Goal: Task Accomplishment & Management: Complete application form

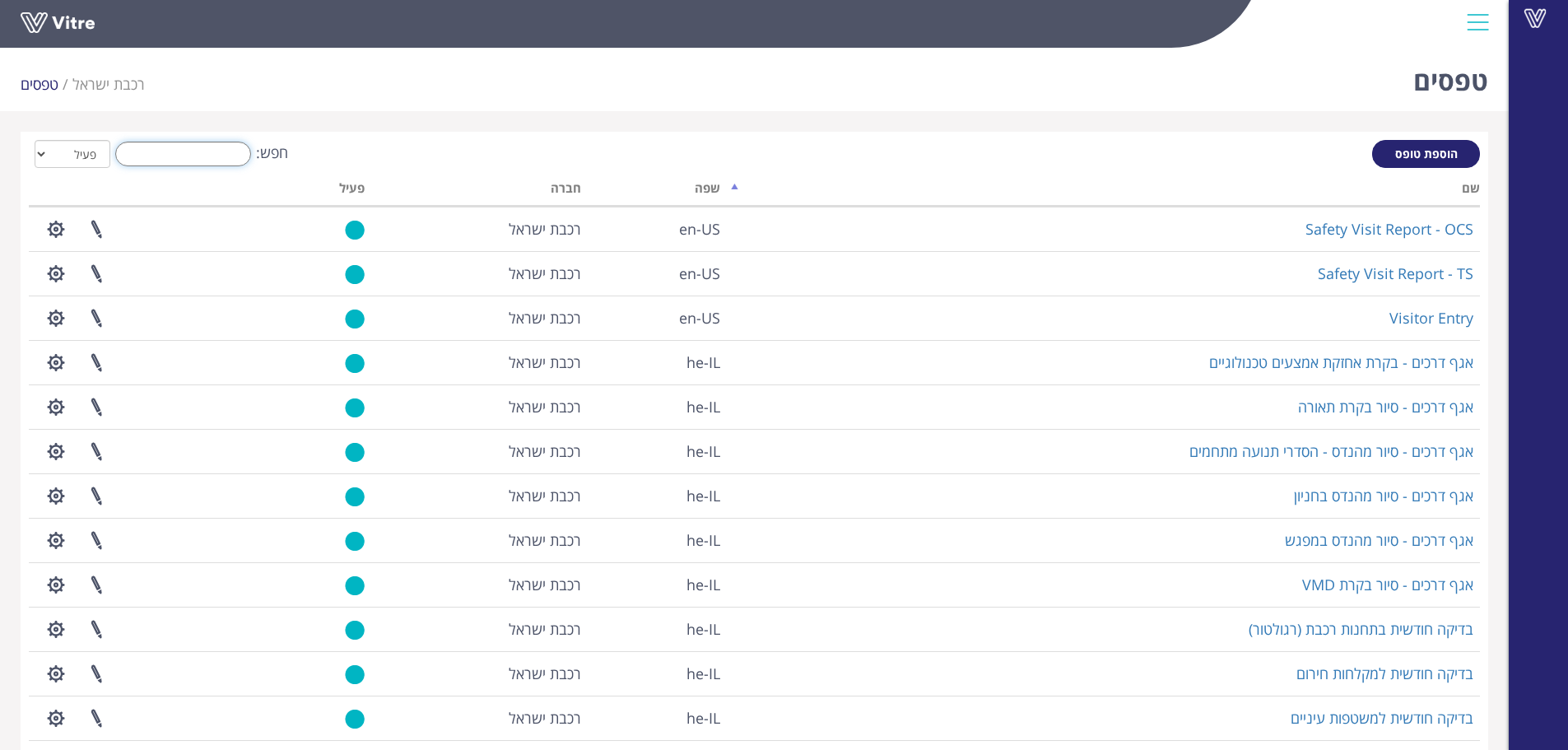
click at [202, 158] on input "חפש:" at bounding box center [183, 154] width 136 height 25
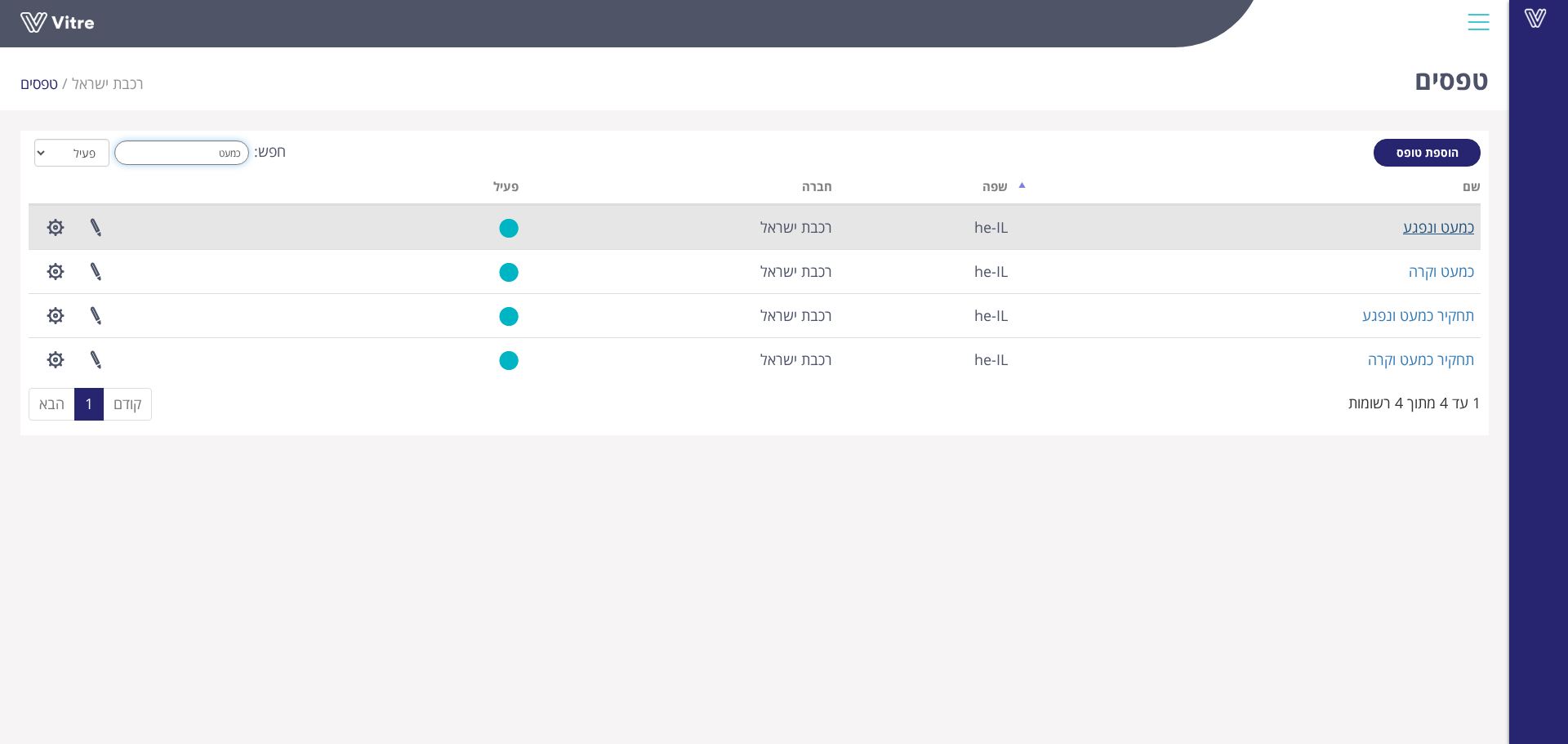
type input "כמעט"
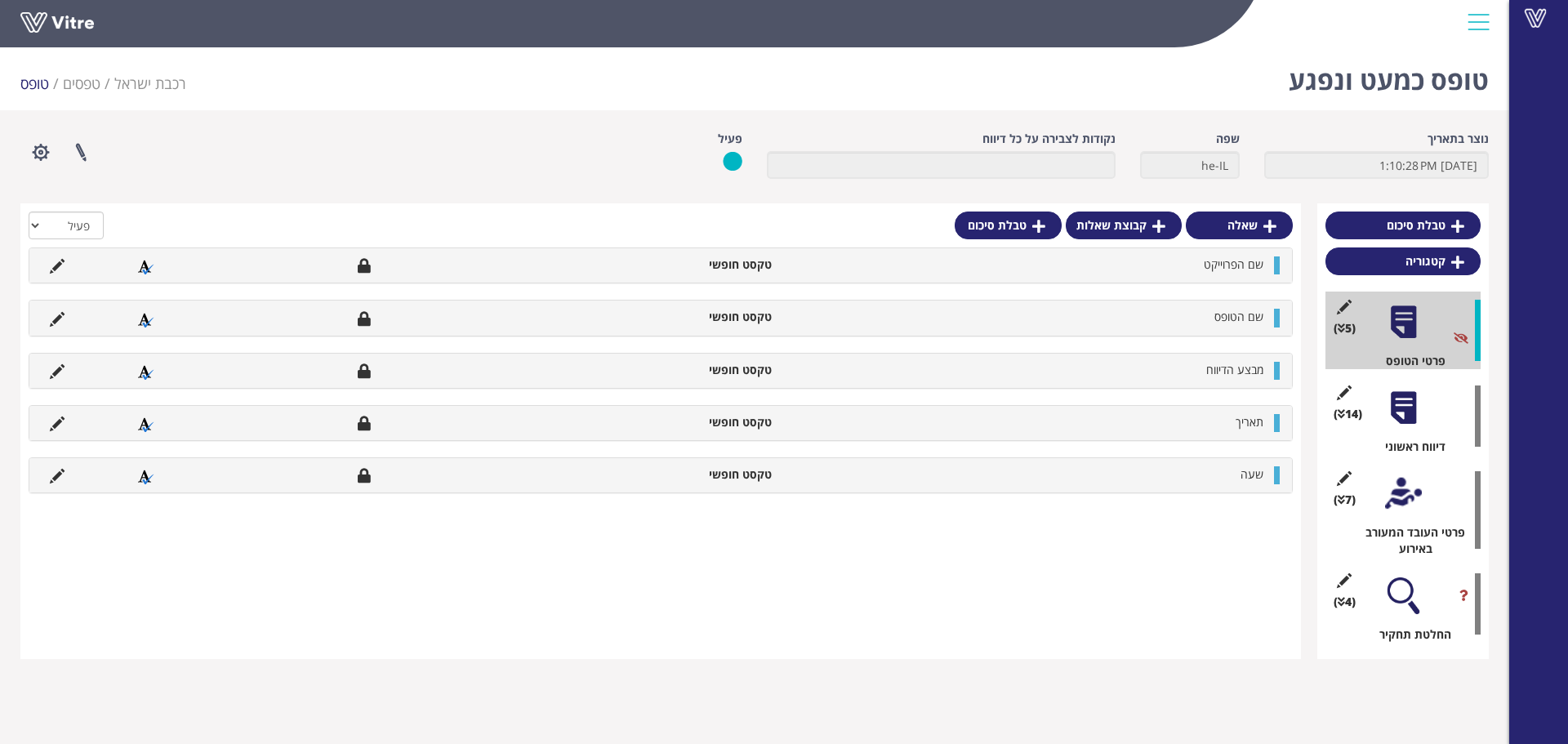
click at [1404, 591] on div at bounding box center [1403, 595] width 37 height 37
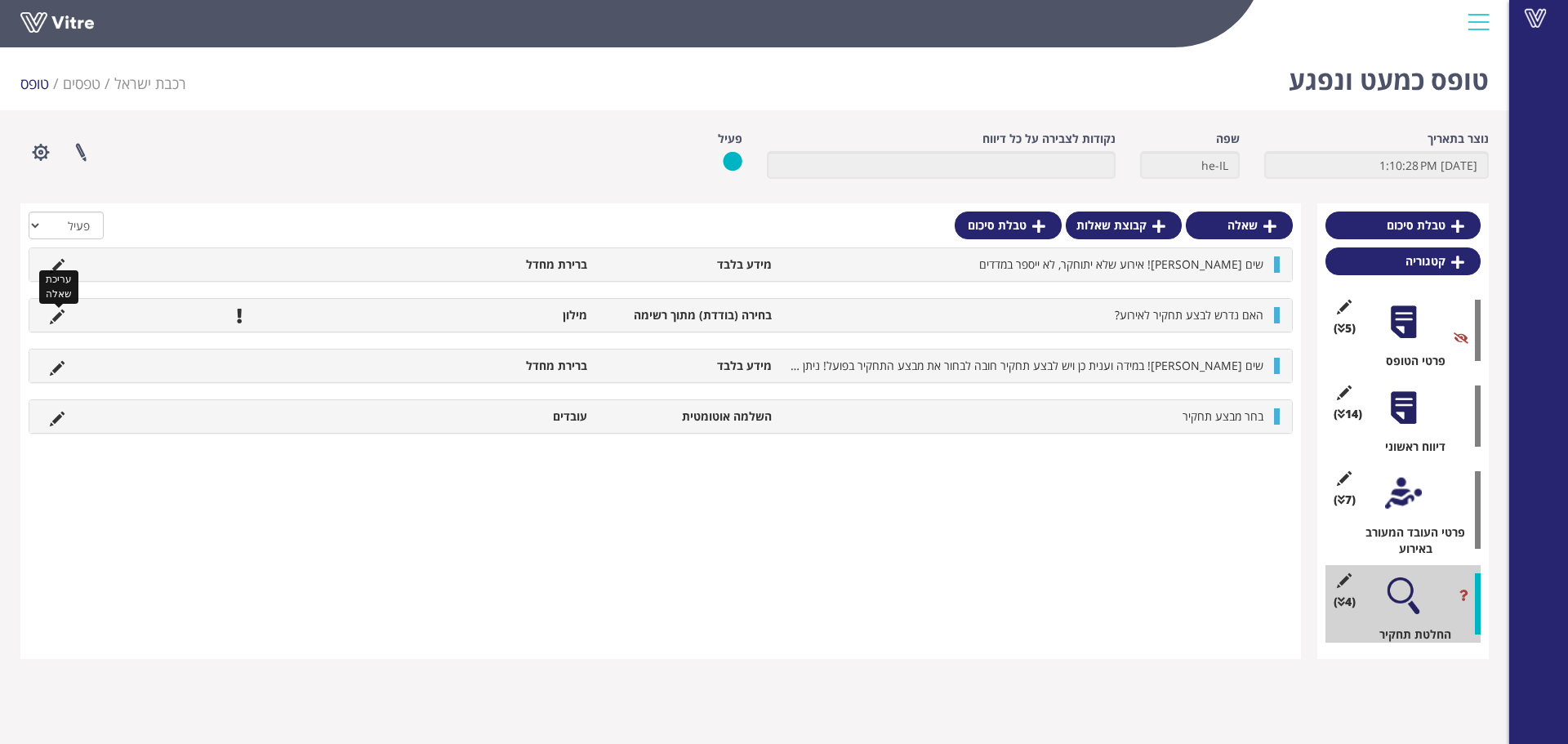
click at [59, 316] on icon at bounding box center [57, 317] width 14 height 14
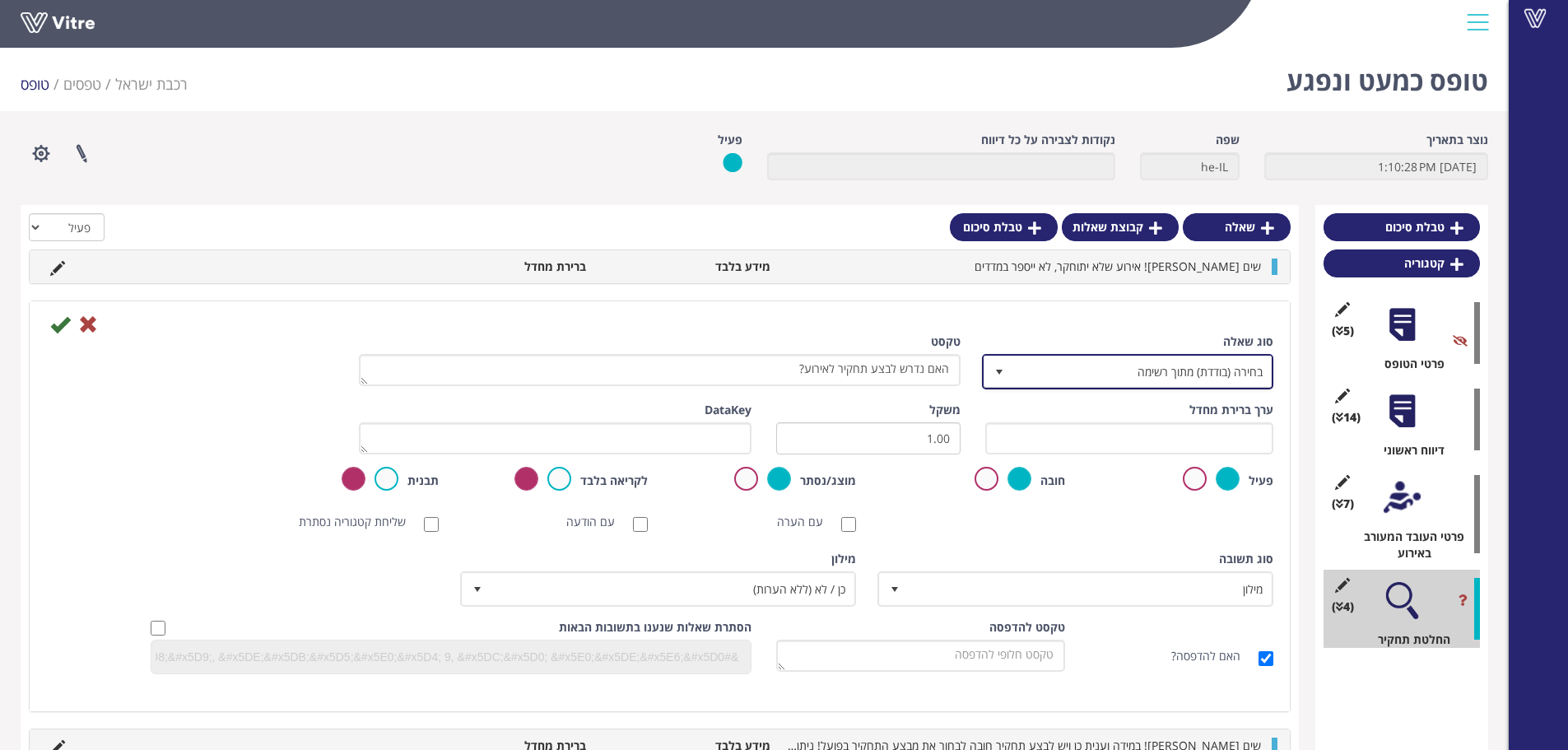
click at [1244, 359] on span "בחירה (בודדת) מתוך רשימה" at bounding box center [1142, 371] width 258 height 30
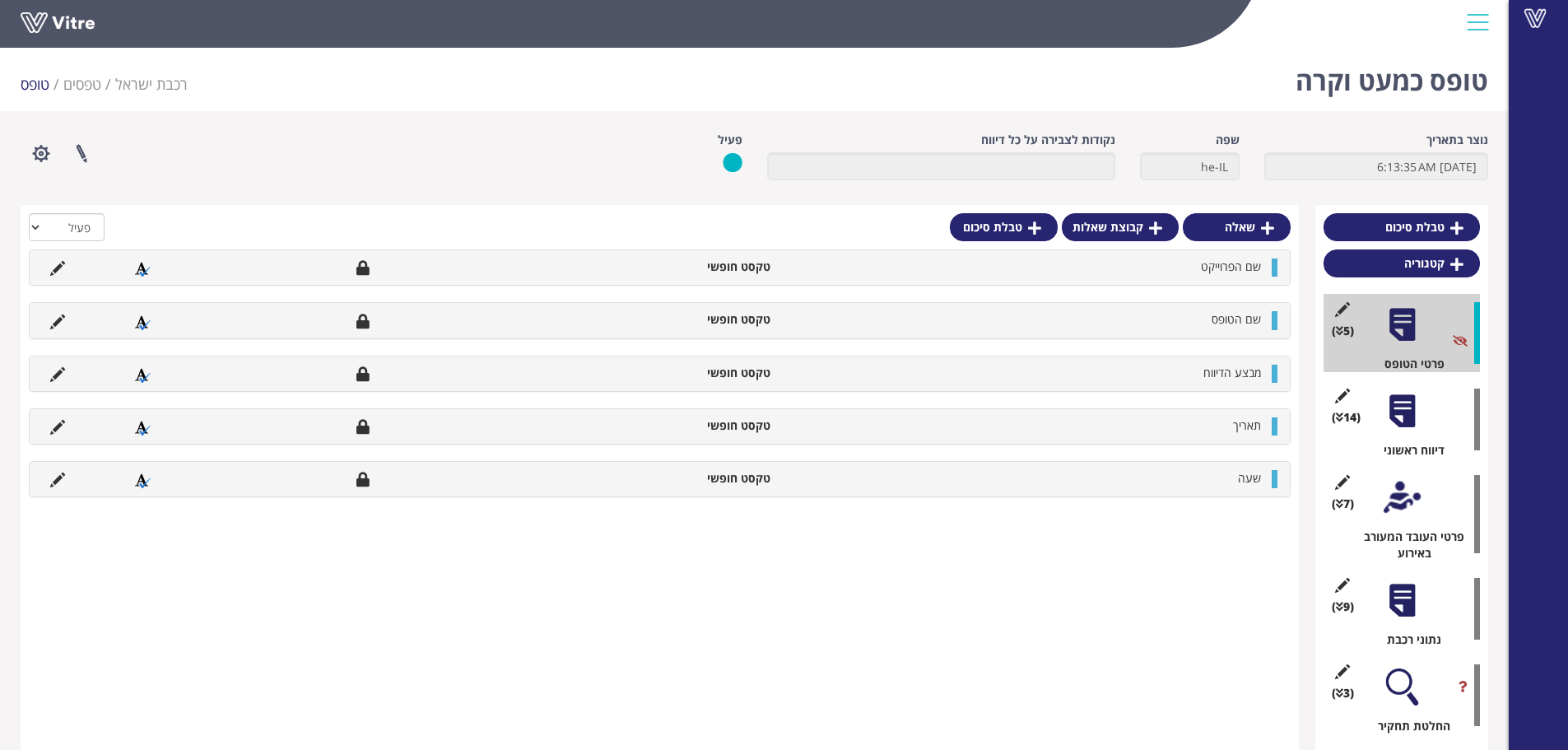
click at [1398, 687] on div at bounding box center [1402, 686] width 37 height 37
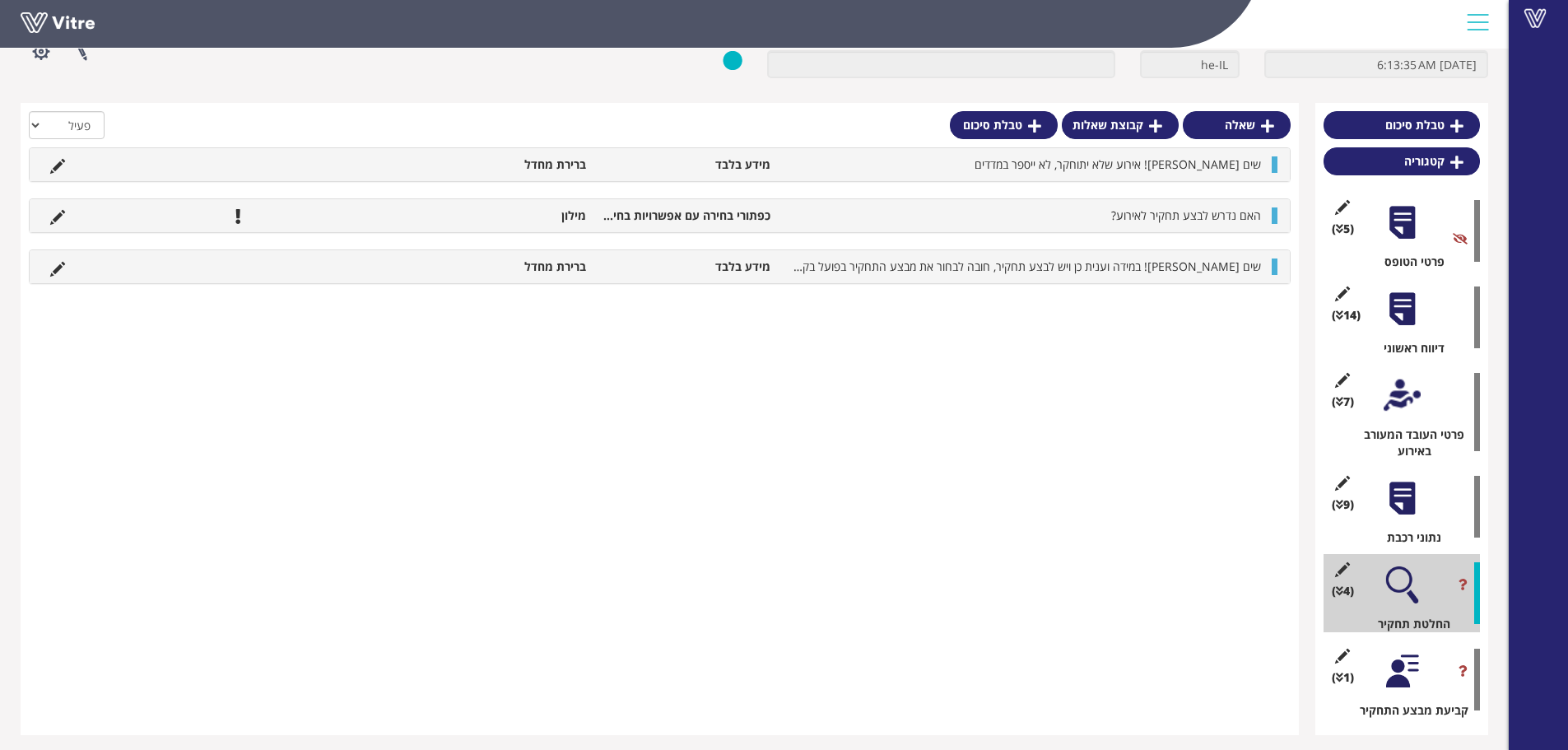
scroll to position [108, 0]
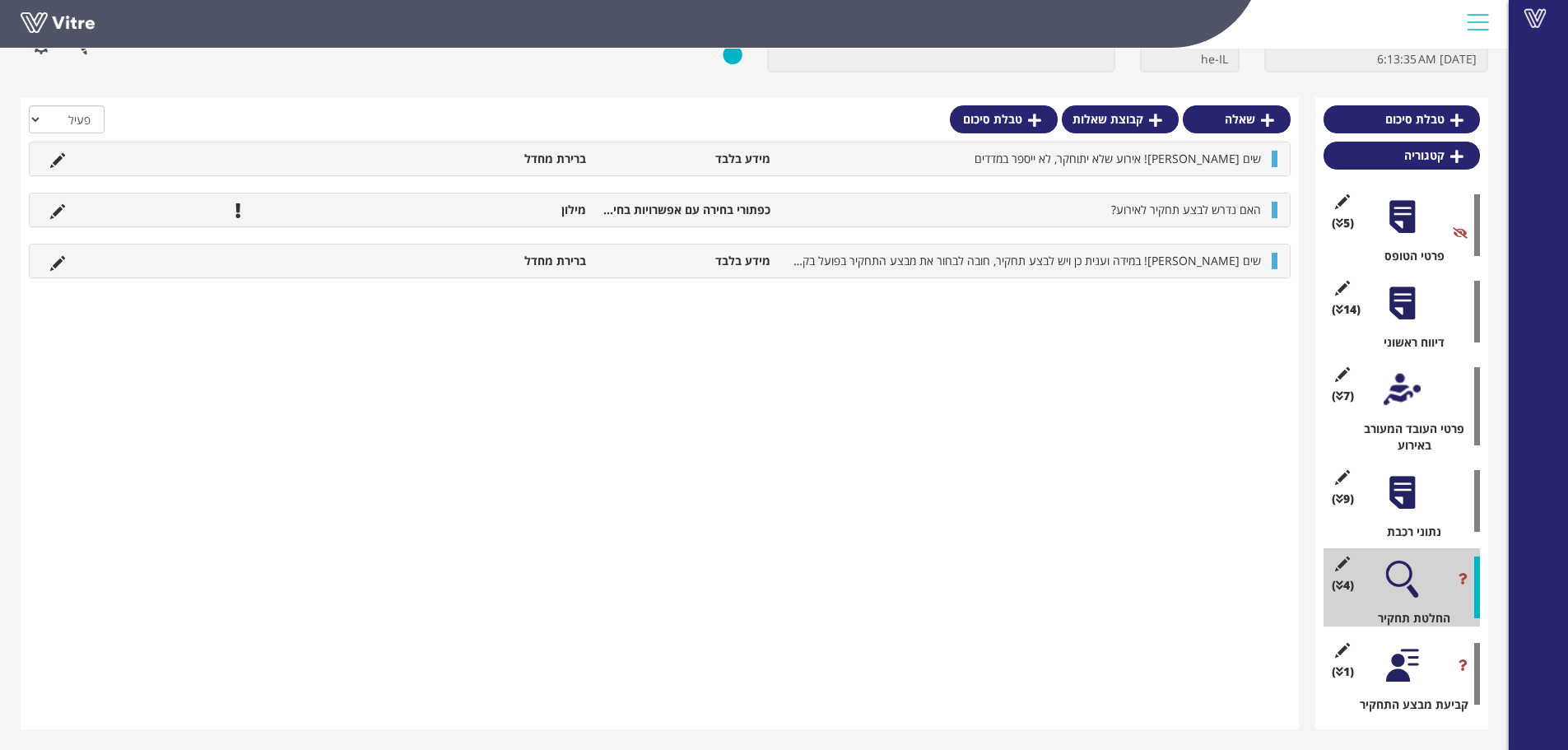
click at [829, 224] on div "האם נדרש לבצע תחקיר לאירוע? כפתורי בחירה עם אפשרויות בחירה מילון" at bounding box center [660, 209] width 1260 height 33
click at [820, 209] on li "האם נדרש לבצע תחקיר לאירוע?" at bounding box center [1024, 209] width 491 height 16
click at [363, 209] on li at bounding box center [363, 209] width 31 height 16
click at [53, 213] on icon at bounding box center [57, 211] width 15 height 15
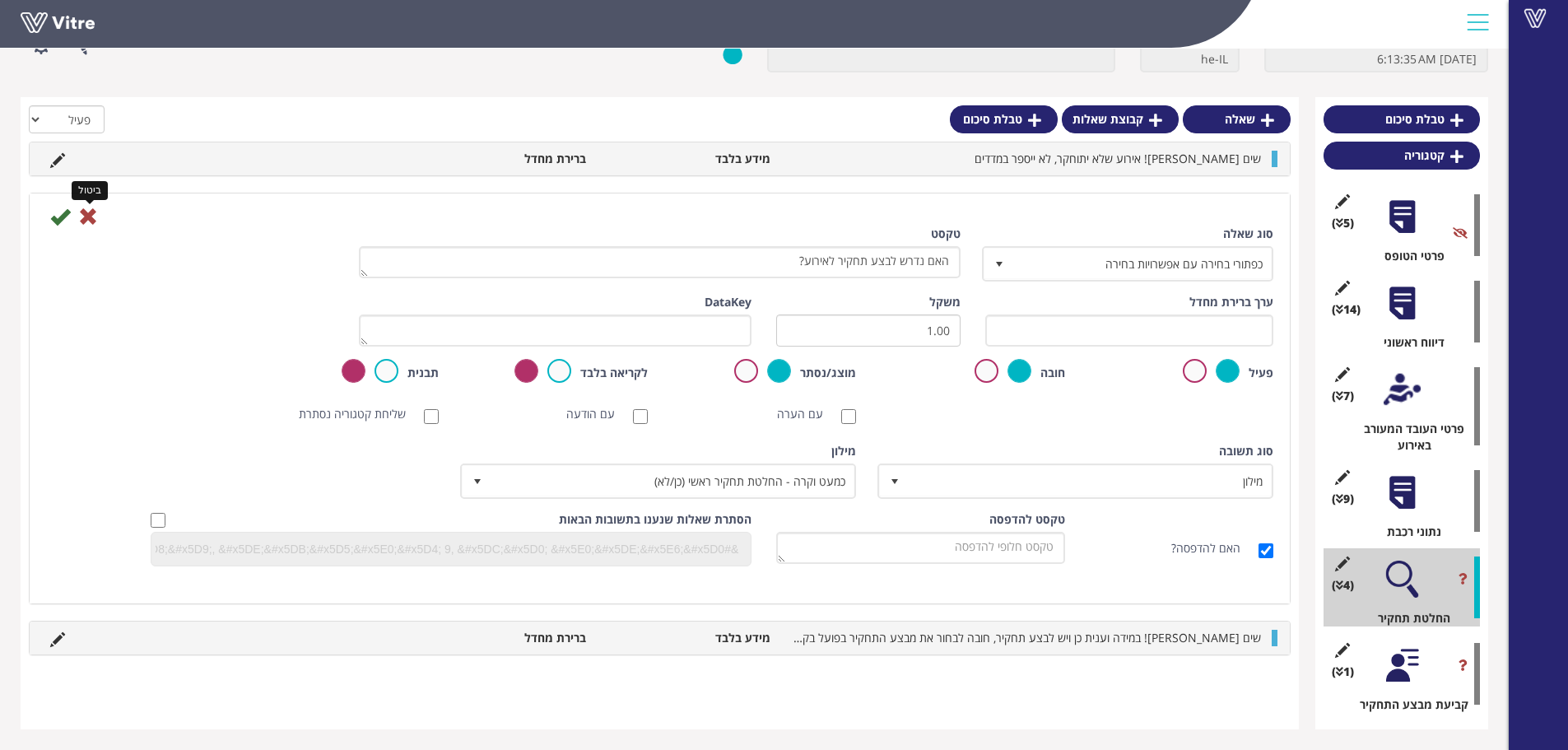
click at [90, 219] on icon at bounding box center [87, 216] width 20 height 20
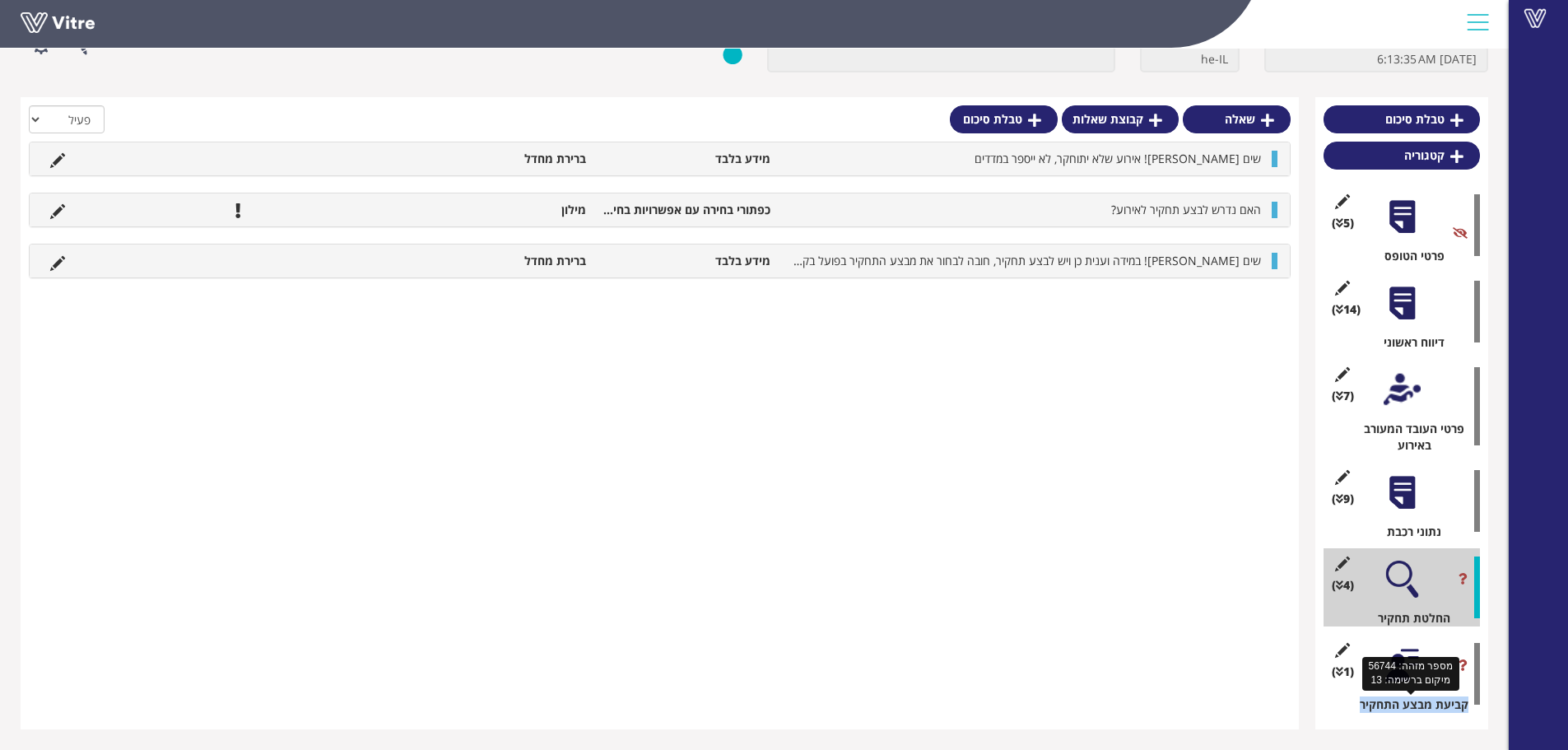
drag, startPoint x: 1473, startPoint y: 705, endPoint x: 1357, endPoint y: 711, distance: 116.2
click at [1357, 711] on div "קביעת מבצע התחקיר" at bounding box center [1408, 705] width 144 height 16
copy div "קביעת מבצע התחקיר"
click at [1396, 656] on div at bounding box center [1402, 665] width 37 height 37
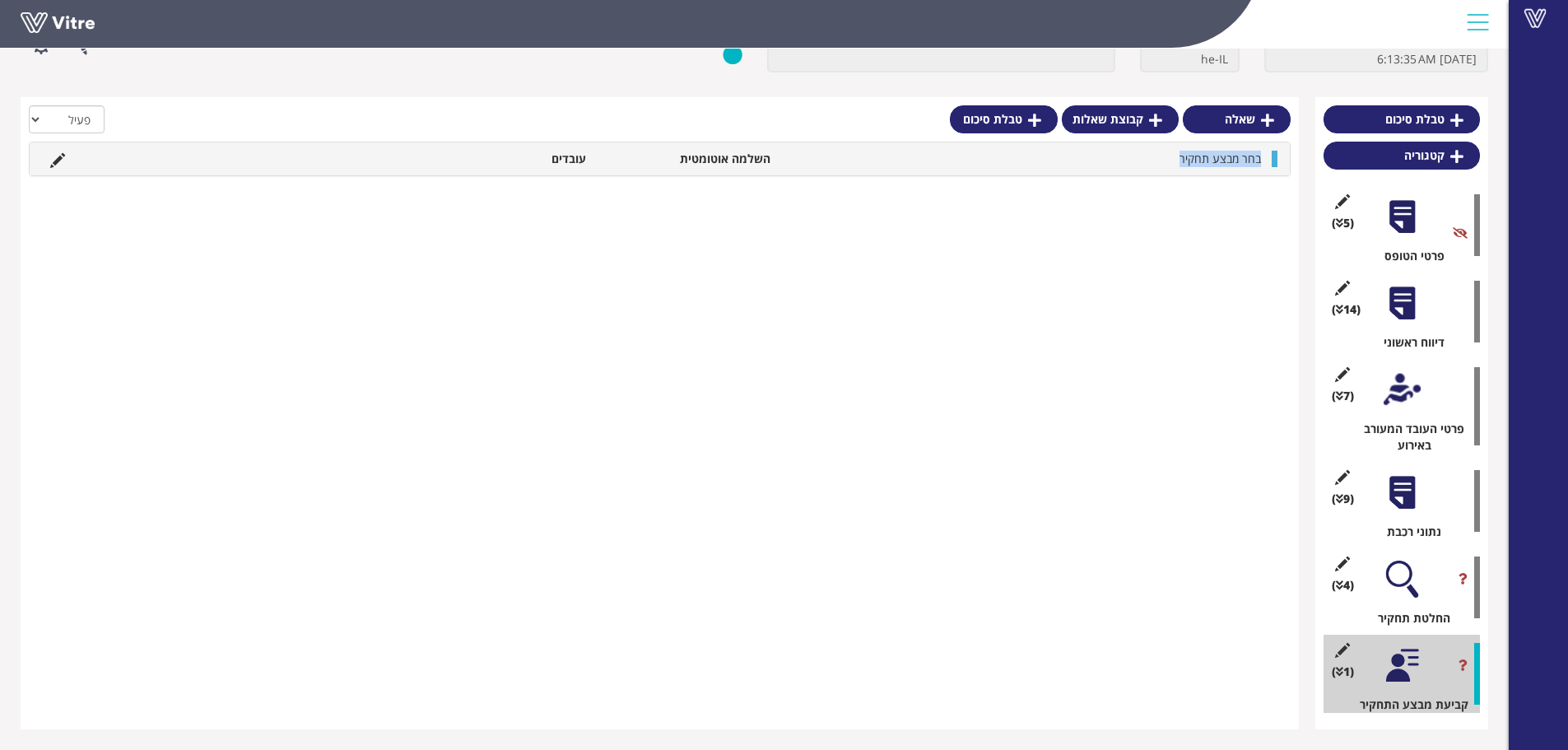
drag, startPoint x: 1266, startPoint y: 158, endPoint x: 1139, endPoint y: 172, distance: 127.8
click at [1139, 172] on div "בחר מבצע תחקיר השלמה אוטומטית עובדים" at bounding box center [660, 159] width 1260 height 33
copy span "בחר מבצע תחקיר"
click at [625, 175] on div "בחר מבצע תחקיר השלמה אוטומטית עובדים" at bounding box center [660, 159] width 1262 height 34
click at [576, 164] on li "עובדים" at bounding box center [502, 159] width 184 height 16
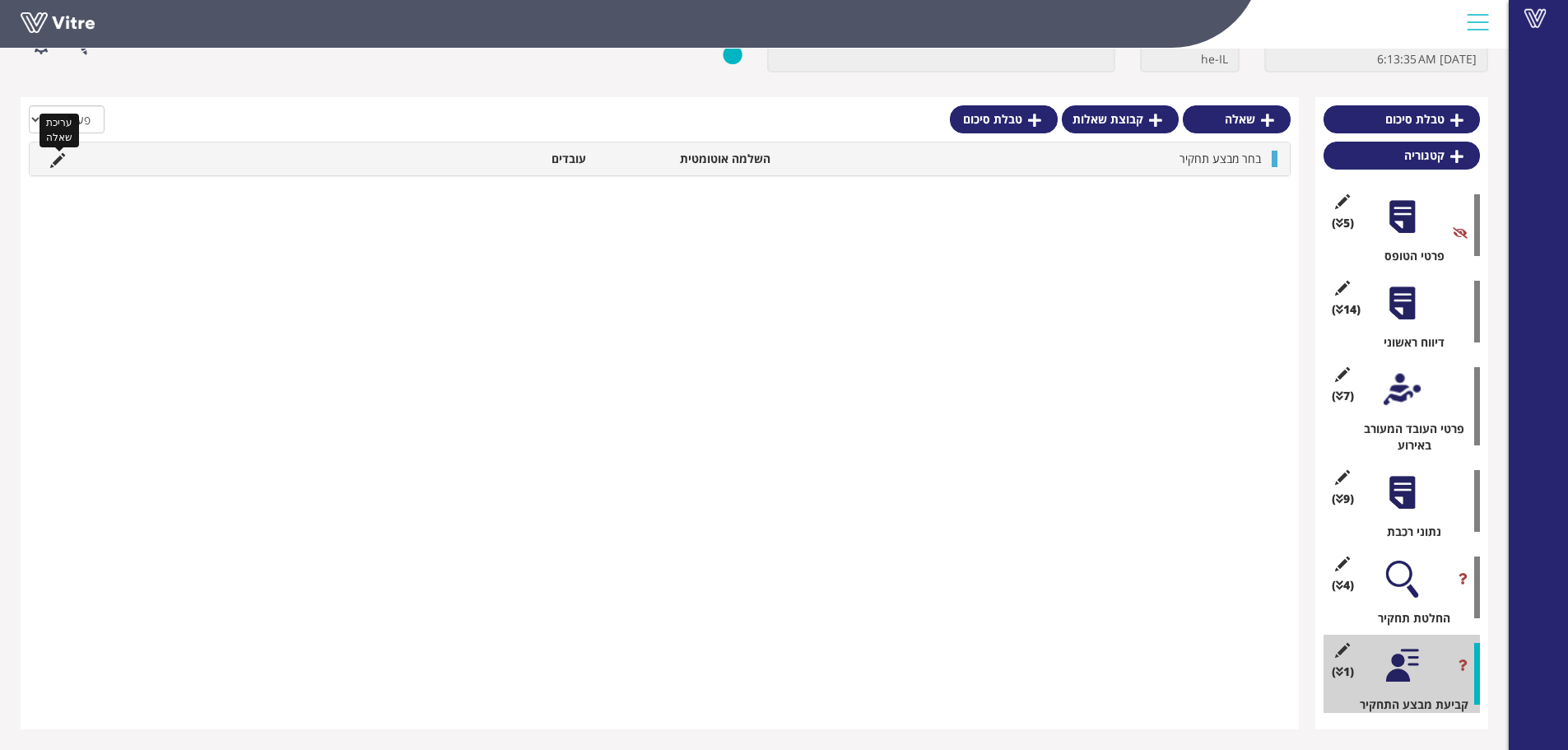
click at [57, 160] on icon at bounding box center [57, 160] width 15 height 15
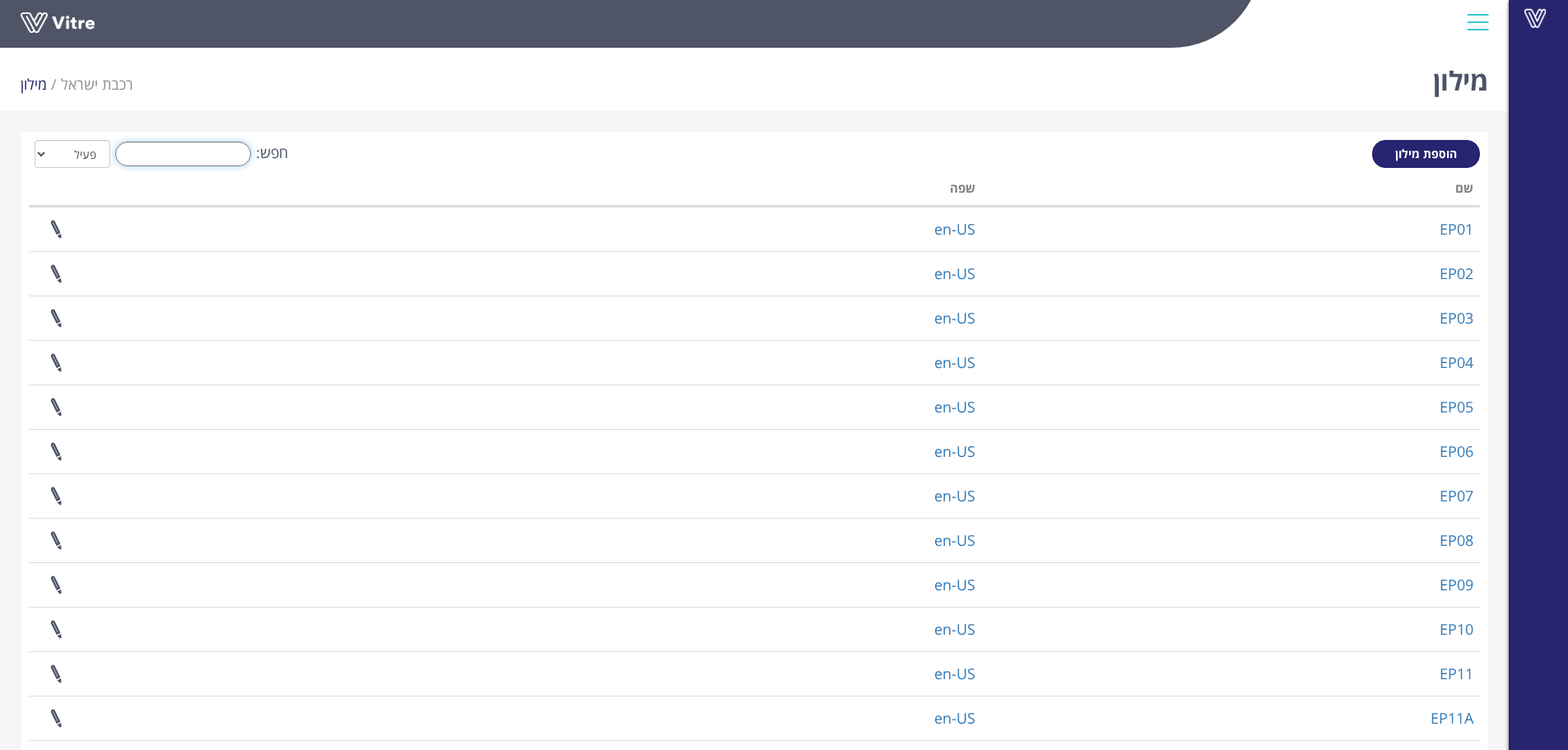
click at [205, 163] on input "חפש:" at bounding box center [183, 154] width 136 height 25
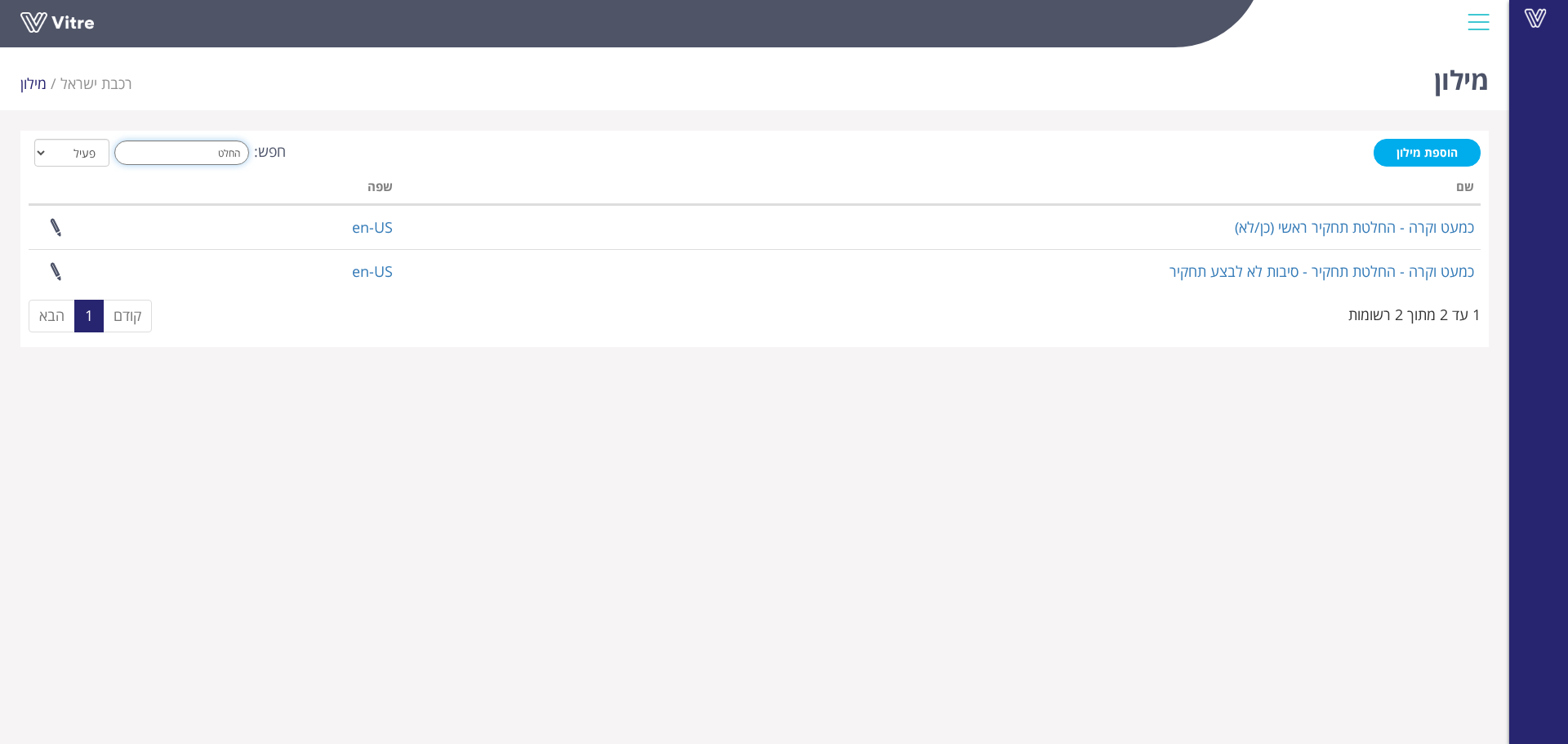
type input "החלט"
click at [1411, 156] on span "הוספת מילון" at bounding box center [1428, 152] width 61 height 15
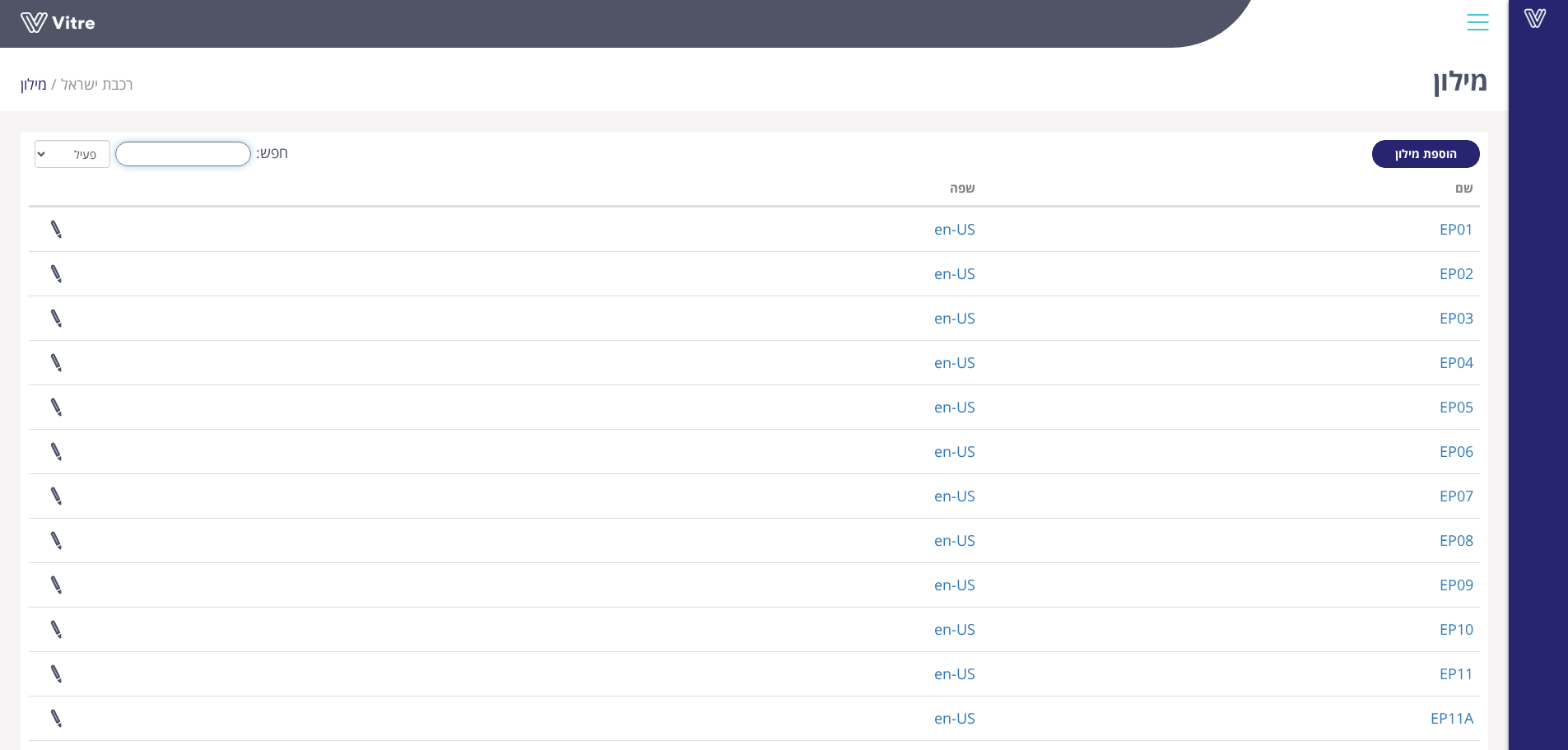
click at [154, 151] on input "חפש:" at bounding box center [183, 154] width 136 height 25
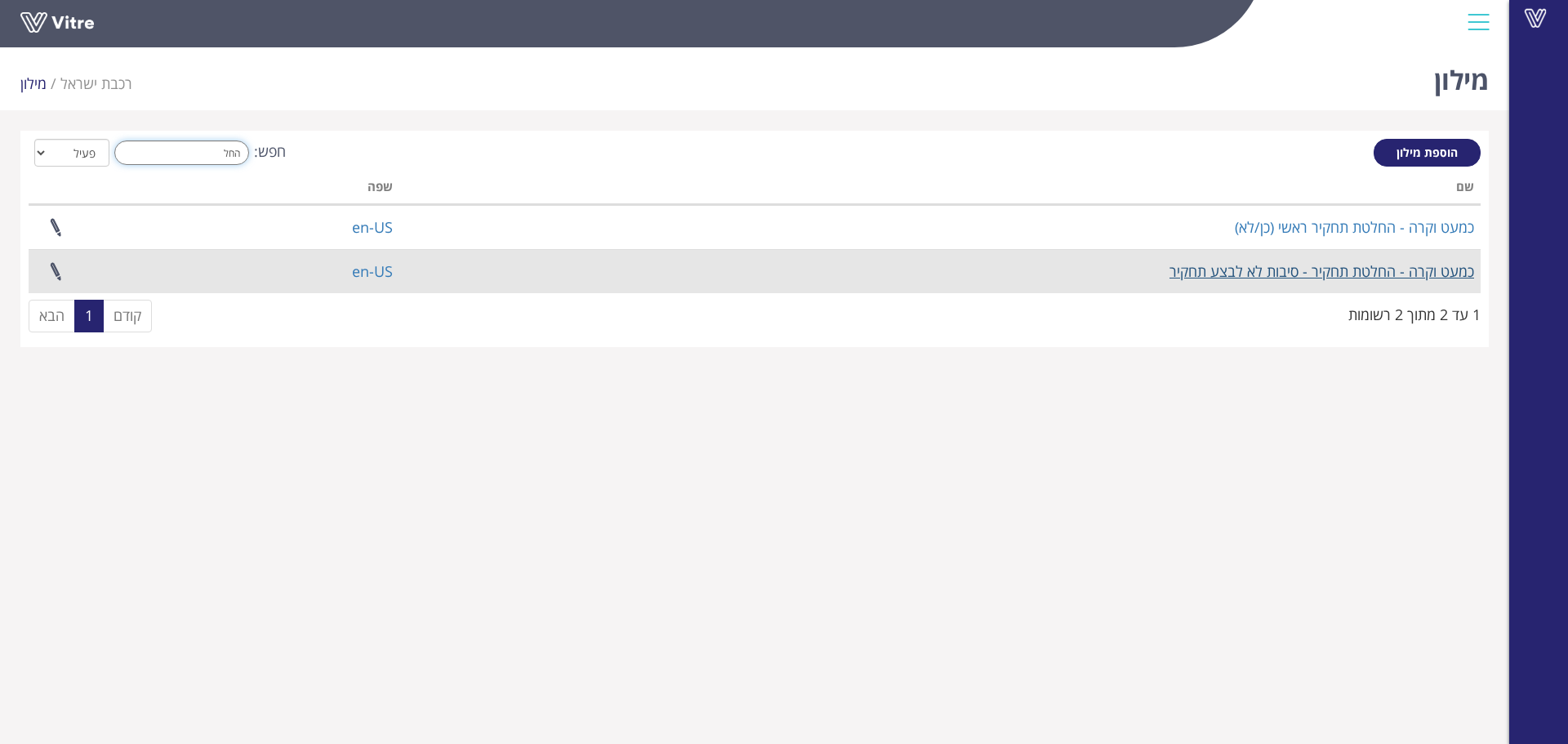
type input "החל"
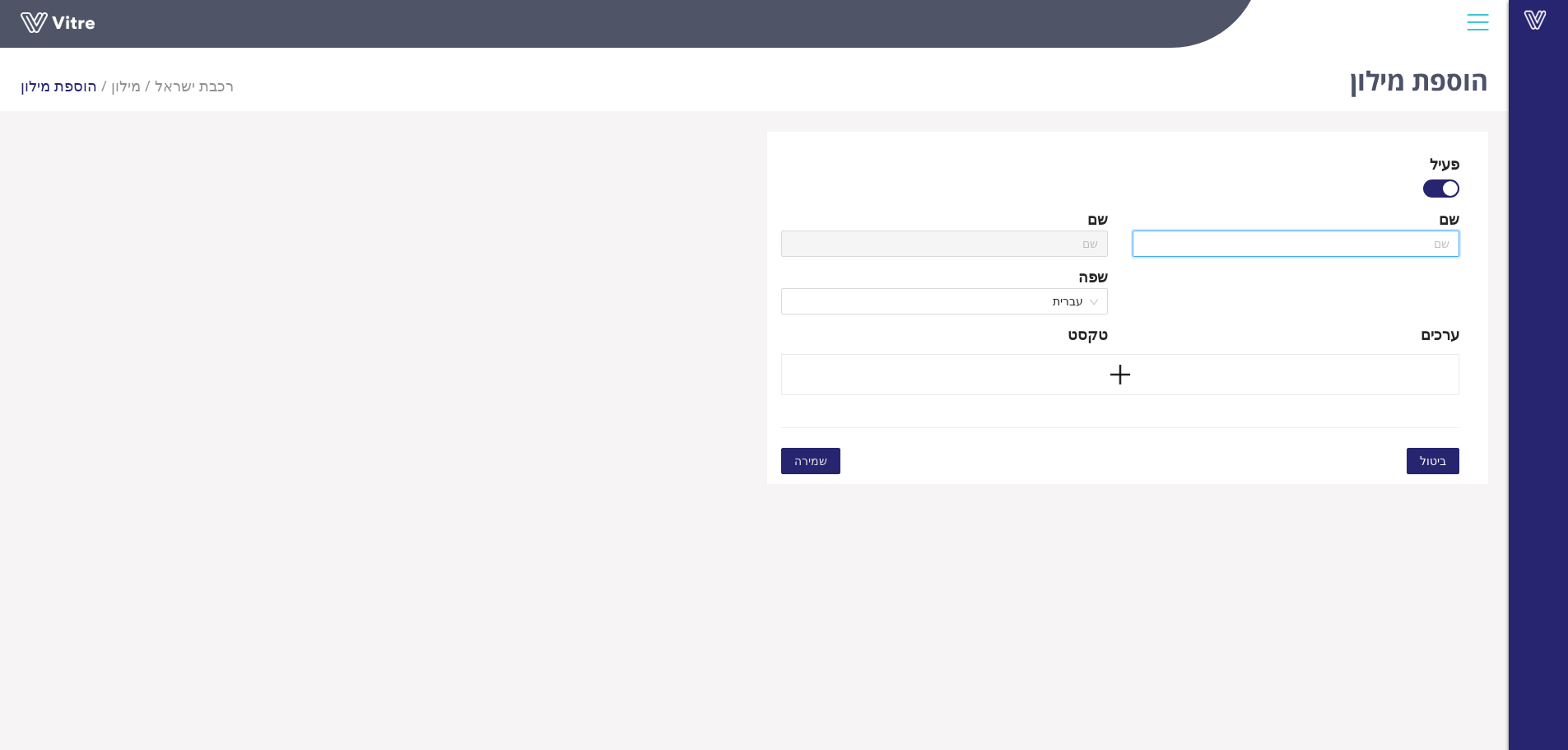
click at [1374, 244] on input "text" at bounding box center [1295, 244] width 327 height 27
paste input "כמעט וקרה - החלטת תחקיר - סיבות לא לבצע תחקיר"
type input "כמעט וקרה - החלטת תחקיר - סיבות לא לבצע תחקיר"
click at [1414, 245] on input "כמעט וקרה - החלטת תחקיר - סיבות לא לבצע תחקיר" at bounding box center [1295, 244] width 327 height 27
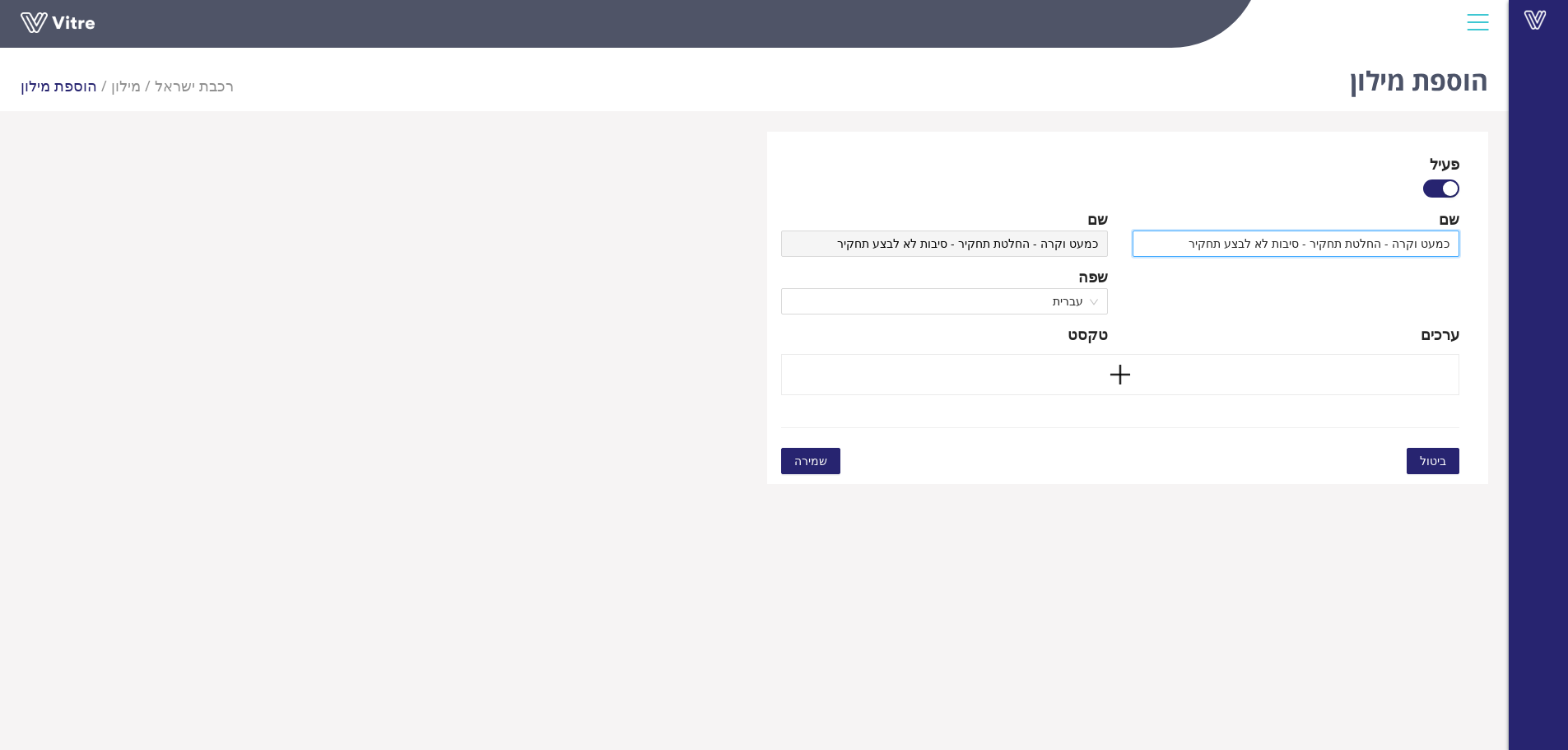
click at [1414, 245] on input "כמעט וקרה - החלטת תחקיר - סיבות לא לבצע תחקיר" at bounding box center [1295, 244] width 327 height 27
type input "כמעט ו- החלטת תחקיר - סיבות לא לבצע תחקיר"
type input "כמעט ונ- החלטת תחקיר - סיבות לא לבצע תחקיר"
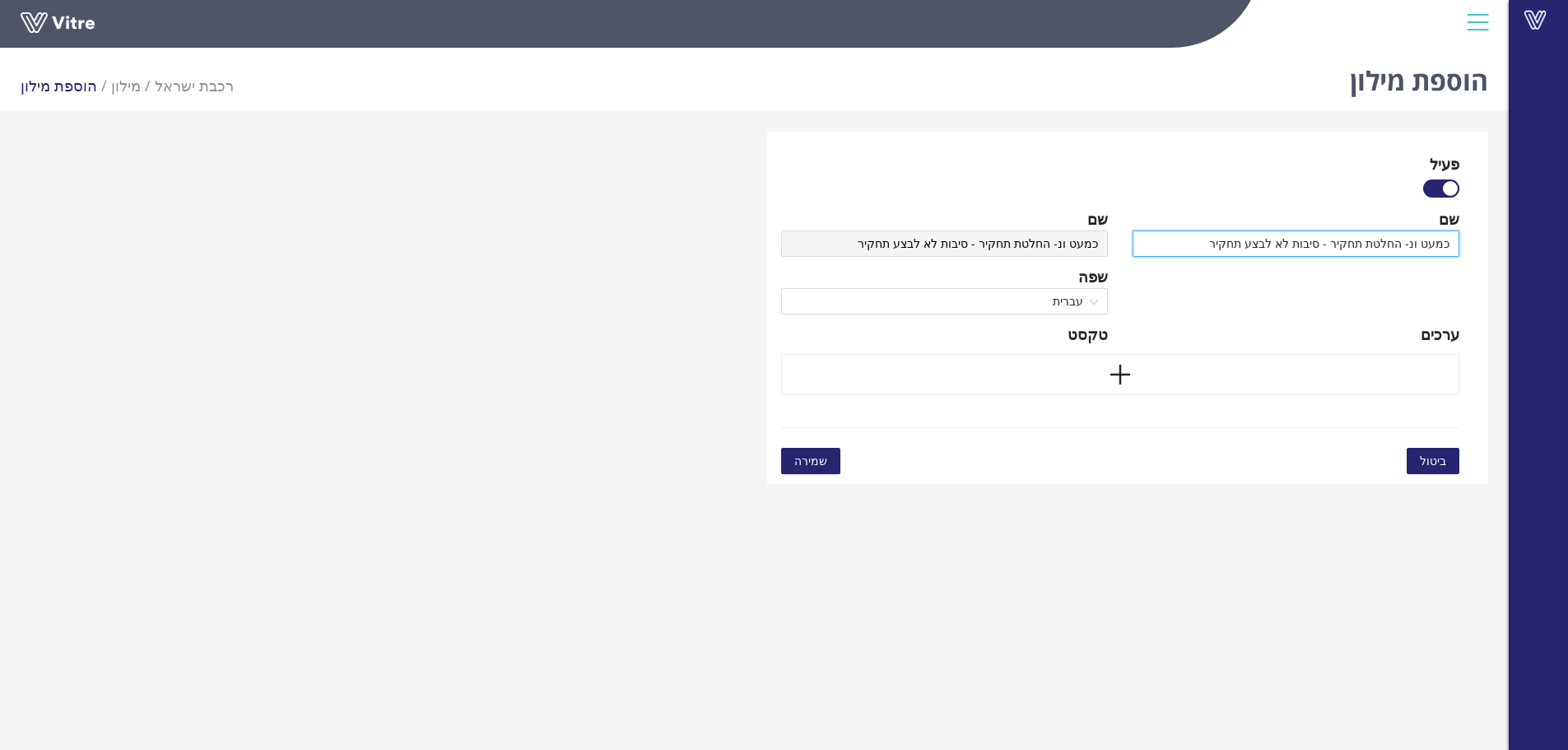
type input "כמעט ונפ- החלטת תחקיר - סיבות לא לבצע תחקיר"
type input "כמעט ונפג- החלטת תחקיר - סיבות לא לבצע תחקיר"
type input "כמעט ונפגע- החלטת תחקיר - סיבות לא לבצע תחקיר"
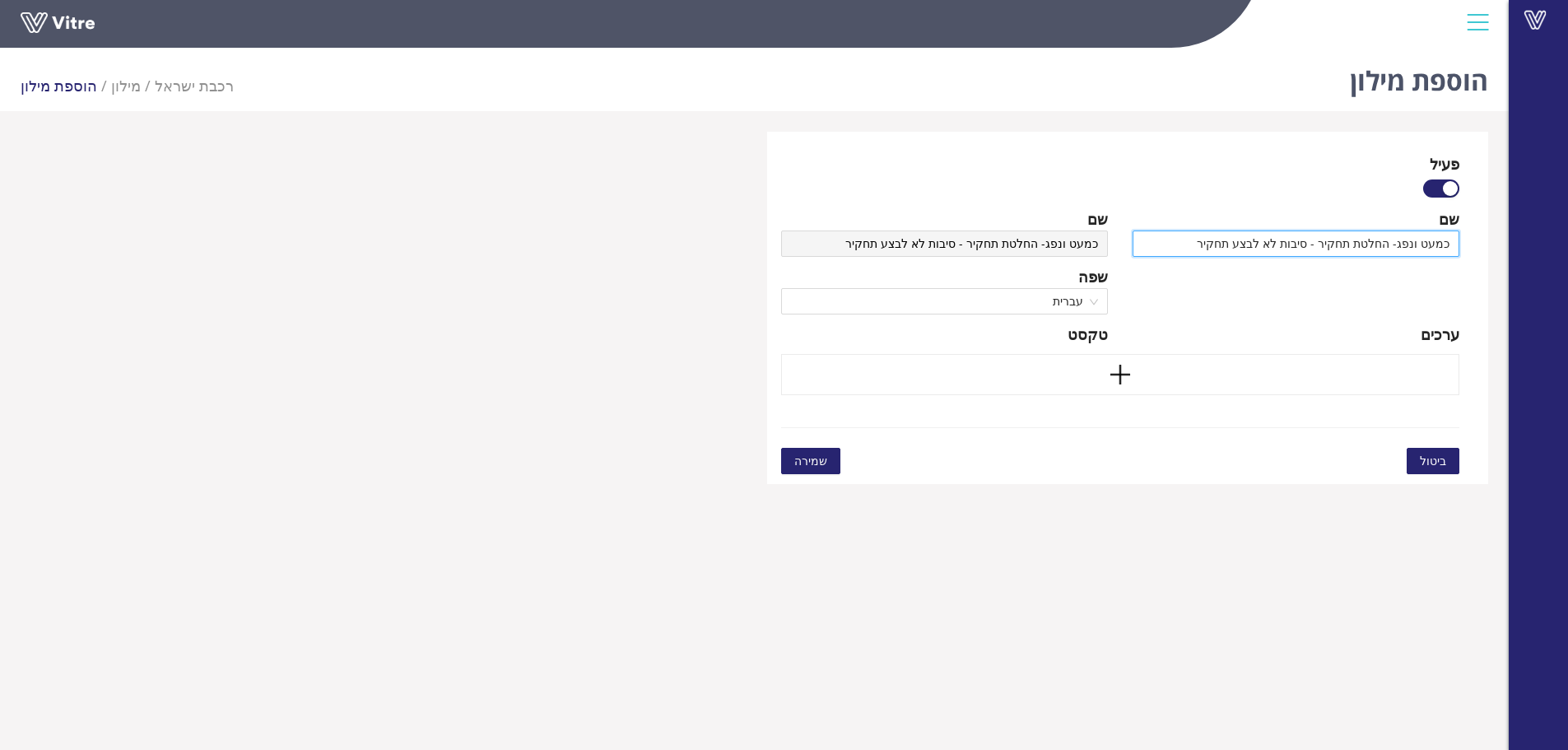
type input "כמעט ונפגע- החלטת תחקיר - סיבות לא לבצע תחקיר"
type input "כמעט ונפגע - החלטת תחקיר - סיבות לא לבצע תחקיר"
click at [1324, 384] on div at bounding box center [1120, 375] width 679 height 41
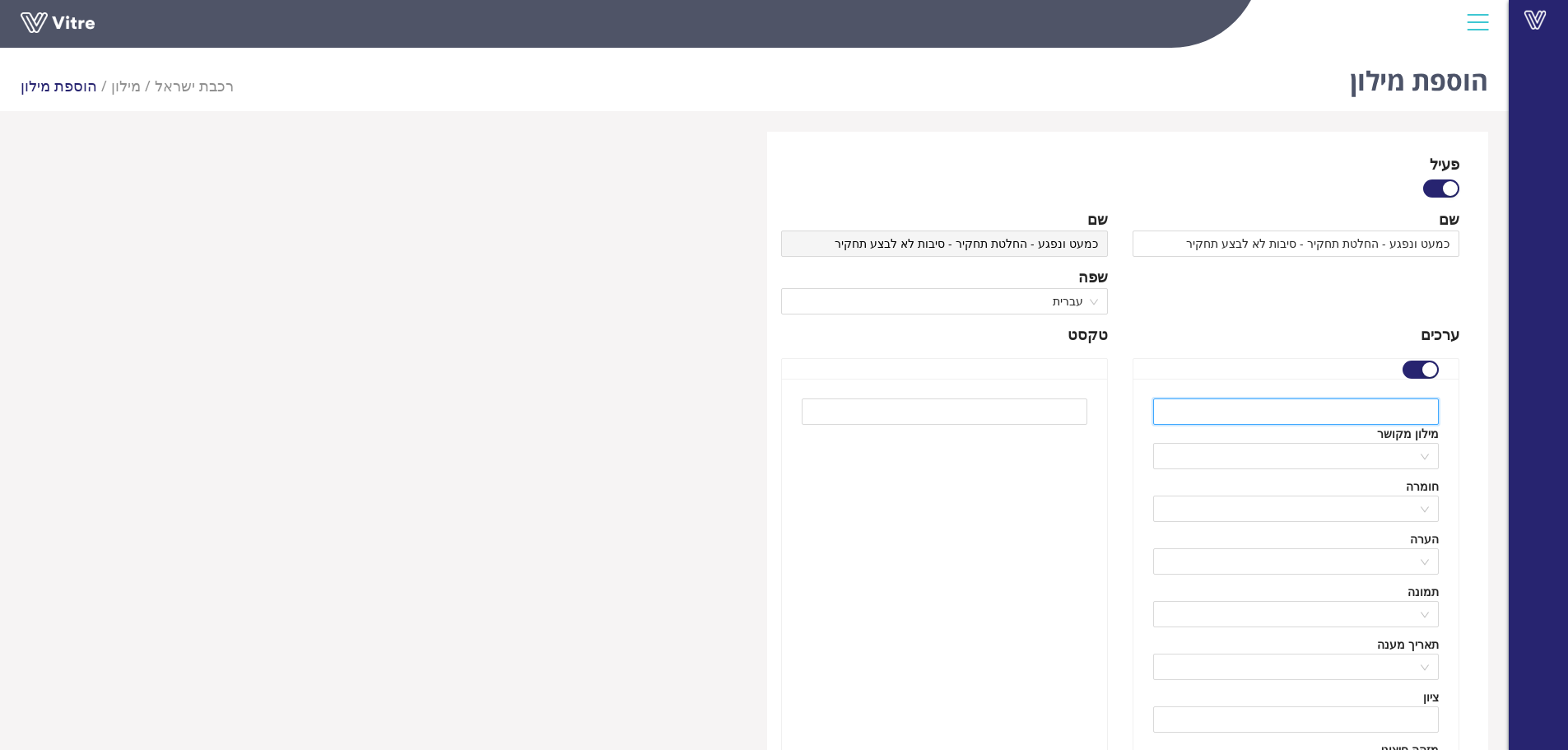
click at [1304, 418] on input "text" at bounding box center [1295, 411] width 286 height 27
paste input "מדובר בארוע כמעט ונפגע"
drag, startPoint x: 1293, startPoint y: 417, endPoint x: 1339, endPoint y: 416, distance: 46.0
click at [1339, 416] on input "מדובר בארוע כמעט ונפגע" at bounding box center [1295, 411] width 286 height 27
drag, startPoint x: 1316, startPoint y: 415, endPoint x: 1487, endPoint y: 408, distance: 171.1
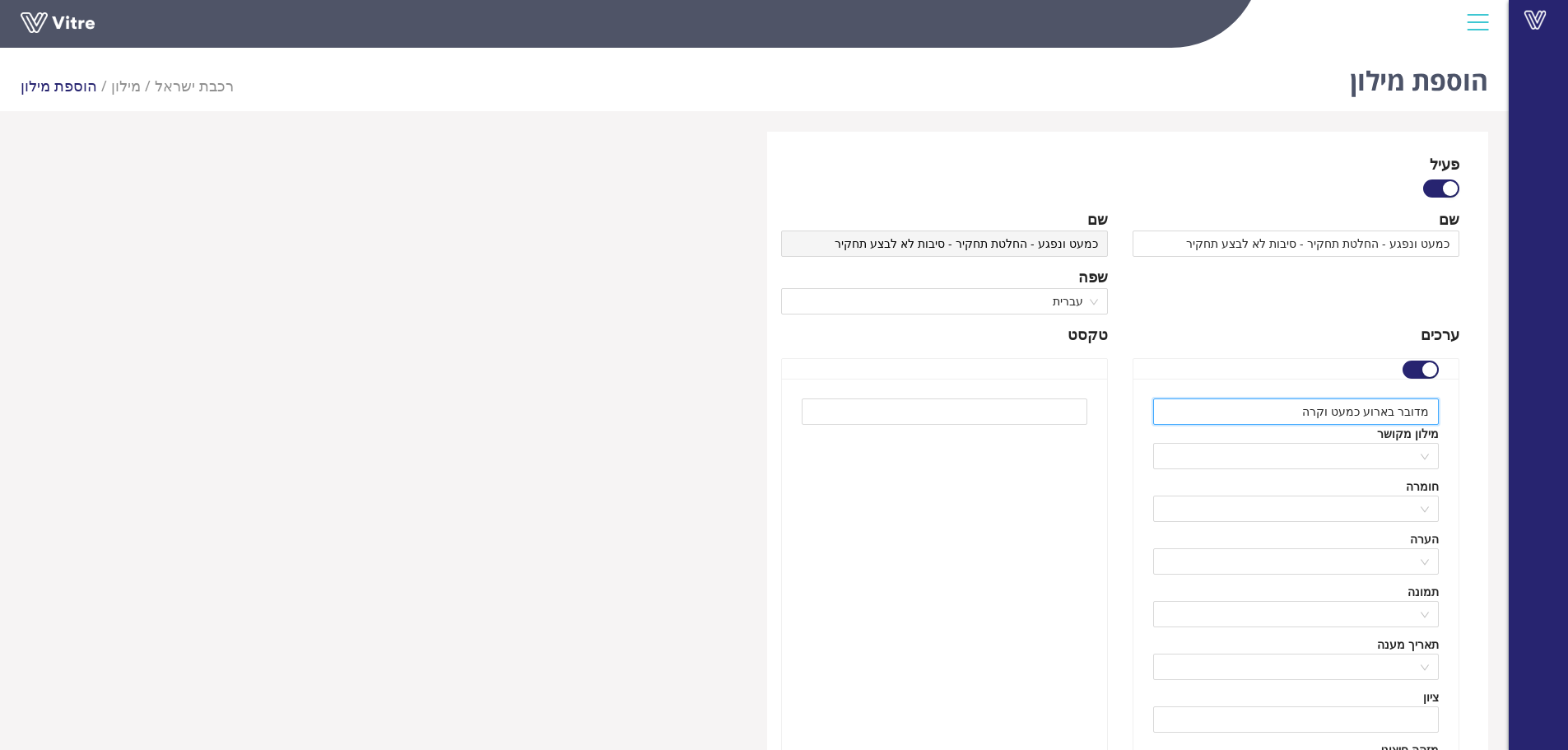
click at [1487, 408] on div "פעיל שם כמעט ונפגע - החלטת תחקיר - סיבות לא לבצע תחקיר שפה English ערכים מדובר …" at bounding box center [1127, 608] width 721 height 953
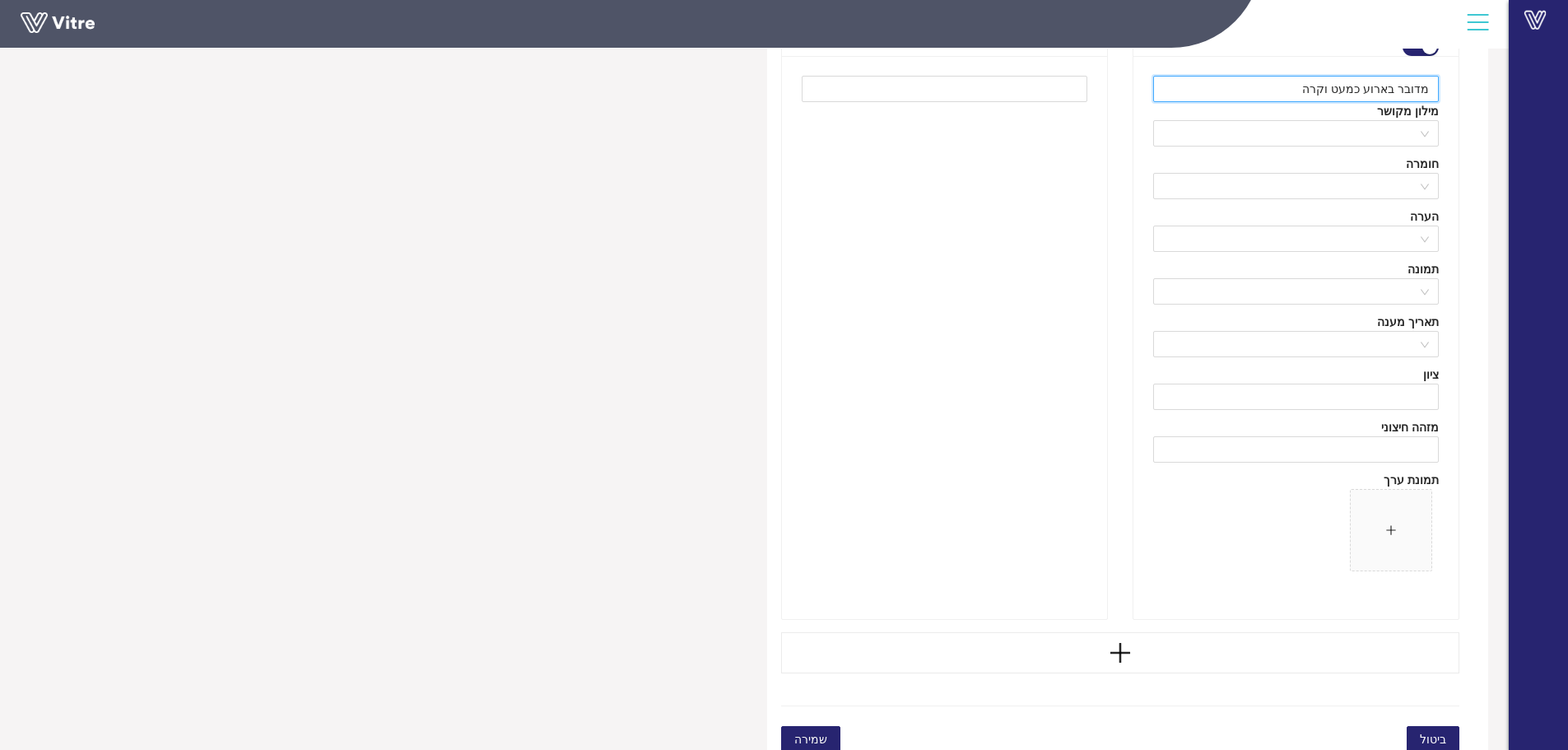
scroll to position [335, 0]
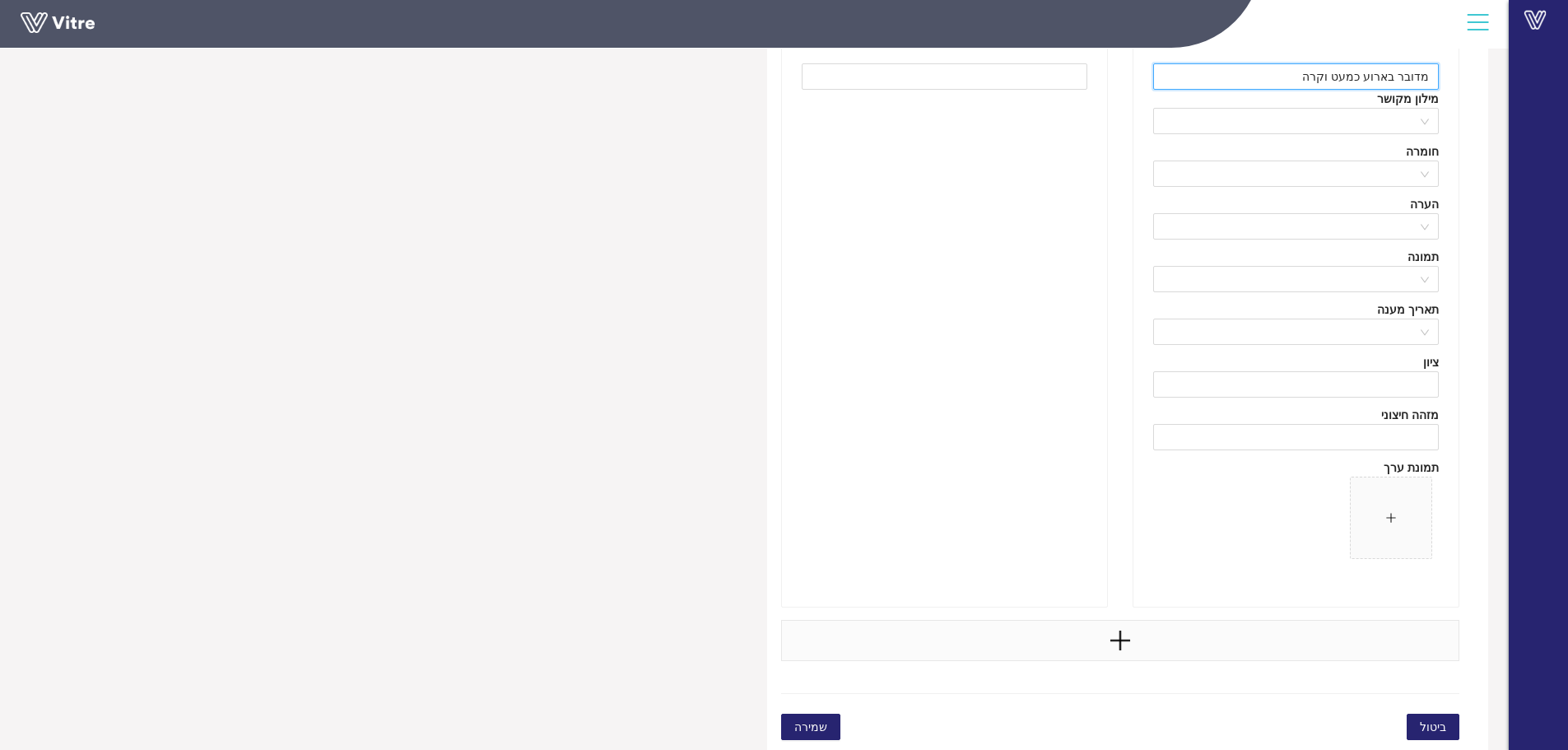
type input "מדובר בארוע כמעט וקרה"
click at [1256, 646] on div at bounding box center [1120, 640] width 679 height 41
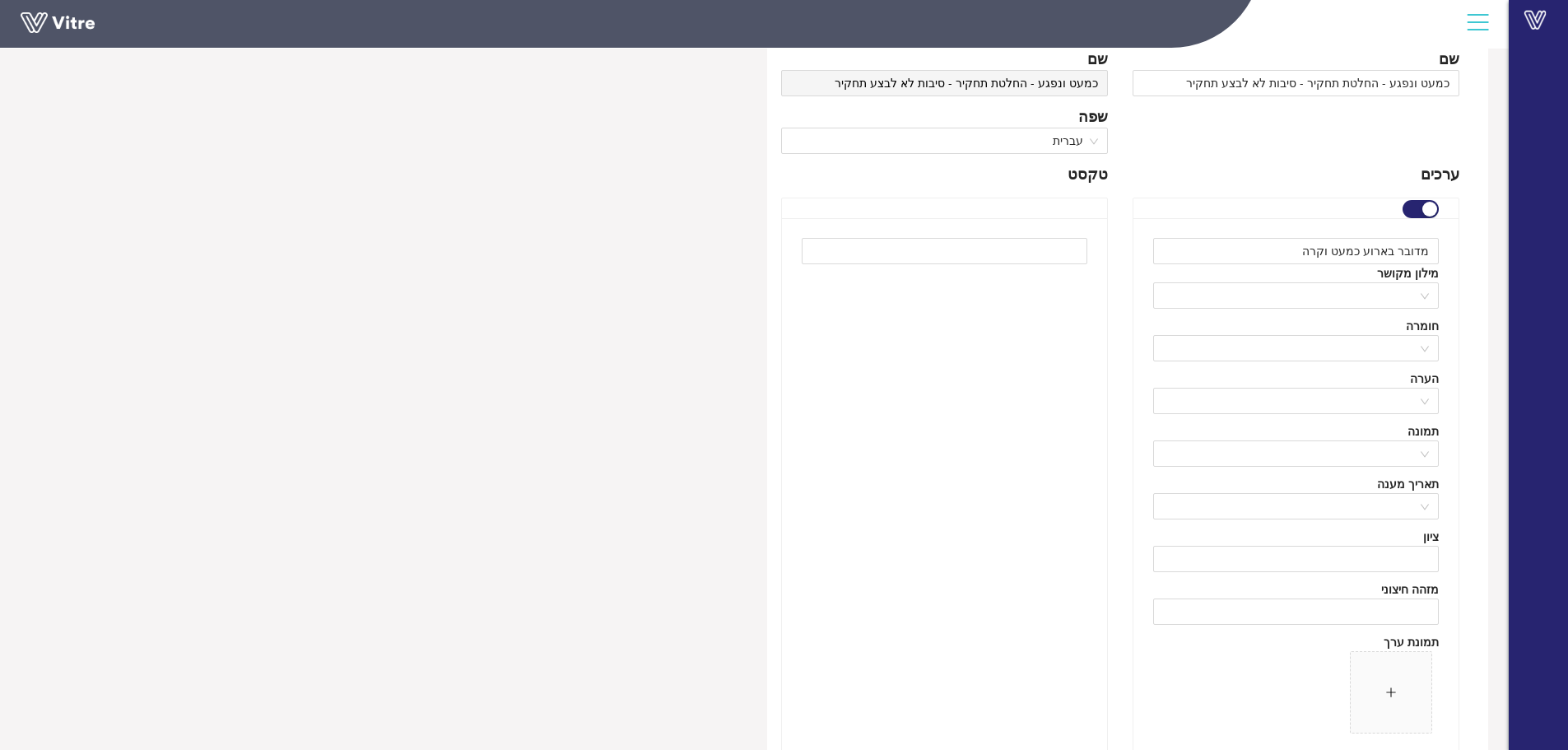
scroll to position [150, 0]
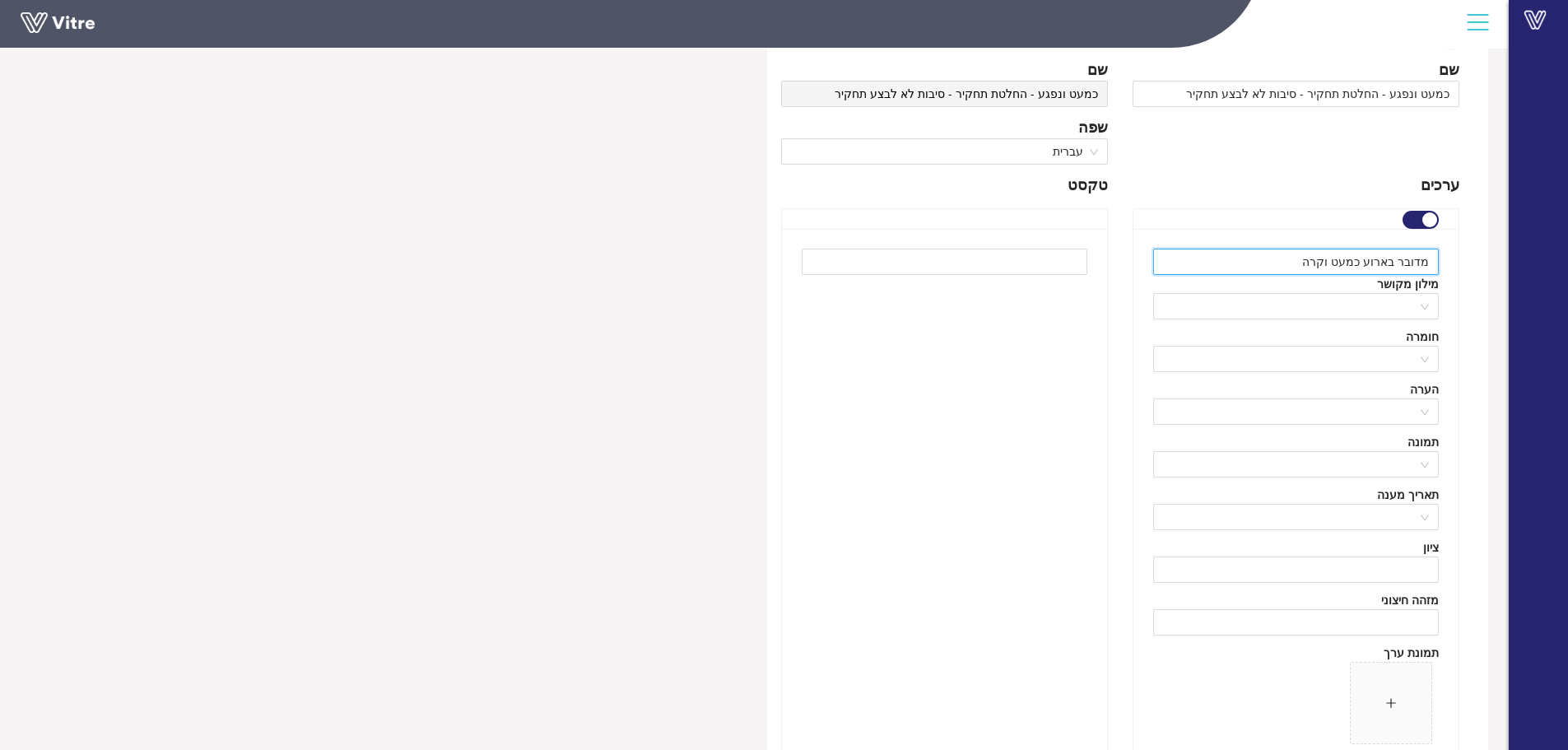
drag, startPoint x: 1306, startPoint y: 266, endPoint x: 1529, endPoint y: 273, distance: 223.1
click at [1529, 273] on div "Vitre הוספת מילון רכבת ישראל מילון הוספת מילון פעיל שם כמעט ונפגע - החלטת תחקיר…" at bounding box center [784, 711] width 1568 height 1641
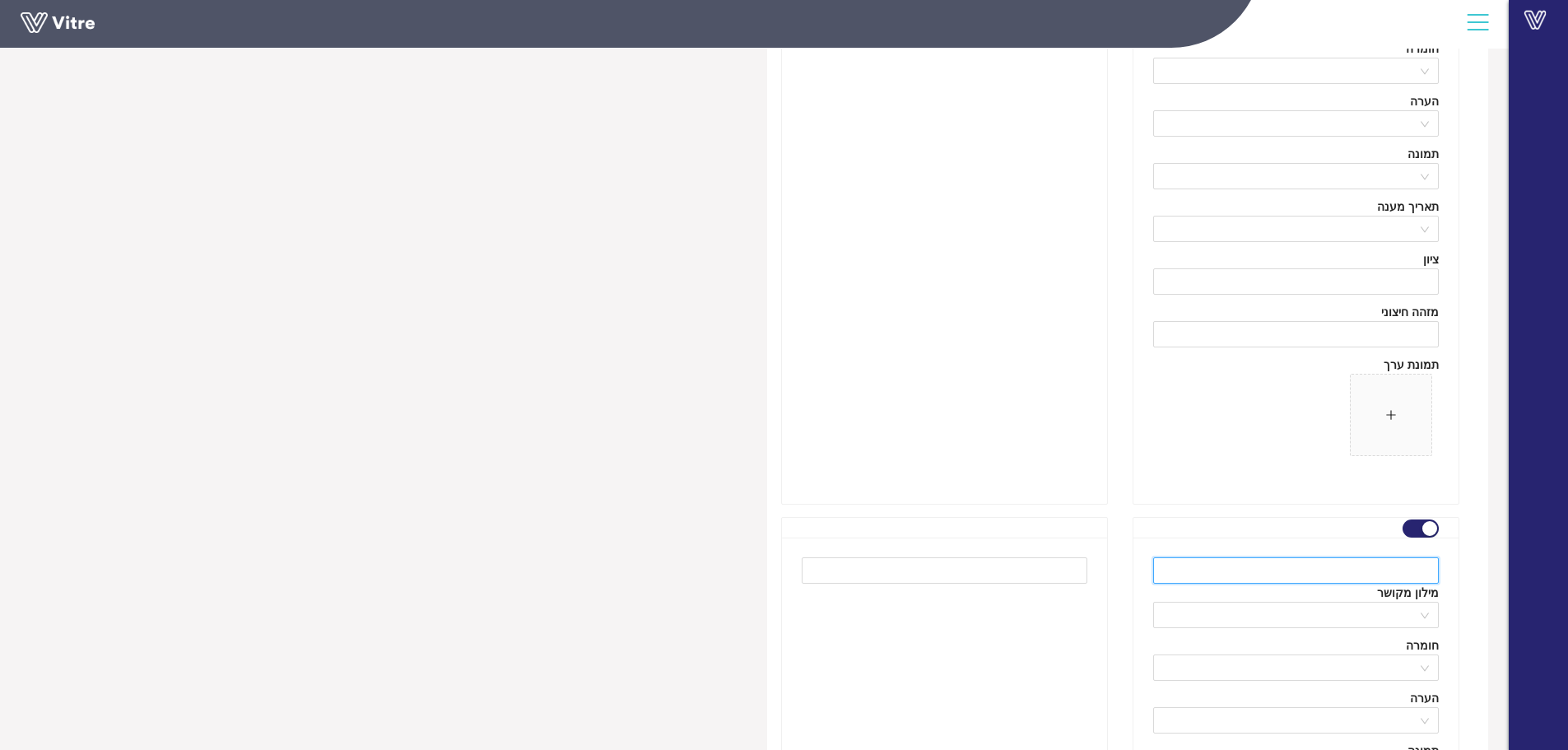
scroll to position [458, 0]
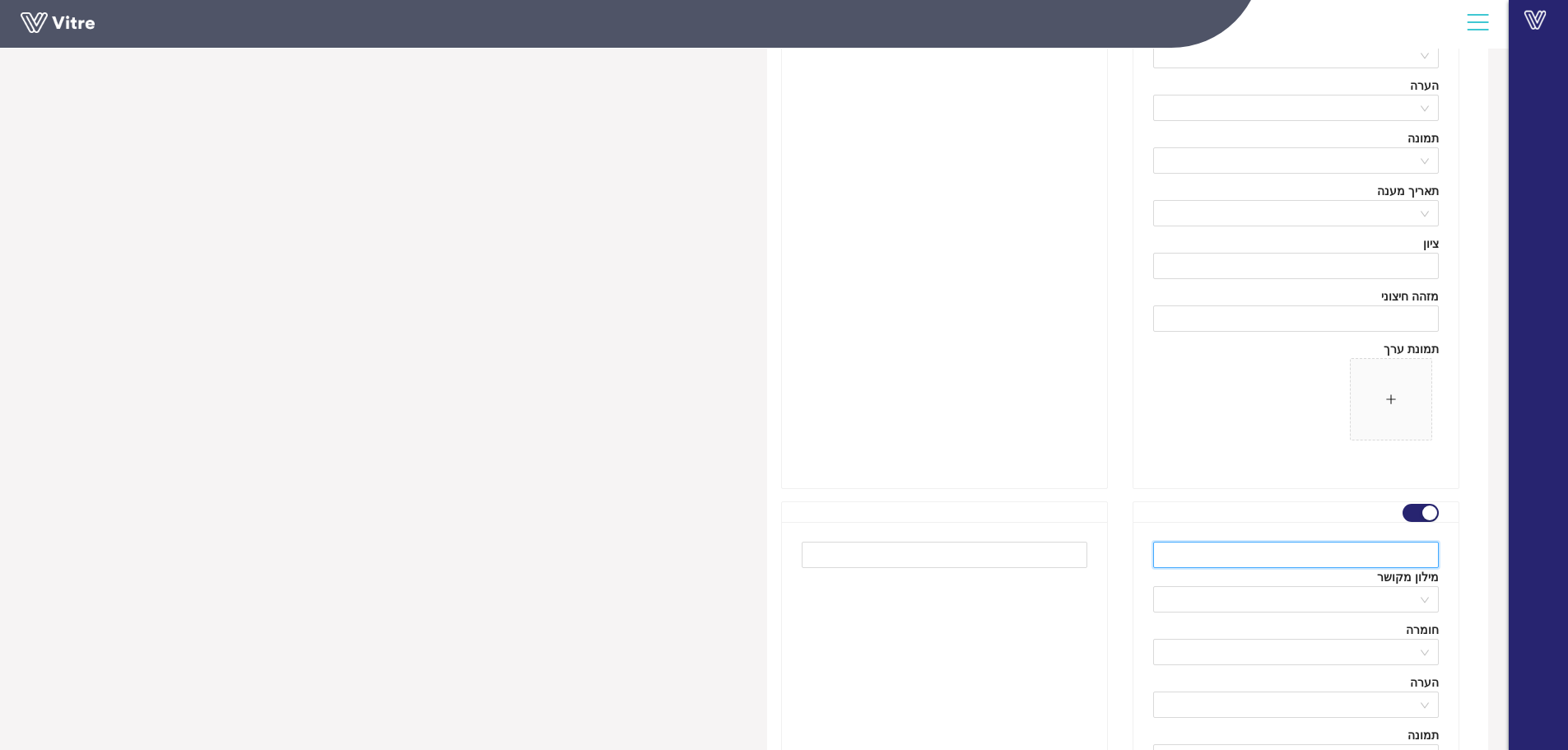
click at [1300, 557] on input "text" at bounding box center [1295, 554] width 286 height 27
paste input "מדובר בארוע כמעט וקרה"
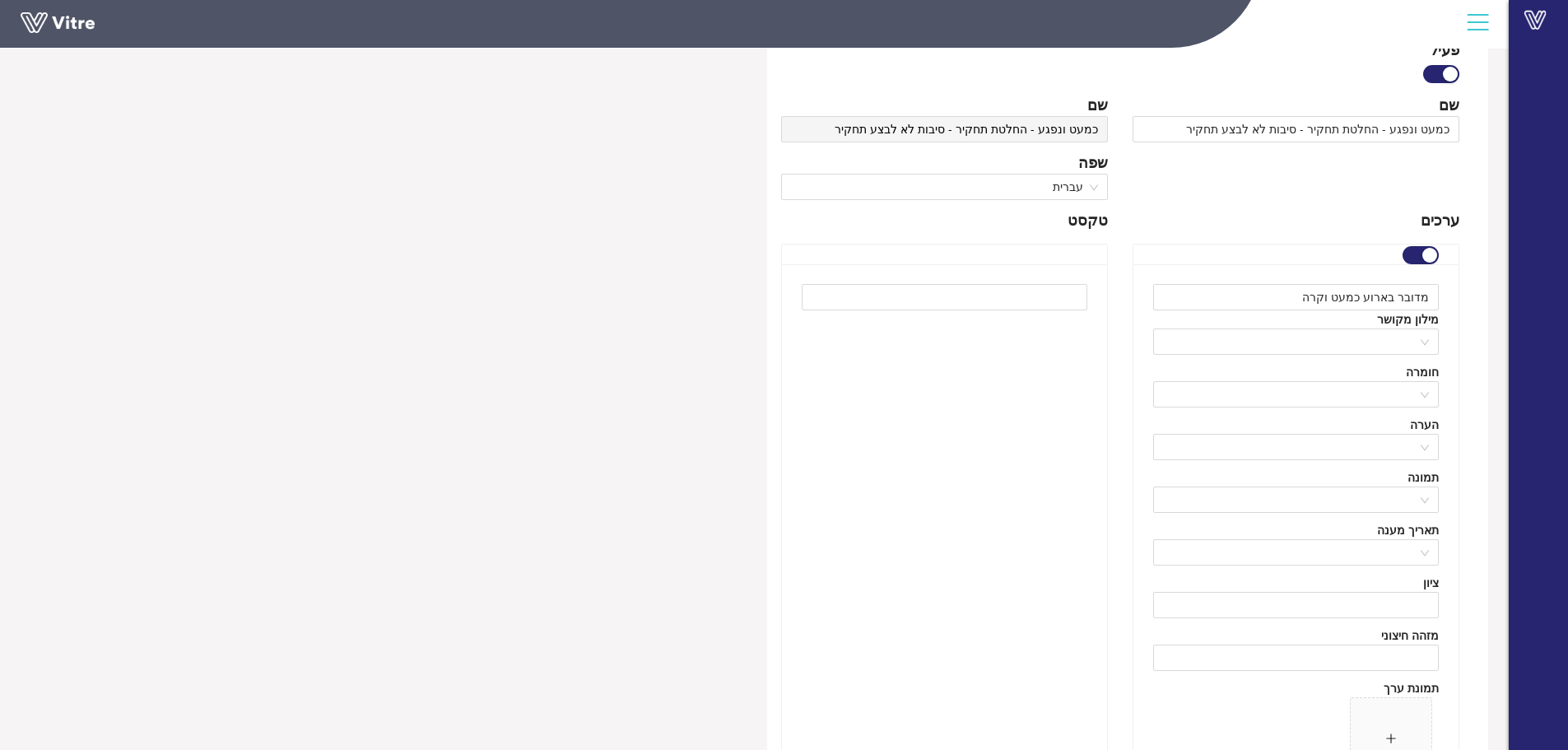
scroll to position [68, 0]
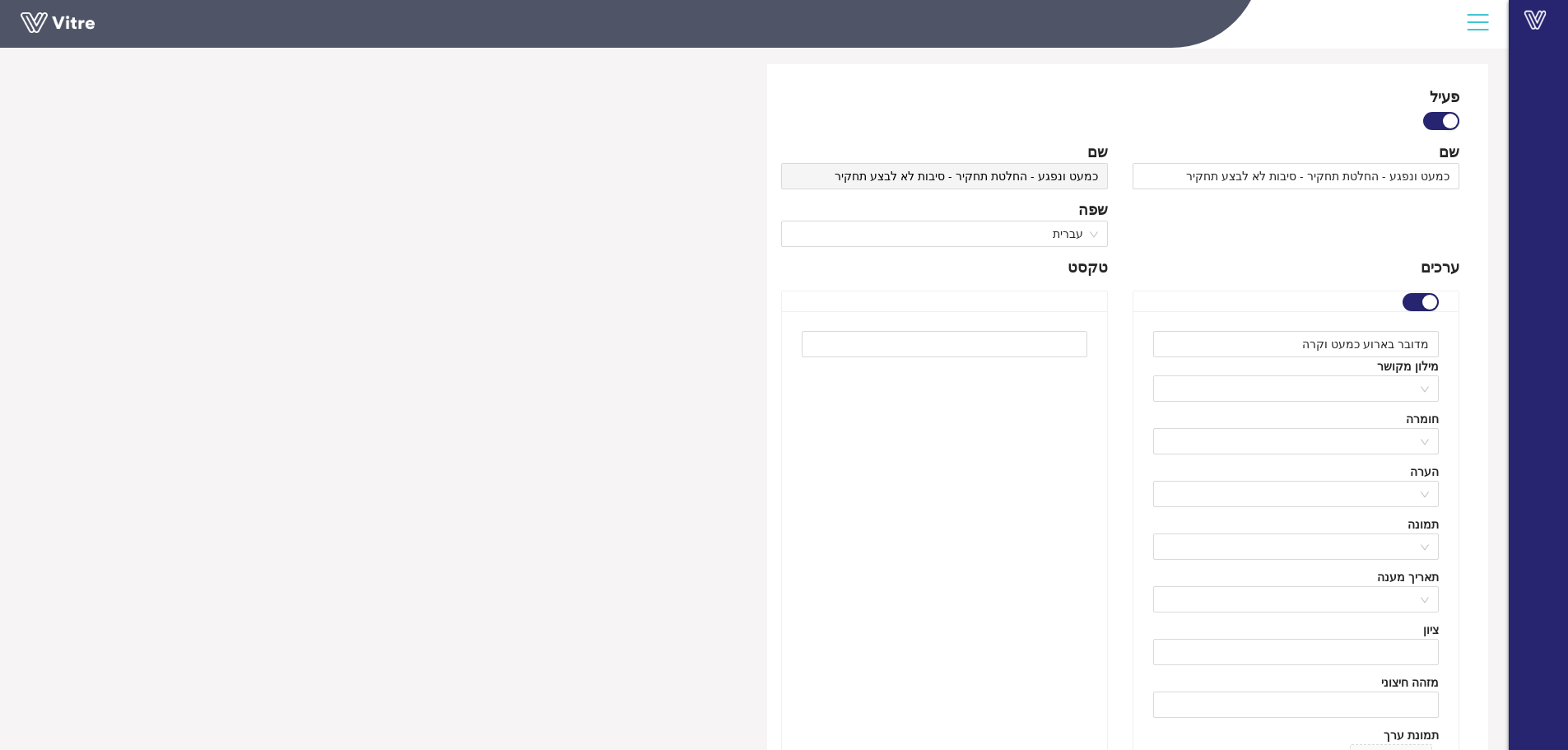
type input "מדובר בארוע כמעט וקרה"
drag, startPoint x: 1294, startPoint y: 330, endPoint x: 1541, endPoint y: 337, distance: 247.1
click at [1390, 348] on input "מדובר בארוע כמעט וקרה" at bounding box center [1295, 344] width 286 height 27
type input "מדובר במפגע"
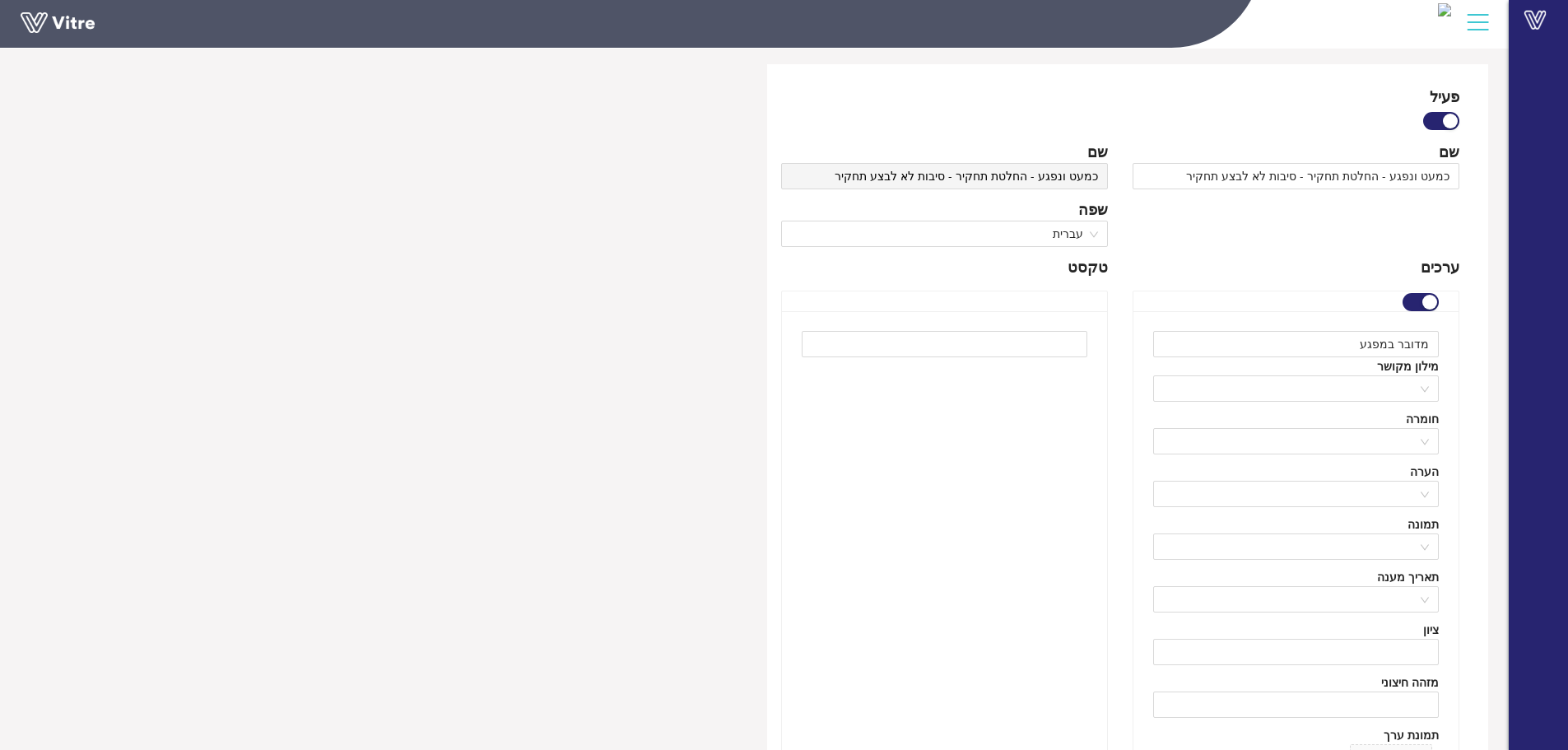
click at [1341, 301] on div at bounding box center [1295, 301] width 286 height 19
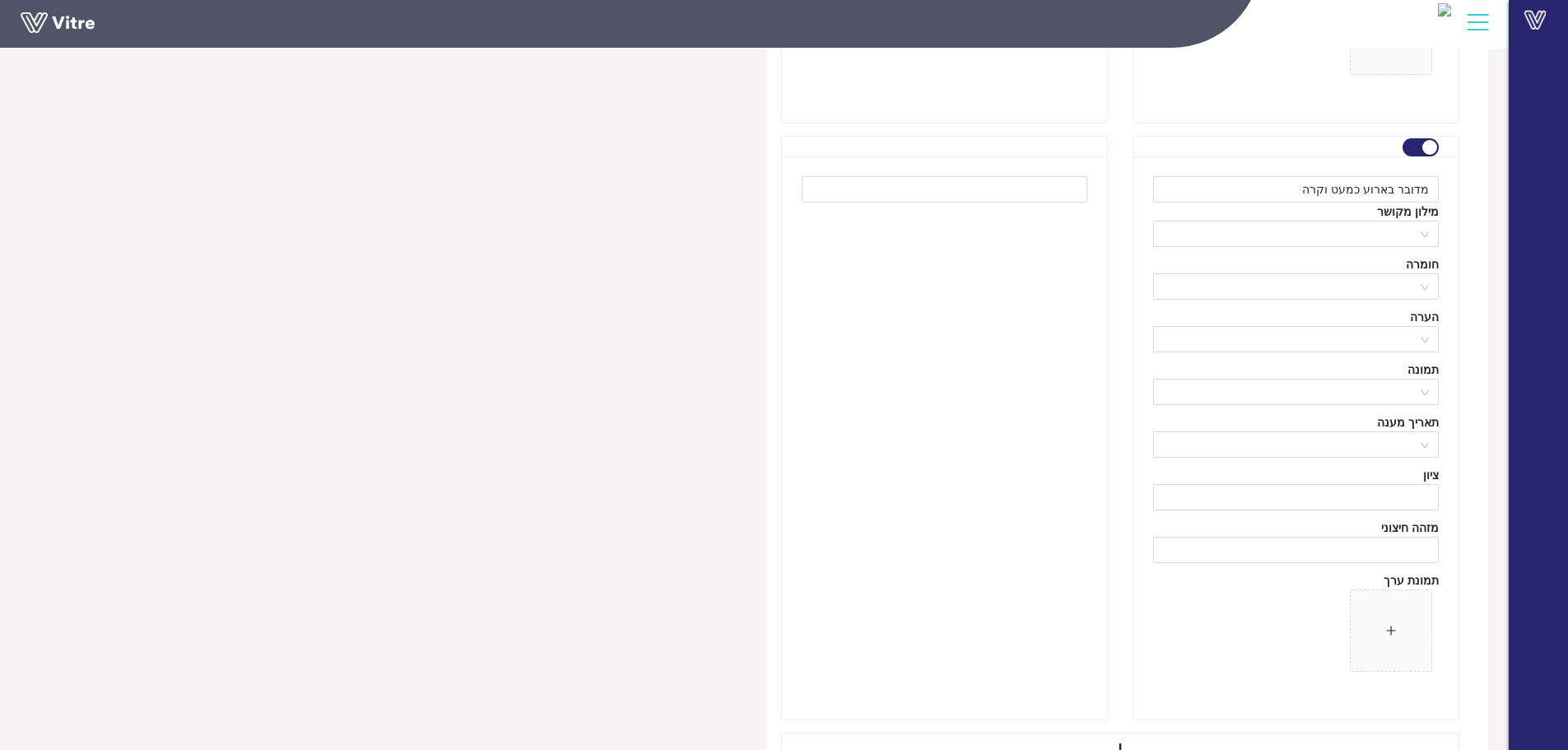
scroll to position [932, 0]
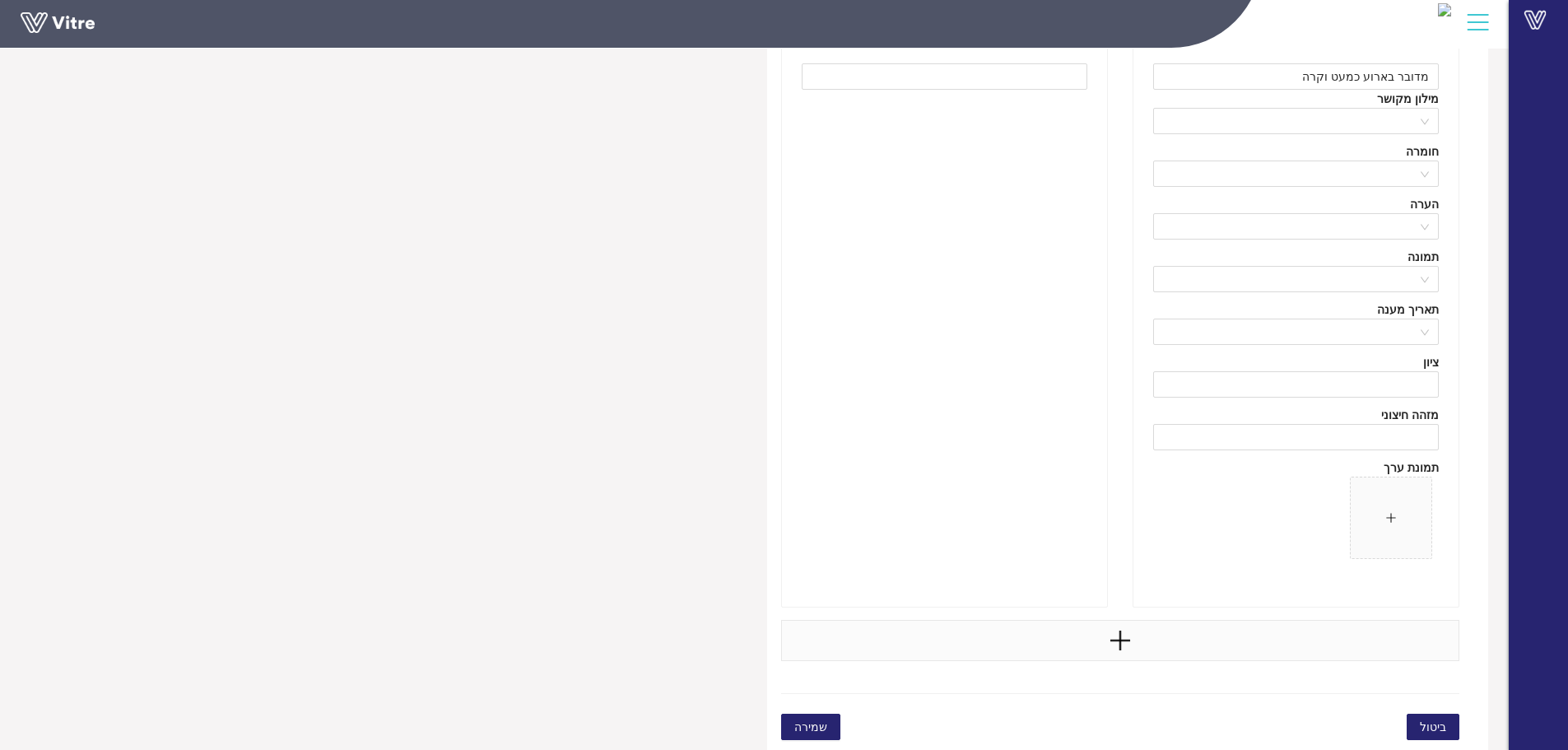
click at [1233, 639] on div at bounding box center [1120, 640] width 679 height 41
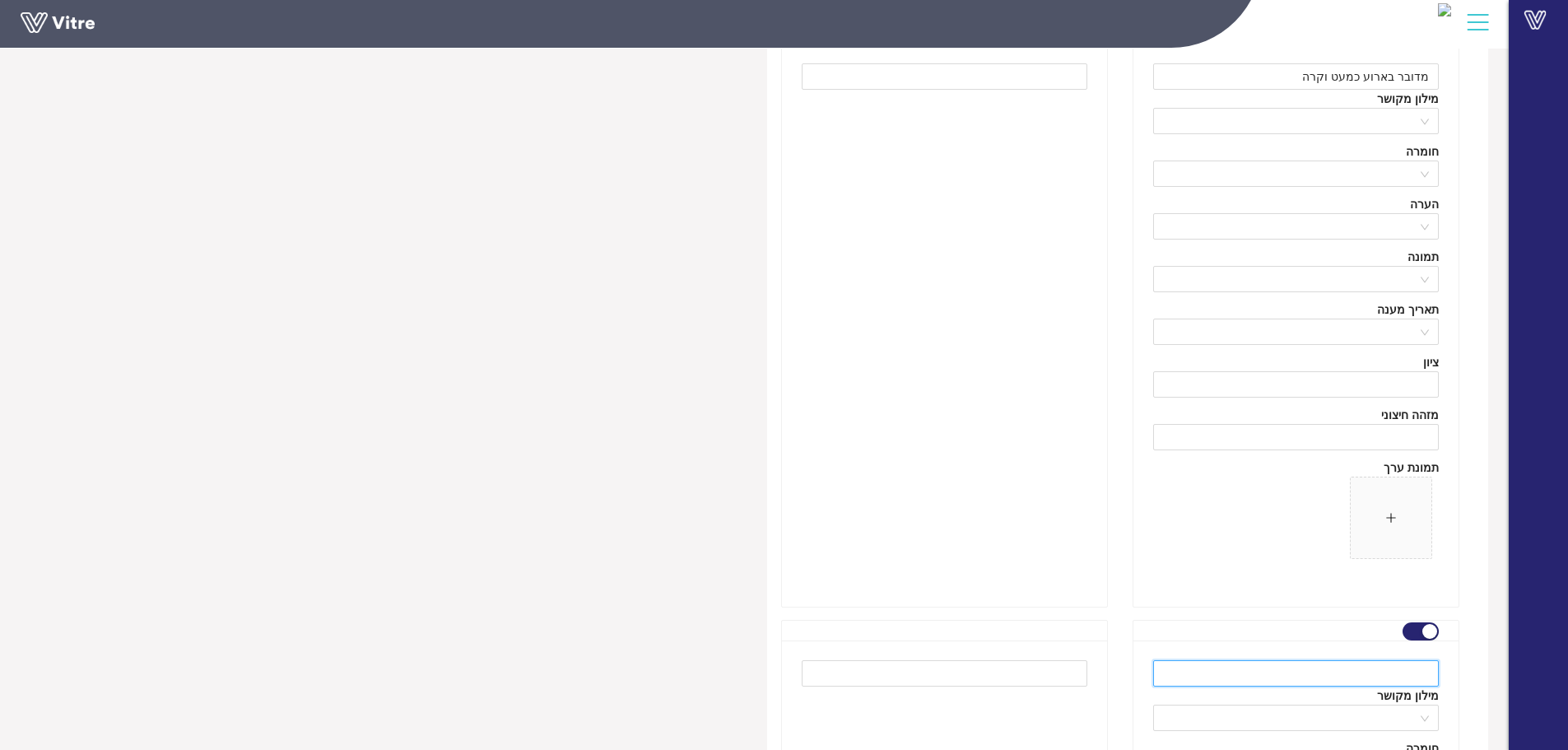
click at [1363, 680] on input "text" at bounding box center [1295, 673] width 286 height 27
click at [1396, 674] on input "text" at bounding box center [1295, 673] width 286 height 27
paste input "אין צורך לתחקר את ארוע כמעט וקרה זה"
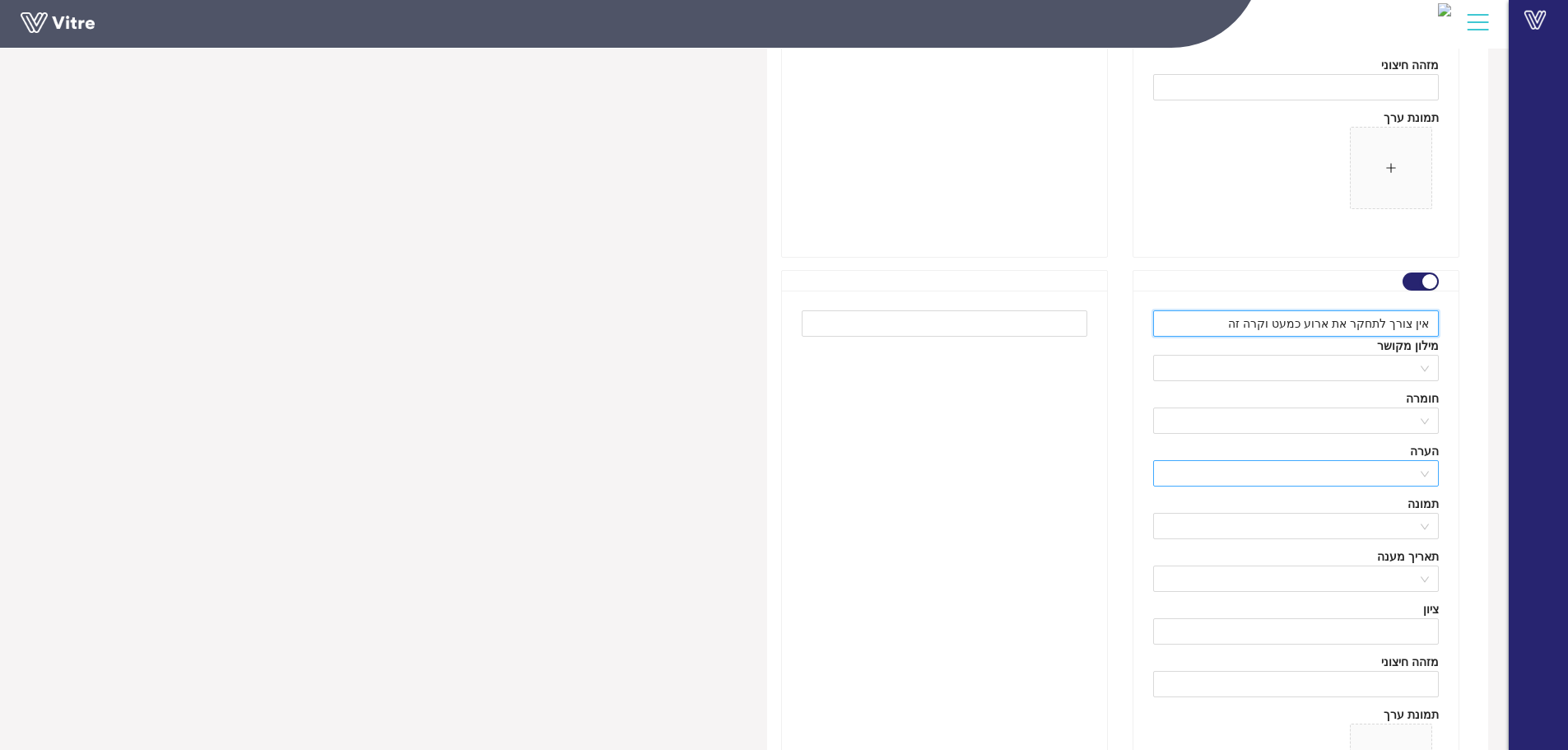
type input "אין צורך לתחקר את ארוע כמעט וקרה זה"
click at [1378, 476] on input "search" at bounding box center [1290, 473] width 254 height 25
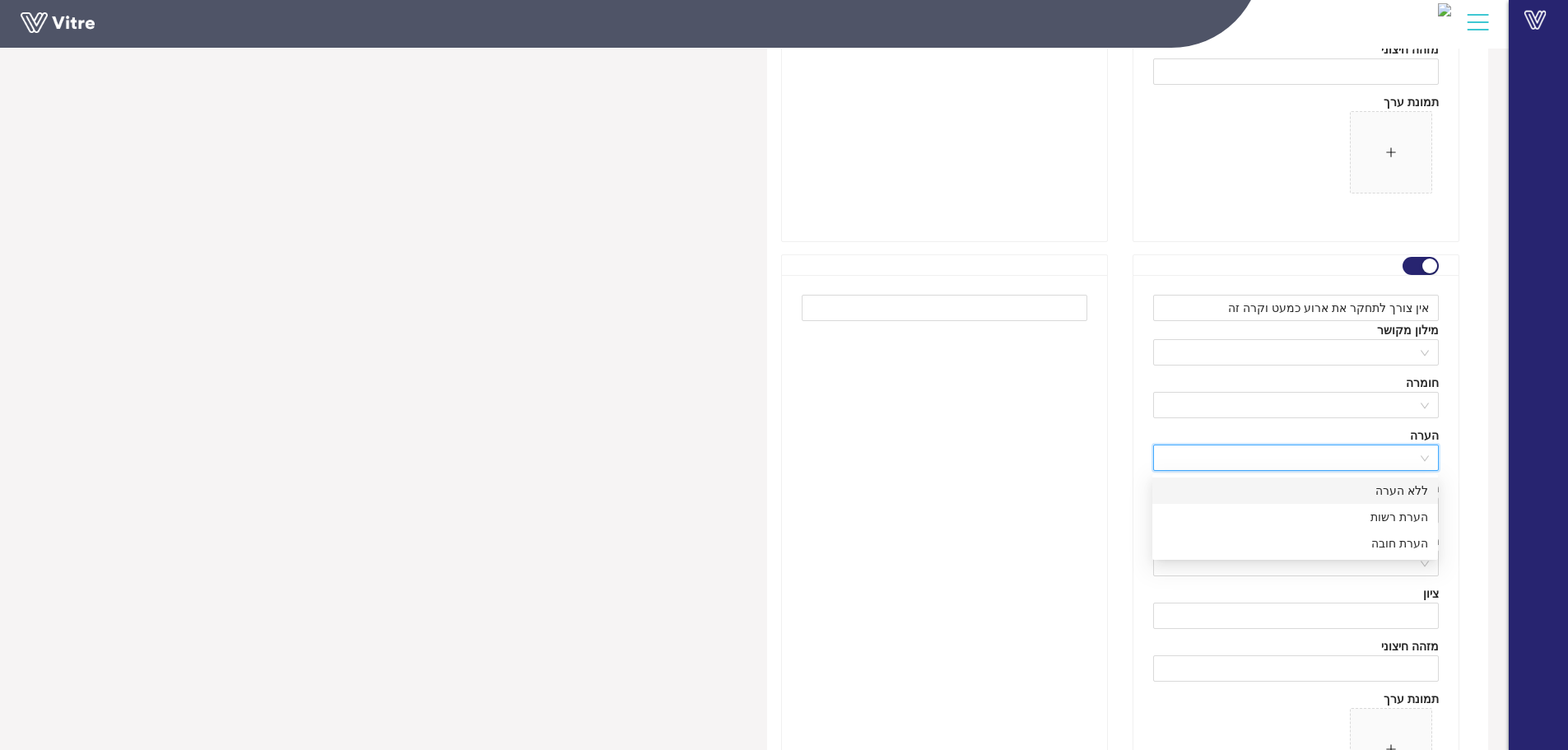
scroll to position [1303, 0]
click at [1380, 534] on div "הערת חובה" at bounding box center [1295, 538] width 266 height 18
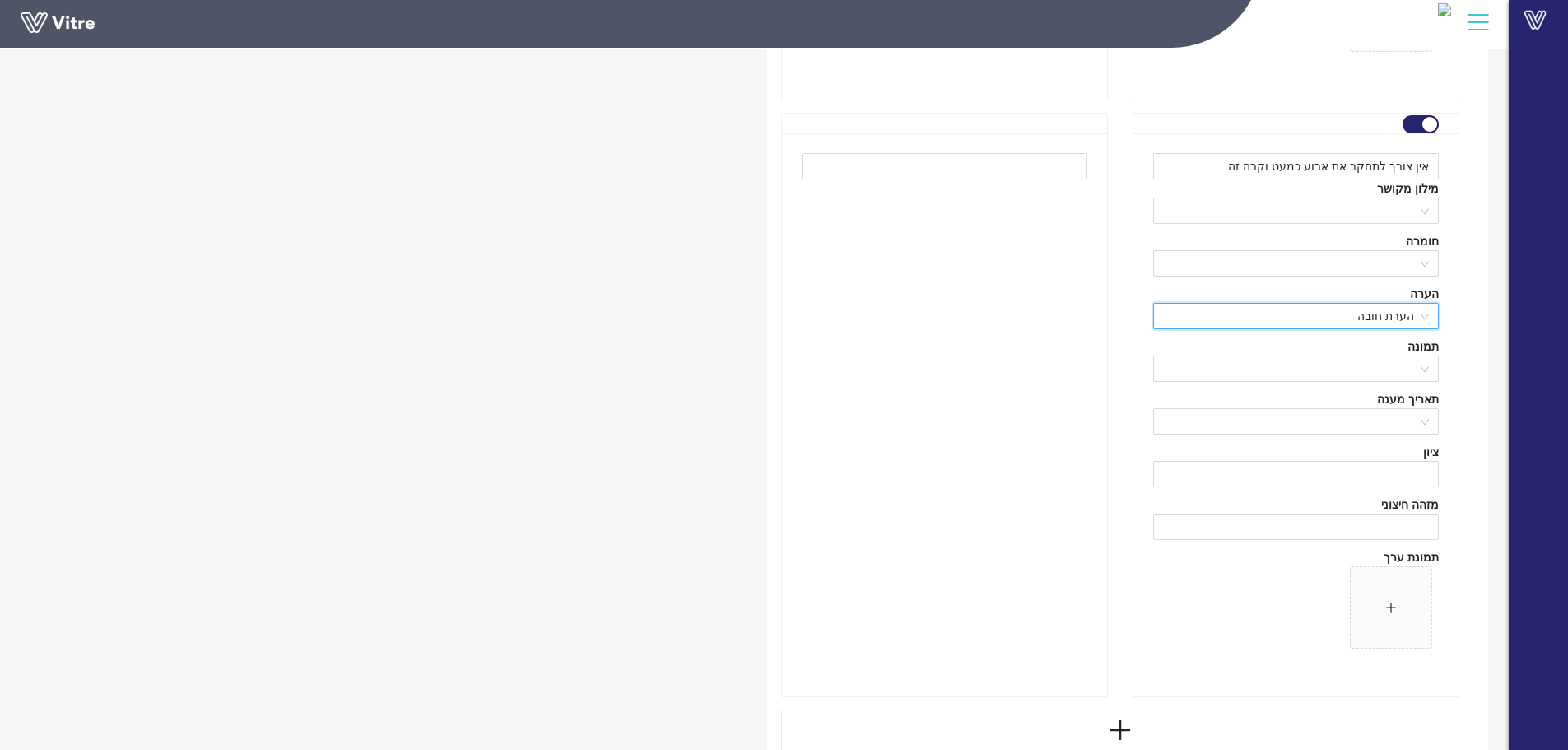
scroll to position [1529, 0]
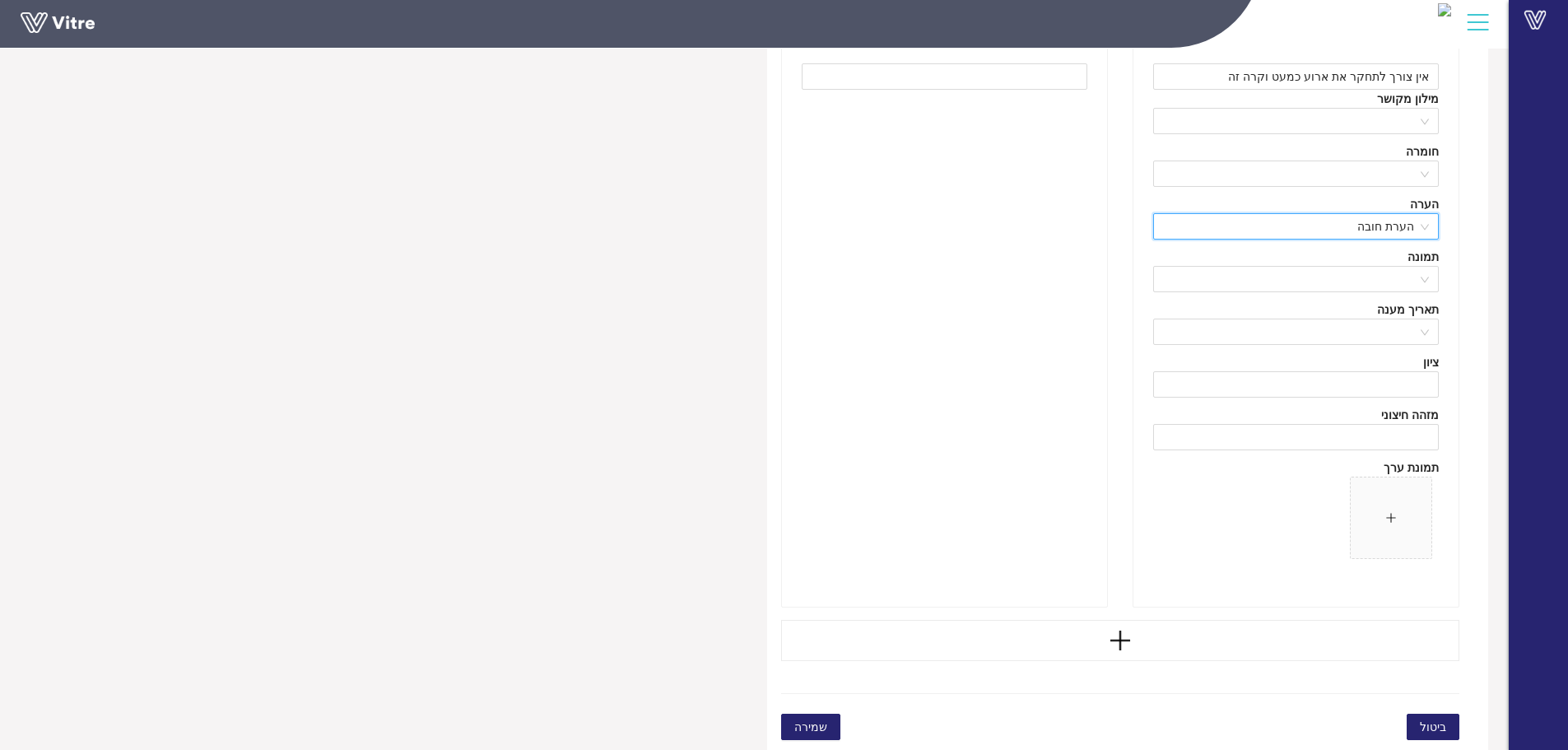
click at [822, 719] on span "שמירה" at bounding box center [811, 727] width 33 height 18
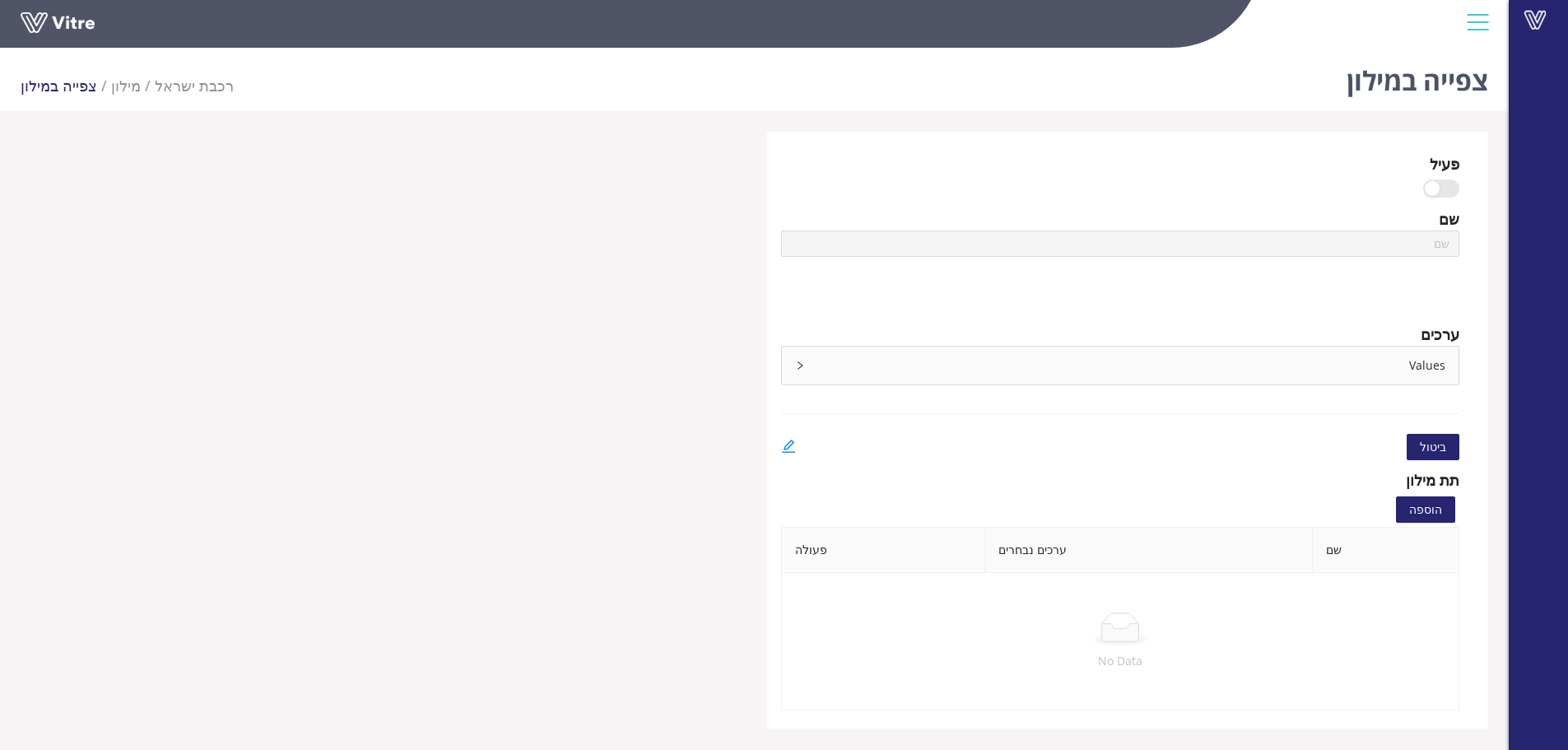
type input "כמעט וקרה - החלטת תחקיר - סיבות לא לבצע תחקיר"
click at [1288, 372] on div "Values" at bounding box center [1120, 366] width 678 height 38
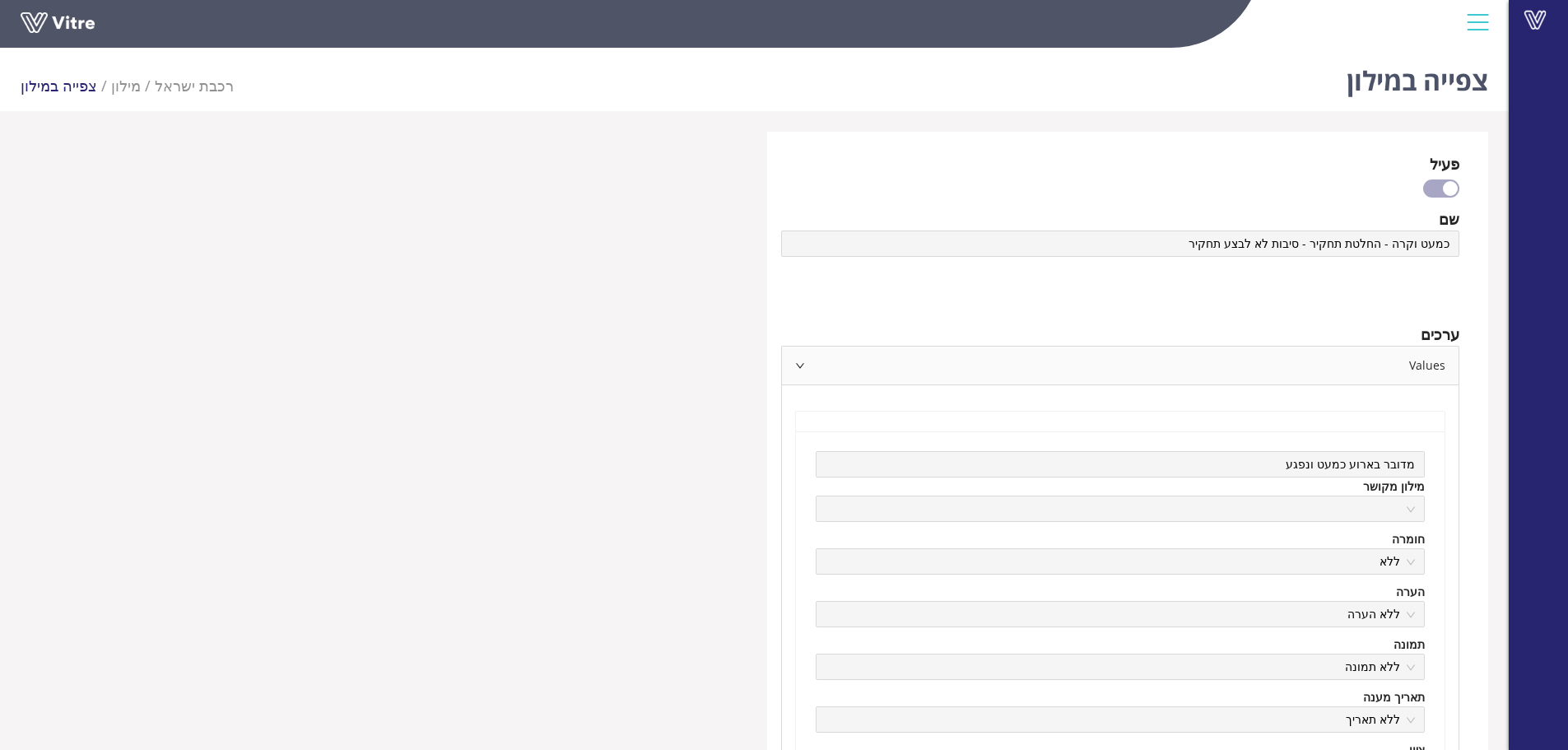
click at [1441, 475] on div "מדובר בארוע כמעט ונפגע מילון מקושר חומרה ללא הערה ללא הערה תמונה ללא תמונה תארי…" at bounding box center [1120, 713] width 649 height 563
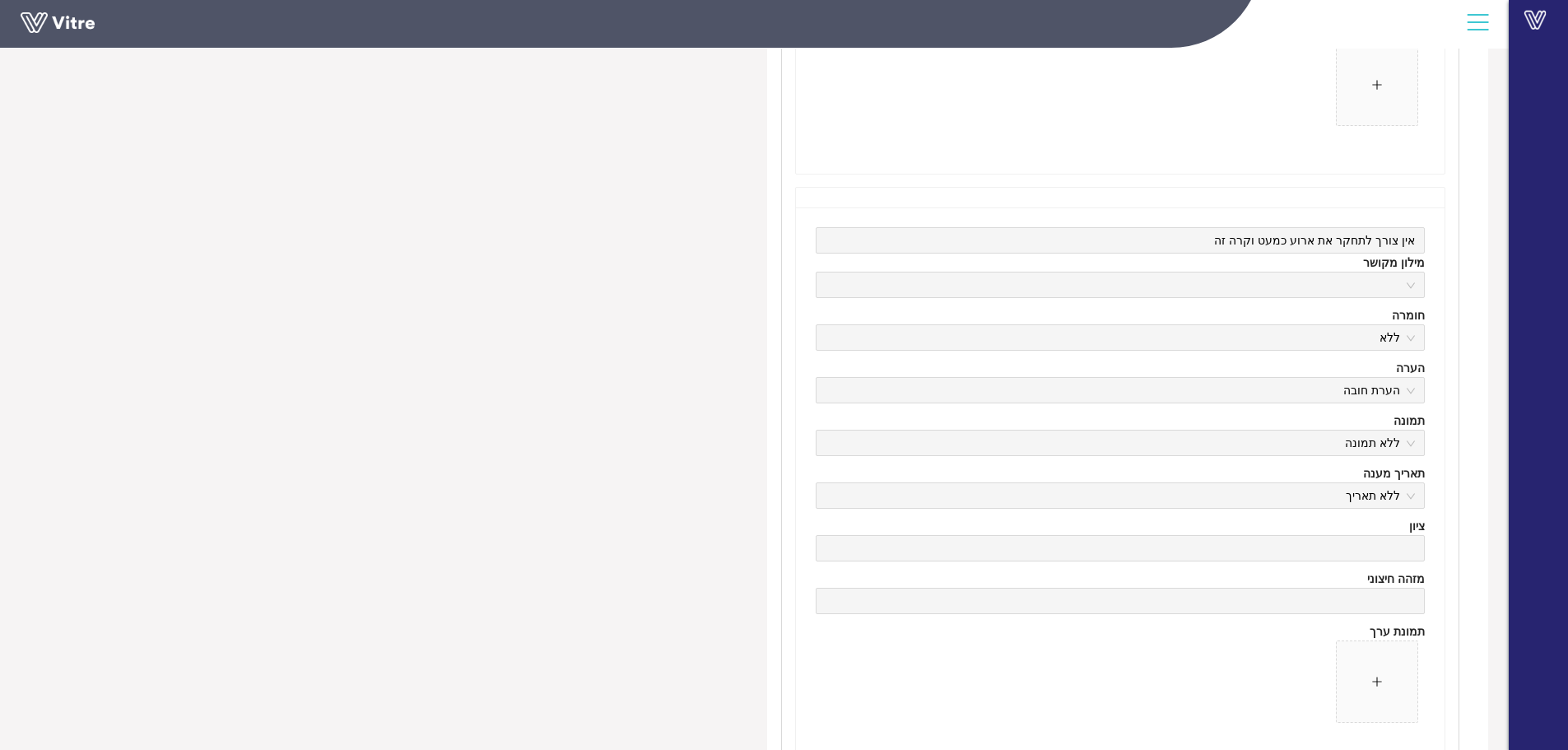
scroll to position [1420, 0]
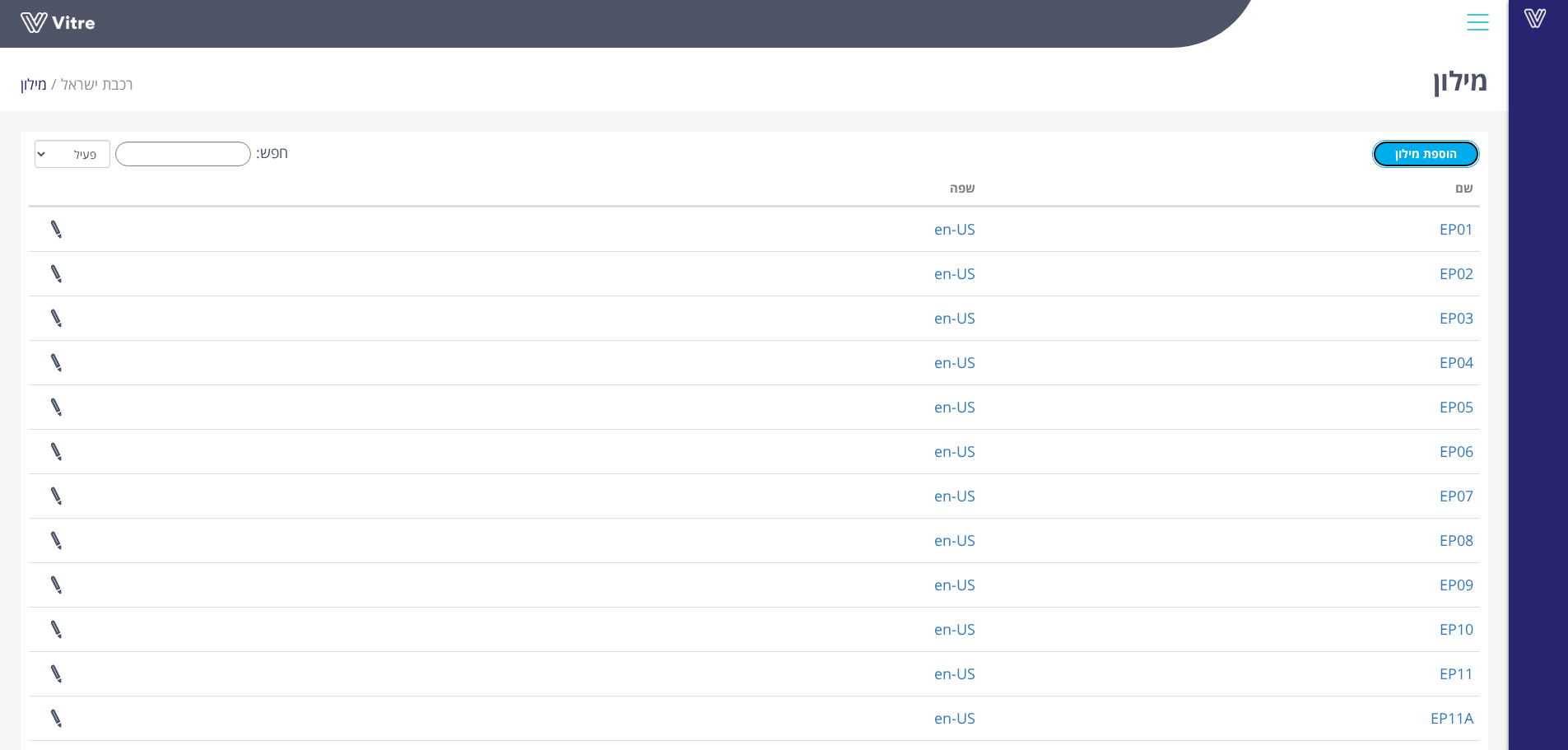
click at [1421, 144] on link "הוספת מילון" at bounding box center [1426, 154] width 108 height 28
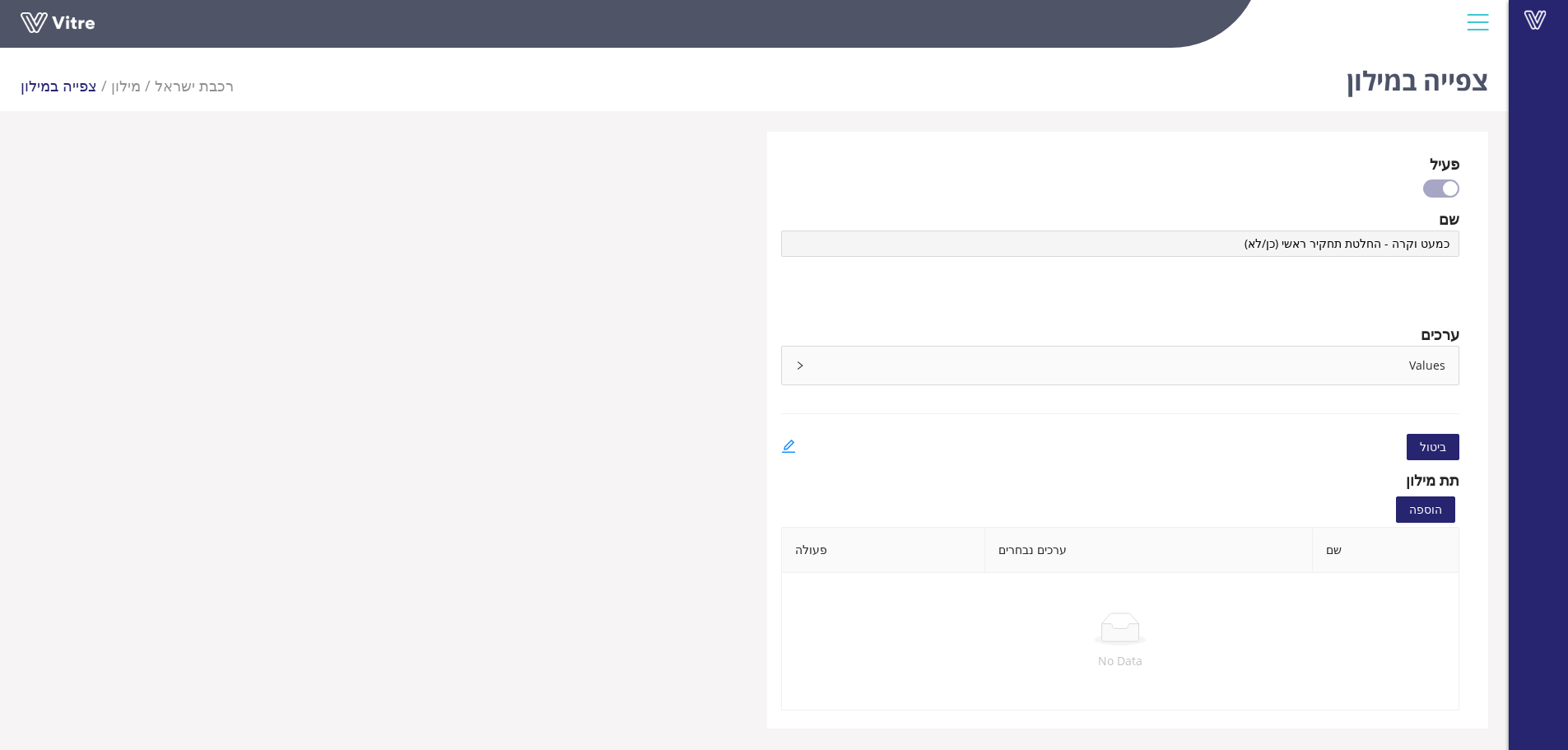
click at [1377, 380] on div "Values" at bounding box center [1120, 366] width 678 height 38
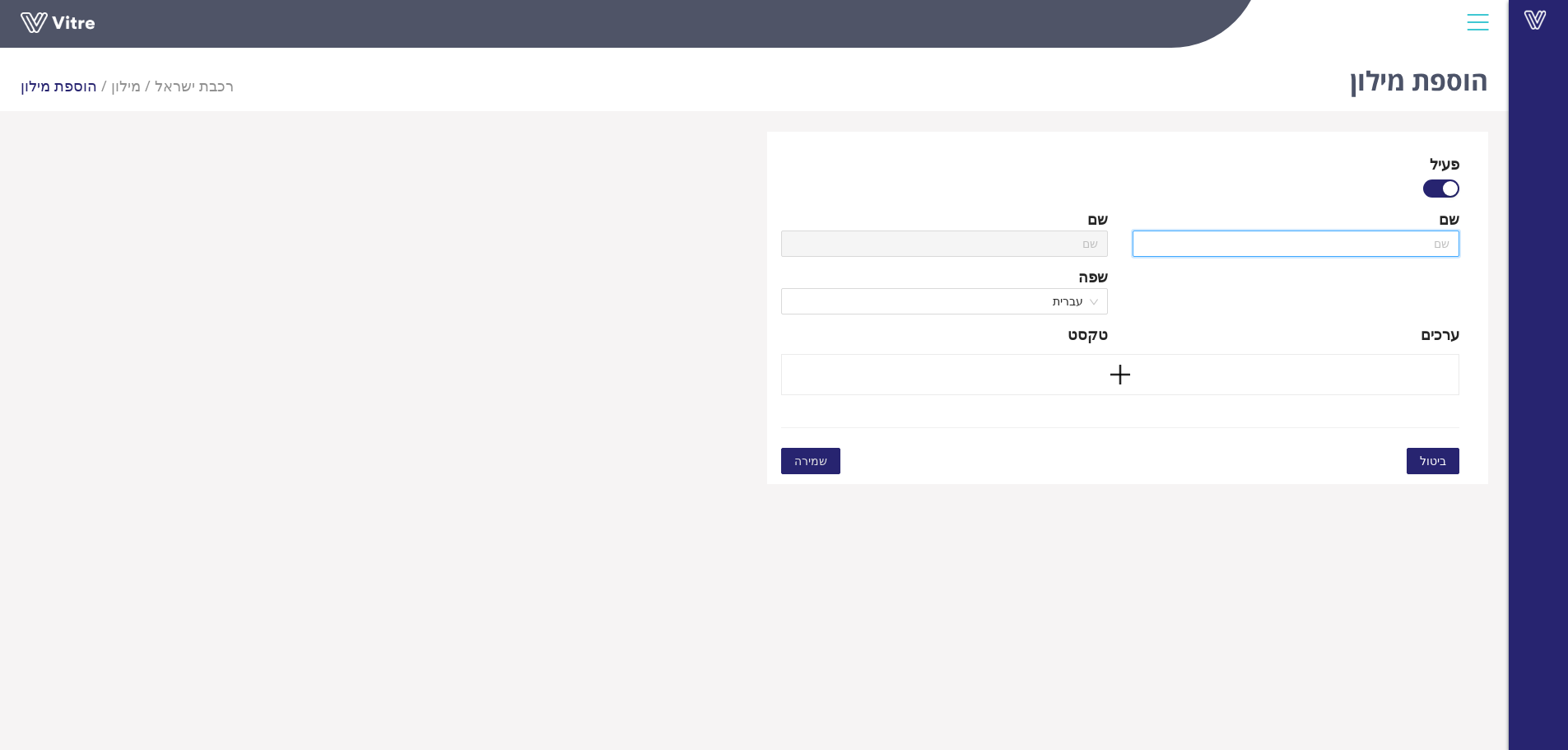
click at [1414, 245] on input "text" at bounding box center [1295, 244] width 327 height 27
paste input "כמעט וקרה - החלטת תחקיר ראשי (כן/לא)"
type input "כמעט וקרה - החלטת תחקיר ראשי (כן/לא)"
click at [1413, 245] on input "כמעט וקרה - החלטת תחקיר ראשי (כן/לא)" at bounding box center [1295, 244] width 327 height 27
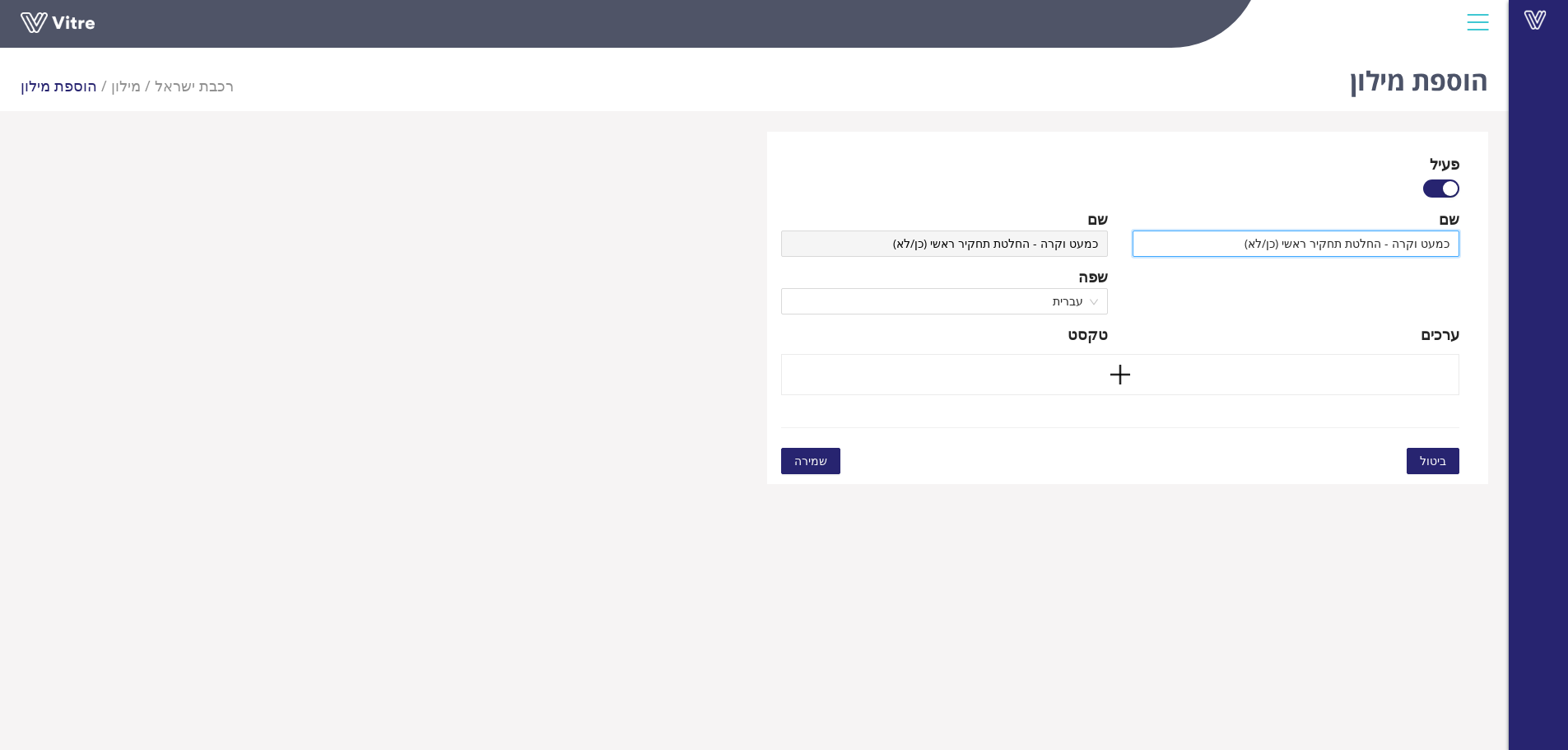
click at [1413, 245] on input "כמעט וקרה - החלטת תחקיר ראשי (כן/לא)" at bounding box center [1295, 244] width 327 height 27
type input "כמעט ו- החלטת תחקיר ראשי (כן/לא)"
type input "כמעט ונ- החלטת תחקיר ראשי (כן/לא)"
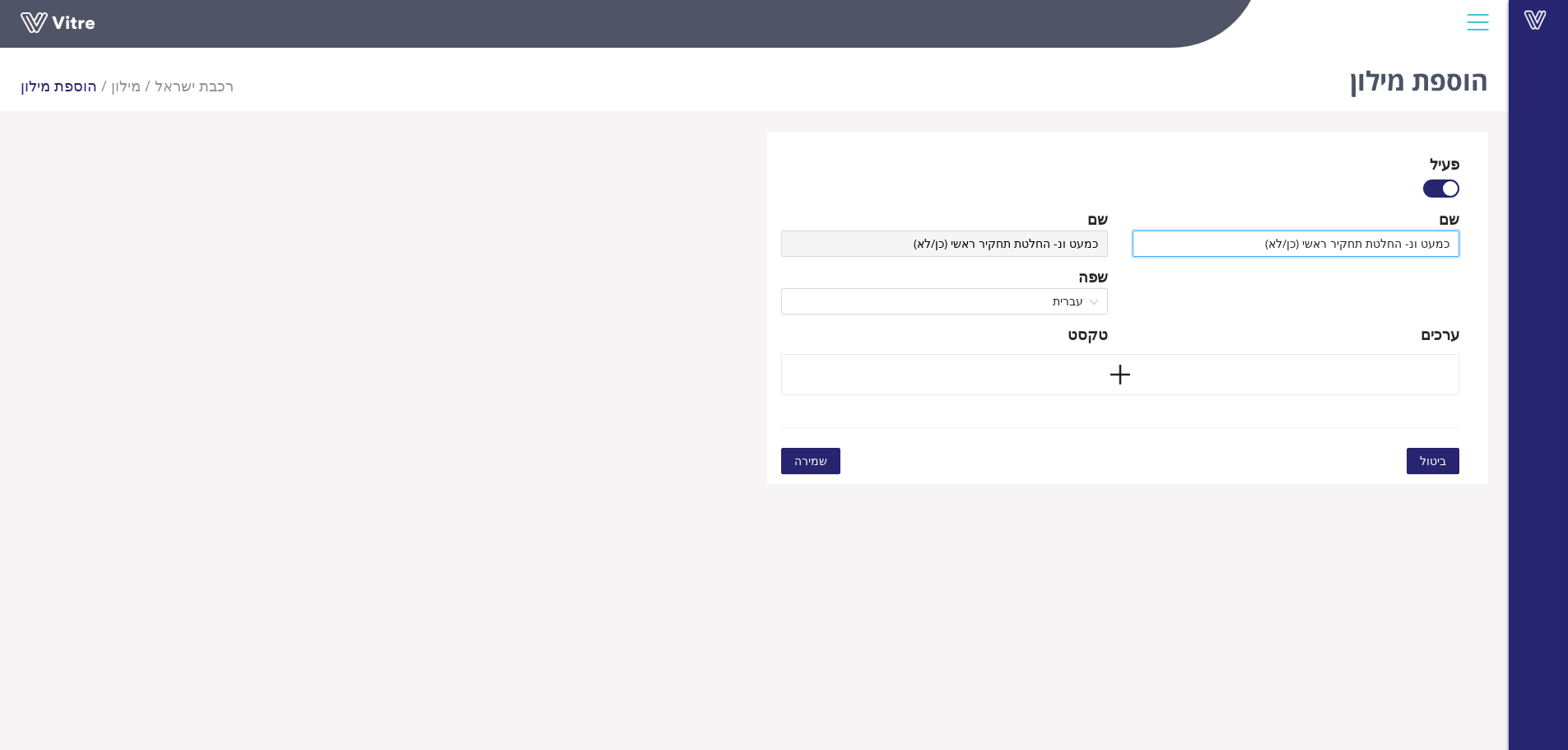
type input "כמעט ונפ- החלטת תחקיר ראשי (כן/לא)"
type input "כמעט ונפג- החלטת תחקיר ראשי (כן/לא)"
type input "כמעט ונפגע- החלטת תחקיר ראשי (כן/לא)"
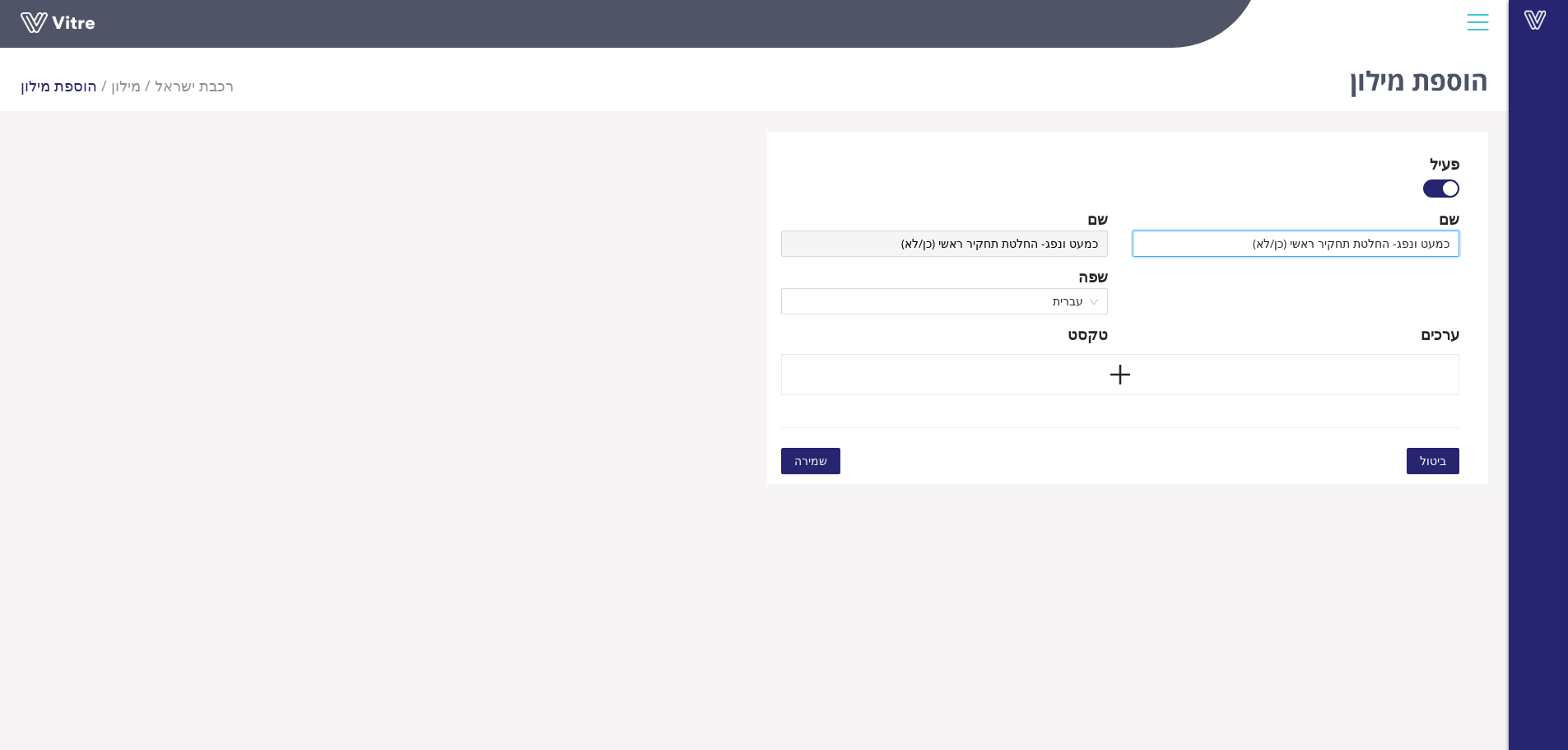
type input "כמעט ונפגע- החלטת תחקיר ראשי (כן/לא)"
type input "כמעט ונפגע - החלטת תחקיר ראשי (כן/לא)"
click at [1204, 368] on div at bounding box center [1120, 375] width 679 height 41
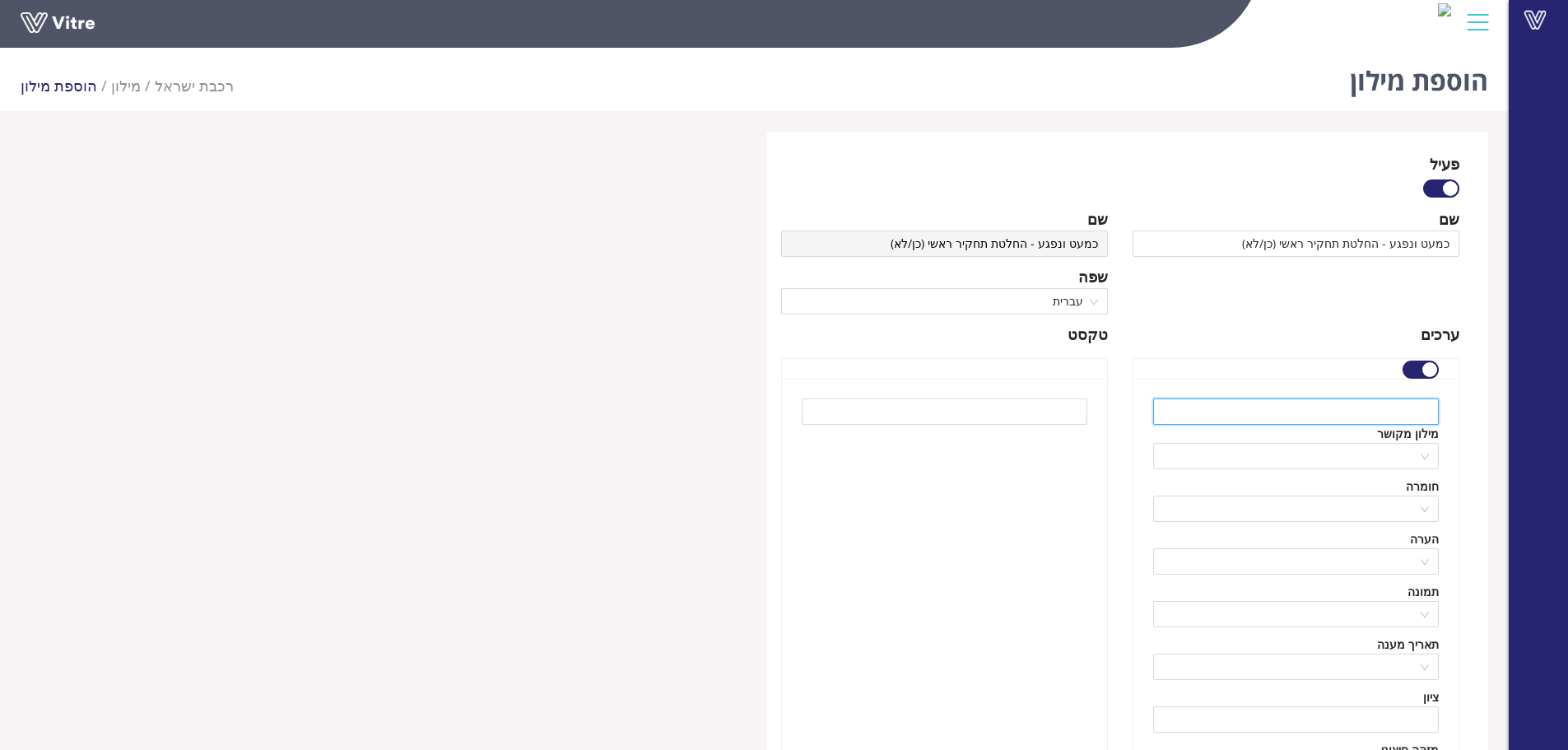
click at [1360, 415] on input "text" at bounding box center [1295, 411] width 286 height 27
type input "כן"
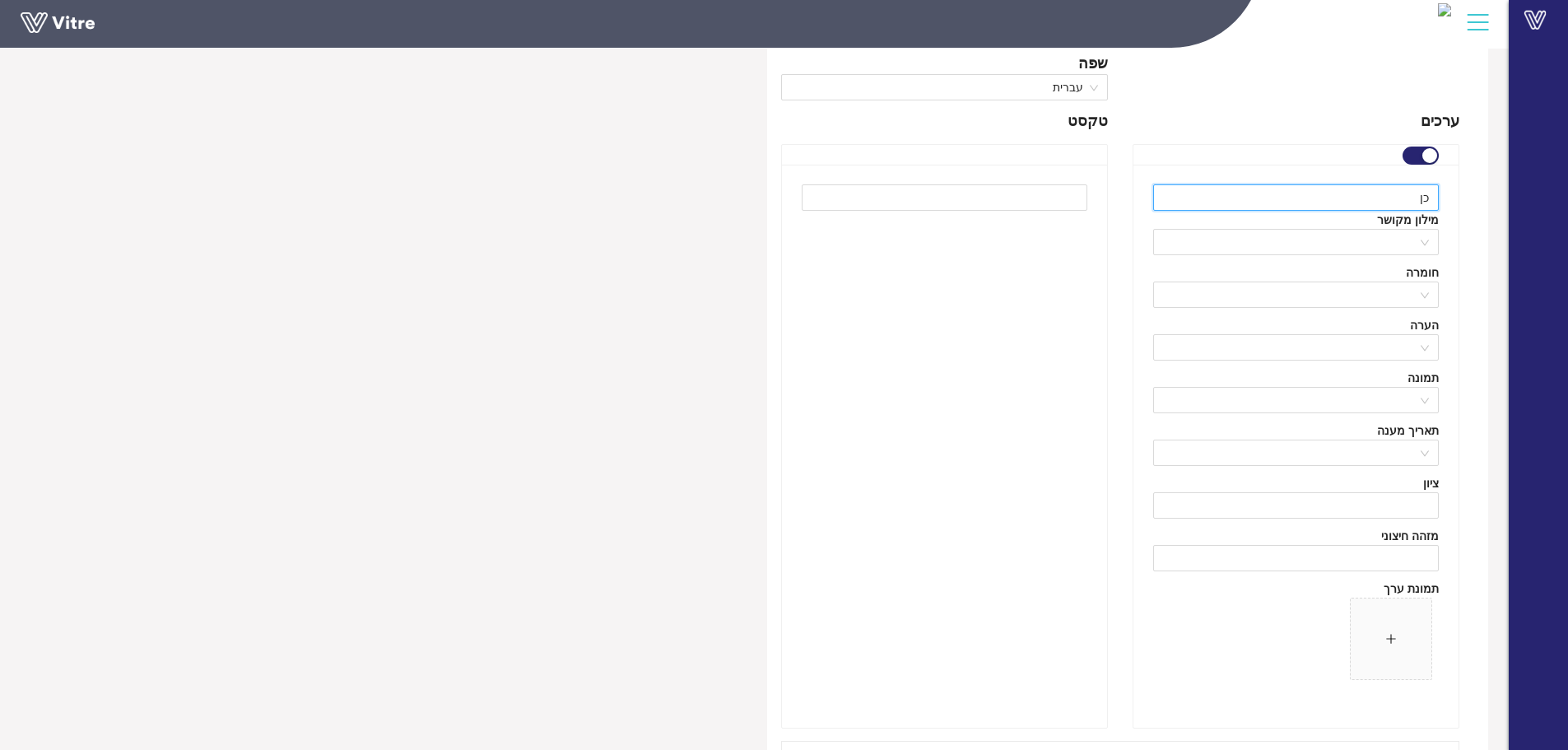
scroll to position [335, 0]
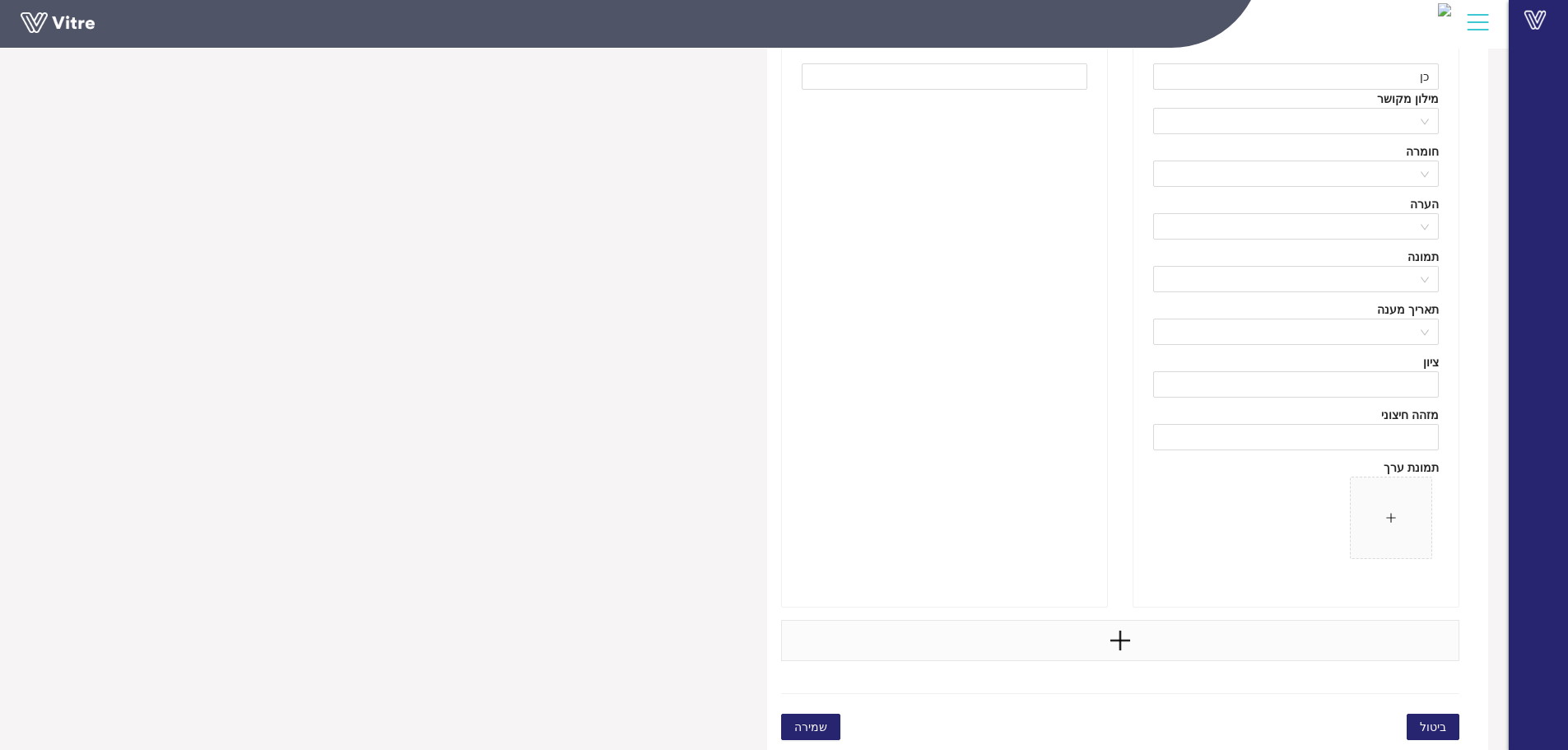
click at [1224, 646] on div at bounding box center [1120, 640] width 679 height 41
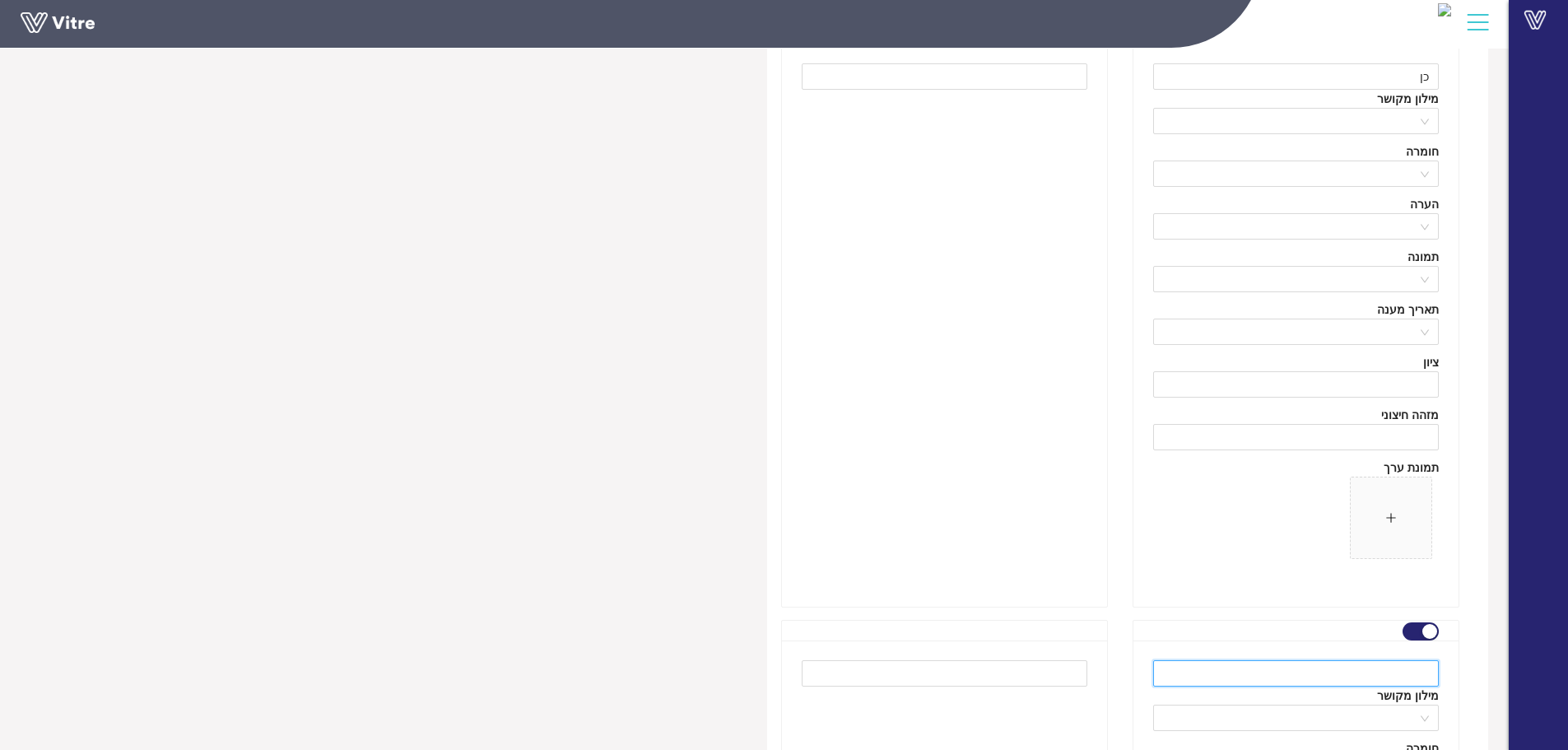
click at [1384, 682] on input "text" at bounding box center [1295, 673] width 286 height 27
type input "לא"
click at [1106, 577] on div at bounding box center [944, 325] width 325 height 563
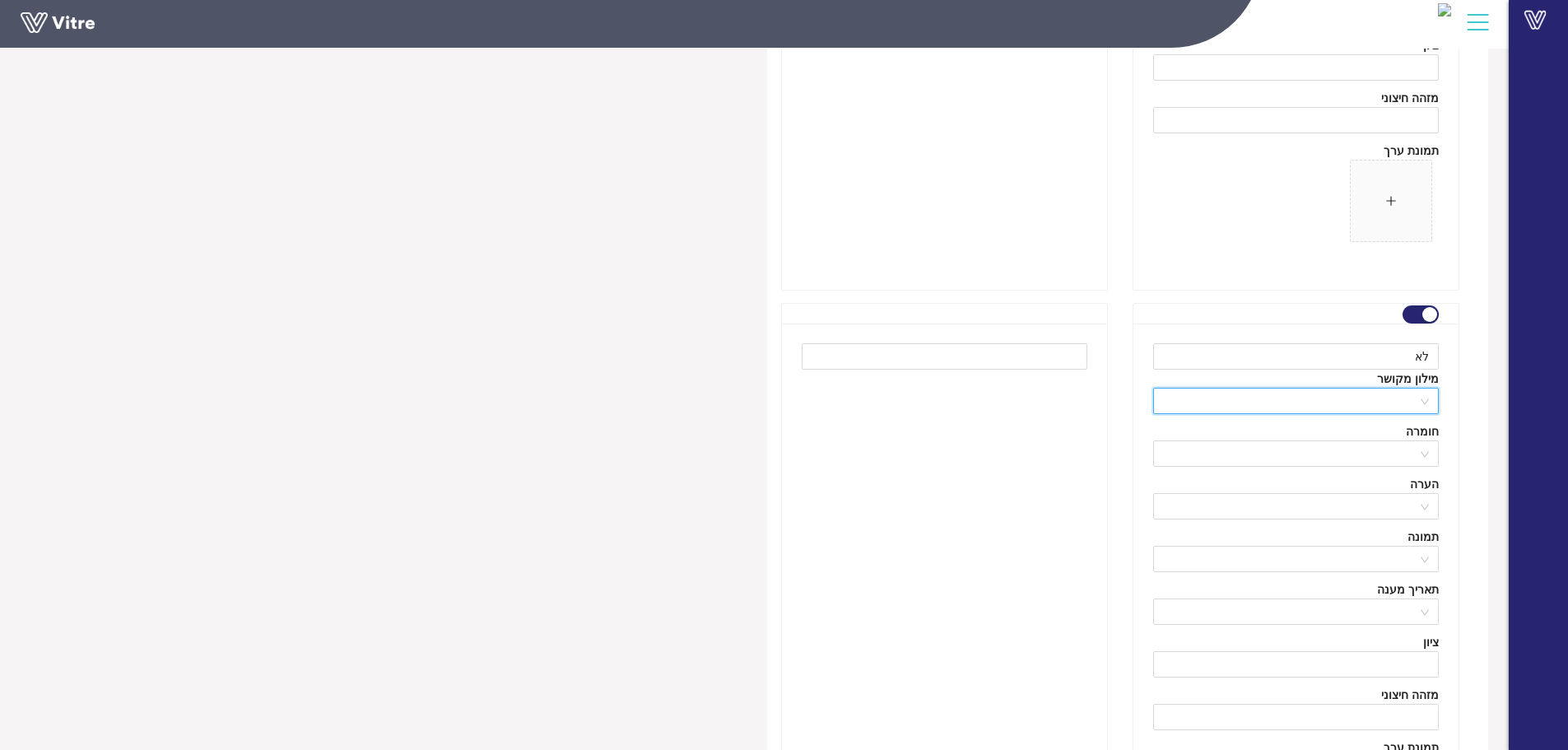
click at [1359, 411] on input "search" at bounding box center [1290, 401] width 254 height 25
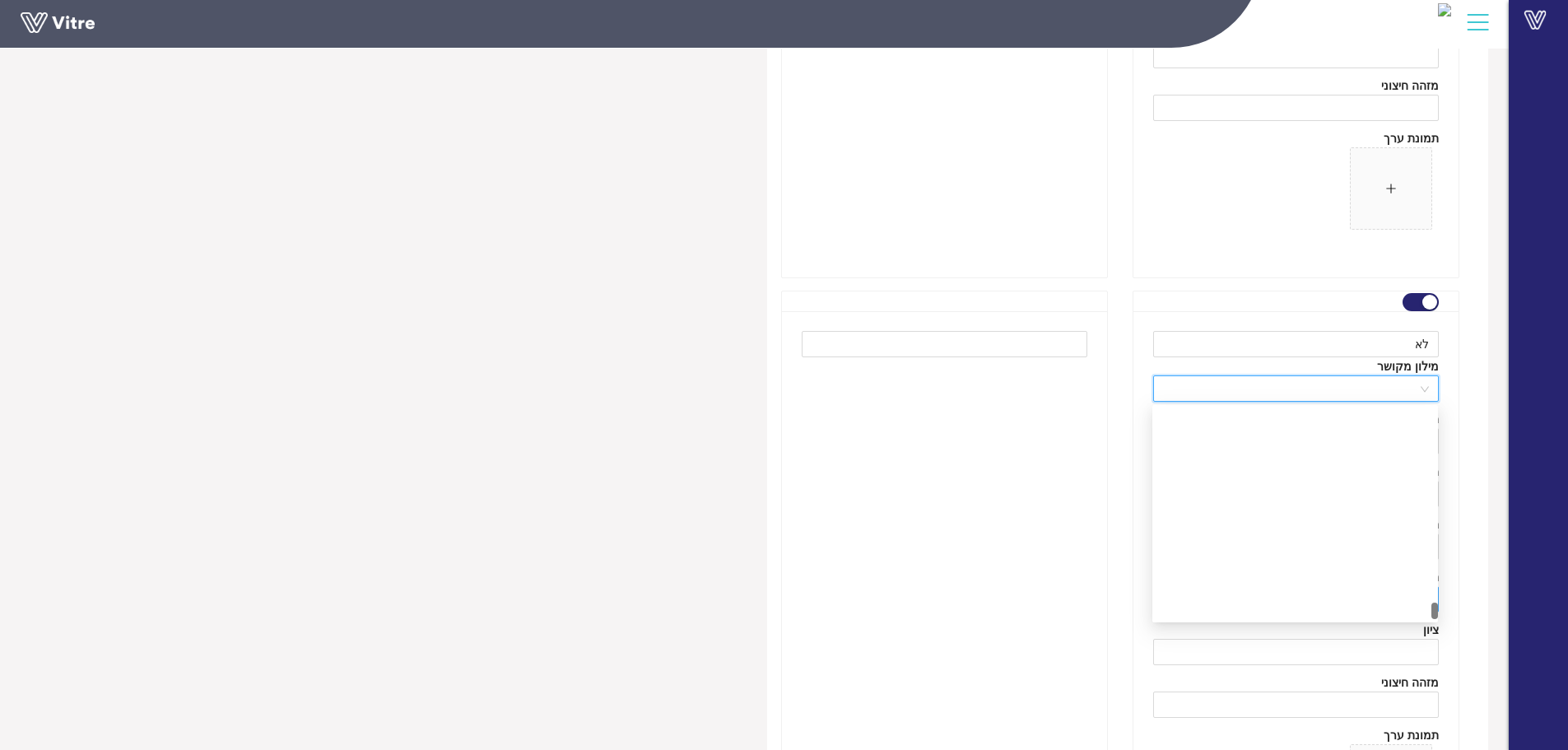
scroll to position [15445, 0]
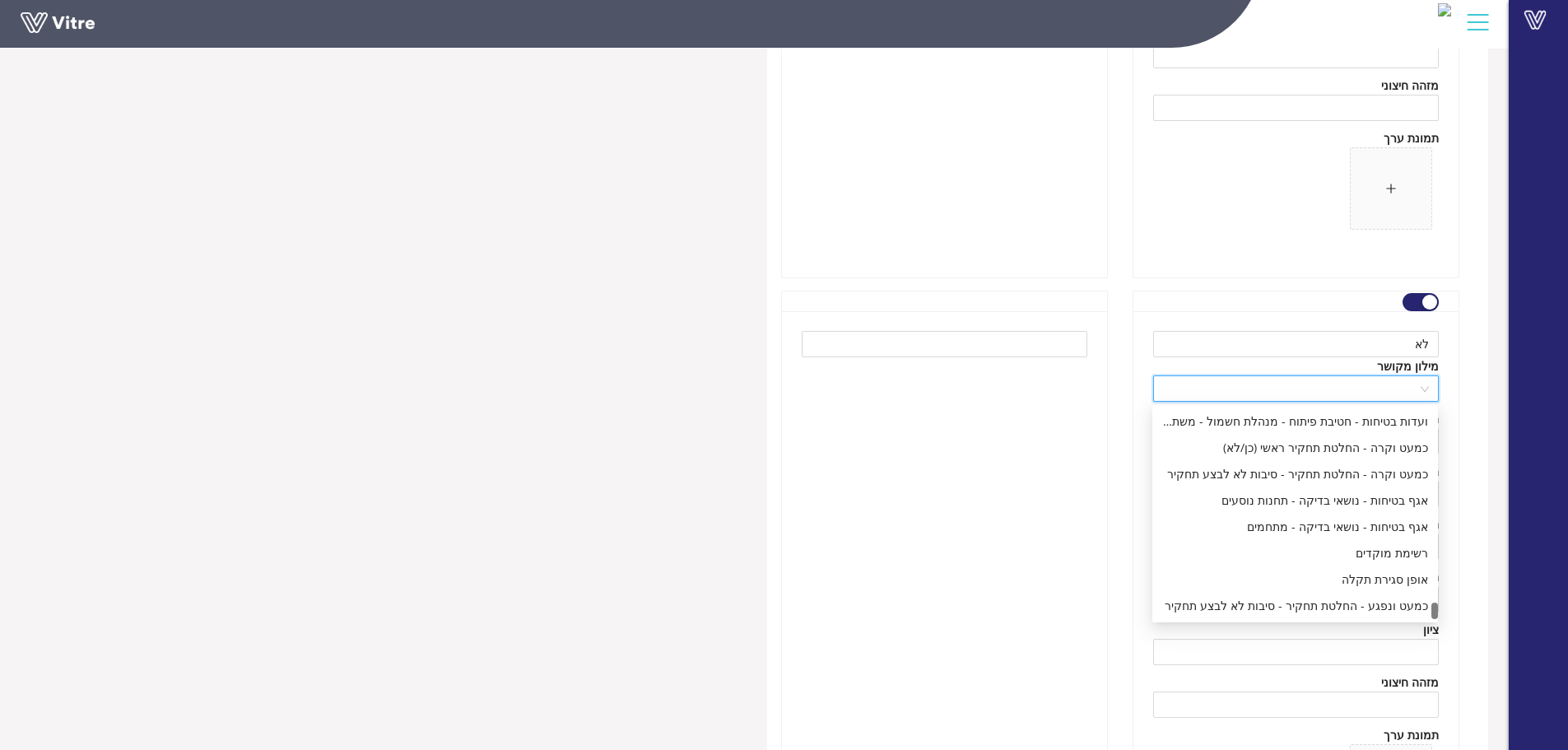
drag, startPoint x: 1433, startPoint y: 414, endPoint x: 1435, endPoint y: 620, distance: 206.0
click at [1435, 620] on div "170 171 ועדות בטיחות - חטיבת פיתוח - מנהלת ביצוע - משתתפים ועדות בטיחות - חטיבת…" at bounding box center [1294, 513] width 286 height 217
click at [1409, 608] on div "כמעט ונפגע - החלטת תחקיר - סיבות לא לבצע תחקיר" at bounding box center [1295, 606] width 266 height 18
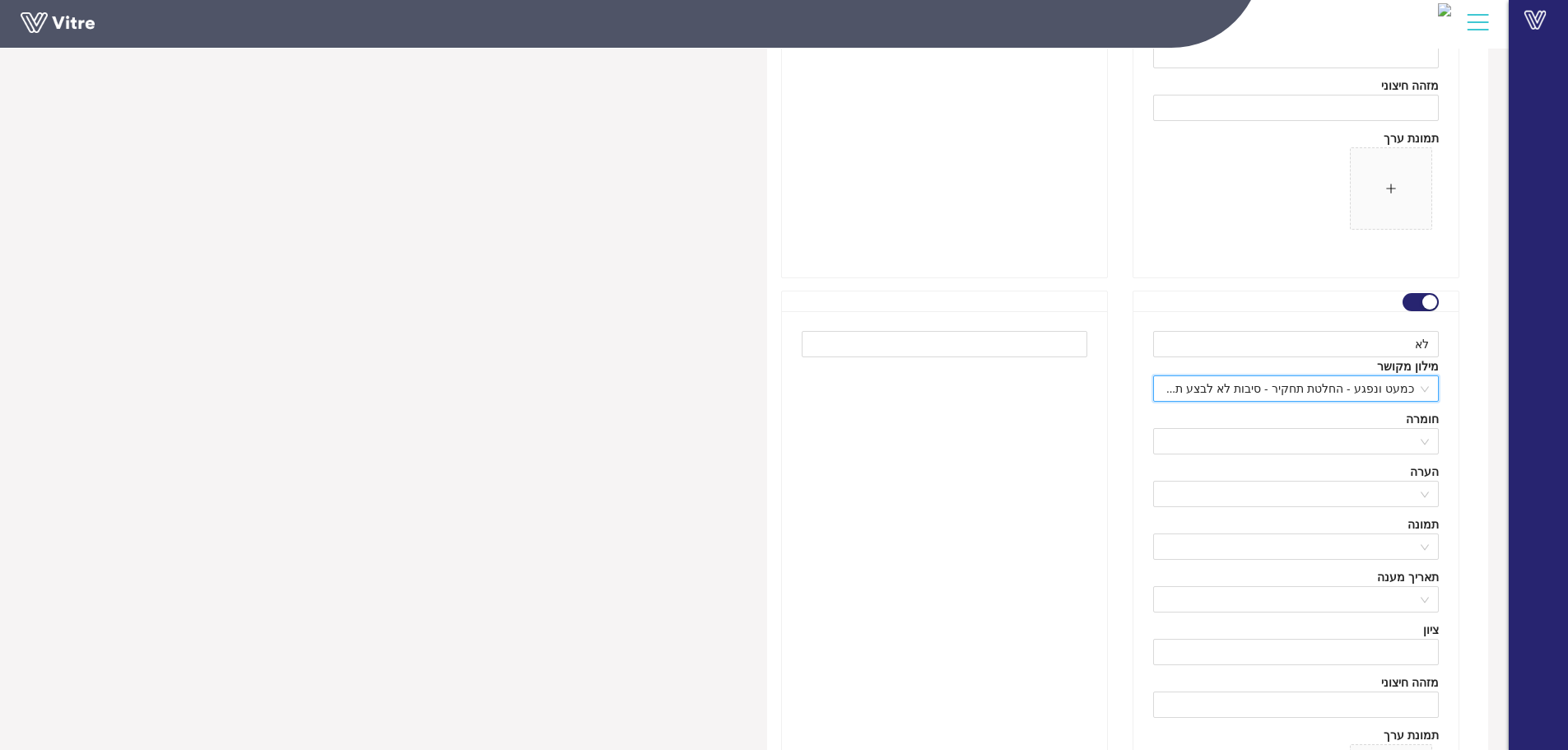
click at [956, 559] on div at bounding box center [944, 593] width 325 height 563
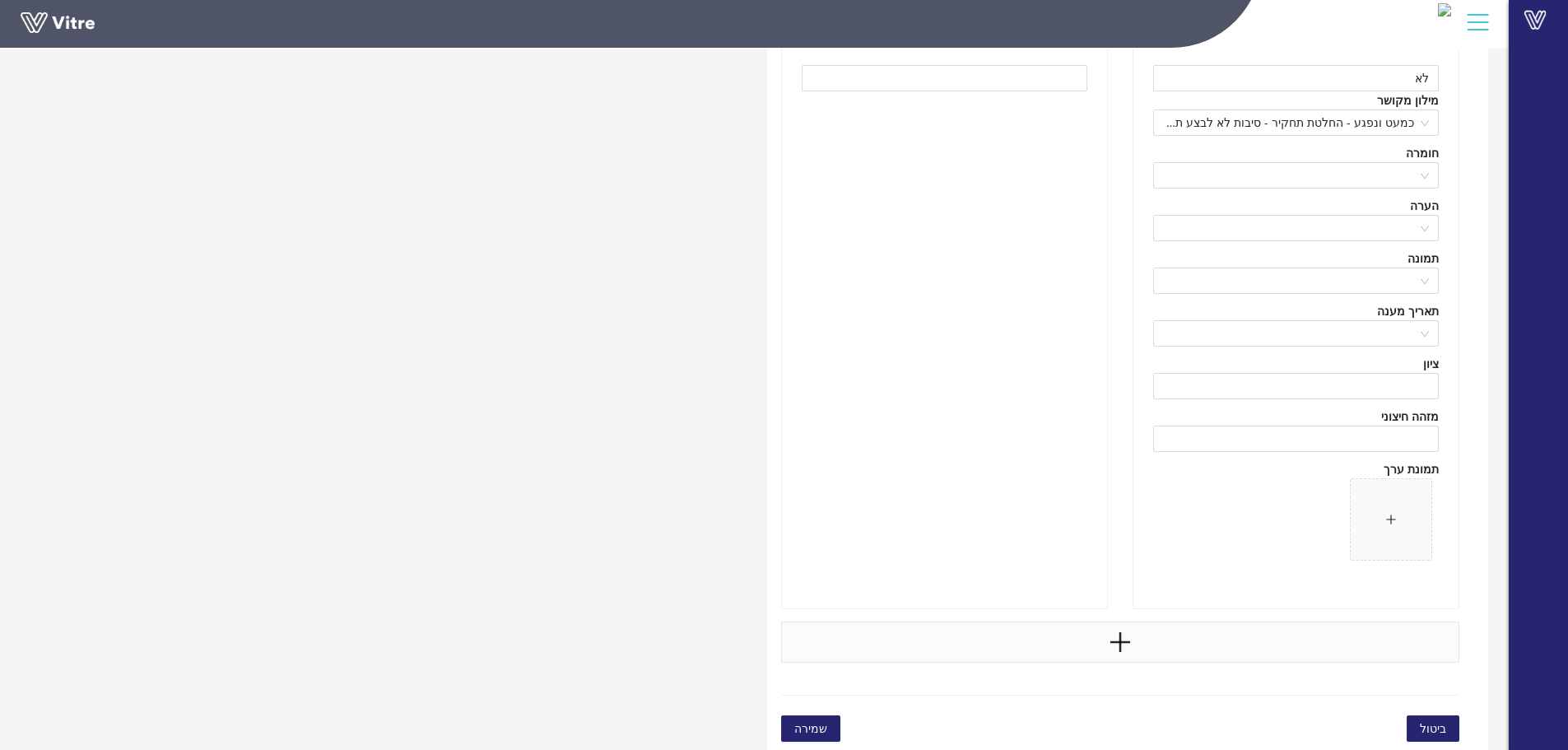
scroll to position [932, 0]
click at [817, 720] on span "שמירה" at bounding box center [811, 727] width 33 height 18
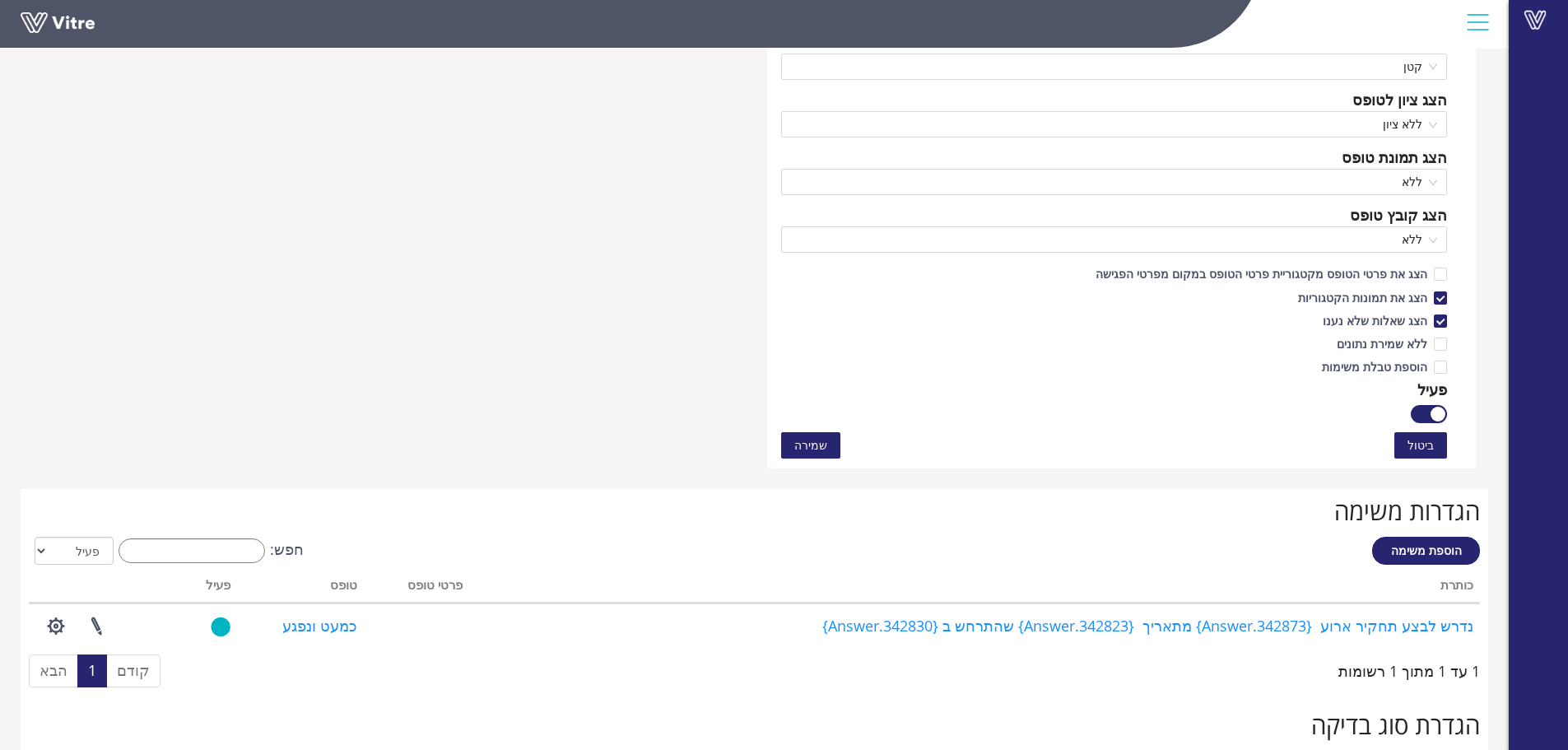
scroll to position [947, 0]
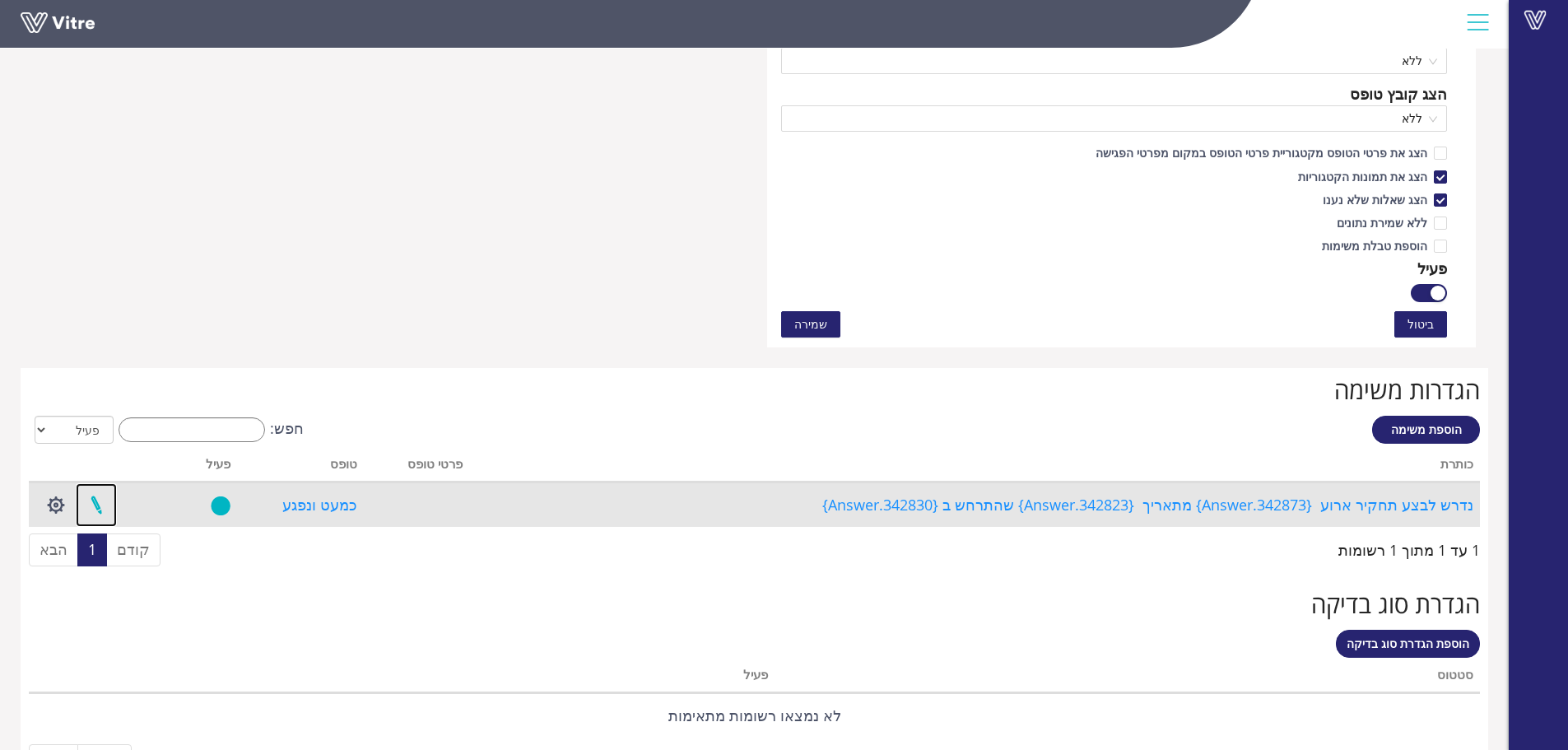
click at [93, 500] on link at bounding box center [96, 505] width 41 height 44
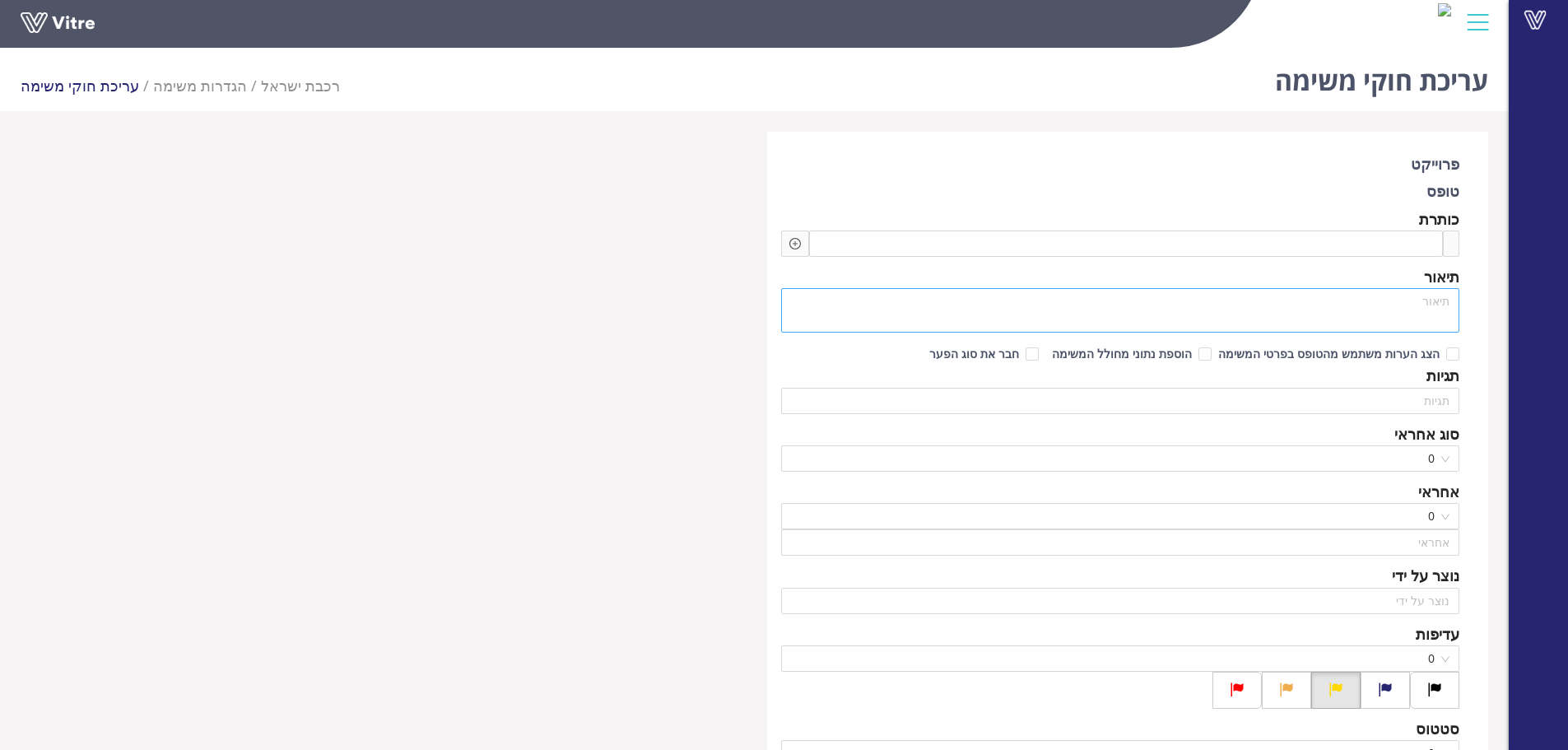
type input "[PERSON_NAME] - אדמין מקומי"
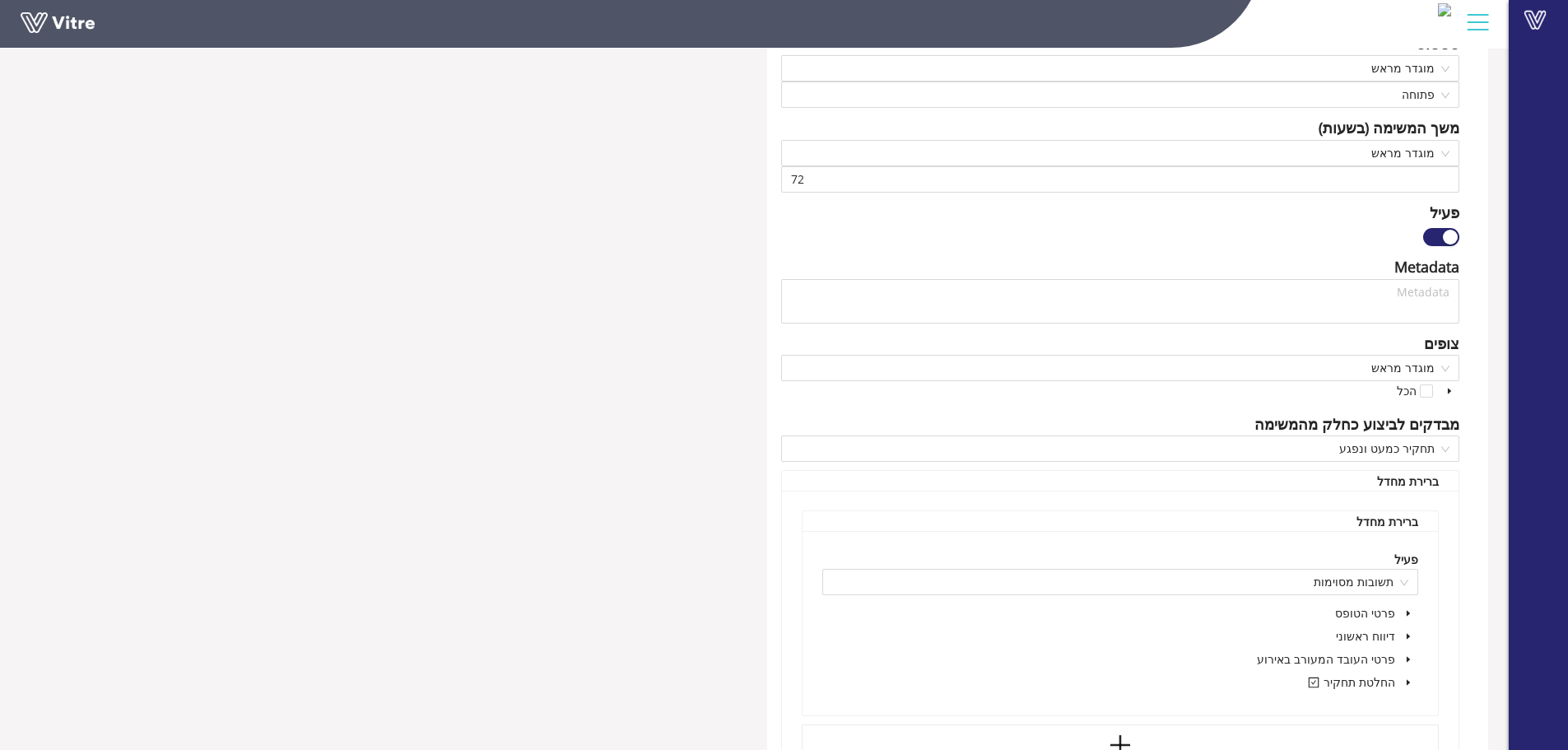
scroll to position [782, 0]
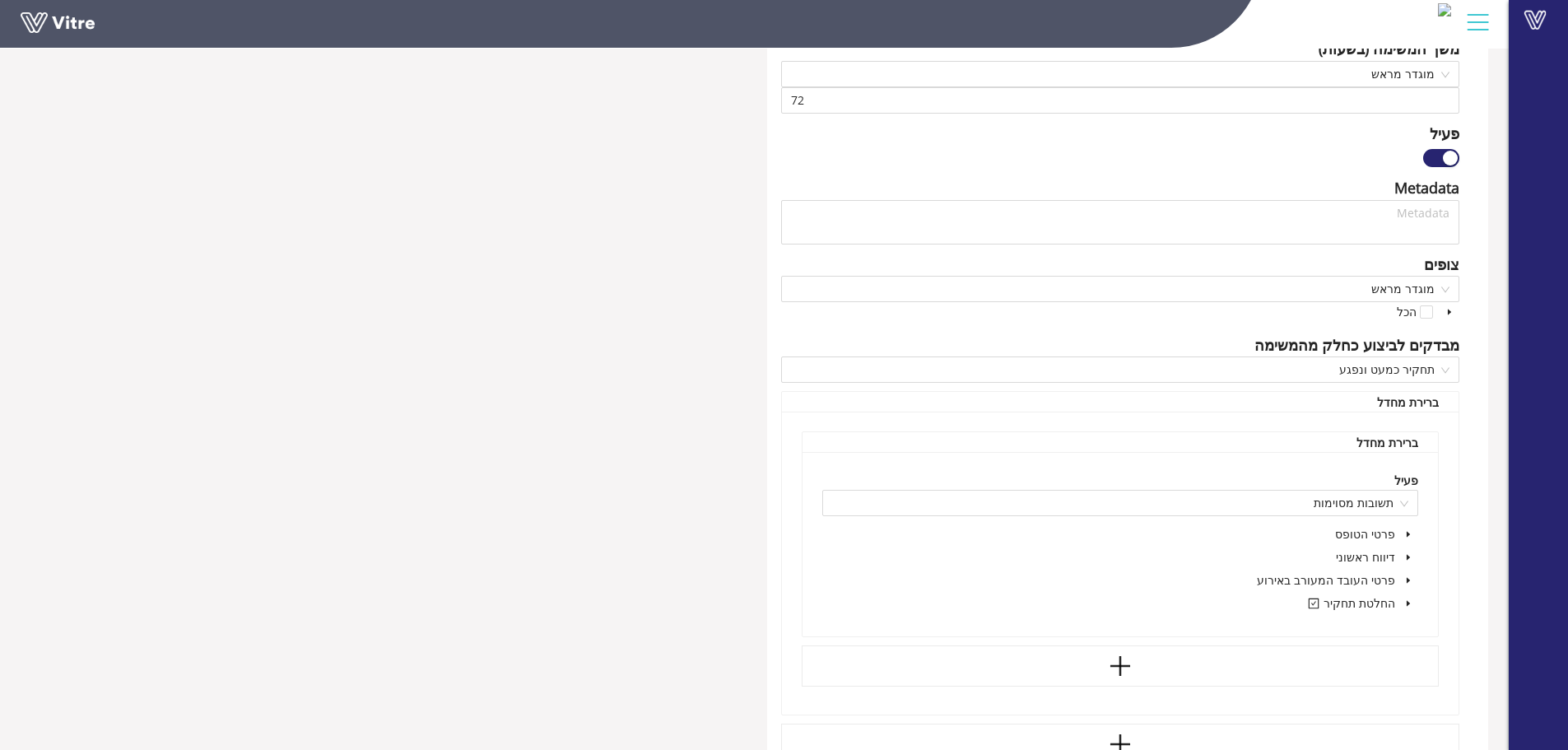
click at [1407, 602] on icon "caret-down" at bounding box center [1408, 603] width 3 height 6
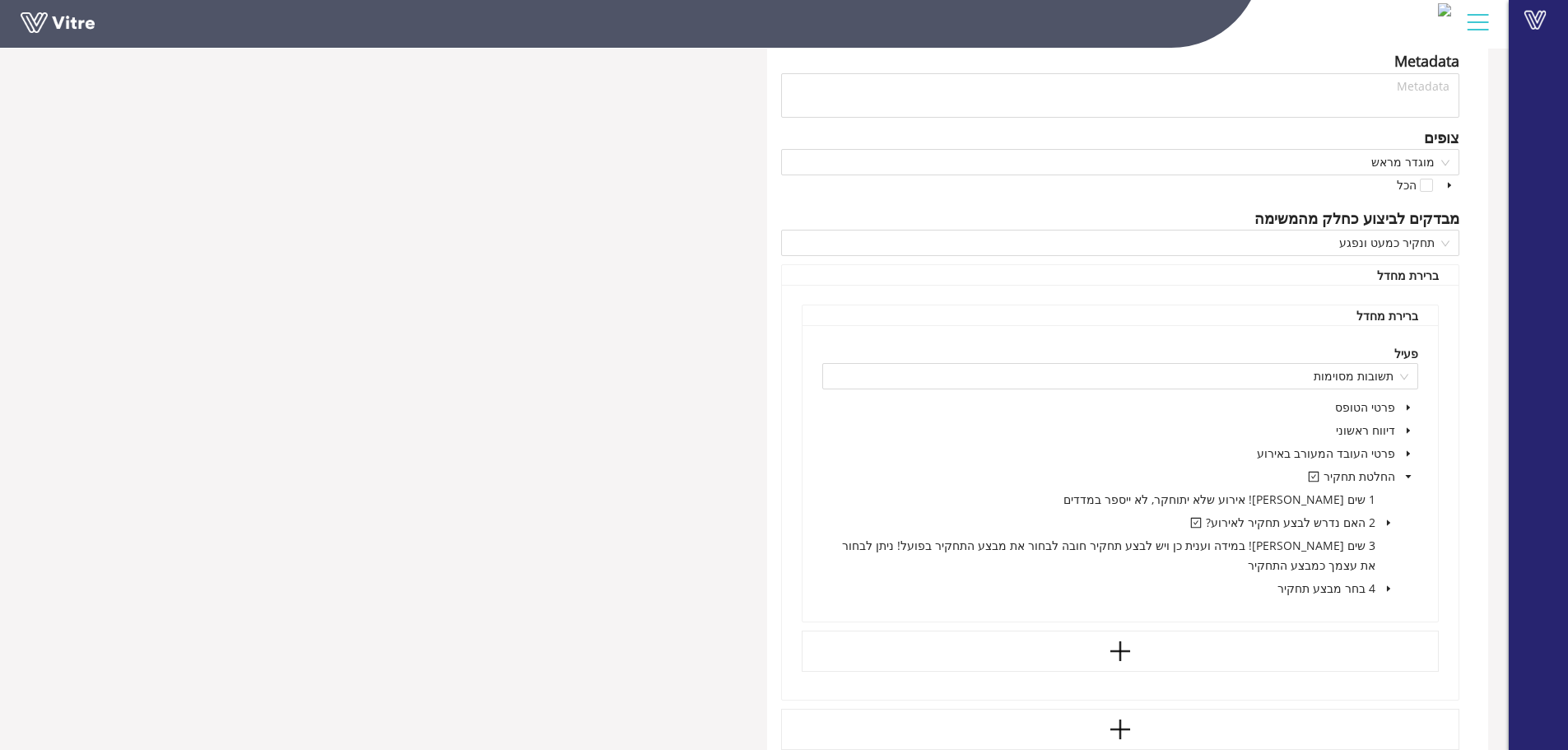
scroll to position [947, 0]
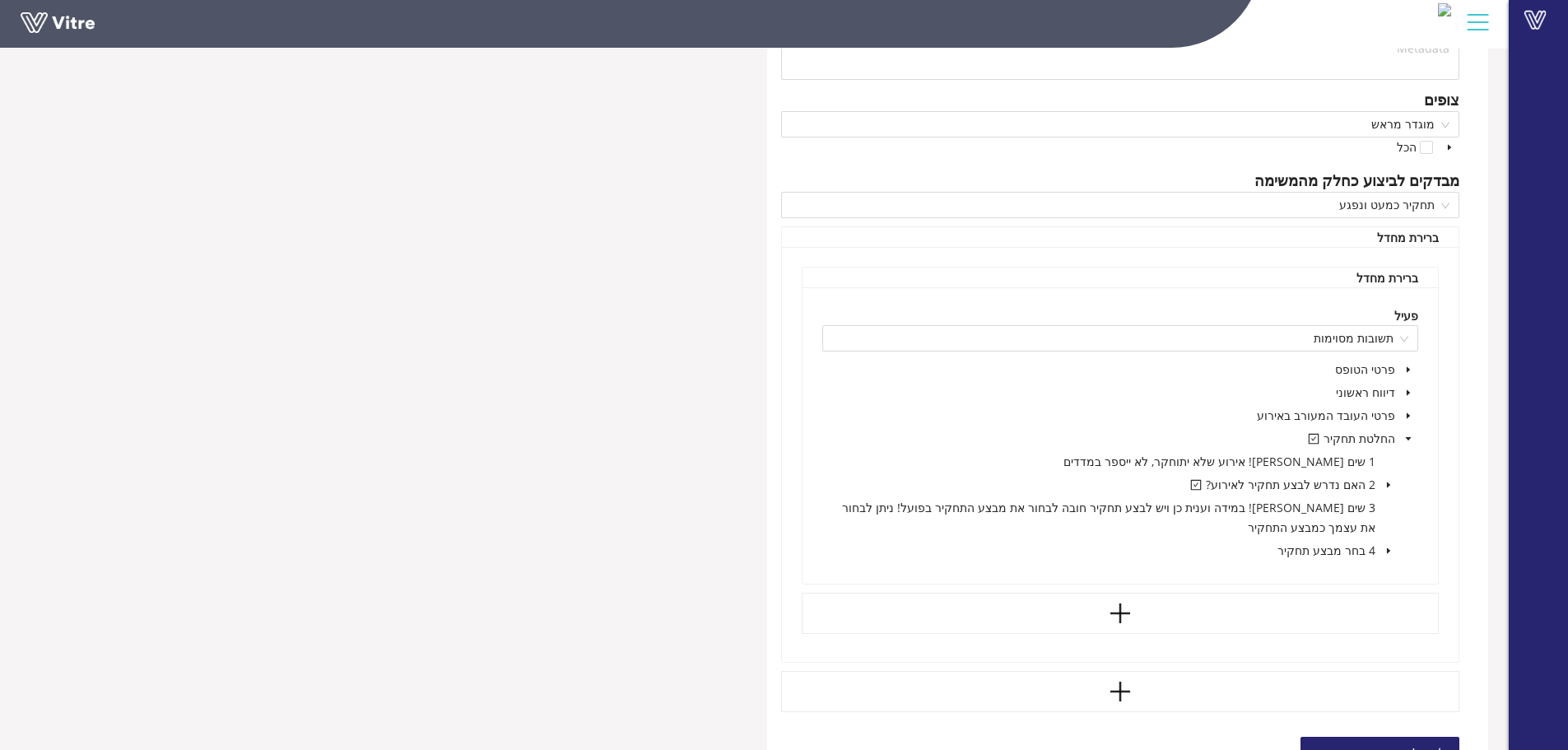
click at [1390, 481] on icon "caret-down" at bounding box center [1389, 485] width 9 height 9
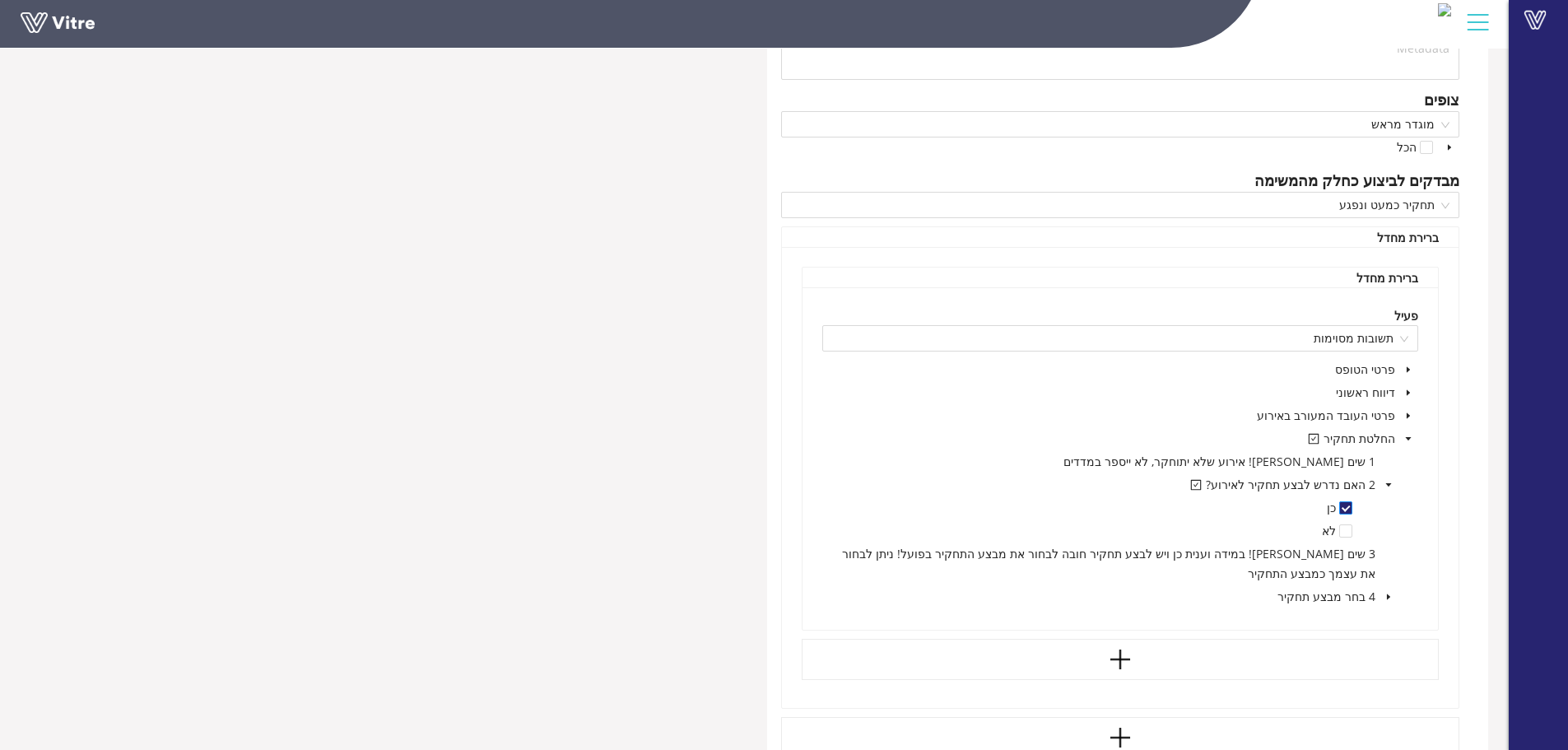
click at [1347, 510] on span at bounding box center [1345, 507] width 13 height 13
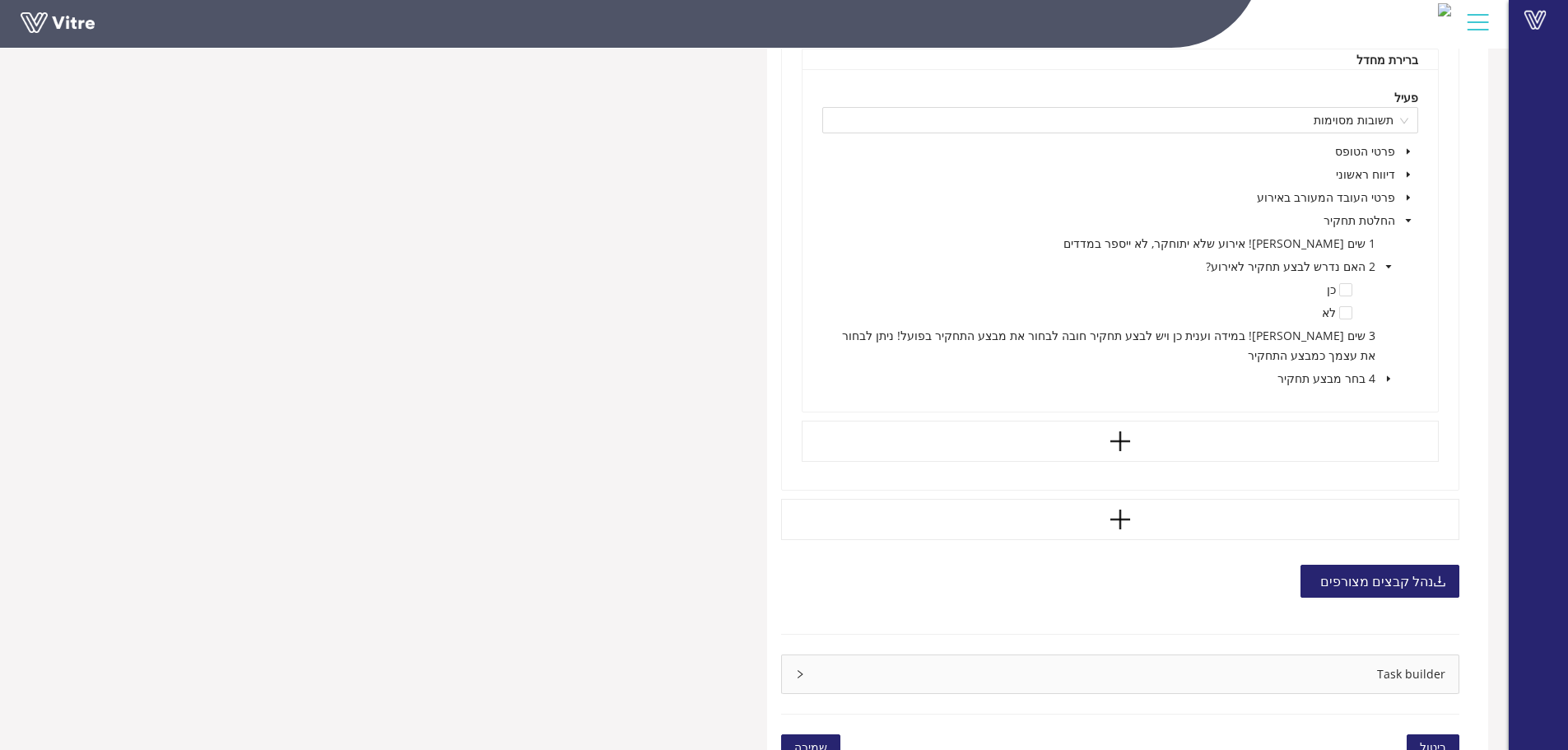
scroll to position [1166, 0]
click at [811, 738] on span "שמירה" at bounding box center [811, 747] width 33 height 18
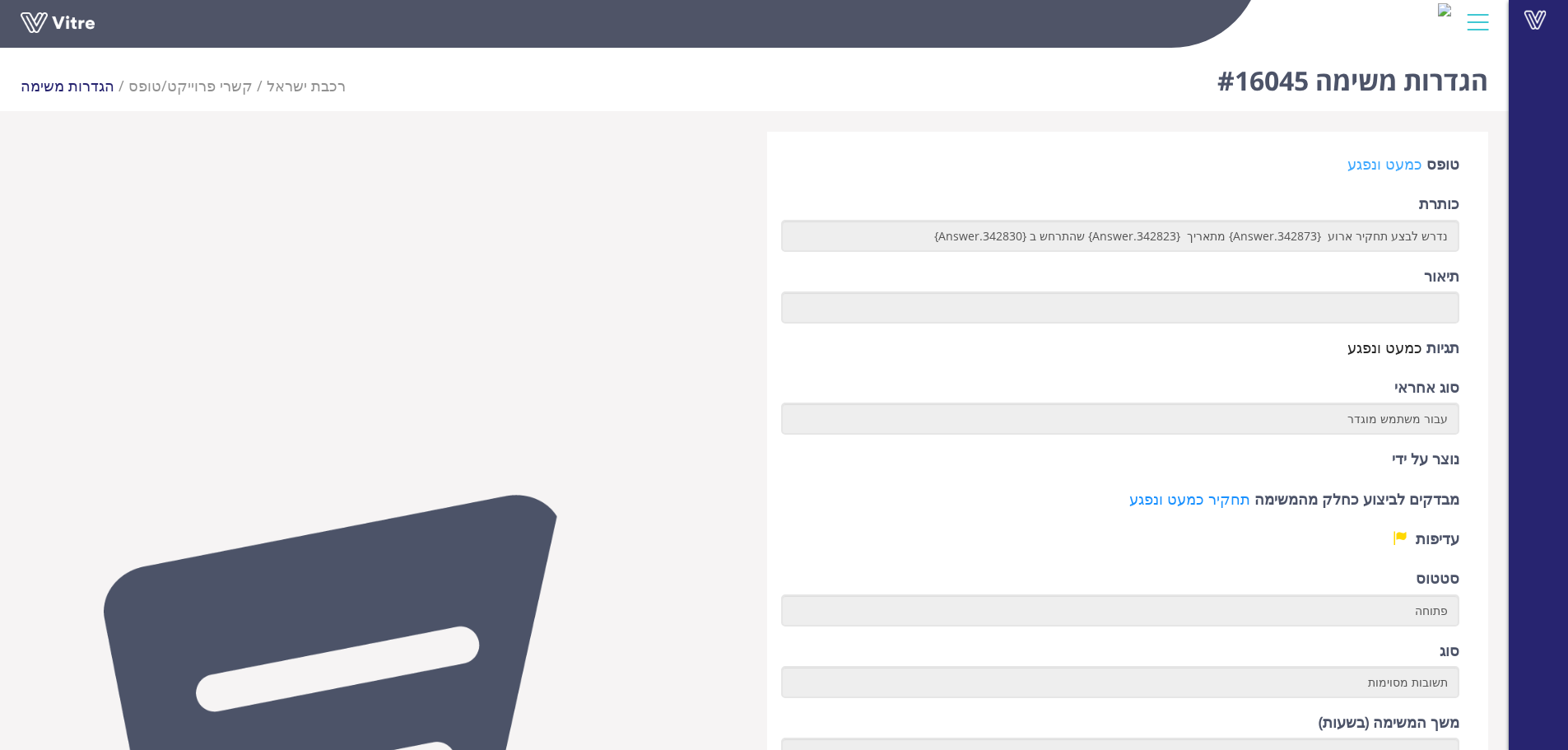
click at [1365, 166] on link "כמעט ונפגע" at bounding box center [1384, 163] width 75 height 20
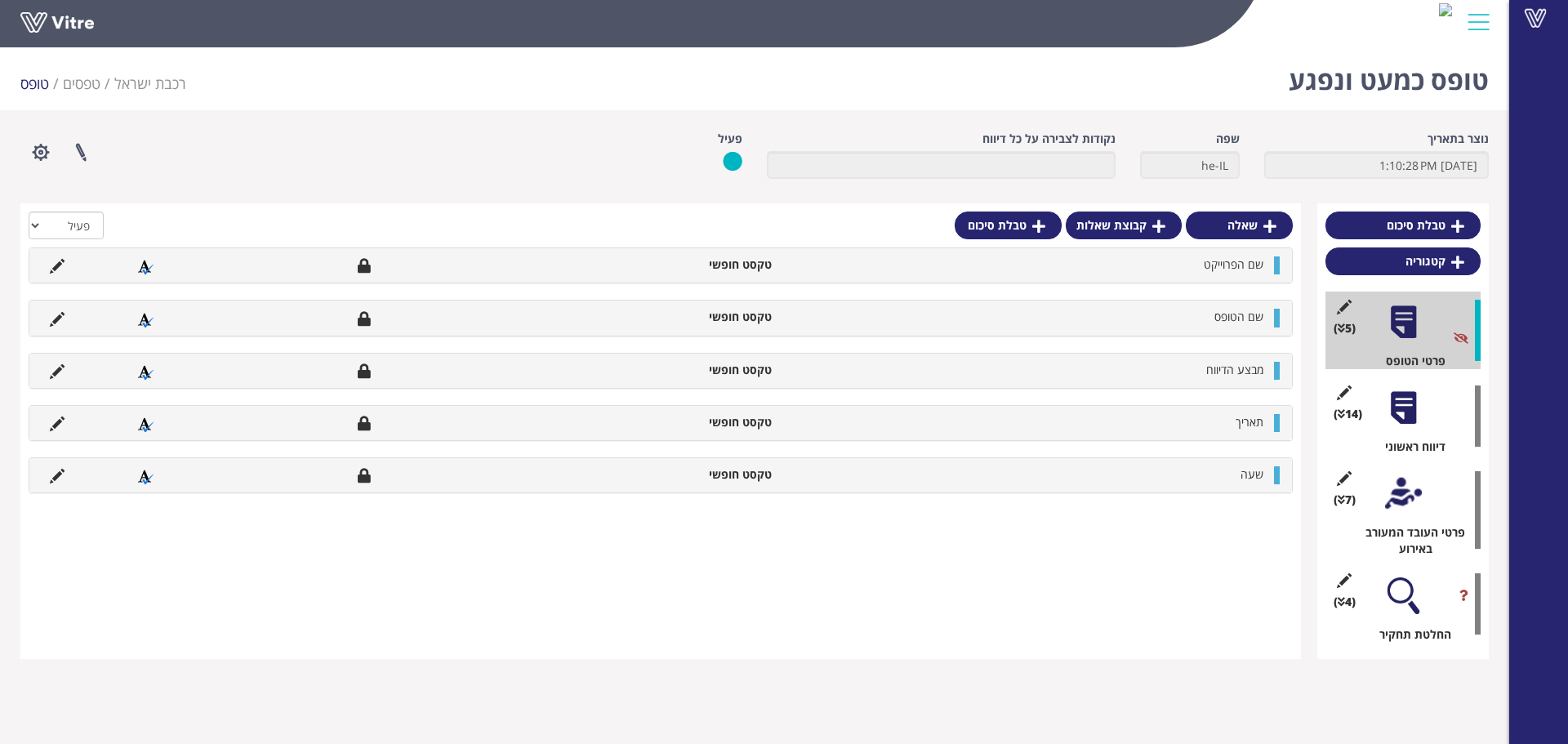
click at [1416, 606] on div at bounding box center [1403, 595] width 37 height 37
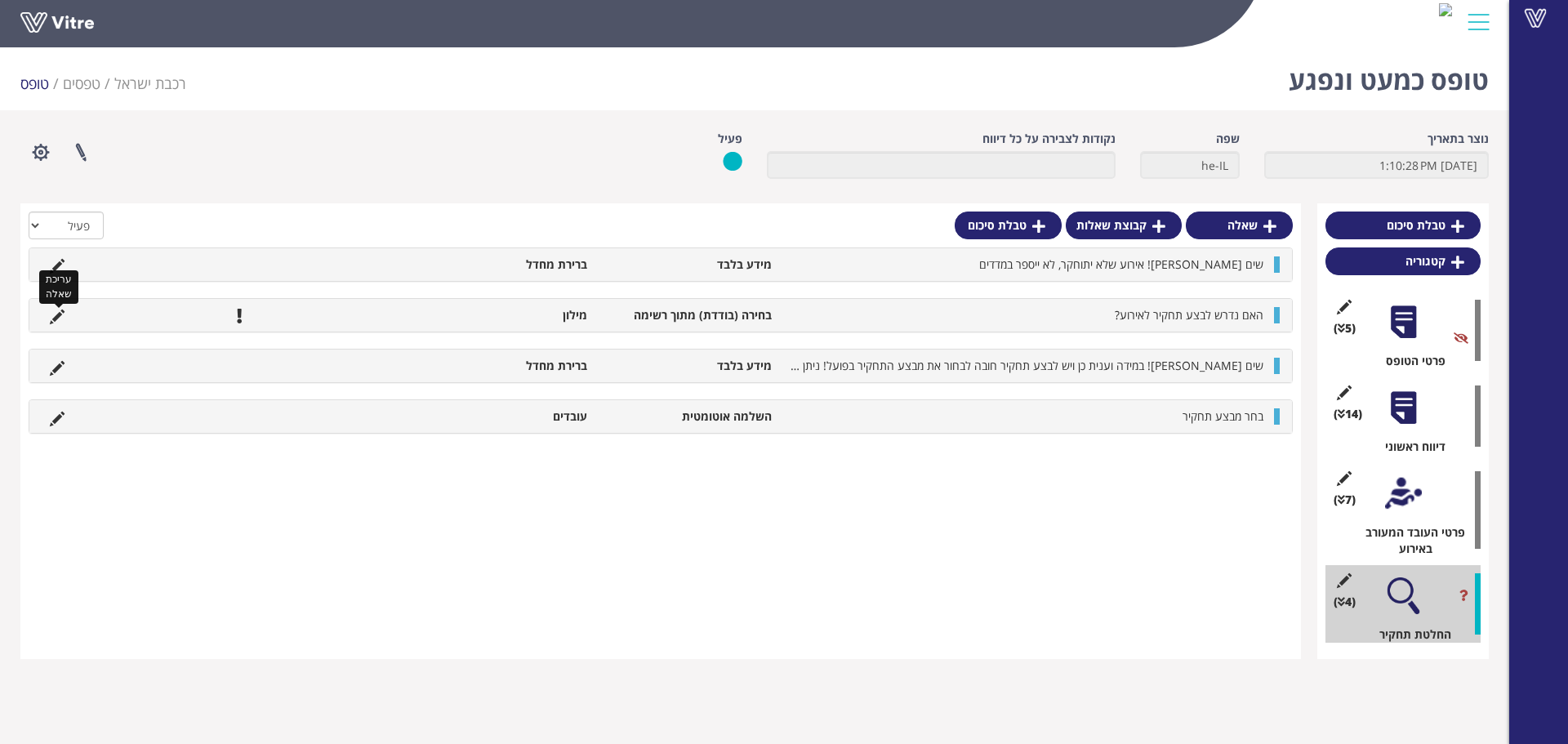
click at [63, 315] on icon at bounding box center [57, 317] width 14 height 14
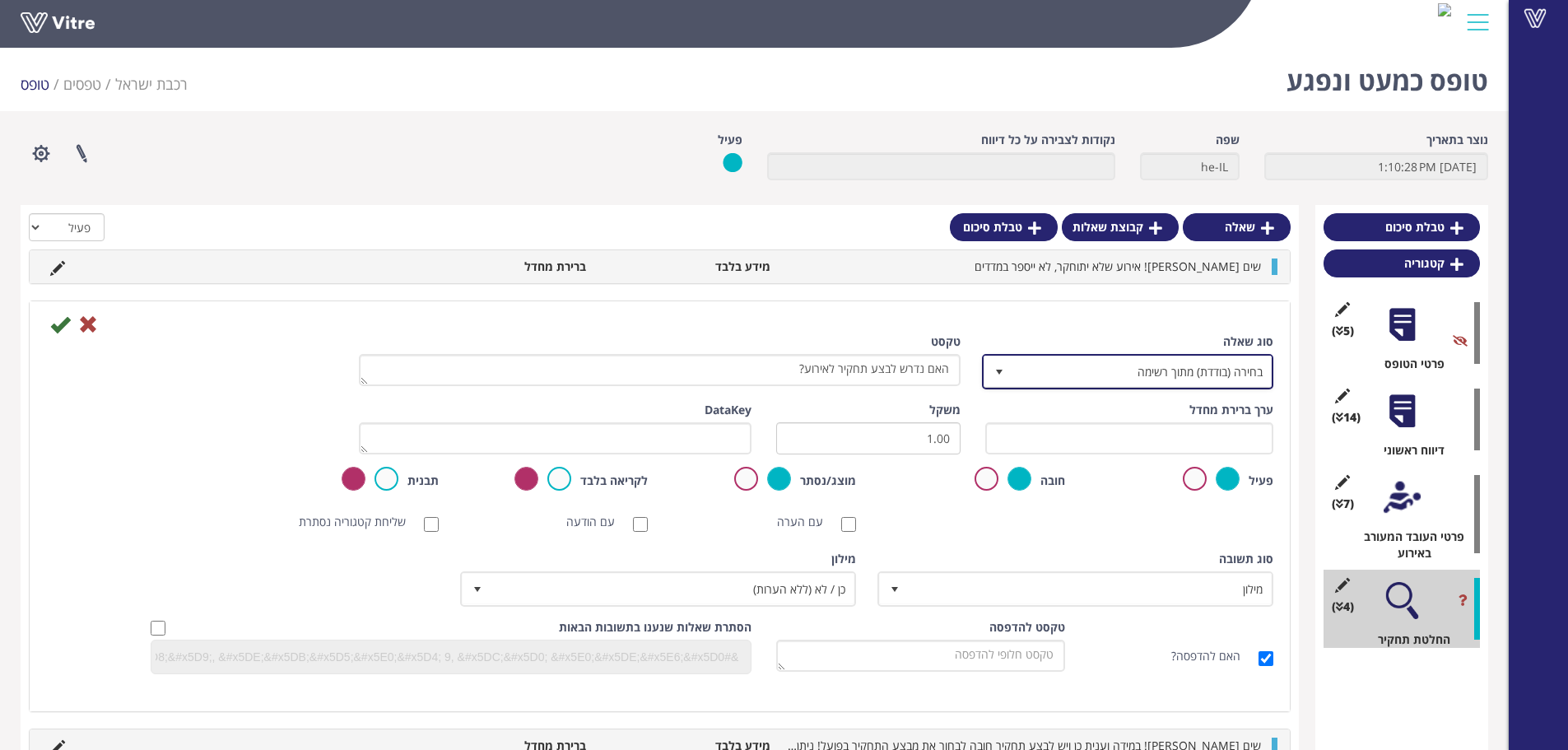
click at [1256, 362] on span "בחירה (בודדת) מתוך רשימה" at bounding box center [1142, 371] width 258 height 30
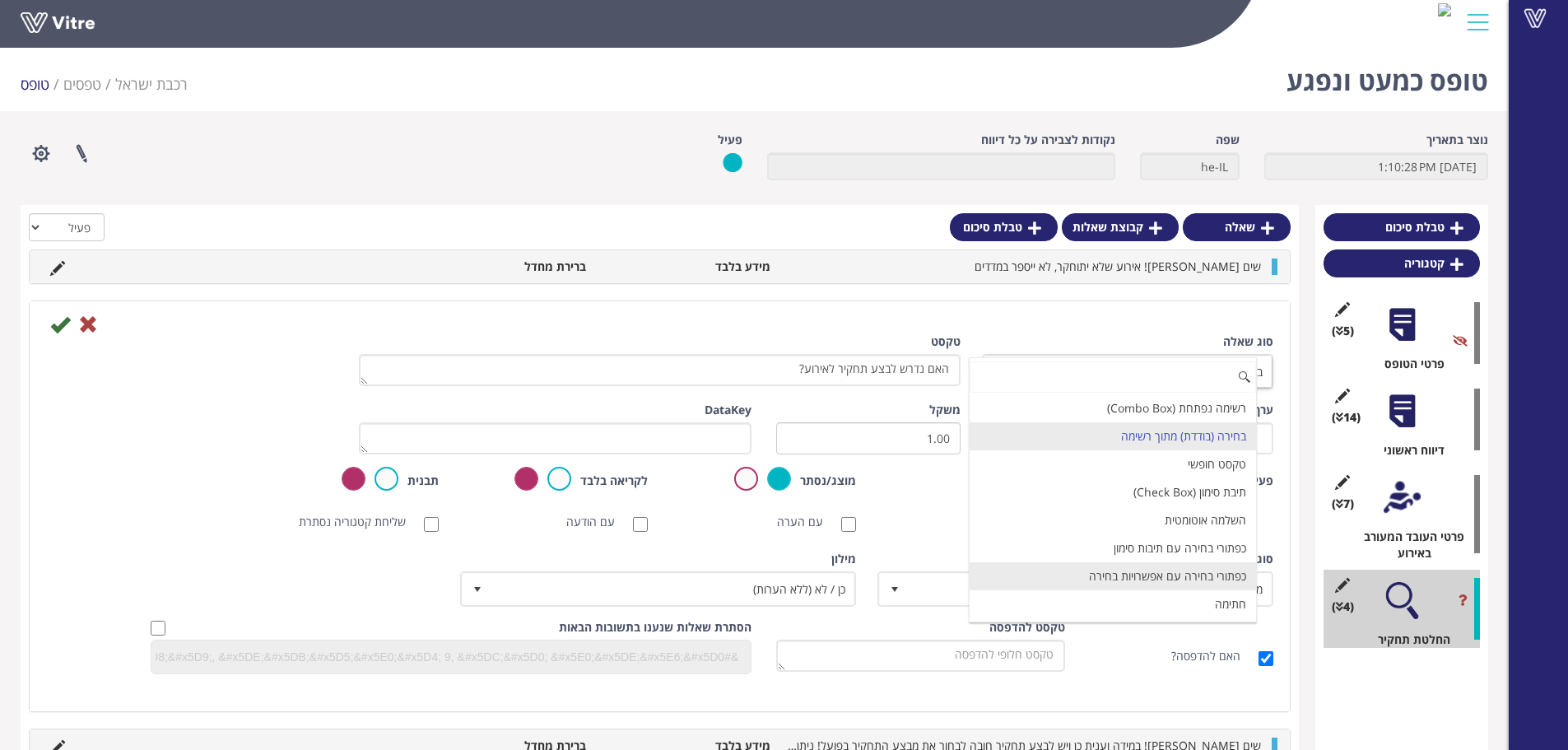
click at [1203, 575] on li "כפתורי בחירה עם אפשרויות בחירה" at bounding box center [1113, 576] width 286 height 28
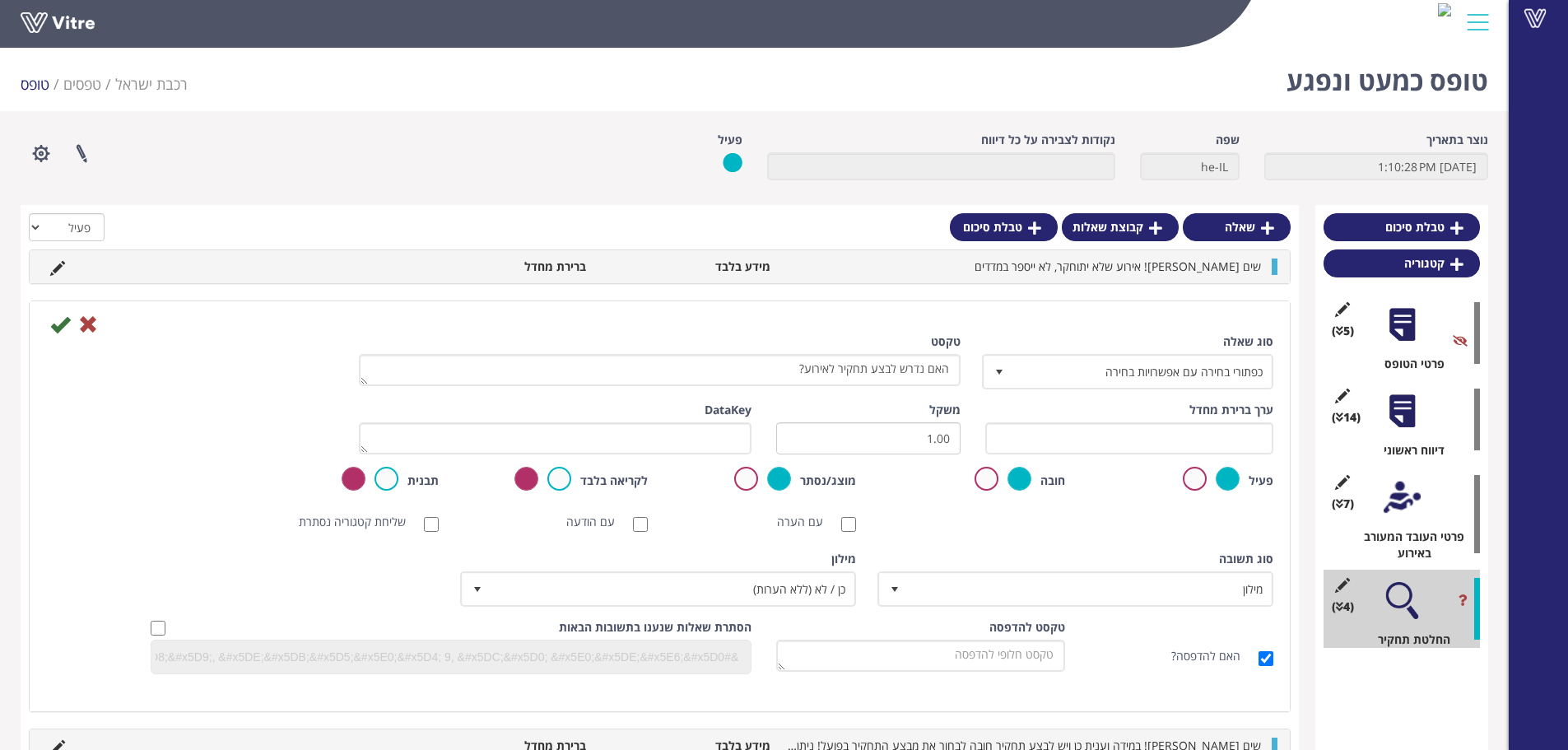
click at [1197, 535] on div "סריקת ברקוד NFC סריקת חובה עם הערה עם הודעה שליחת קטגוריה נסתרת ללא תמונה תמונת…" at bounding box center [659, 522] width 1251 height 33
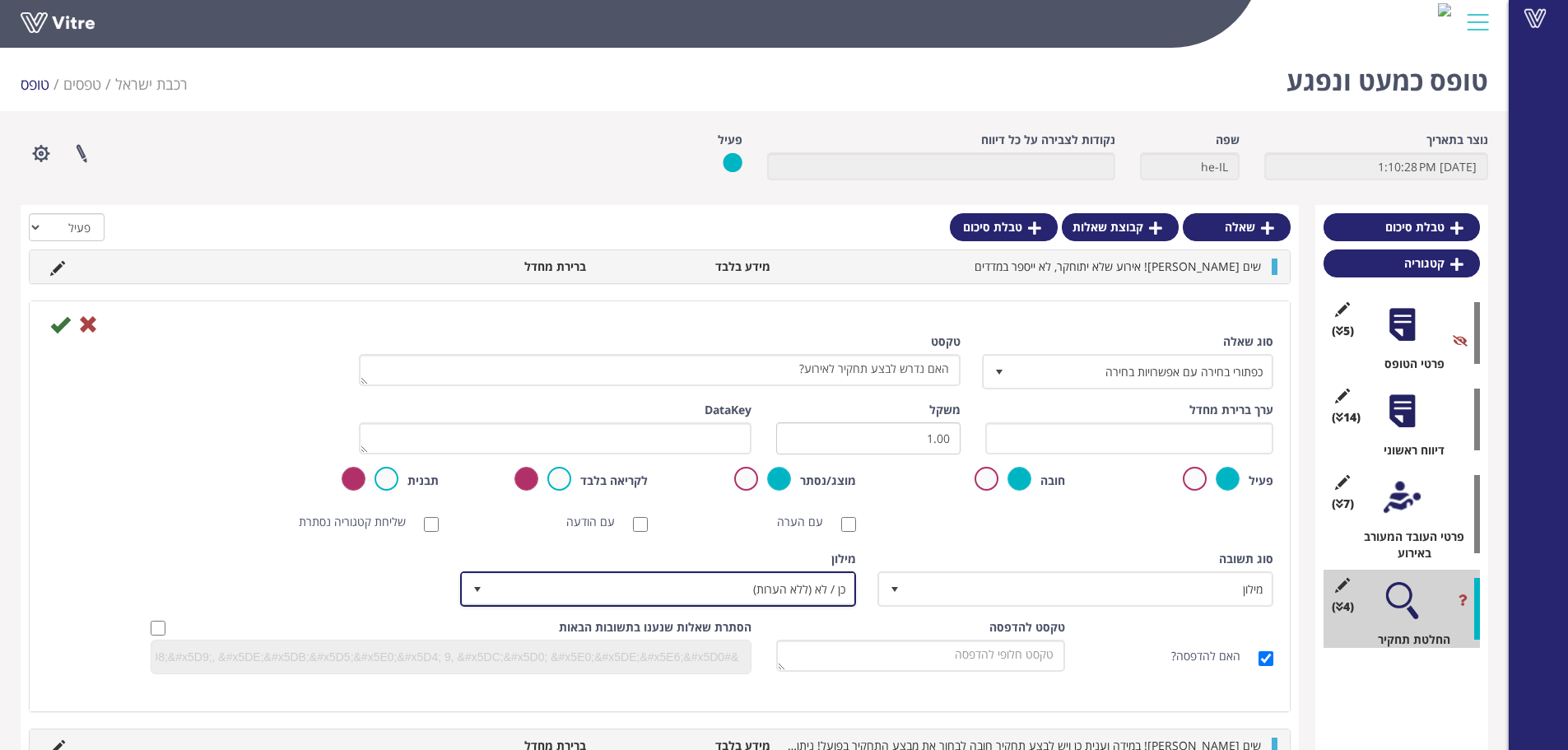
click at [772, 597] on span "כן / לא (ללא הערות)" at bounding box center [672, 589] width 363 height 30
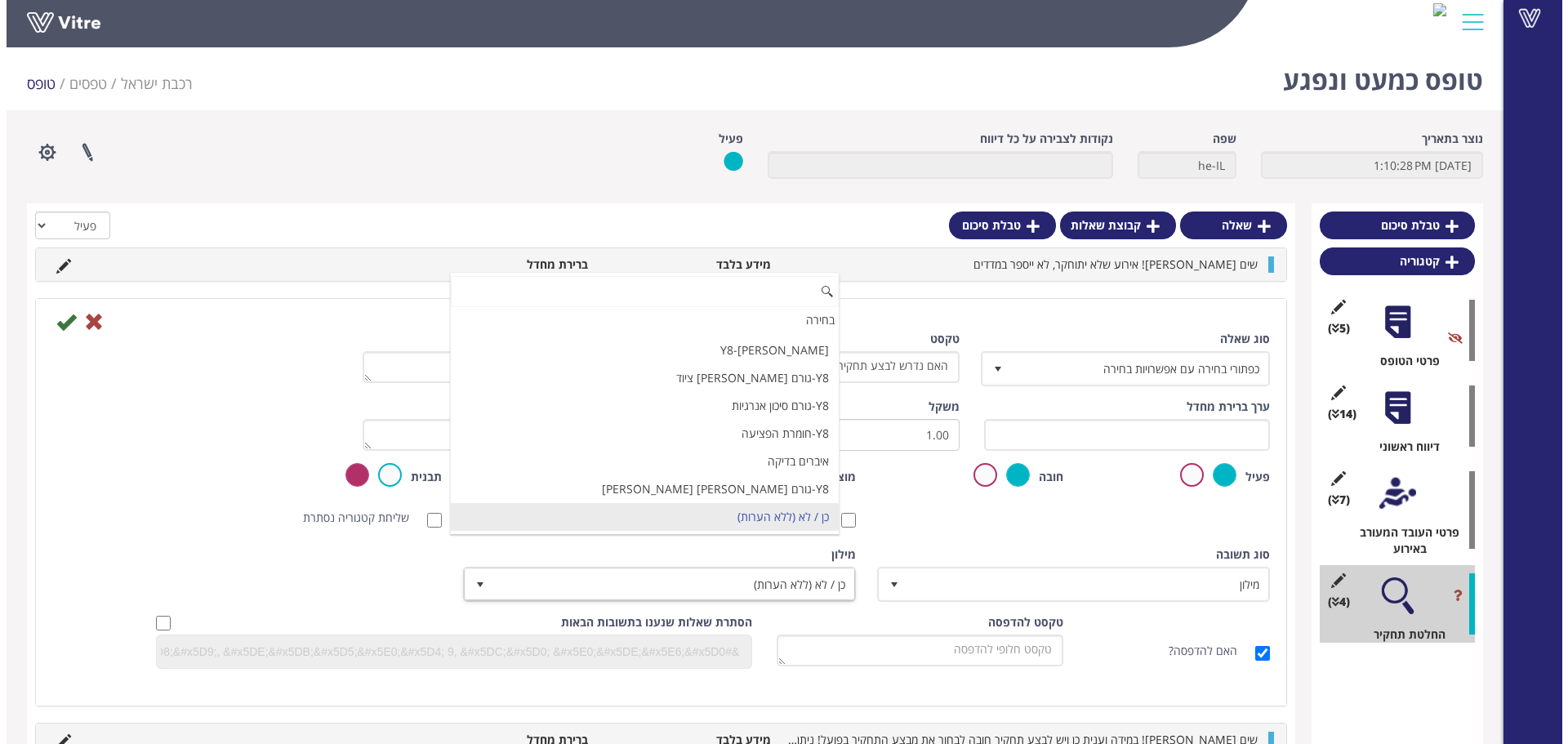
scroll to position [18567, 0]
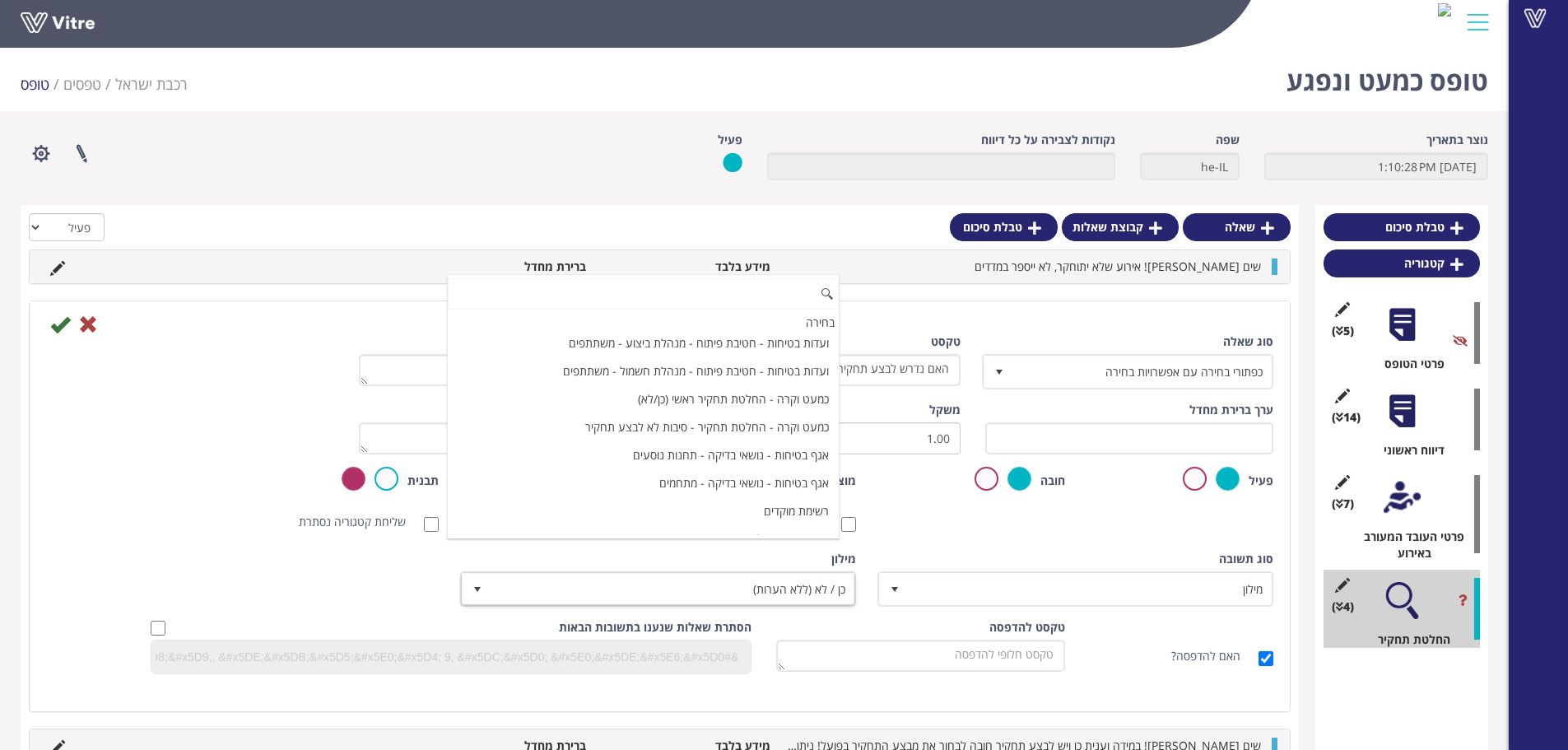
click at [548, 581] on li "כמעט ונפגע - החלטת תחקיר ראשי (כן/לא)" at bounding box center [643, 595] width 391 height 28
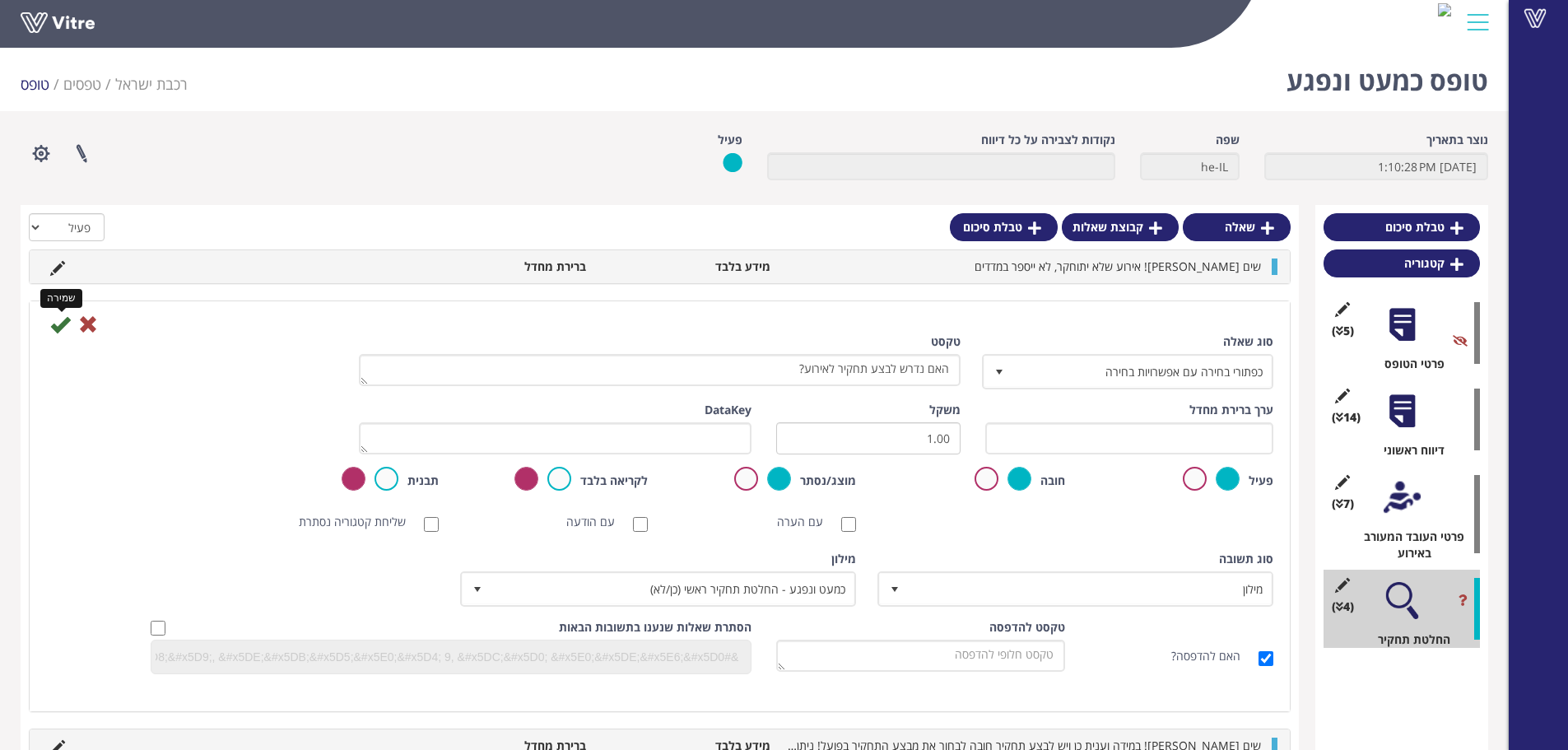
click at [65, 325] on icon at bounding box center [60, 324] width 20 height 20
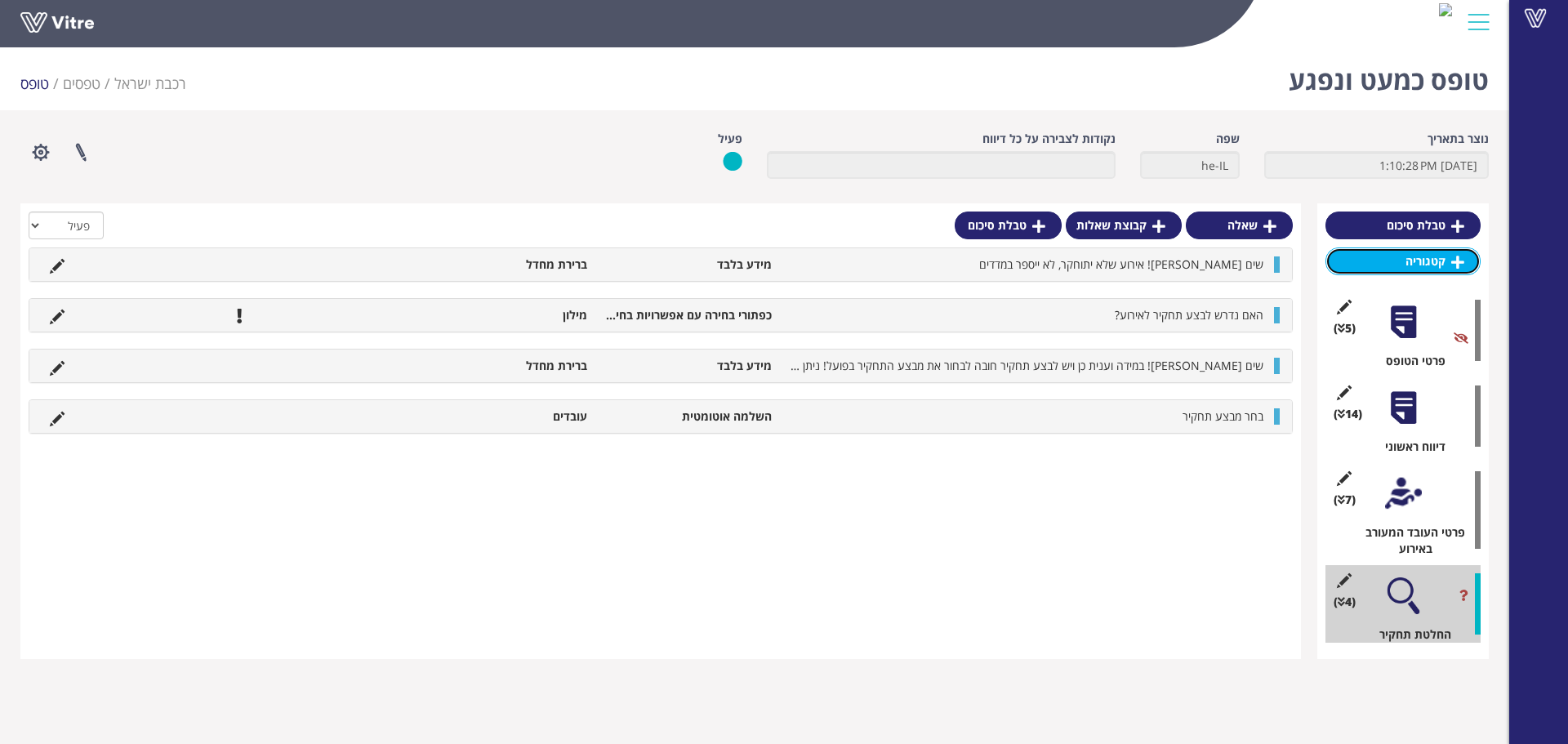
click at [1431, 260] on link "קטגוריה" at bounding box center [1403, 261] width 155 height 28
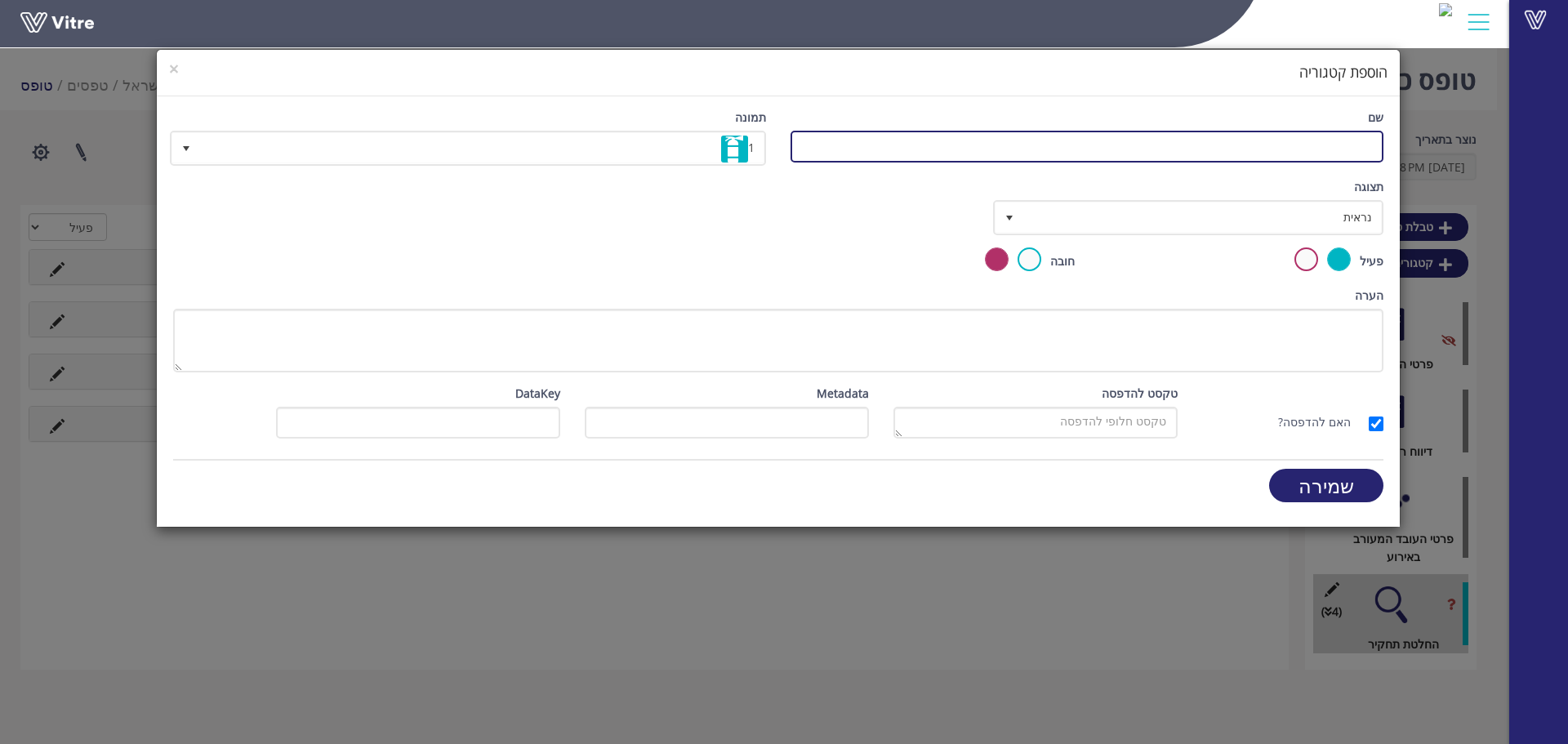
click at [1341, 137] on input "שם" at bounding box center [1087, 146] width 593 height 31
paste input "קביעת מבצע התחקיר"
type input "קביעת מבצע התחקיר"
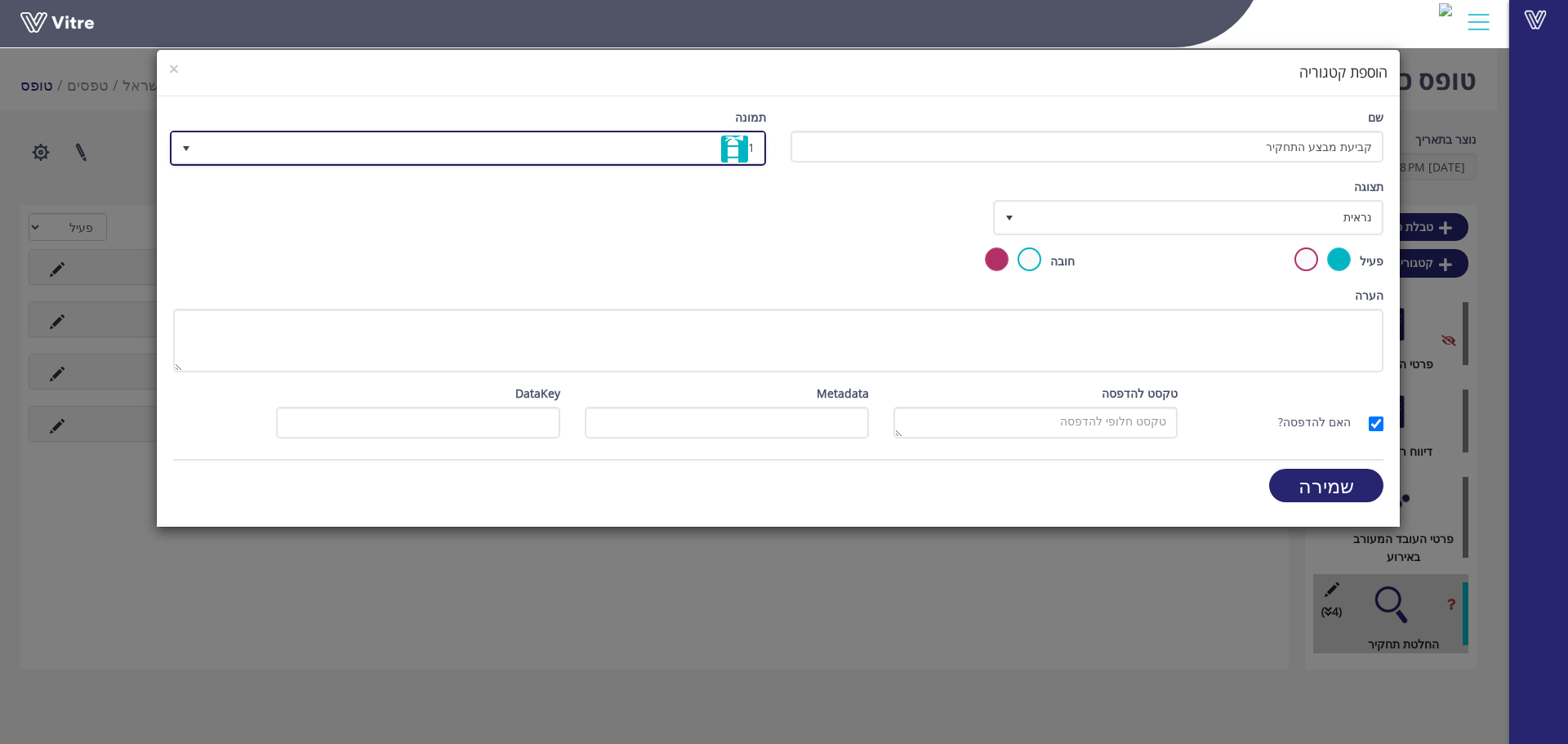
click at [681, 151] on span "1" at bounding box center [483, 147] width 564 height 30
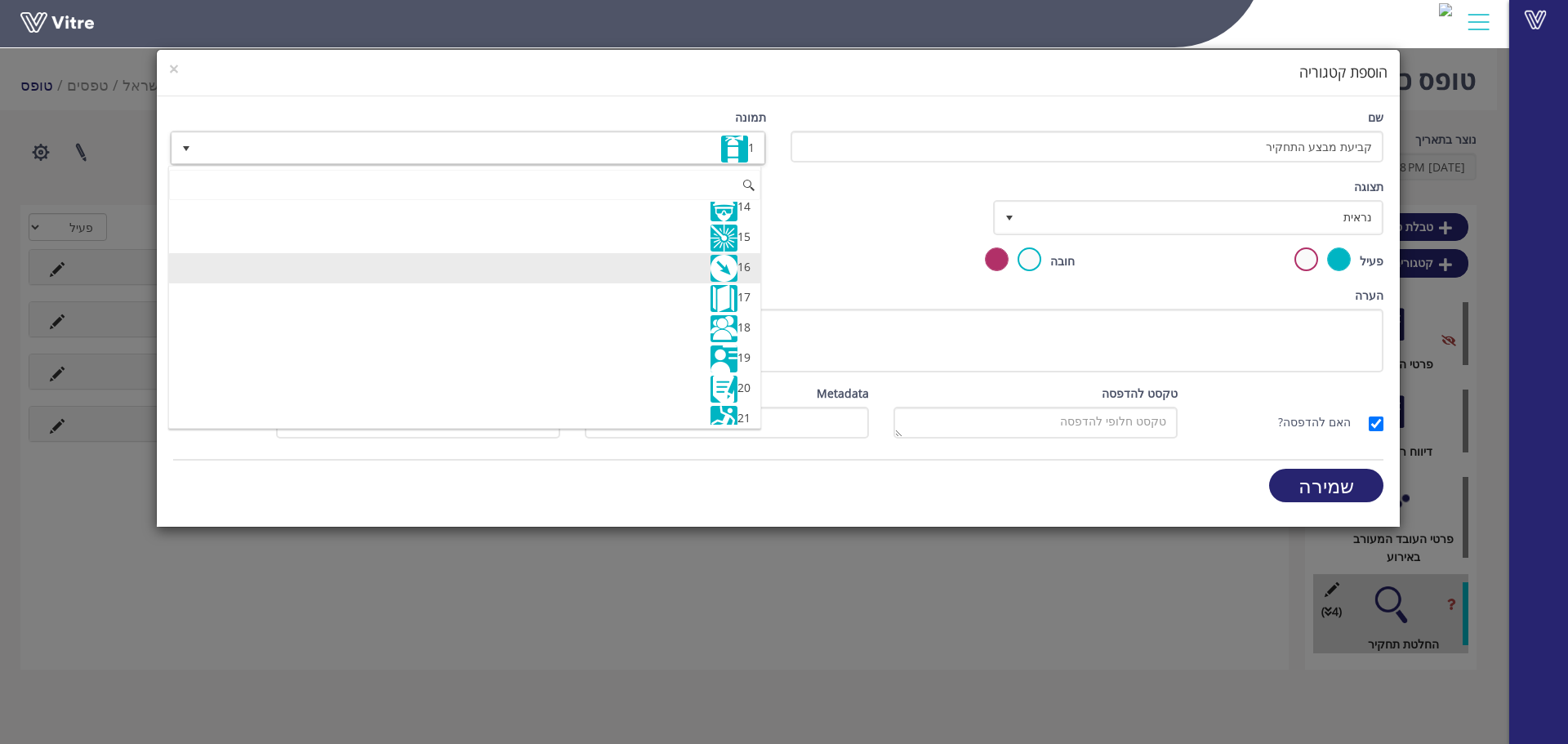
scroll to position [409, 0]
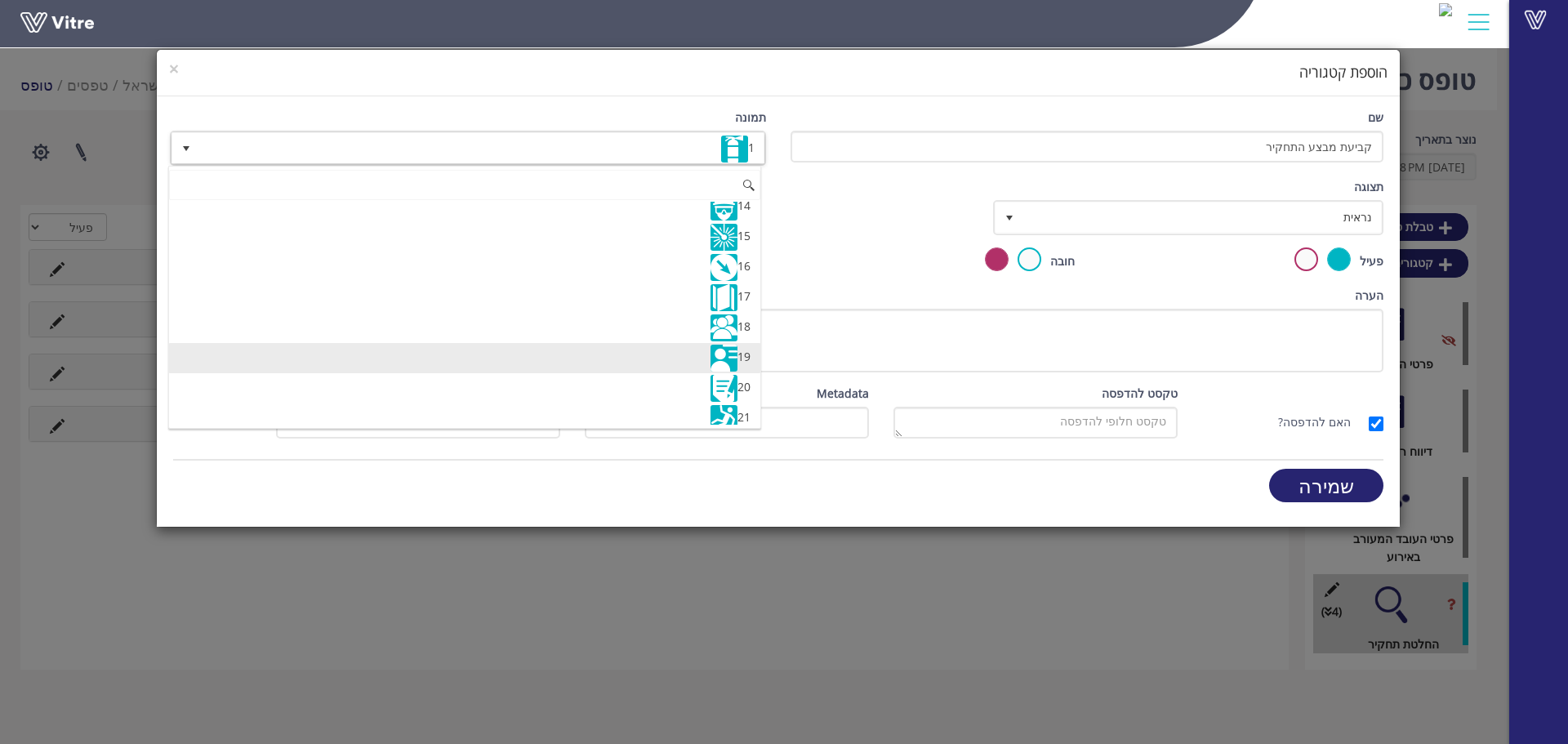
click at [711, 352] on img at bounding box center [724, 358] width 27 height 27
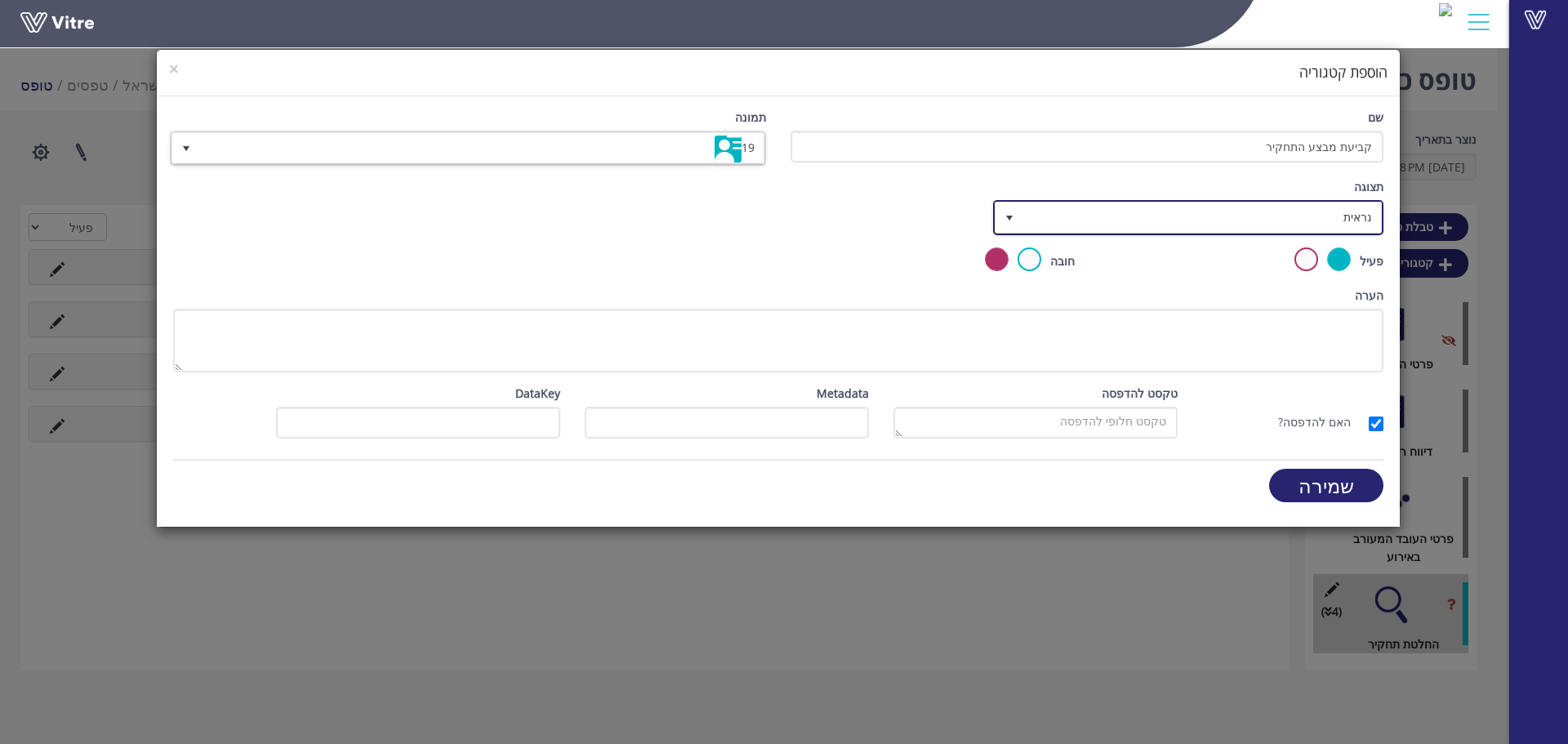
drag, startPoint x: 1302, startPoint y: 206, endPoint x: 1298, endPoint y: 213, distance: 8.1
click at [1301, 208] on span "נראית" at bounding box center [1203, 217] width 358 height 30
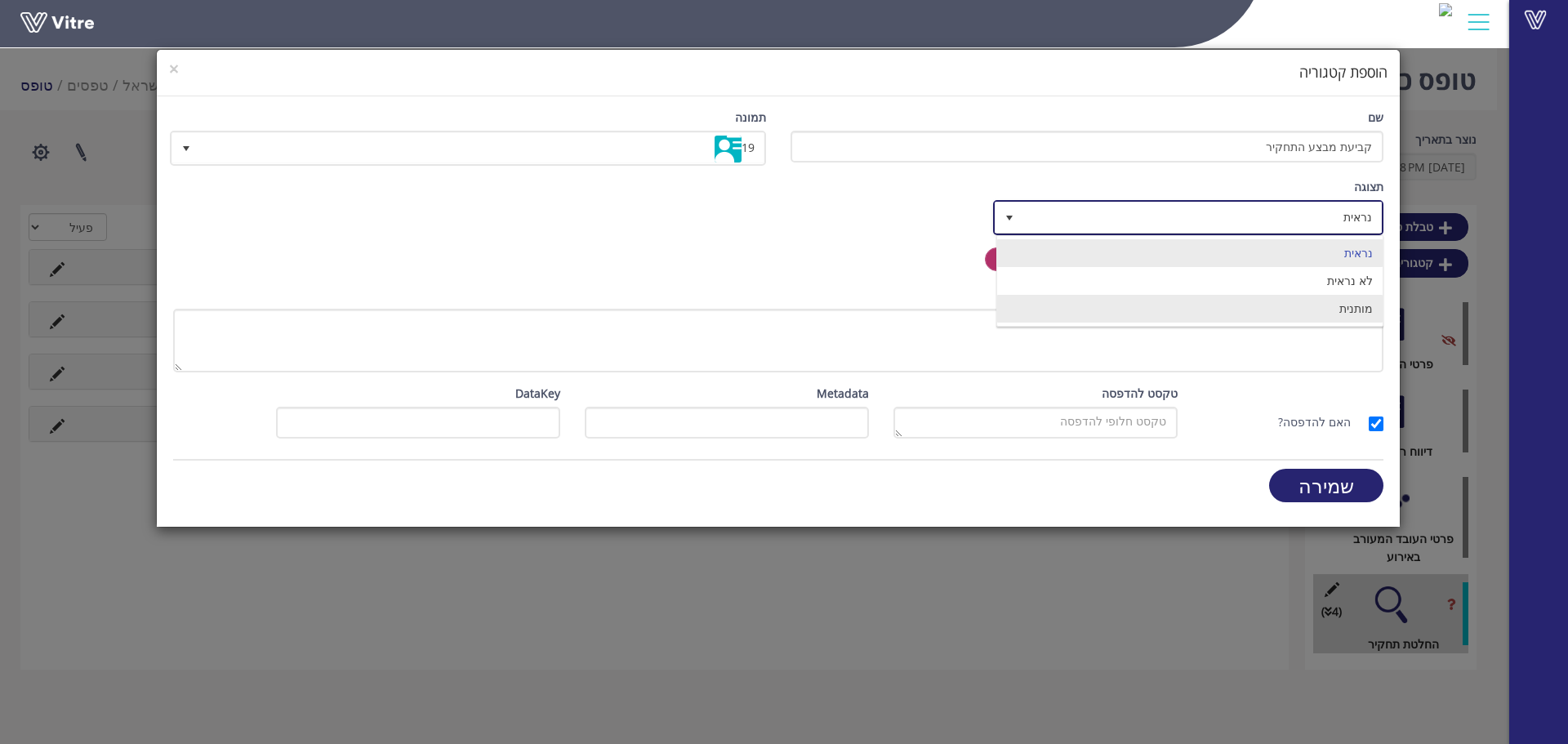
click at [1323, 311] on li "מותנית" at bounding box center [1189, 308] width 386 height 28
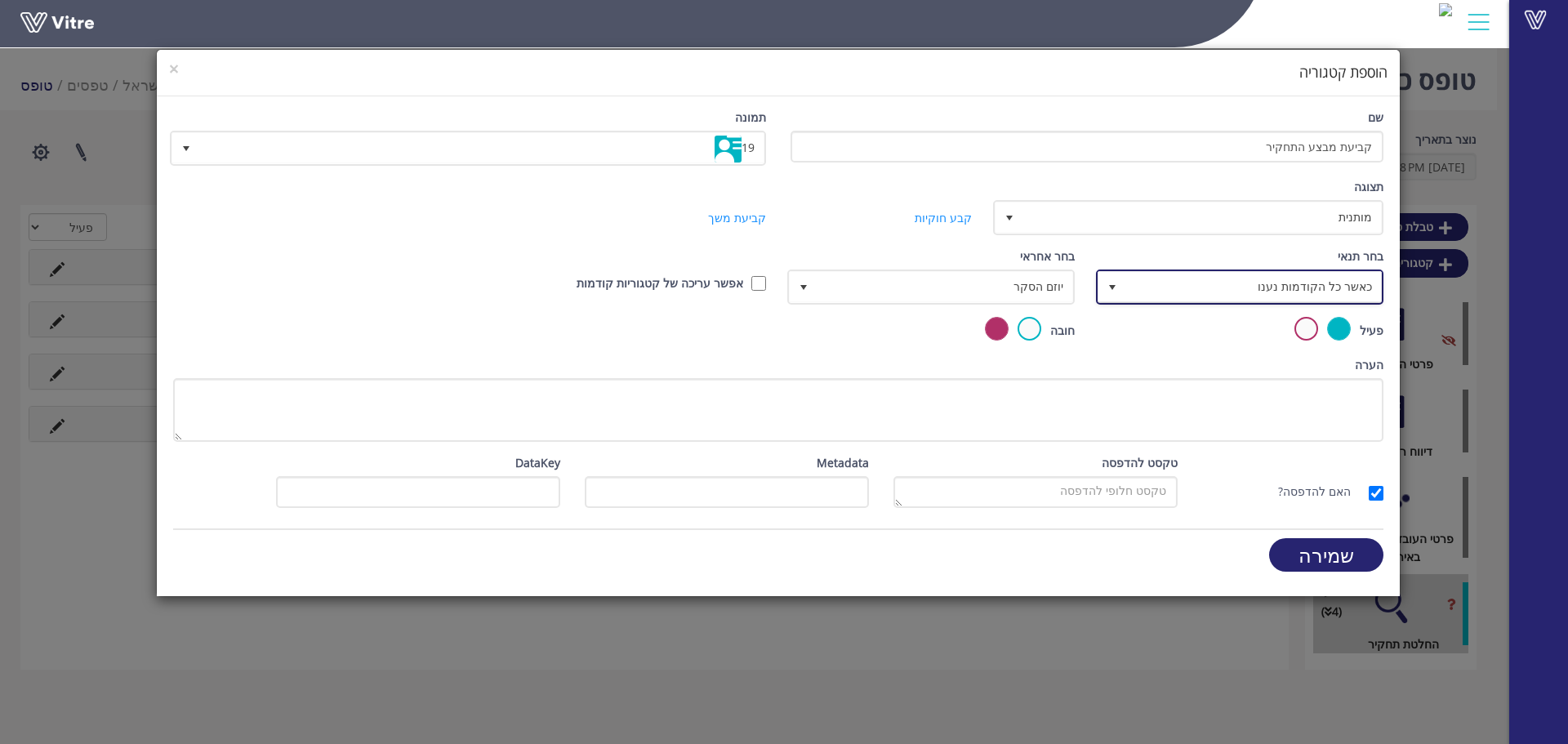
click at [1285, 284] on span "כאשר כל הקודמות נענו" at bounding box center [1254, 286] width 255 height 30
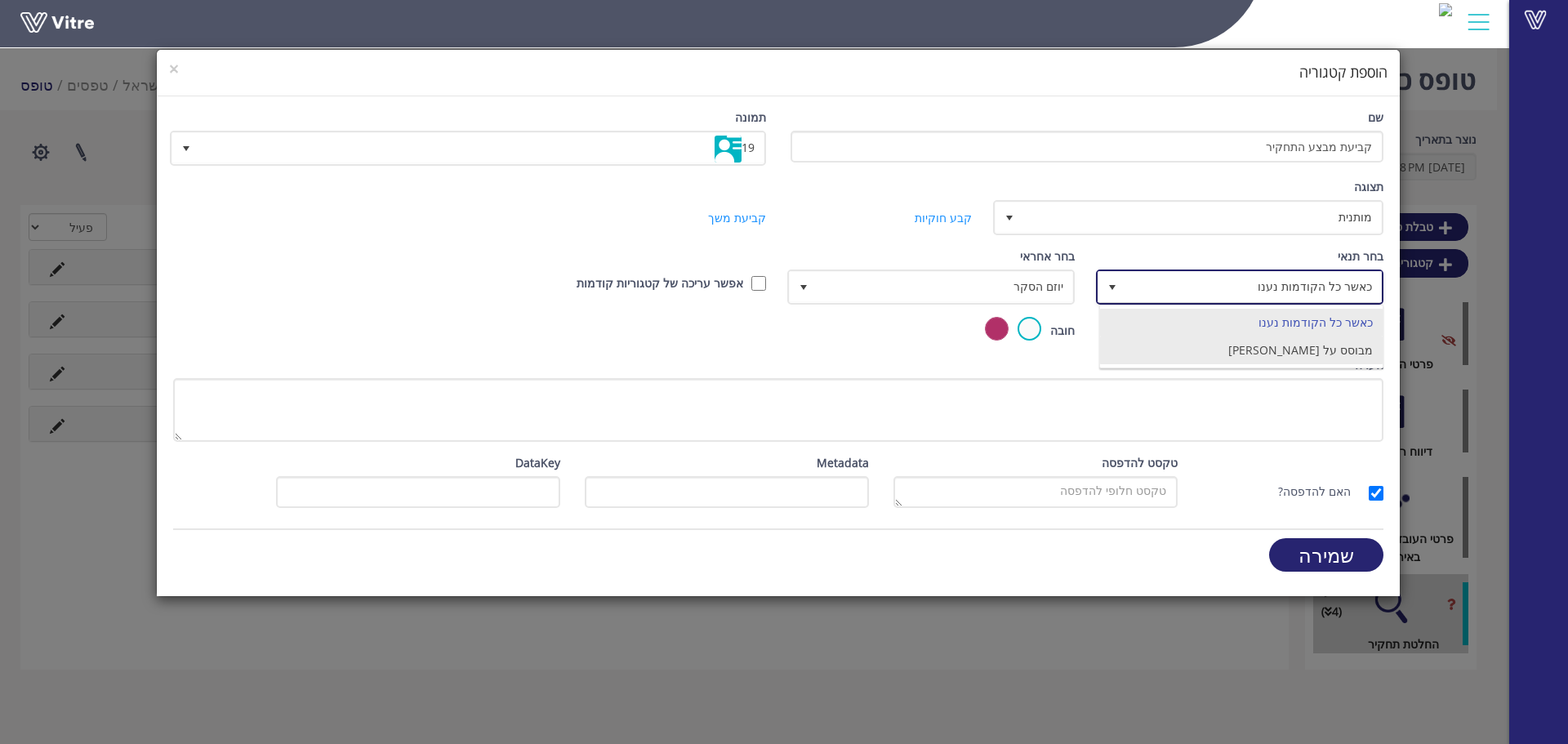
click at [1272, 345] on li "מבוסס על תשובה" at bounding box center [1241, 350] width 283 height 28
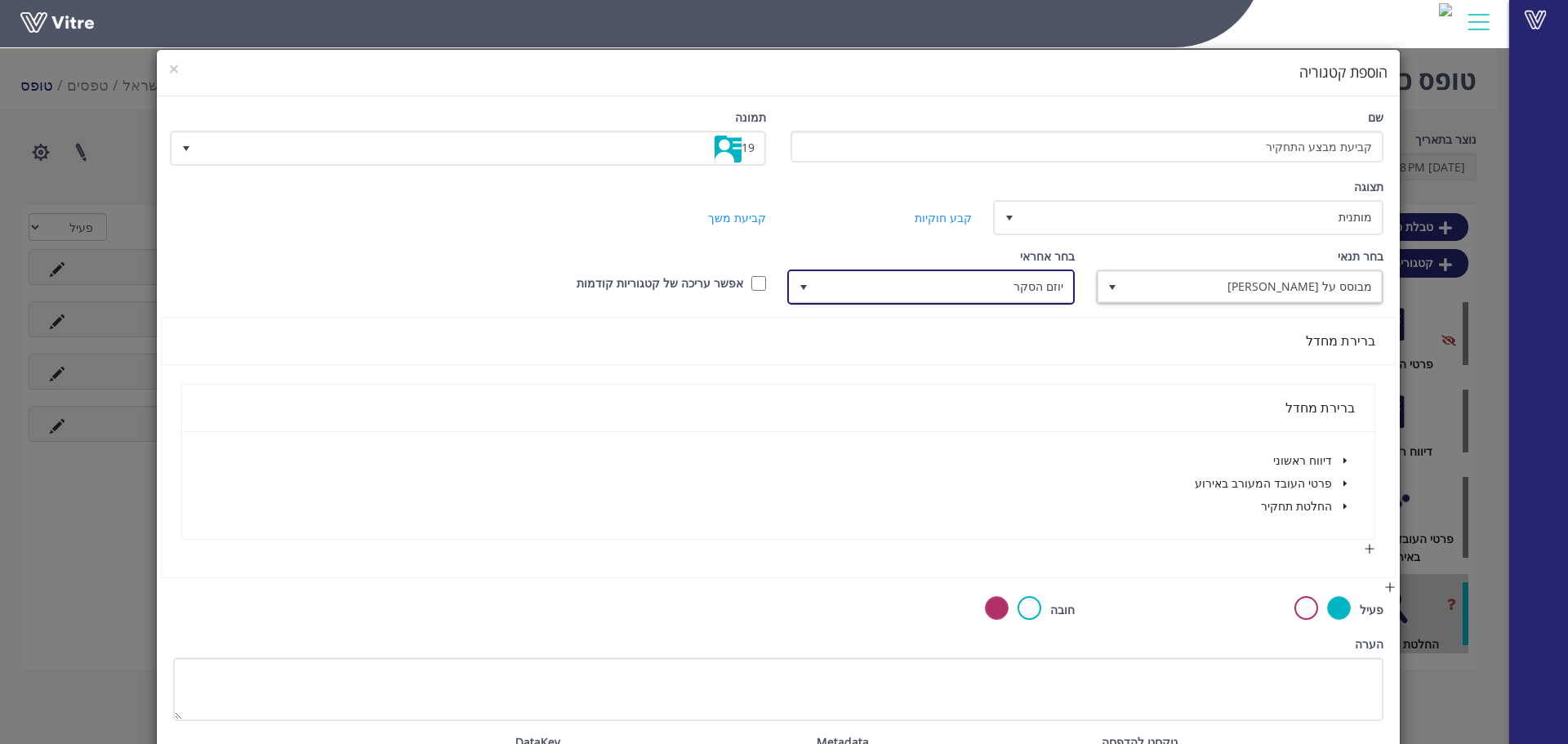
click at [1027, 275] on span "יוזם הסקר" at bounding box center [945, 286] width 255 height 30
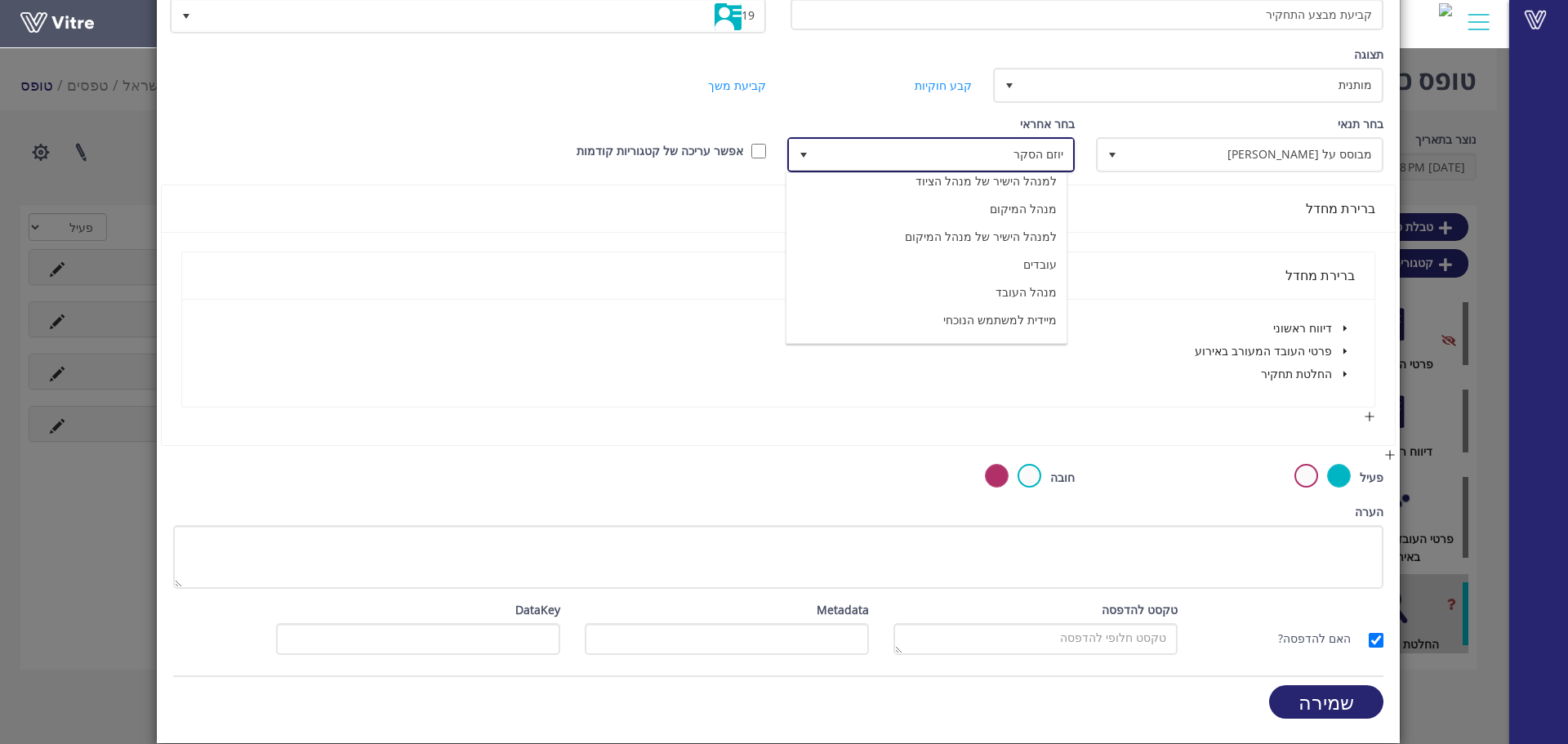
scroll to position [114, 0]
click at [1022, 302] on li "מיידית למשתמש הנוכחי" at bounding box center [926, 298] width 280 height 28
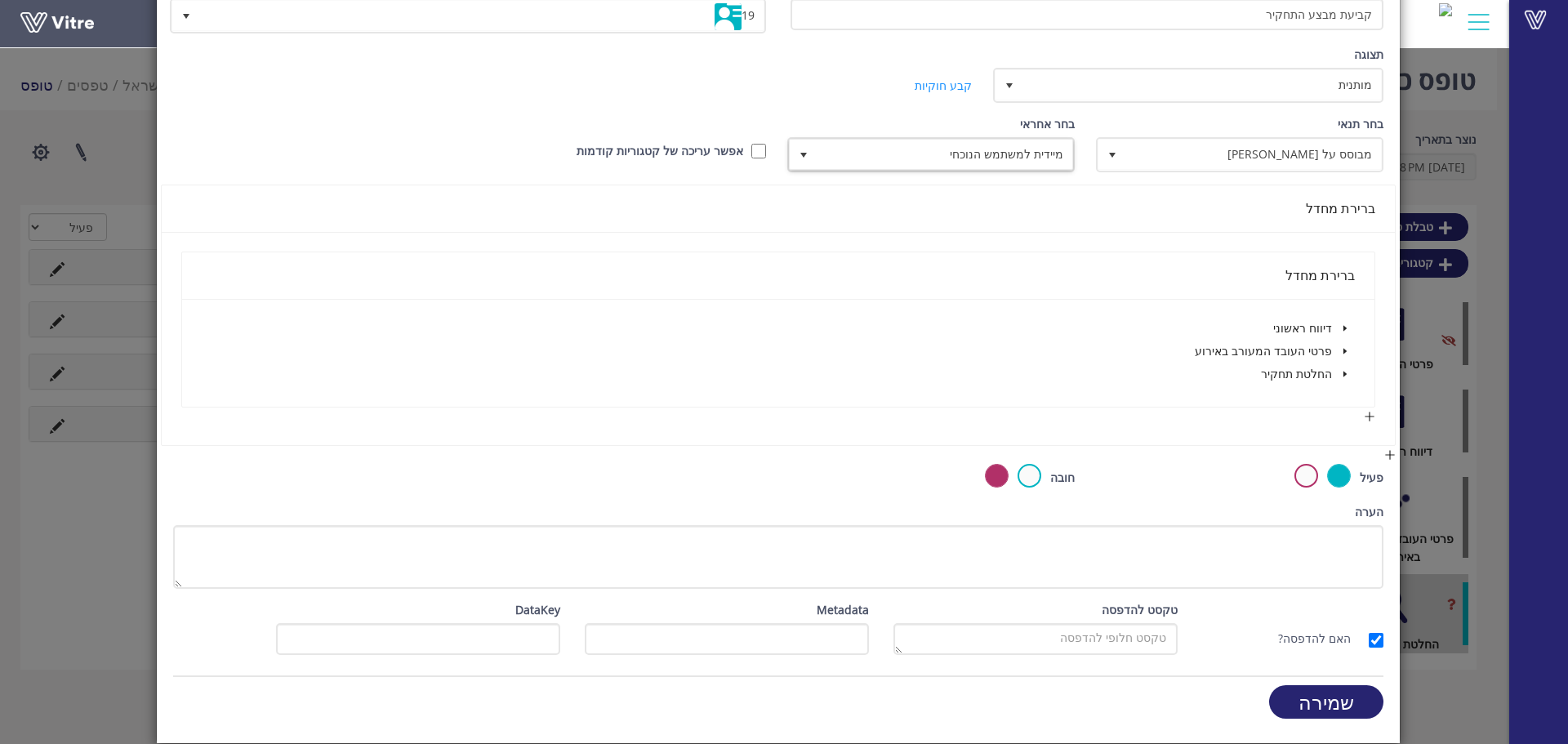
click at [1349, 368] on span at bounding box center [1345, 374] width 20 height 20
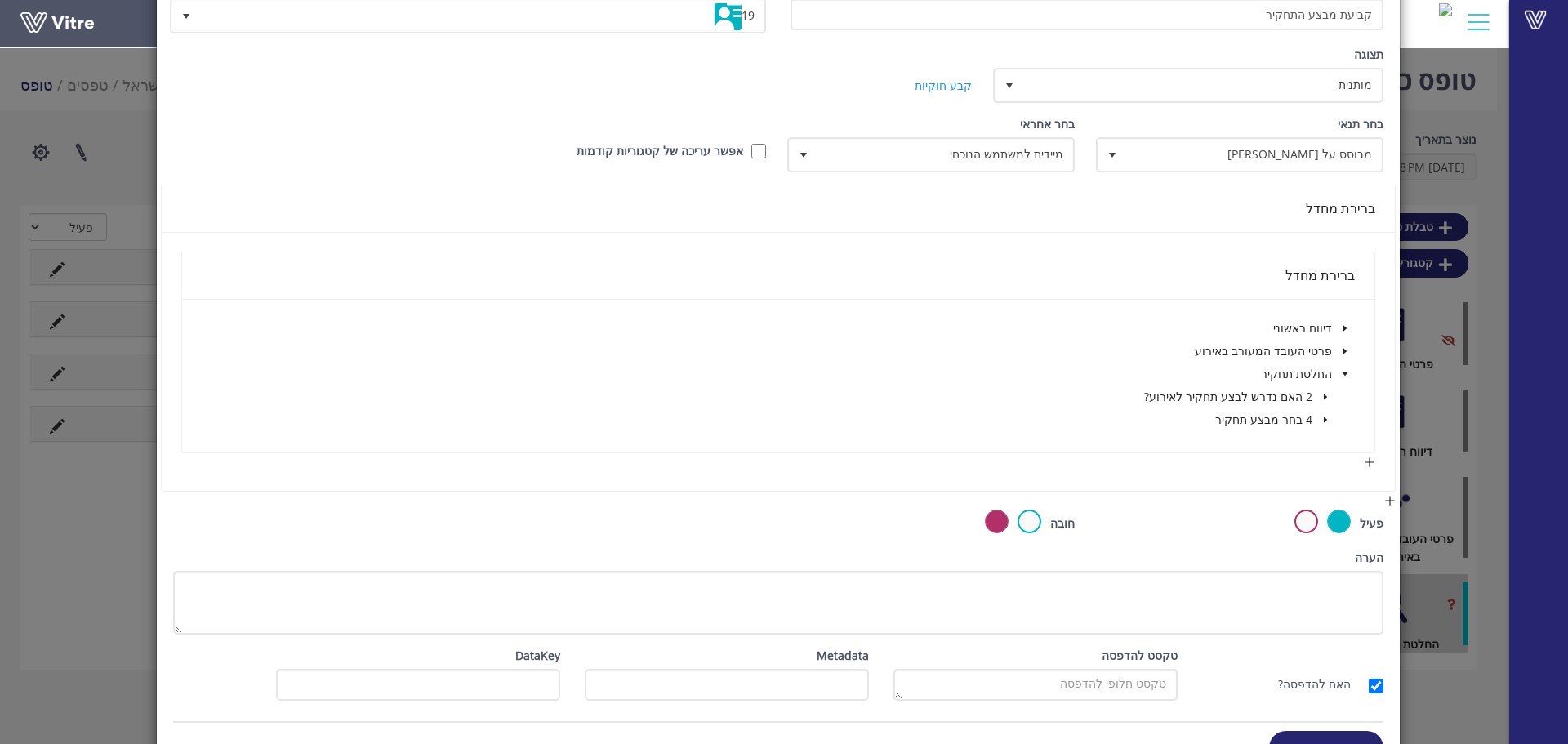
click at [1332, 397] on span at bounding box center [1325, 397] width 20 height 20
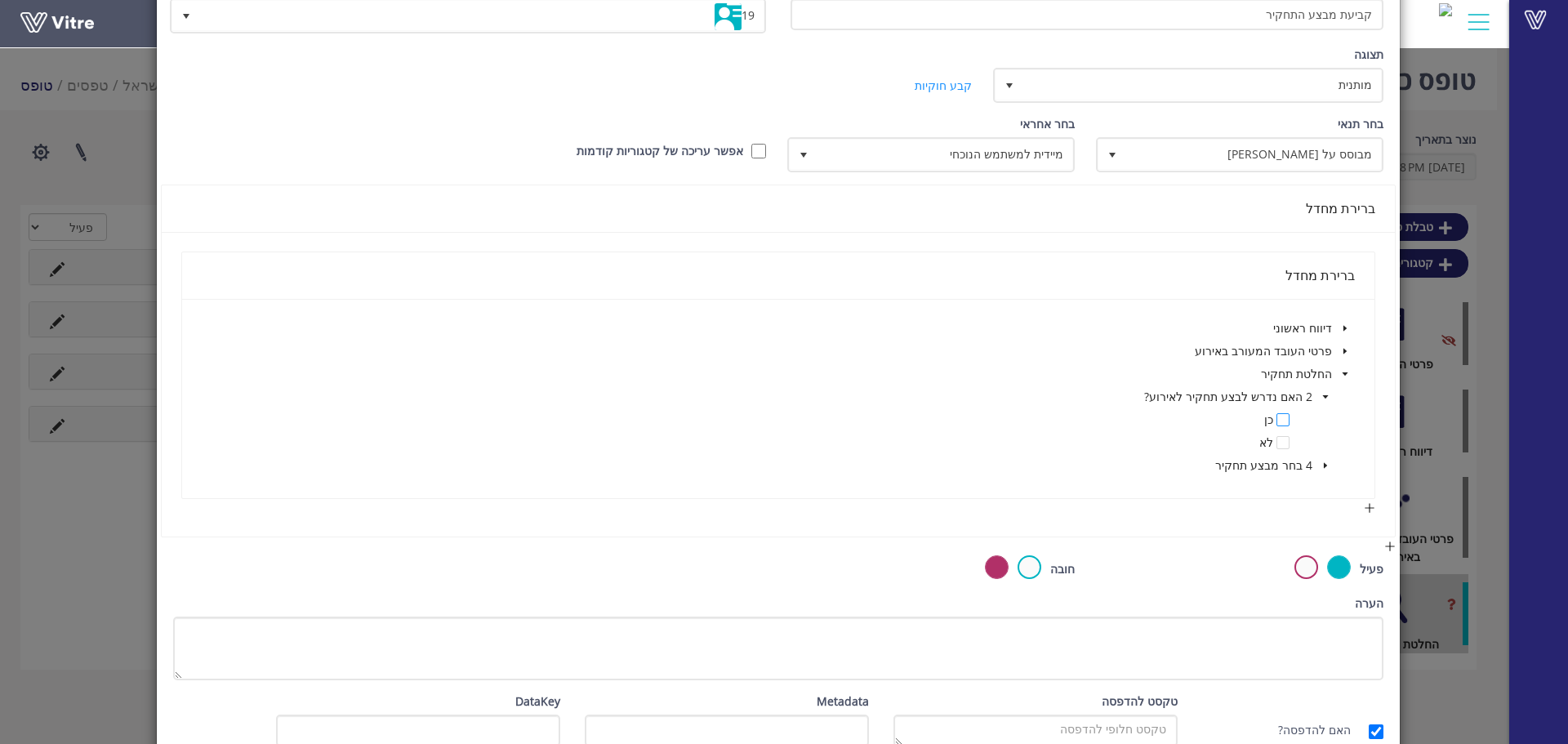
click at [1283, 422] on span at bounding box center [1283, 419] width 13 height 13
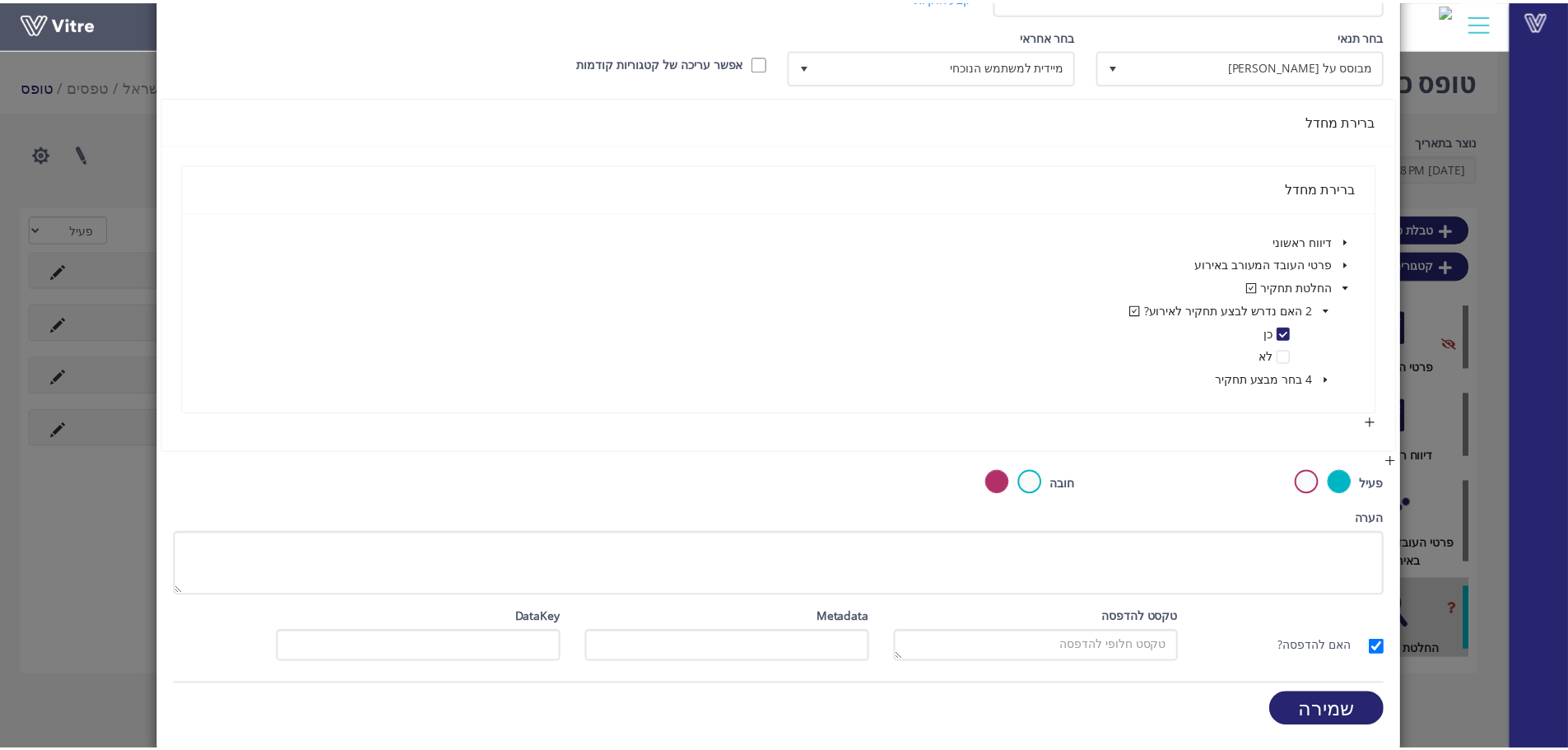
scroll to position [226, 0]
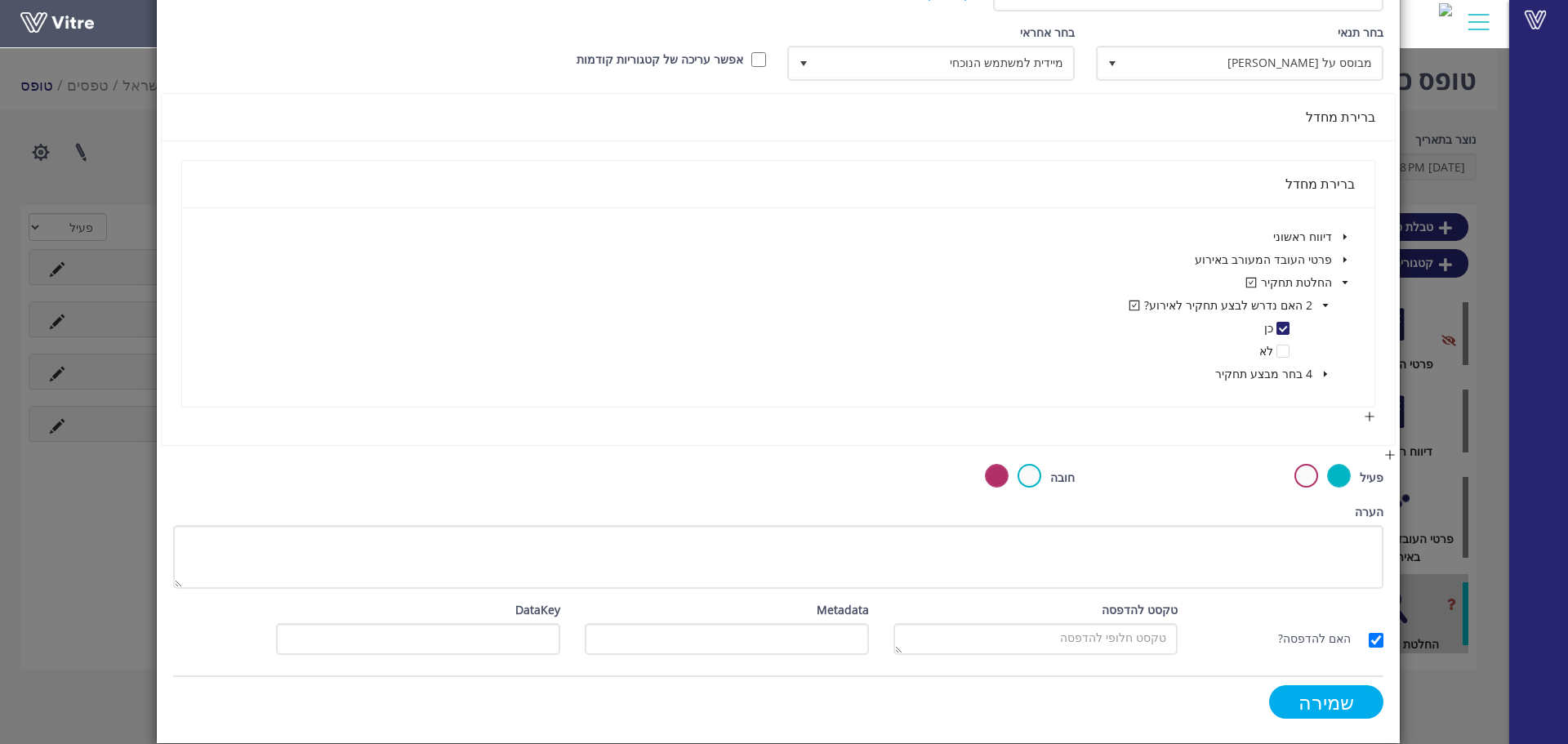
drag, startPoint x: 1320, startPoint y: 708, endPoint x: 996, endPoint y: 651, distance: 329.0
click at [996, 651] on form "שם קביעת מבצע התחקיר תמונה 19 19 תצוגה מותנית 5 קביעת משך דקות 0 קבע חוקיות קבי…" at bounding box center [778, 308] width 1210 height 846
click at [1030, 466] on label at bounding box center [1029, 476] width 24 height 24
click at [0, 0] on input "radio" at bounding box center [0, 0] width 0 height 0
click at [1348, 695] on input "שמירה" at bounding box center [1326, 701] width 114 height 33
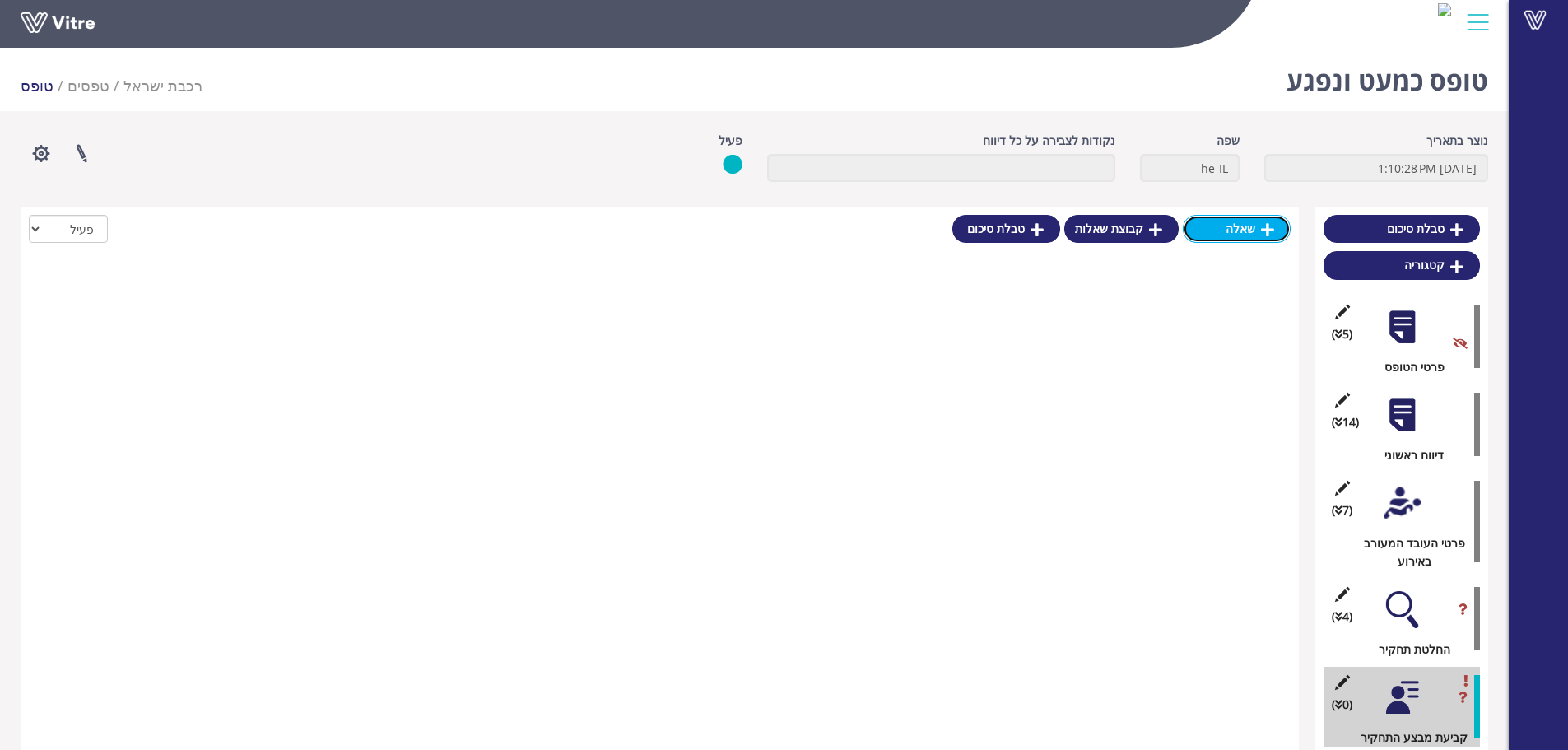
click at [1238, 233] on link "שאלה" at bounding box center [1237, 228] width 108 height 28
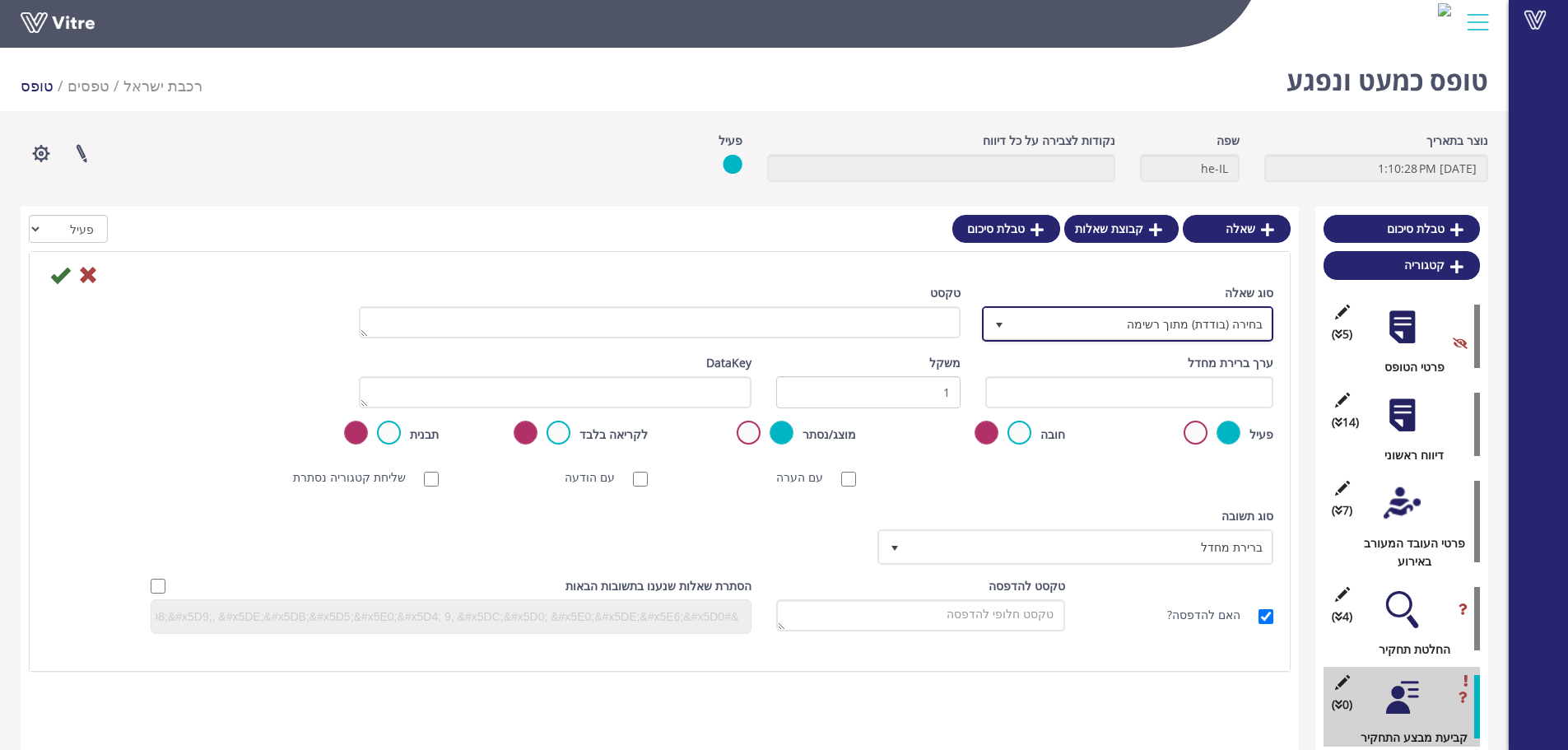
click at [1162, 326] on span "בחירה (בודדת) מתוך רשימה" at bounding box center [1142, 324] width 258 height 30
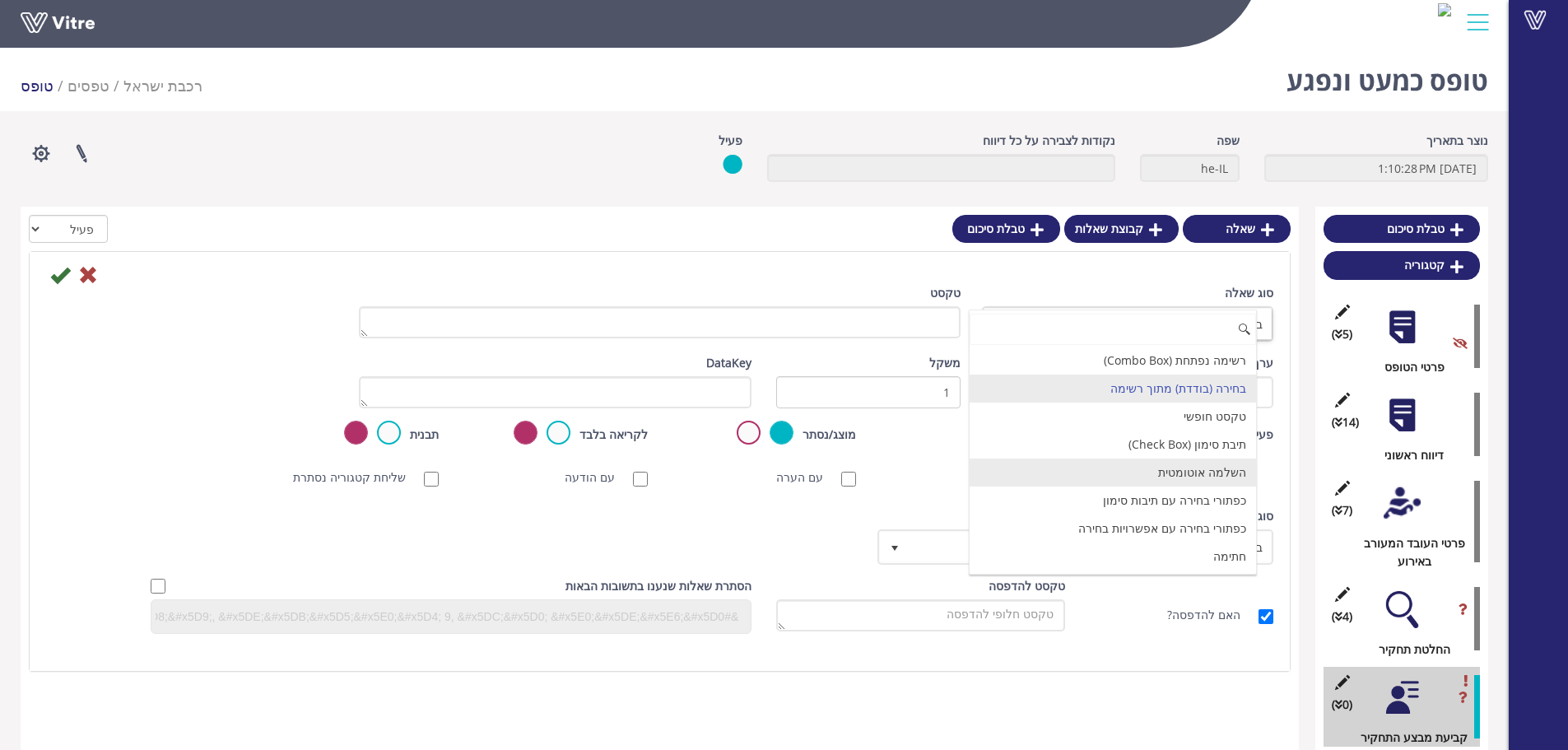
click at [1185, 473] on li "השלמה אוטומטית" at bounding box center [1113, 472] width 286 height 28
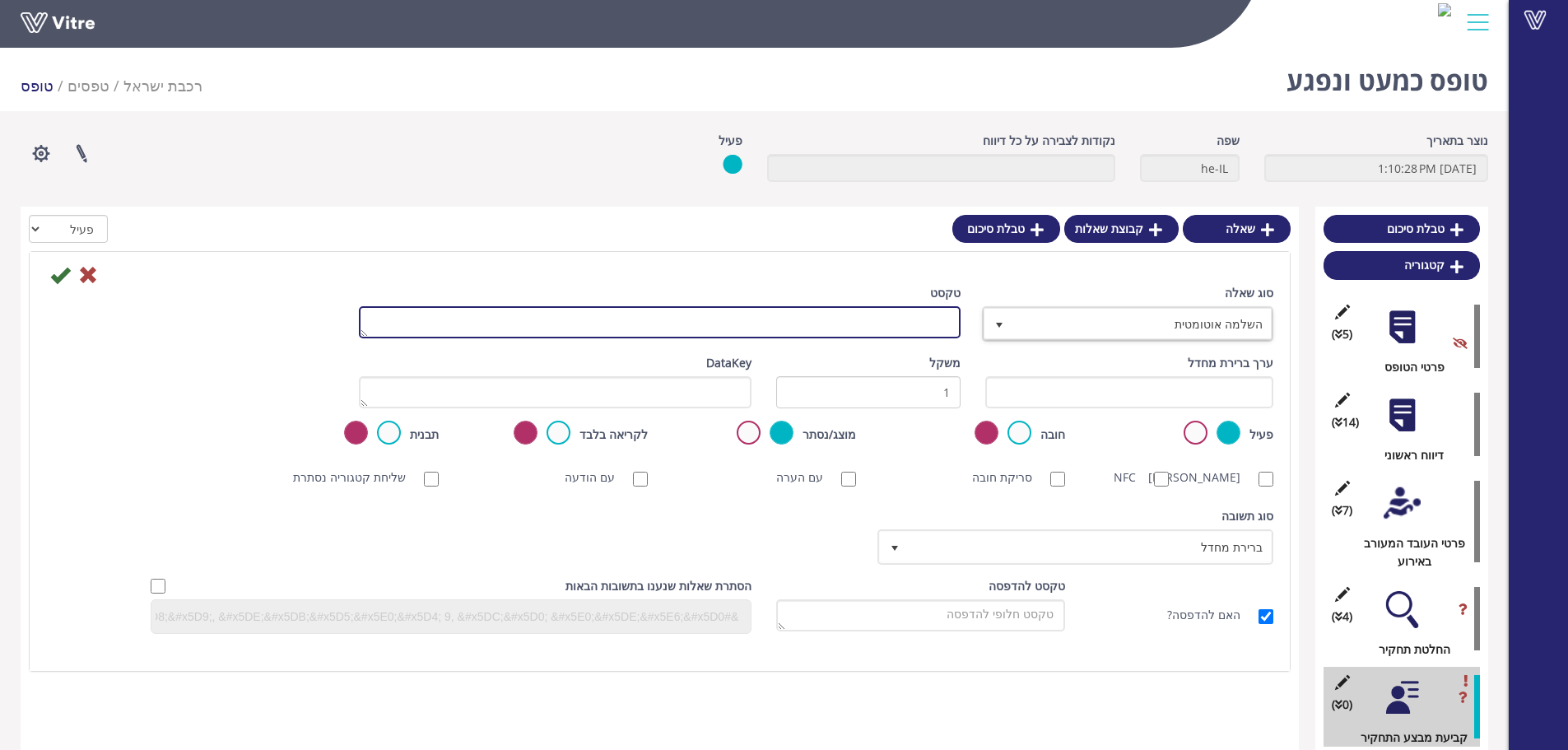
click at [926, 321] on textarea "טקסט" at bounding box center [659, 322] width 601 height 32
click at [894, 323] on textarea "טקסט" at bounding box center [659, 322] width 601 height 32
paste textarea "בחר מבצע תחקיר"
type textarea "בחר מבצע תחקיר"
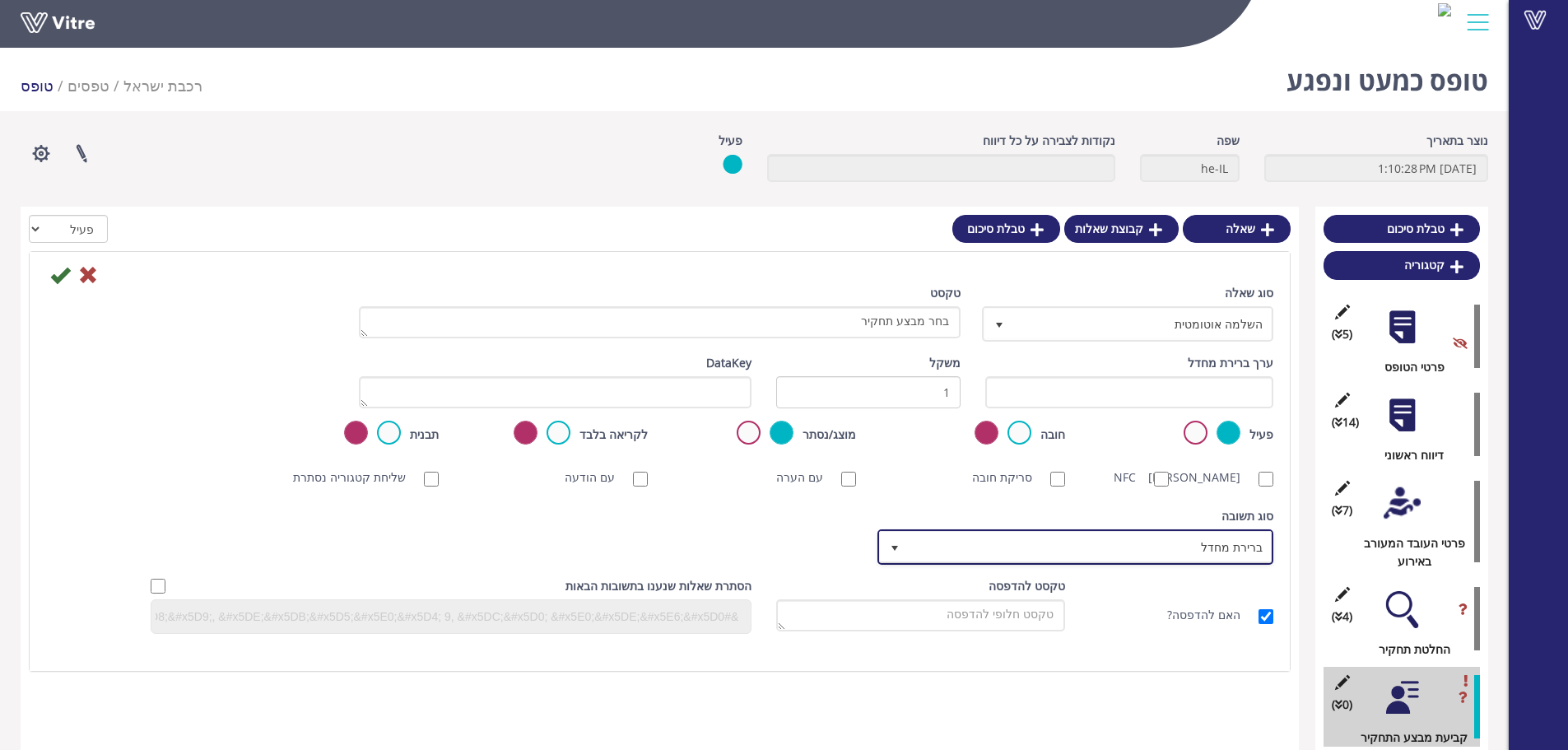
click at [1221, 560] on span "ברירת מחדל" at bounding box center [1089, 547] width 363 height 30
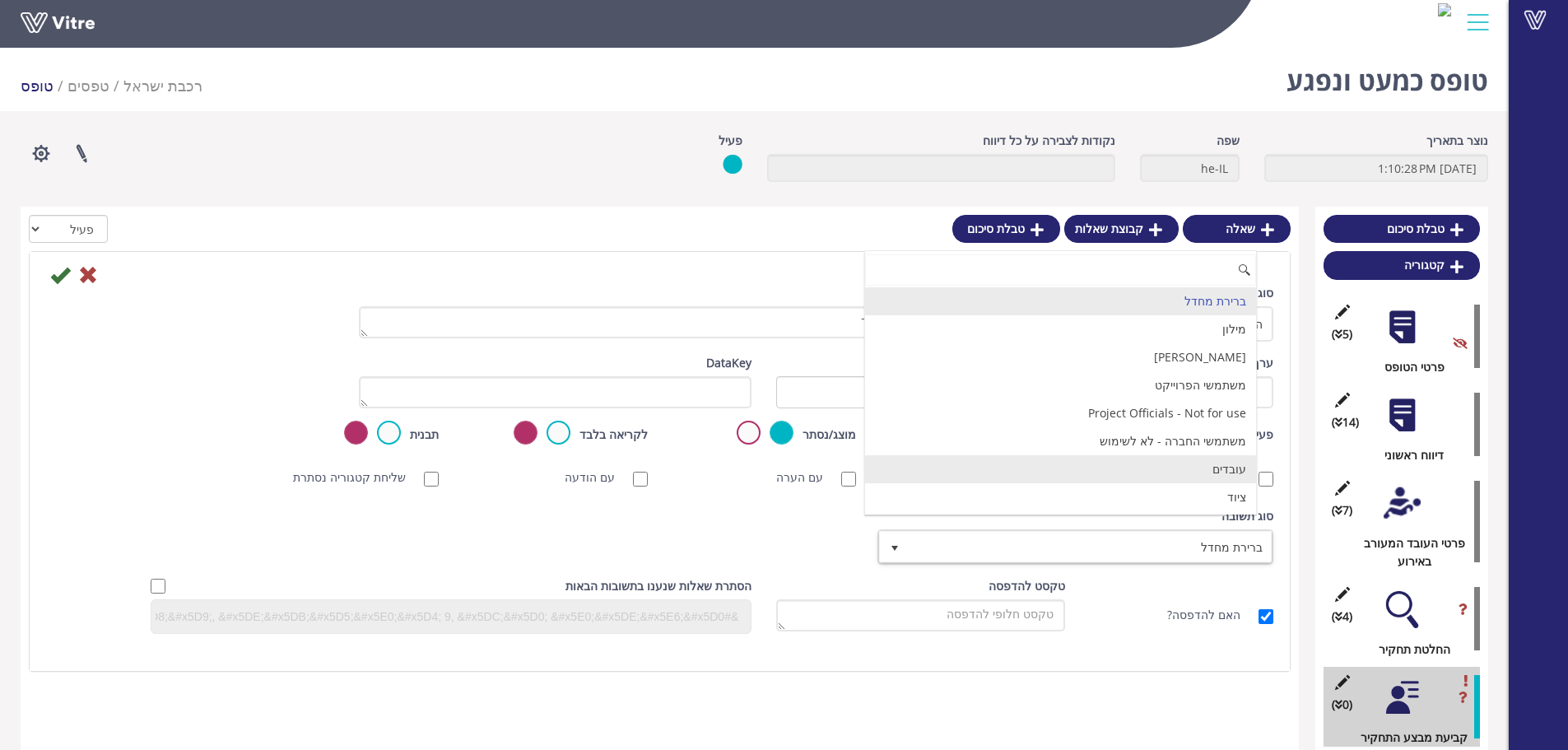
click at [1227, 465] on li "עובדים" at bounding box center [1060, 469] width 391 height 28
checkbox input "true"
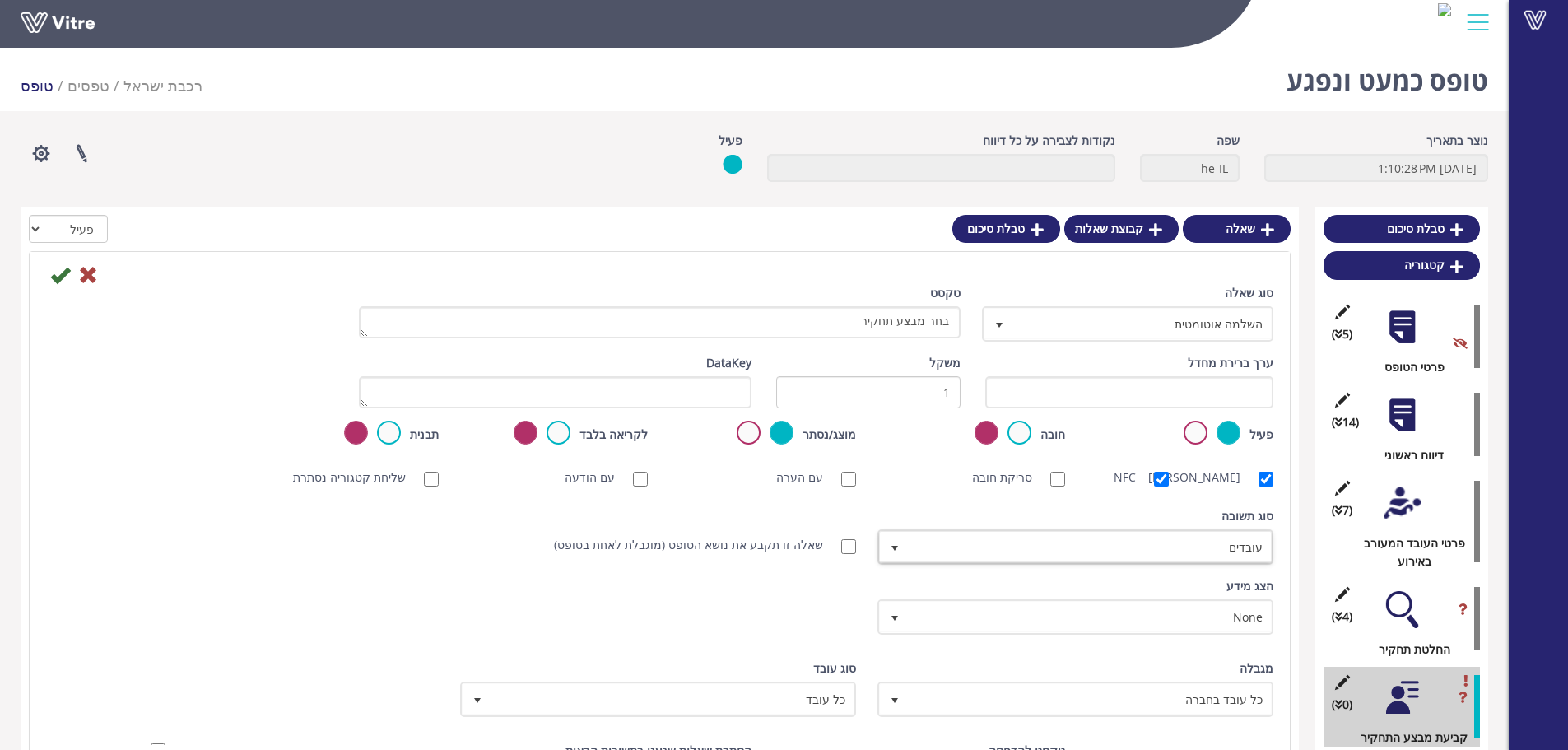
click at [1223, 487] on label "סריקת ברקוד" at bounding box center [1225, 477] width 63 height 18
click at [1258, 487] on input "סריקת ברקוד" at bounding box center [1265, 479] width 15 height 15
checkbox input "false"
click at [1167, 475] on input "NFC" at bounding box center [1161, 479] width 15 height 15
checkbox input "false"
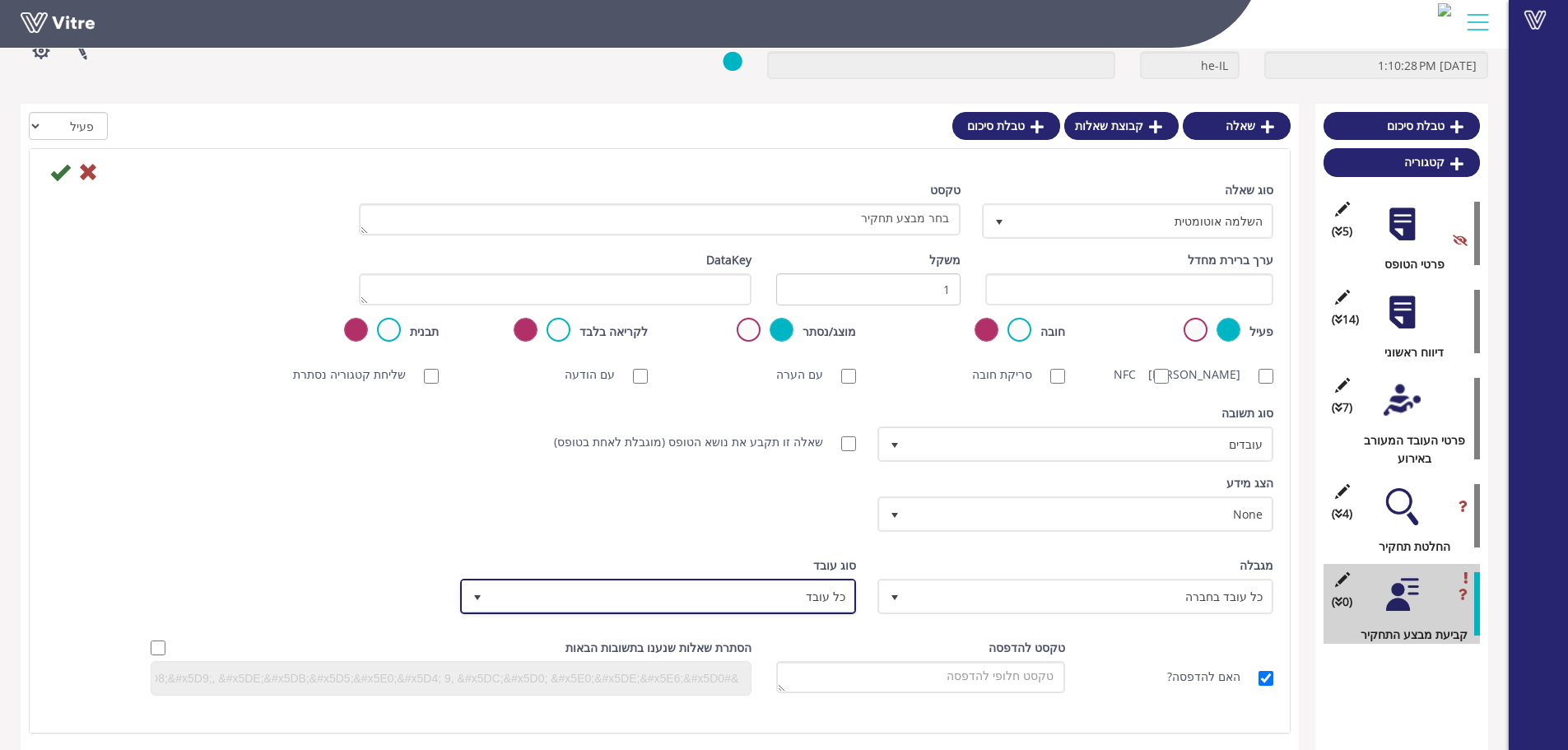
click at [817, 611] on span "כל עובד" at bounding box center [672, 596] width 363 height 30
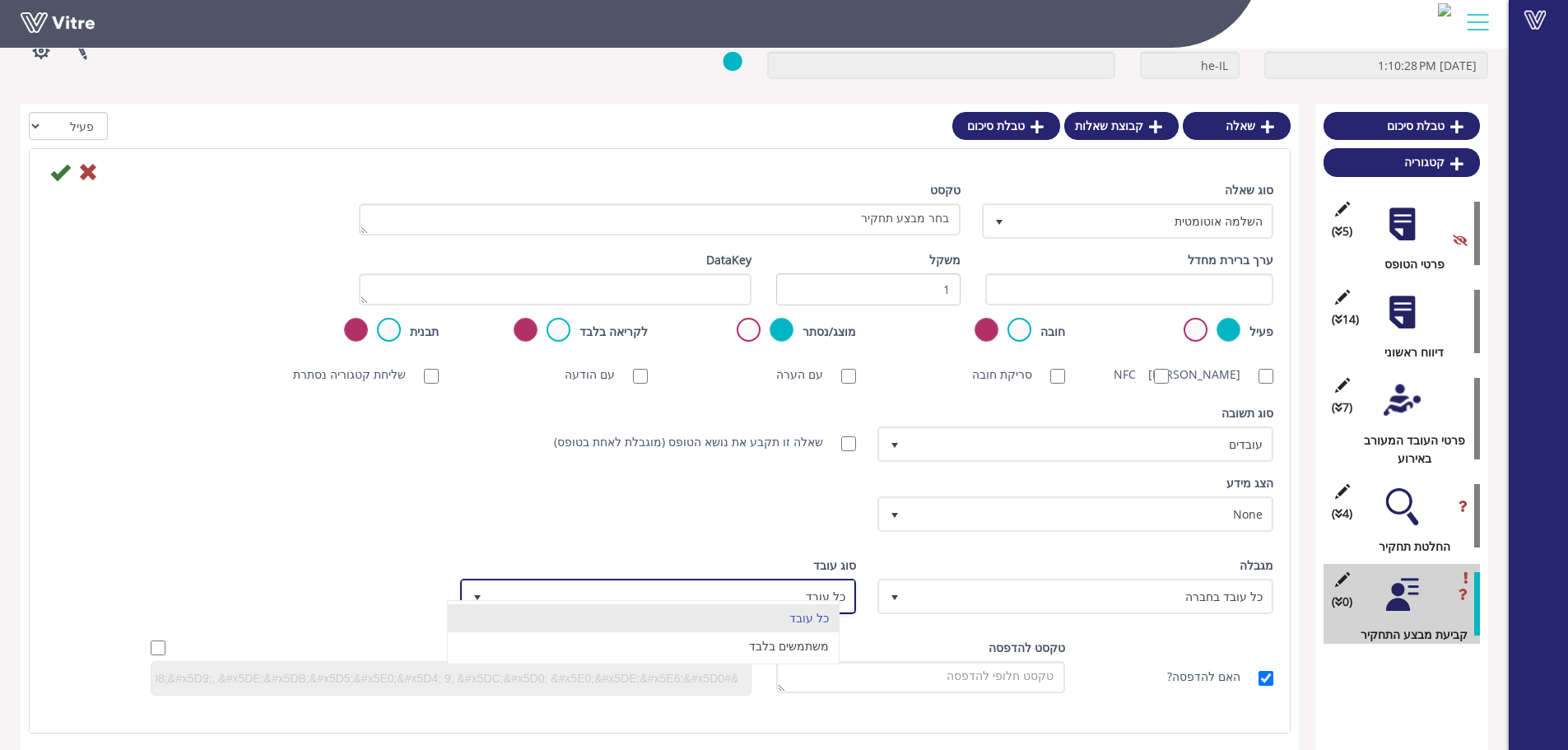
scroll to position [124, 0]
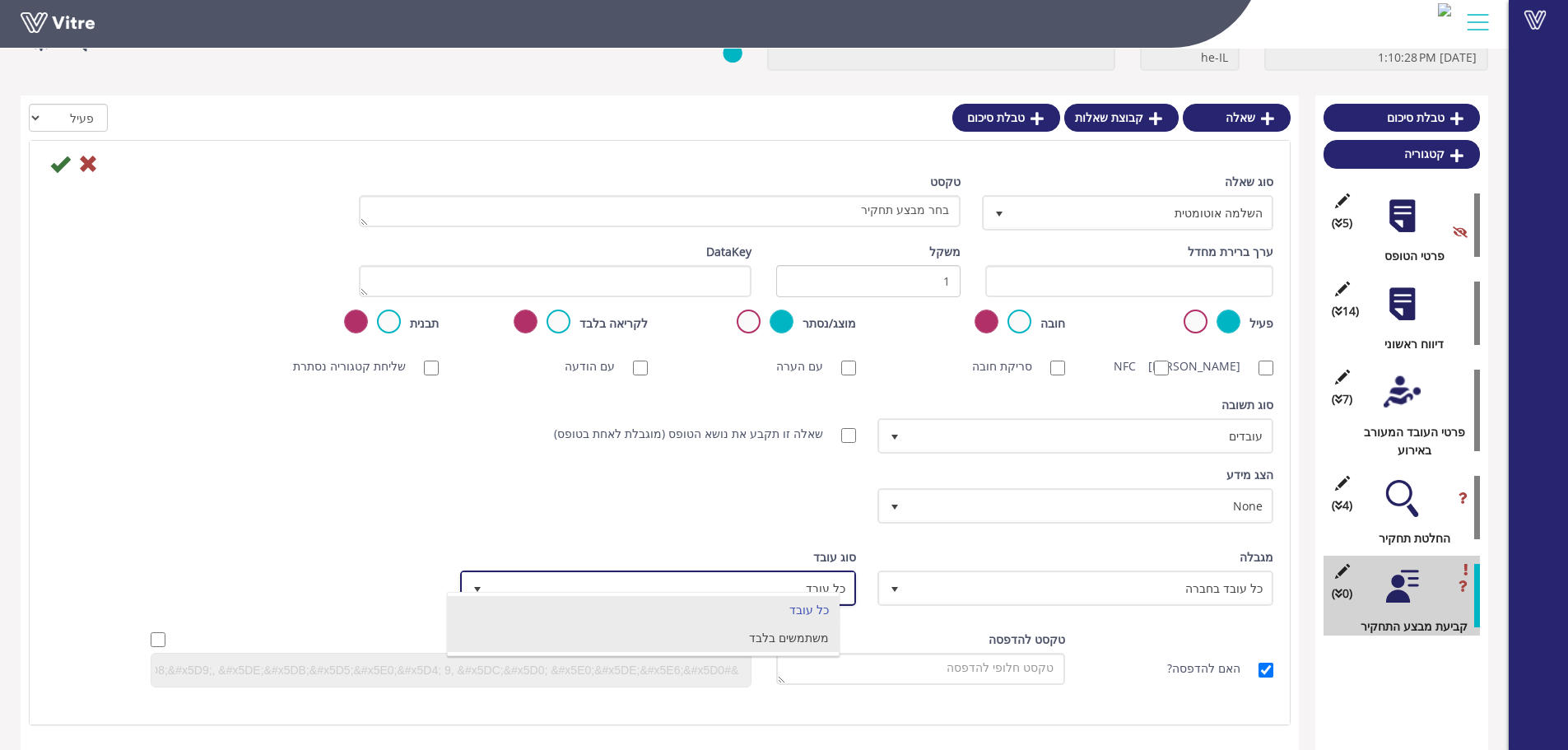
click at [803, 627] on li "משתמשים בלבד" at bounding box center [643, 638] width 391 height 28
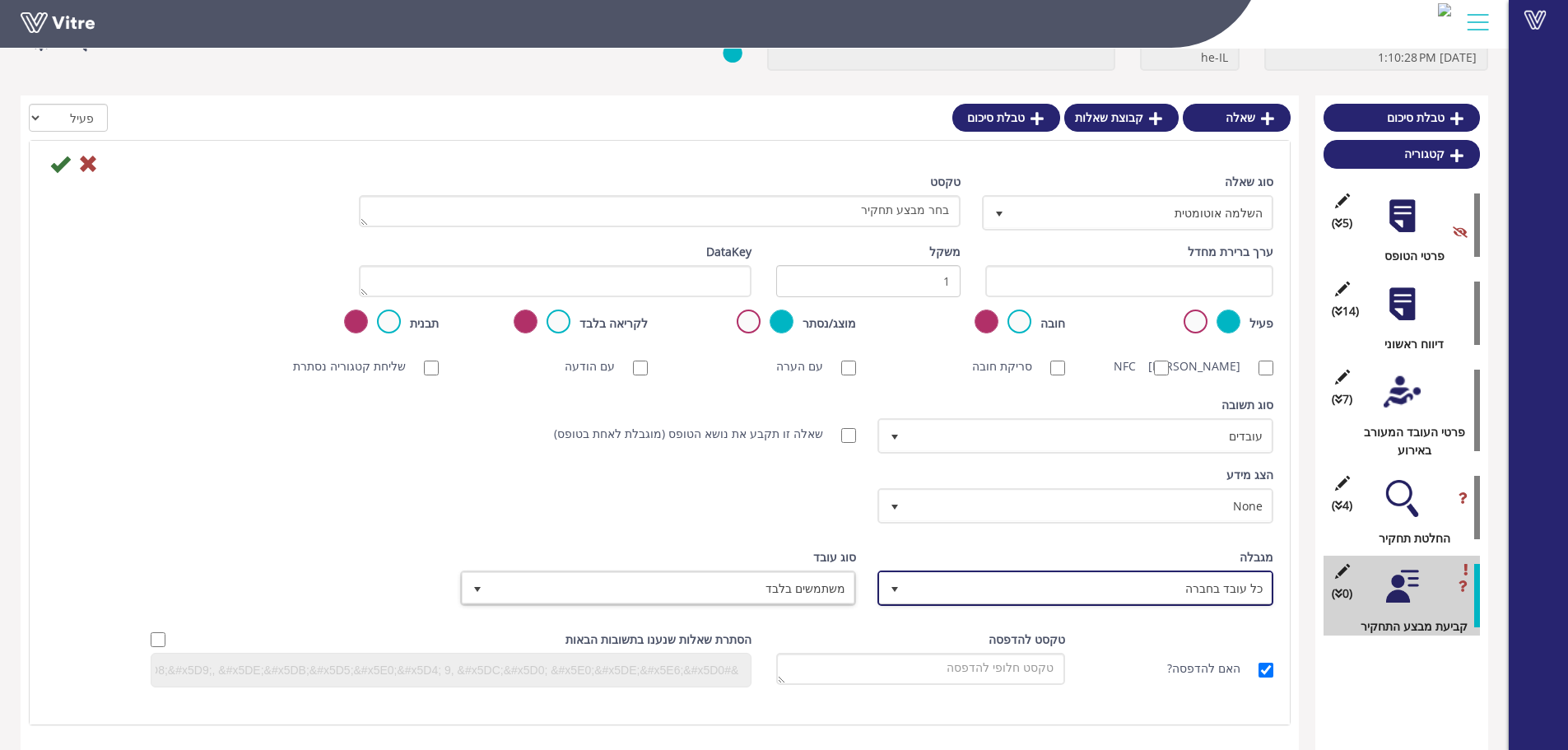
click at [1186, 590] on span "כל עובד בחברה" at bounding box center [1089, 588] width 363 height 30
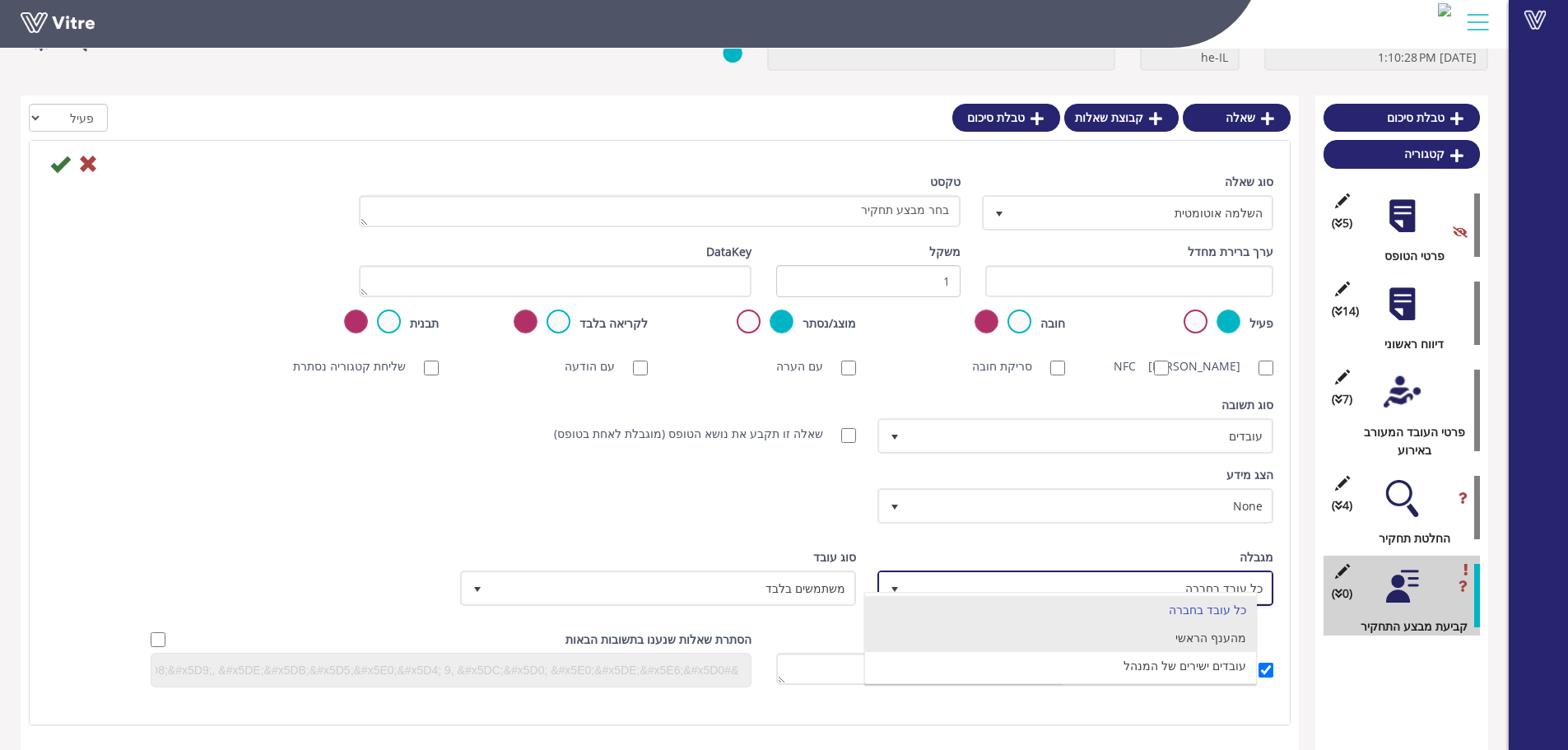
click at [1191, 624] on li "מהענף הראשי" at bounding box center [1060, 638] width 391 height 28
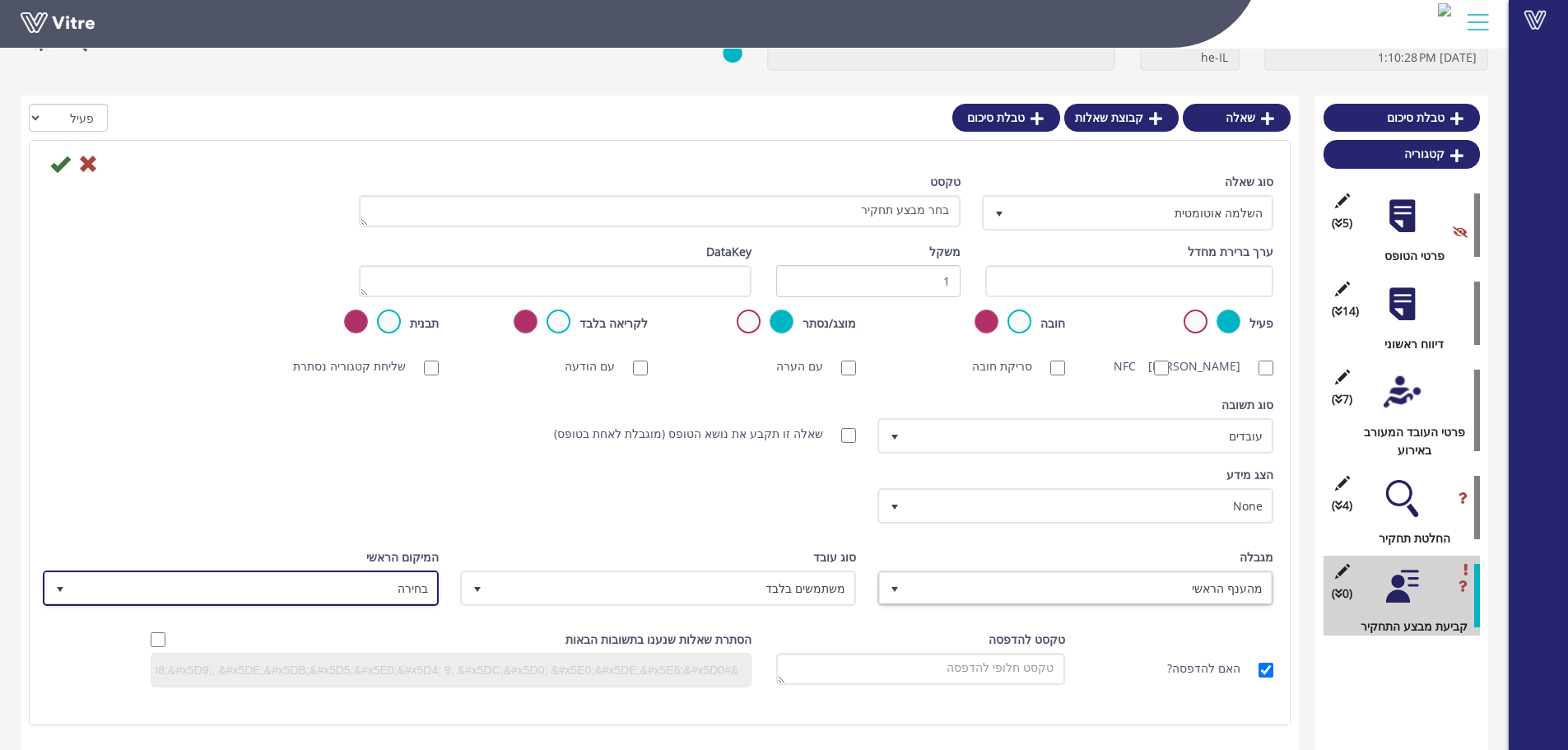
click at [383, 590] on span "בחירה" at bounding box center [255, 588] width 363 height 30
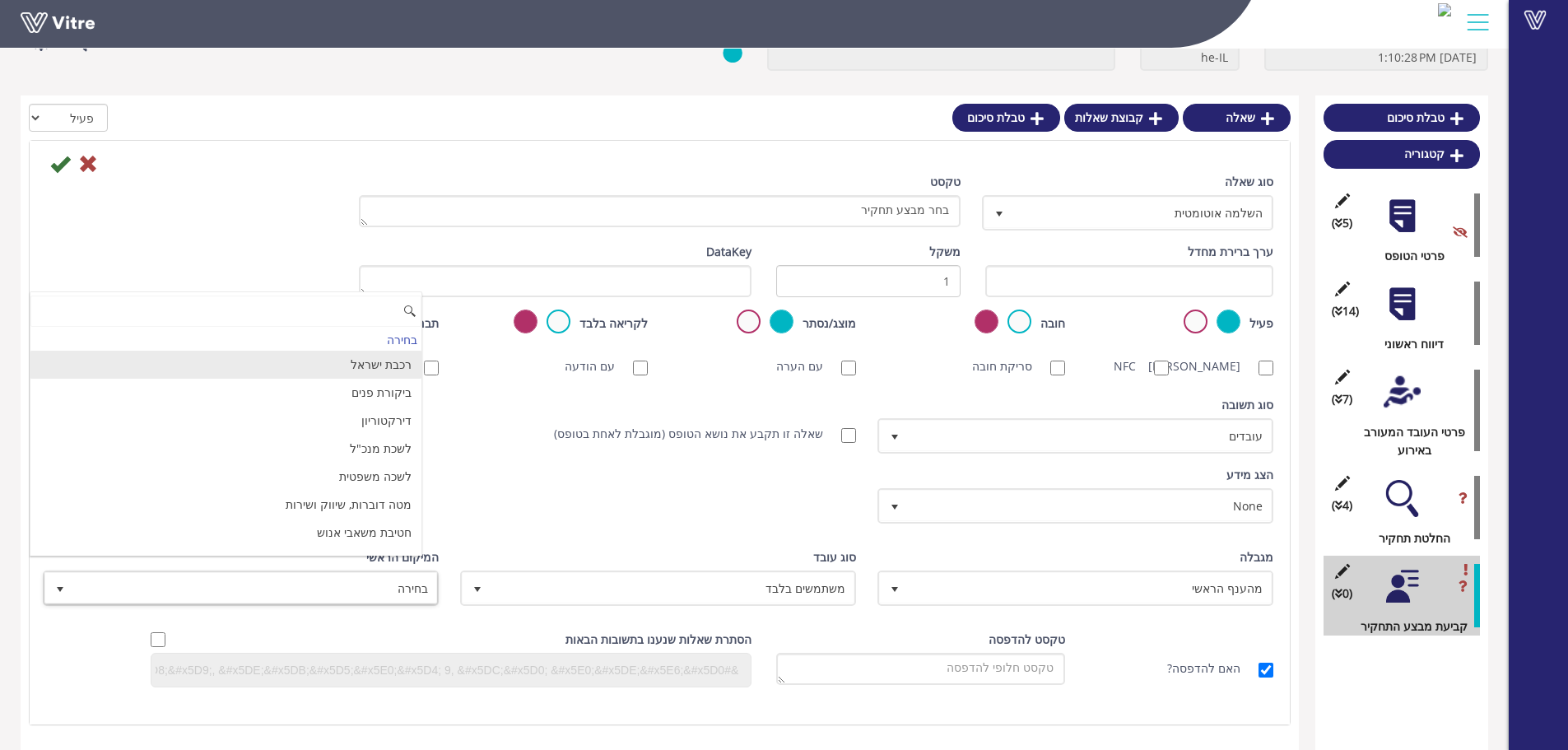
click at [404, 351] on li "רכבת ישראל" at bounding box center [226, 365] width 391 height 28
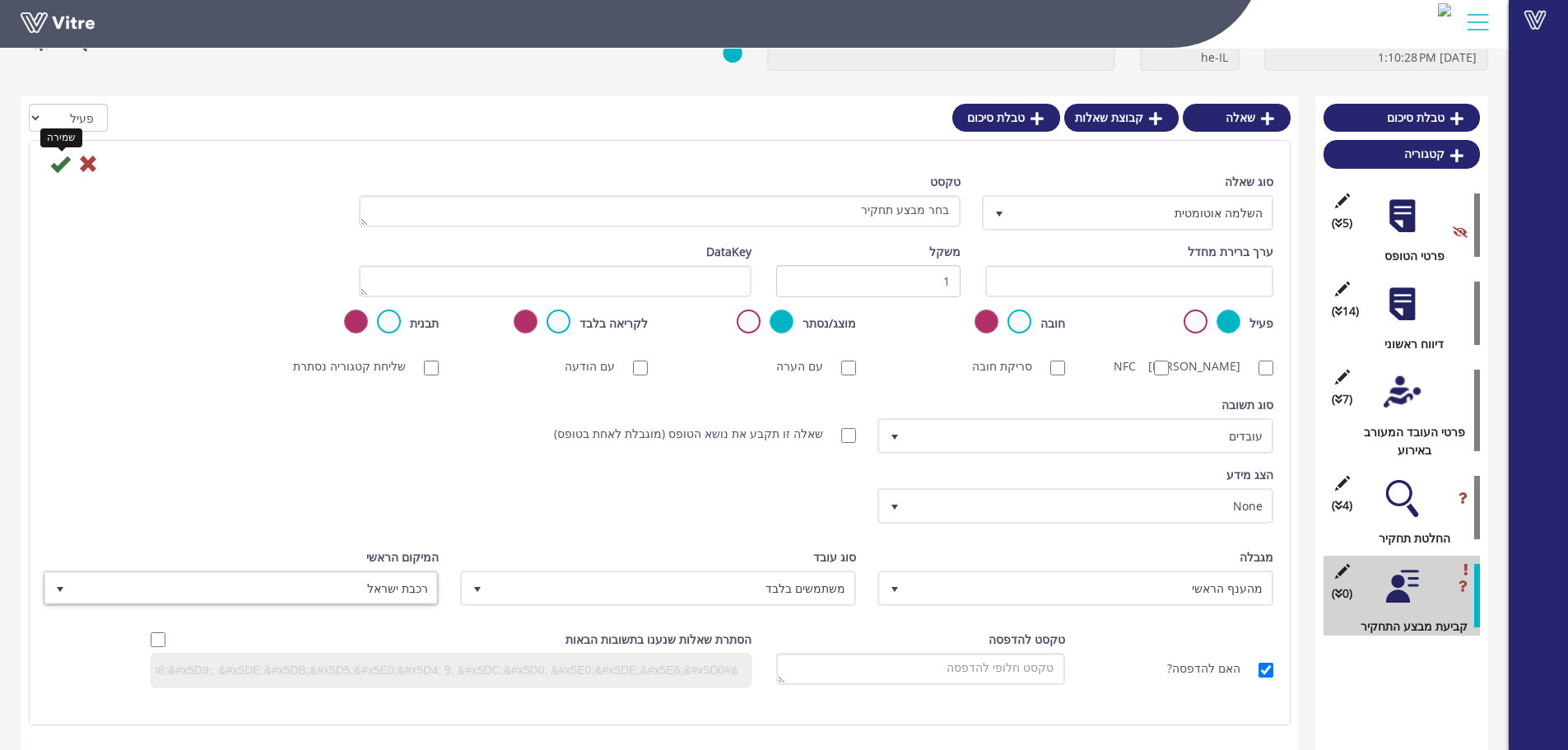
click at [57, 154] on icon at bounding box center [60, 163] width 20 height 20
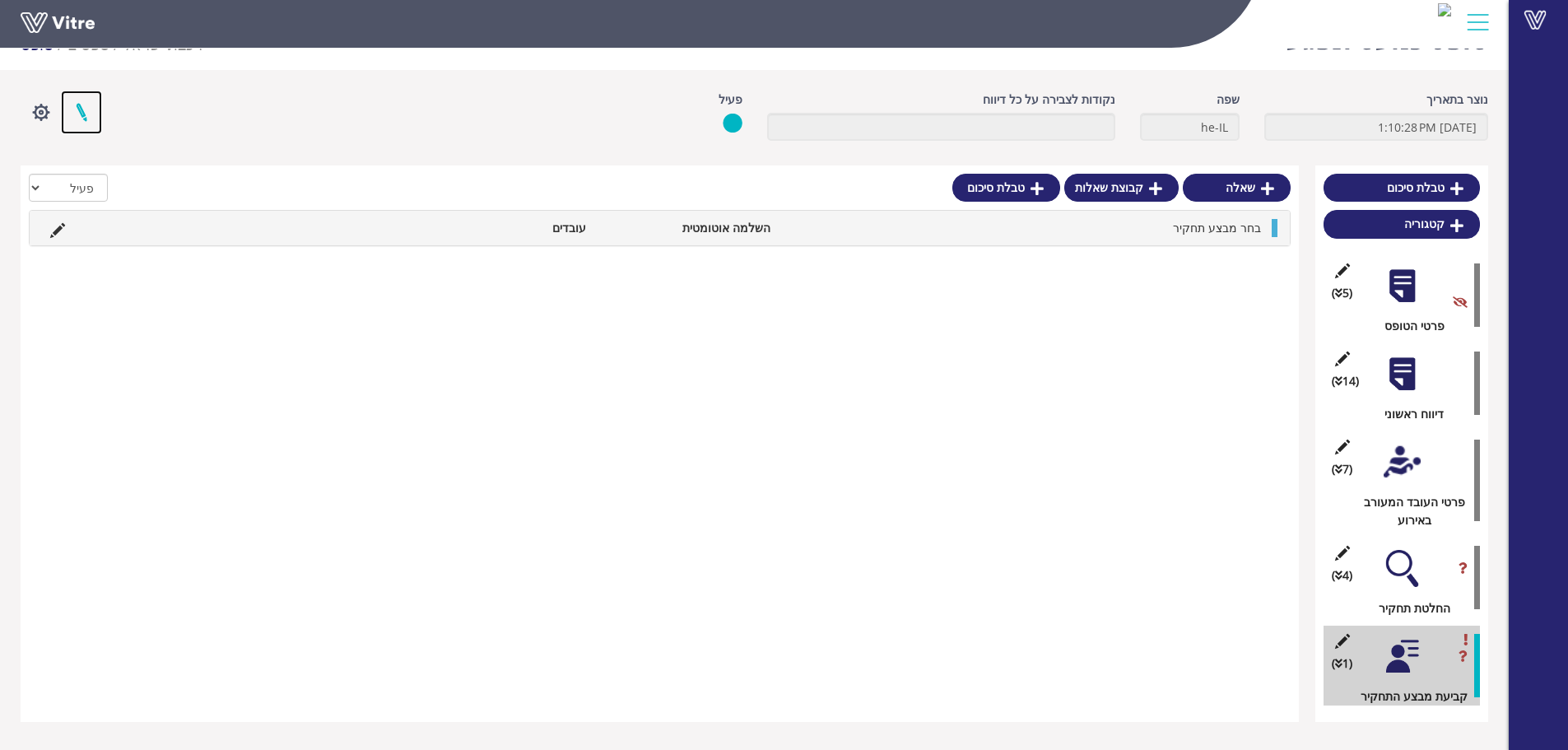
click at [80, 111] on link at bounding box center [81, 112] width 41 height 44
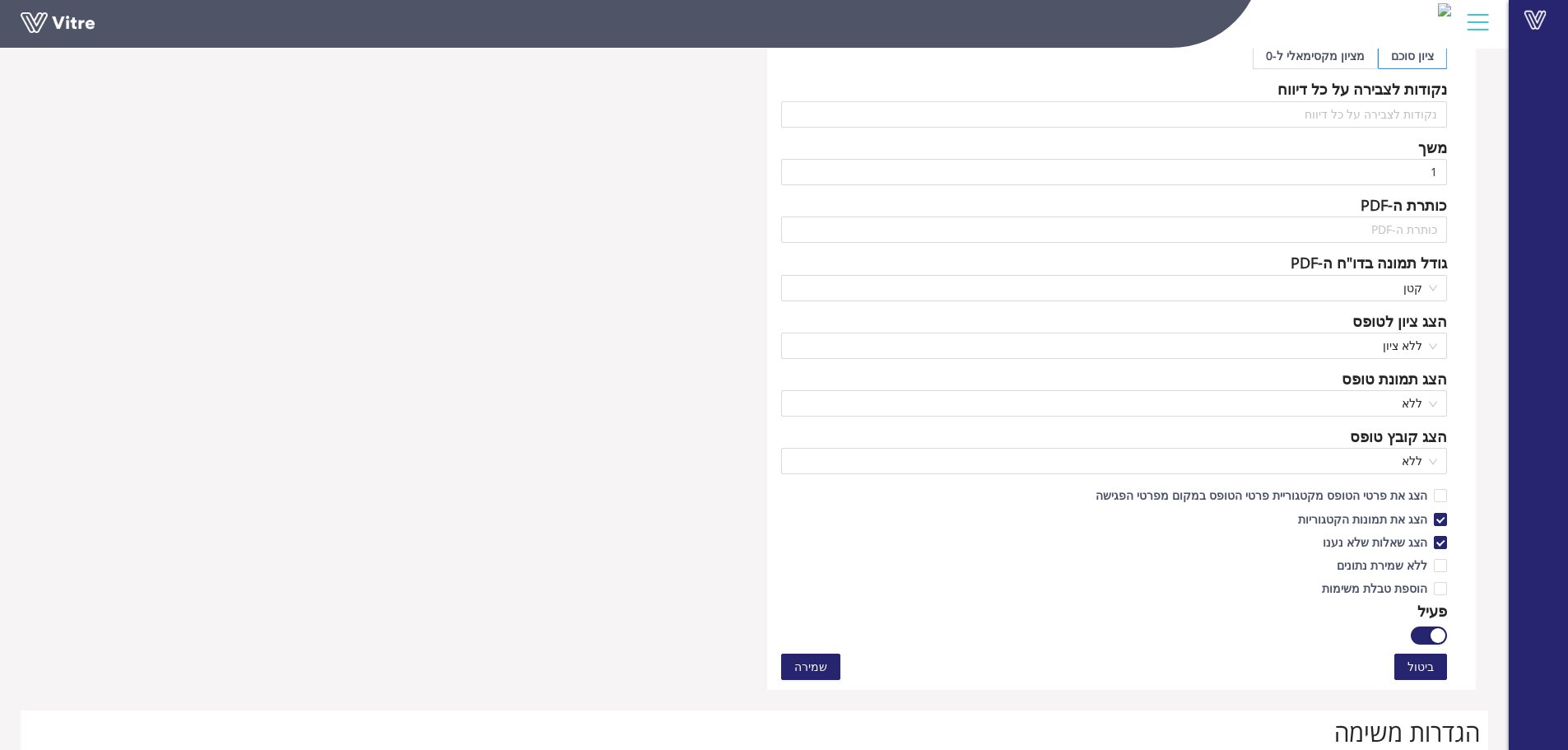
scroll to position [905, 0]
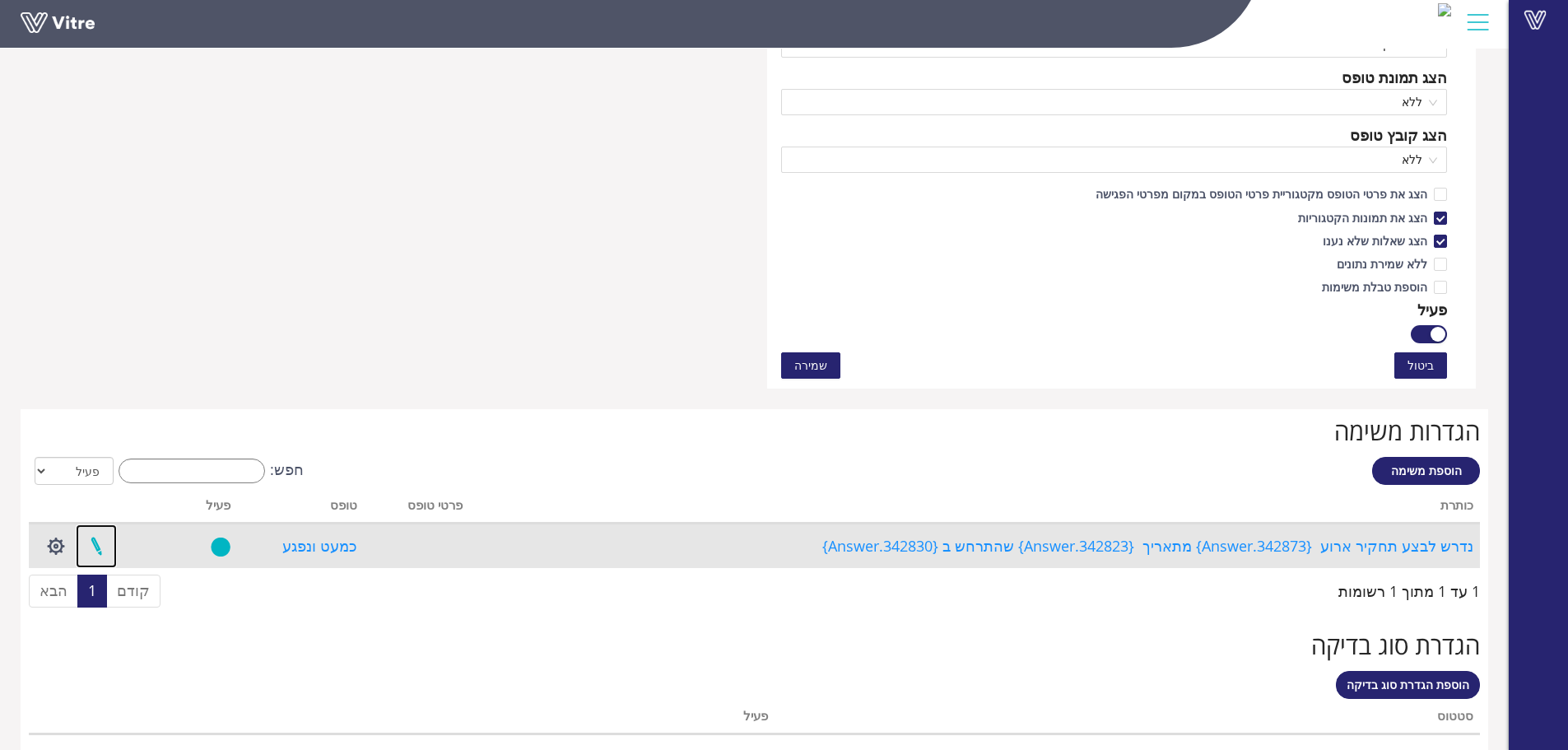
click at [91, 545] on link at bounding box center [96, 546] width 41 height 44
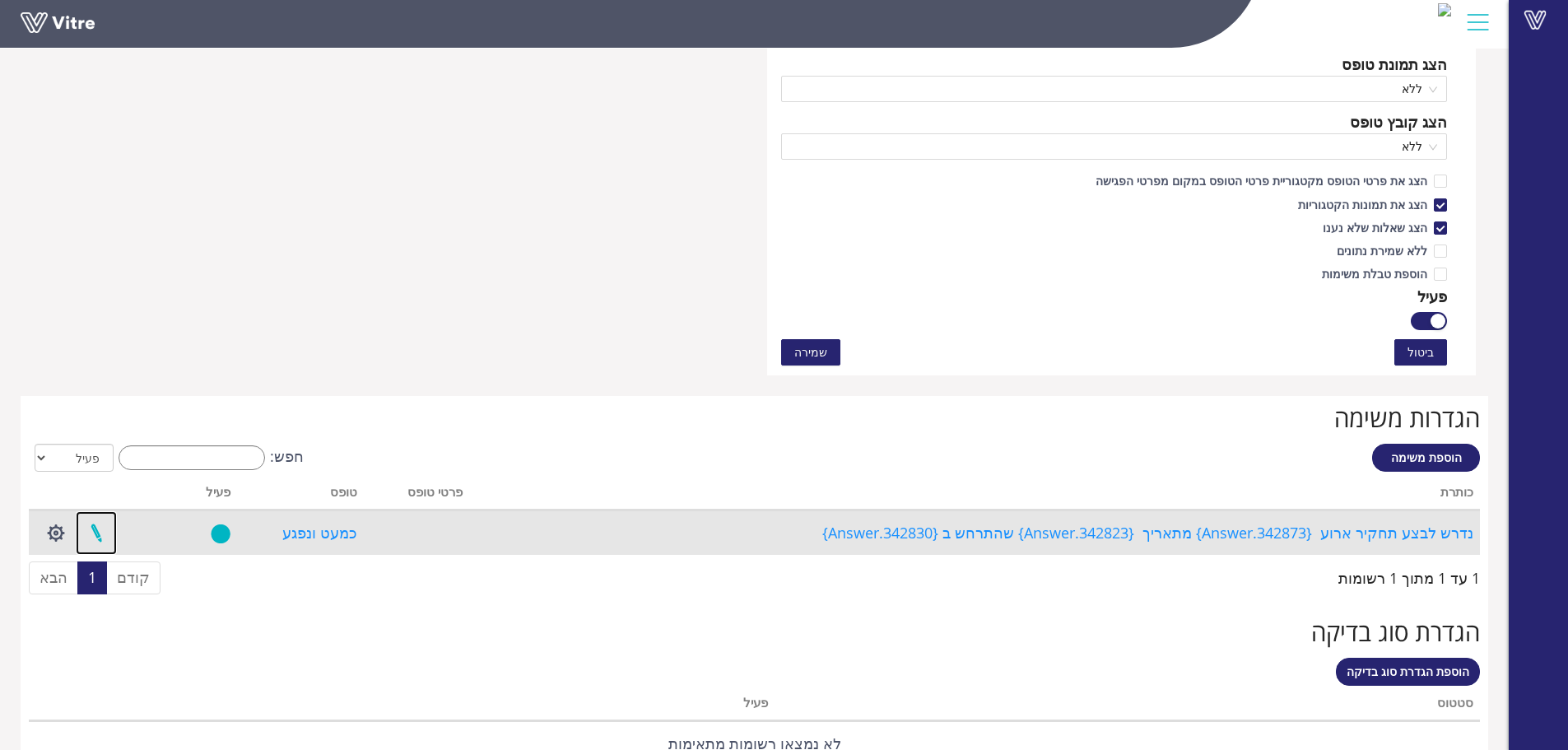
scroll to position [926, 0]
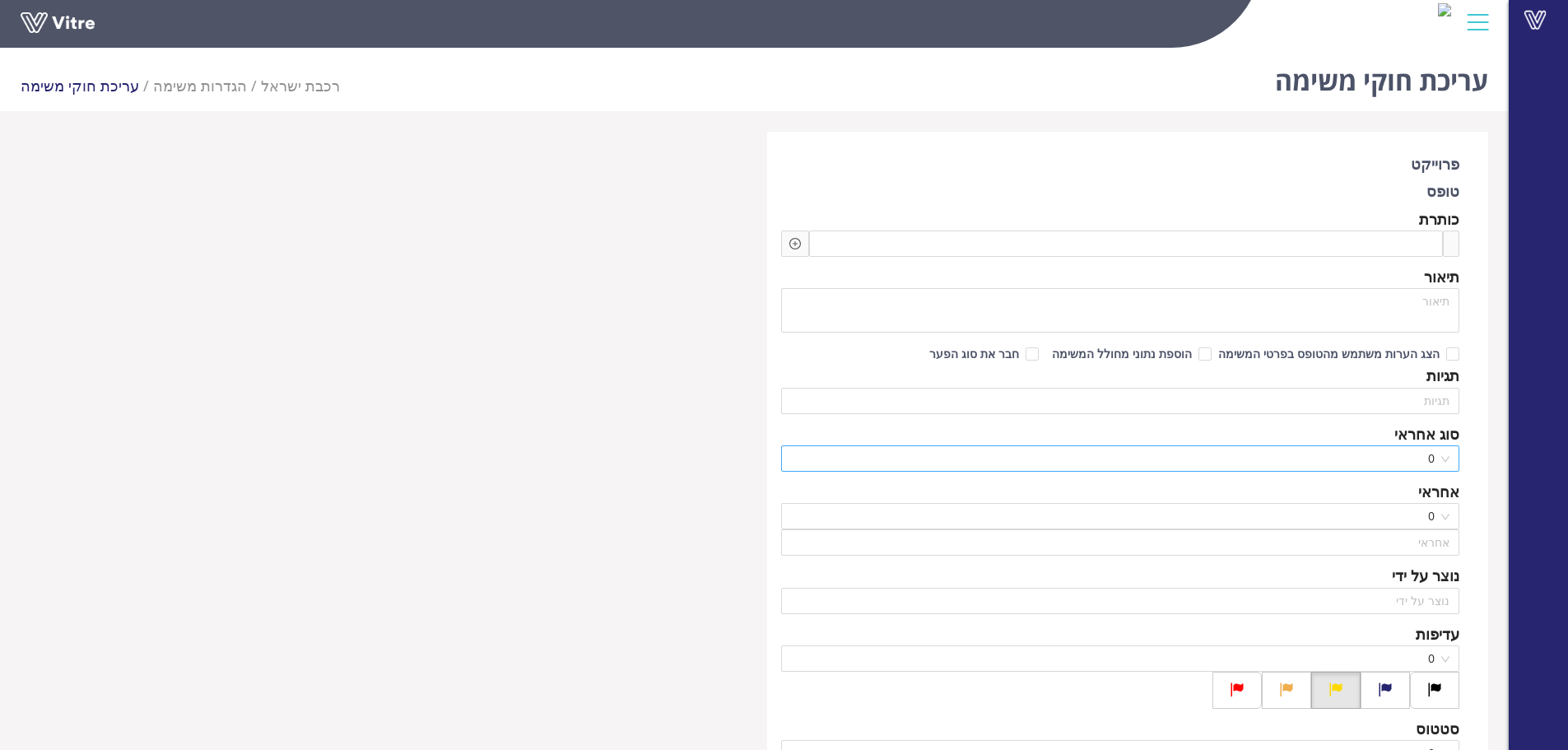
type input "גיל בר - אדמין מקומי"
type input "[PERSON_NAME] - אדמין מקומי"
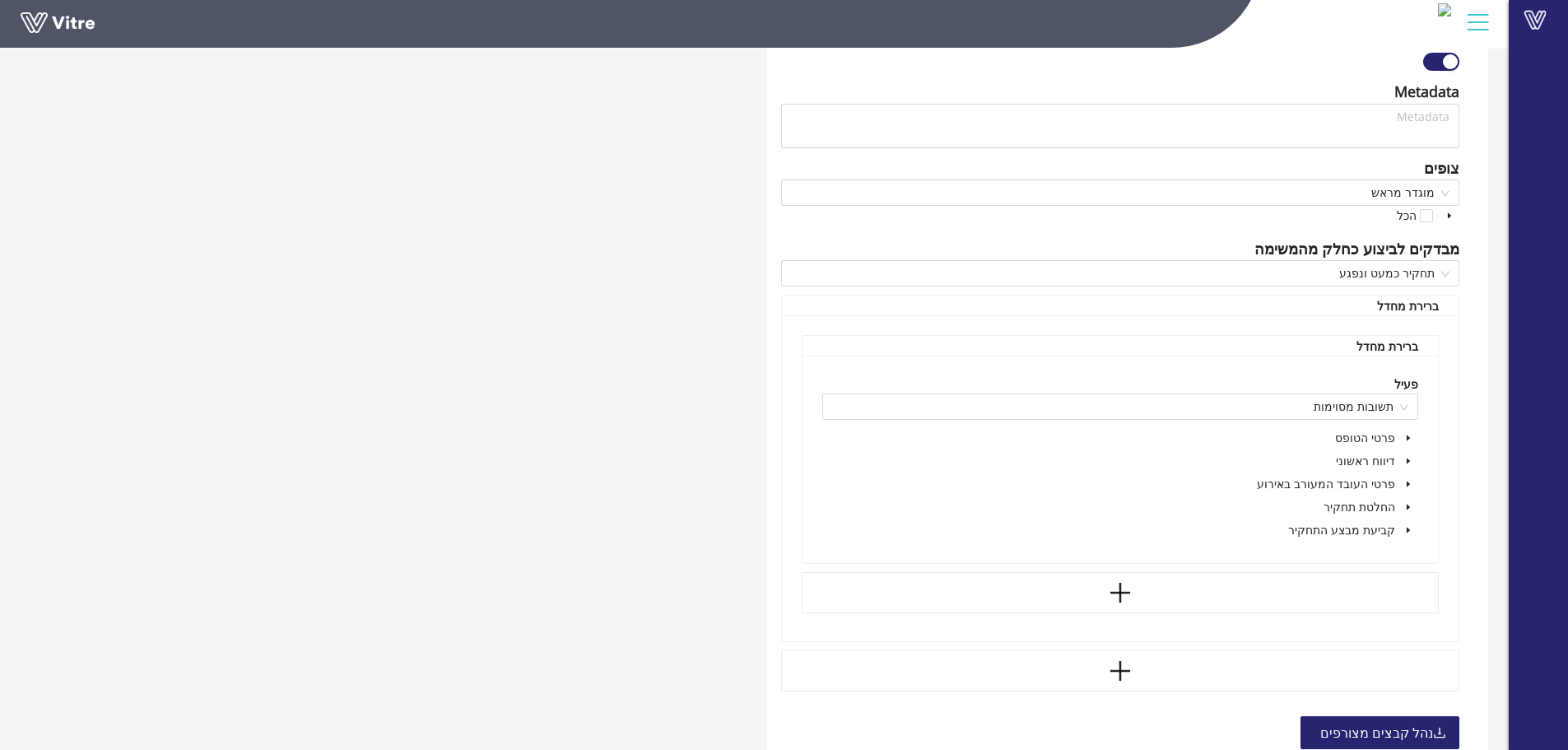
scroll to position [1050, 0]
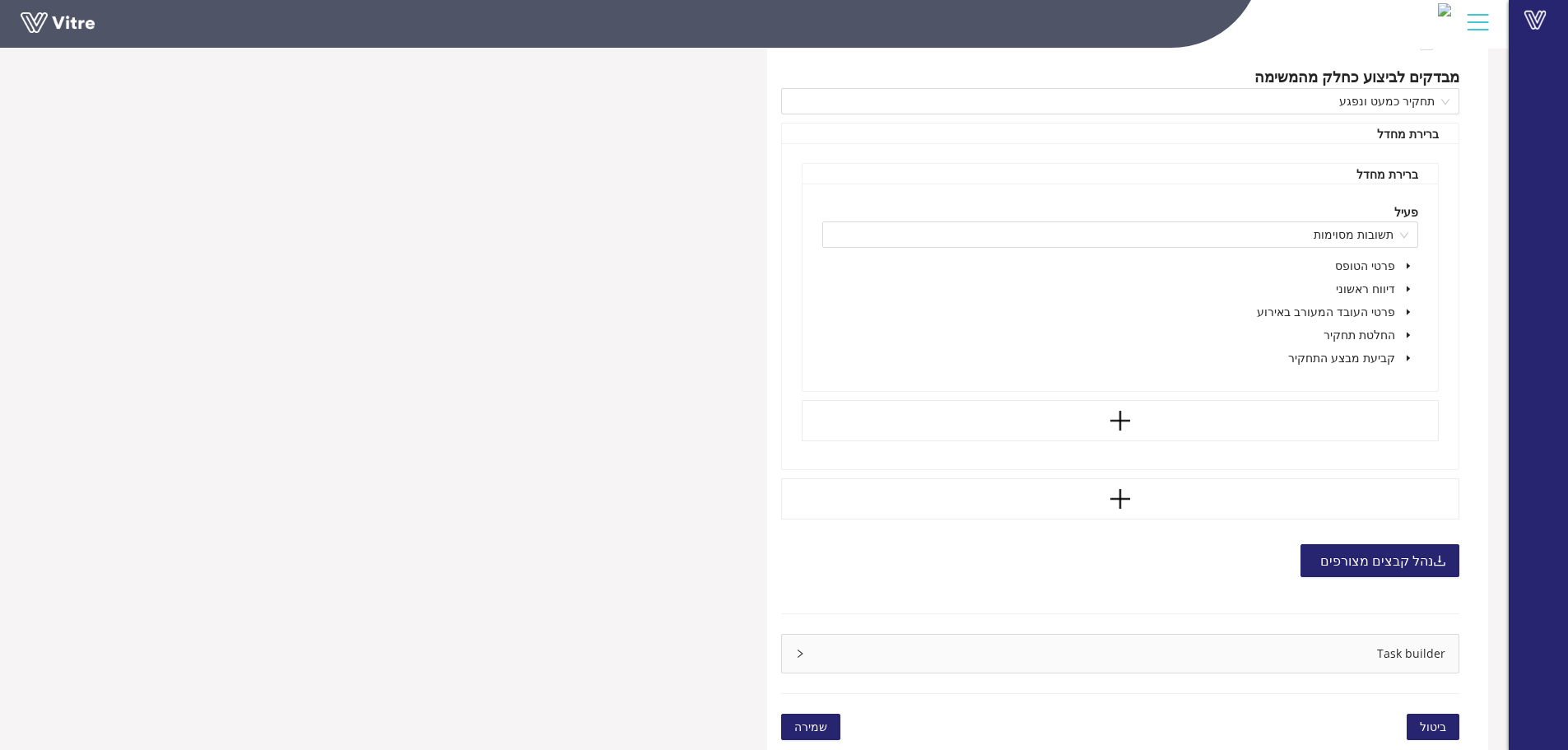
click at [1407, 358] on icon "caret-down" at bounding box center [1408, 358] width 3 height 6
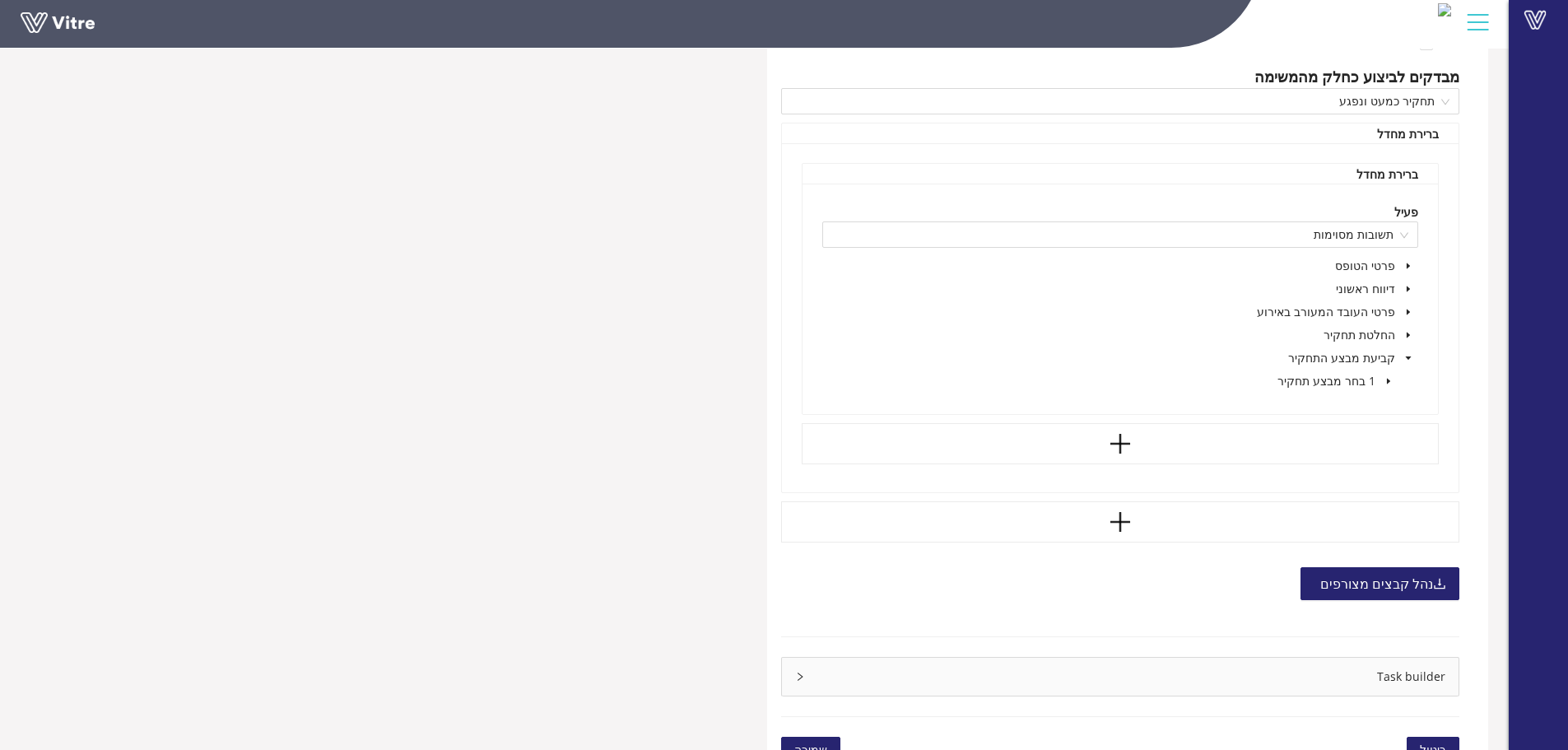
click at [1407, 355] on icon "caret-down" at bounding box center [1408, 359] width 9 height 9
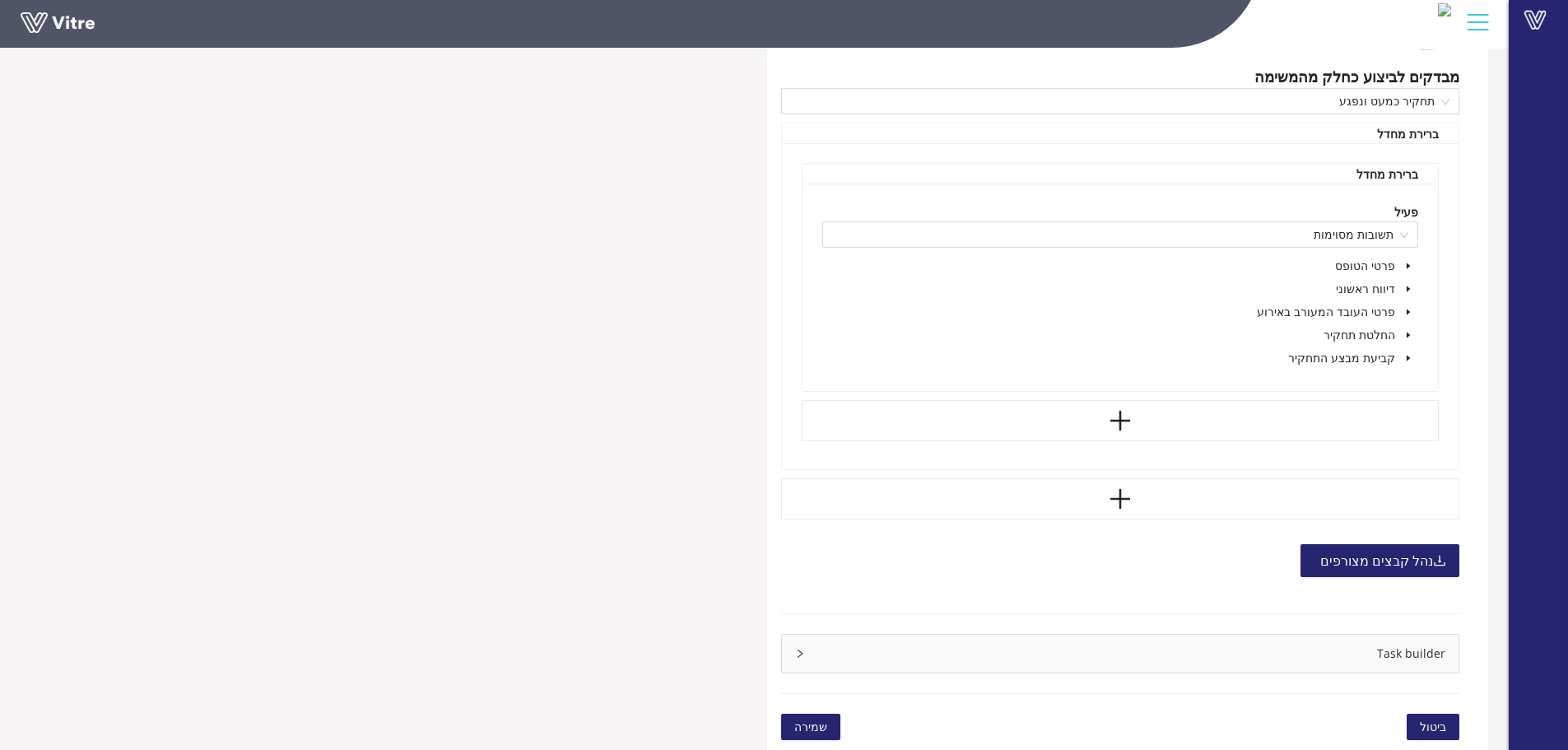
click at [1408, 335] on icon "caret-down" at bounding box center [1408, 336] width 3 height 6
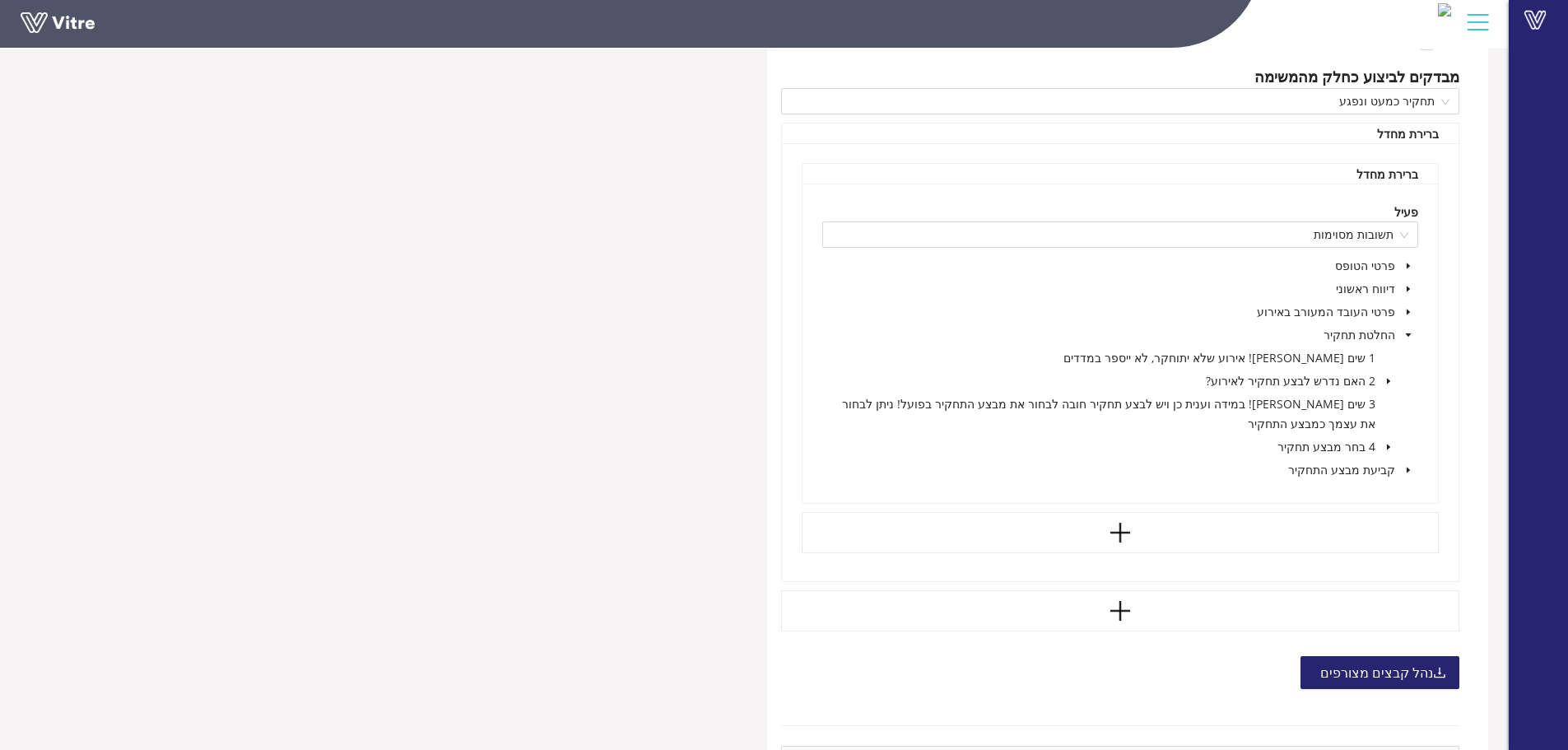
click at [1390, 381] on icon "caret-down" at bounding box center [1389, 381] width 3 height 6
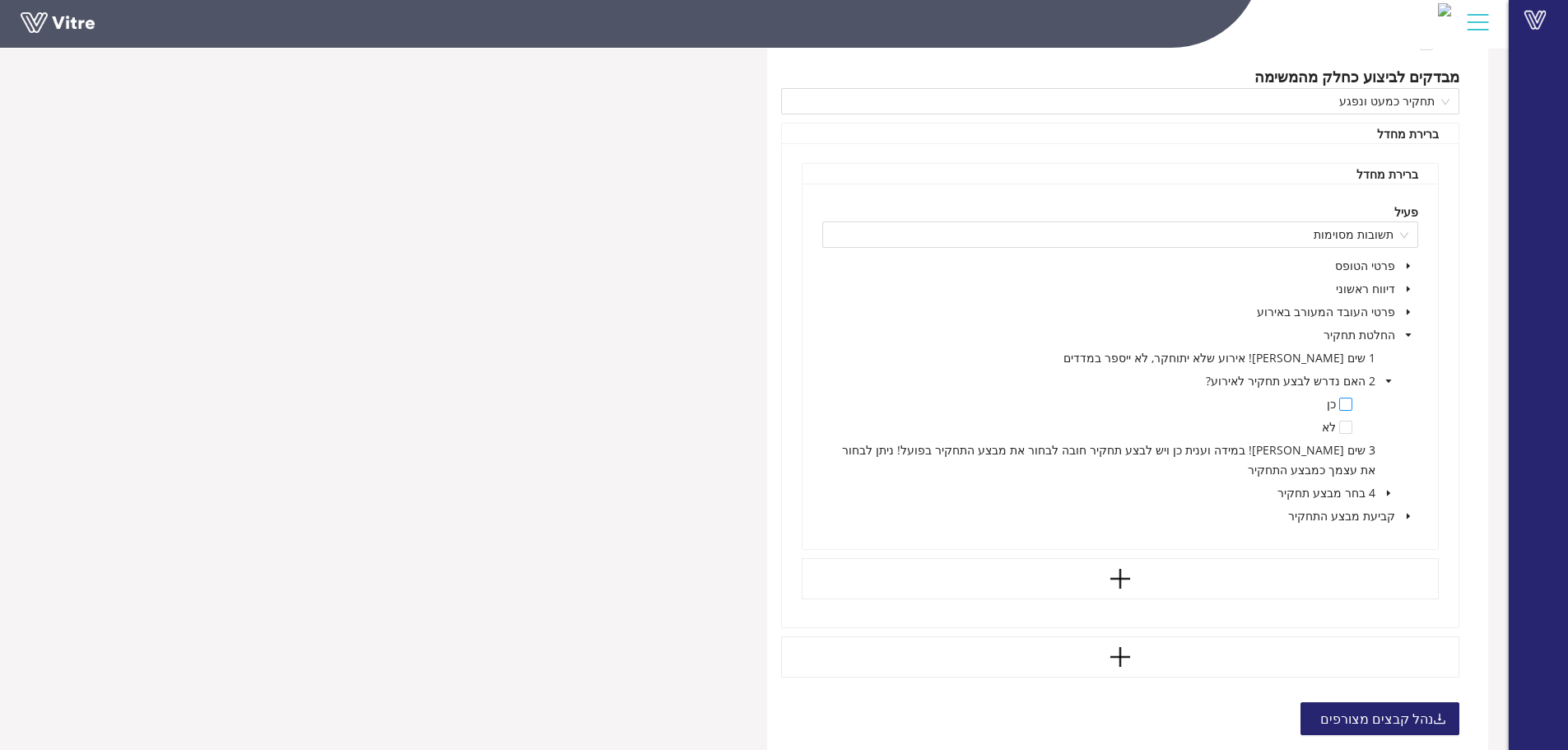
click at [1345, 403] on span at bounding box center [1345, 403] width 13 height 13
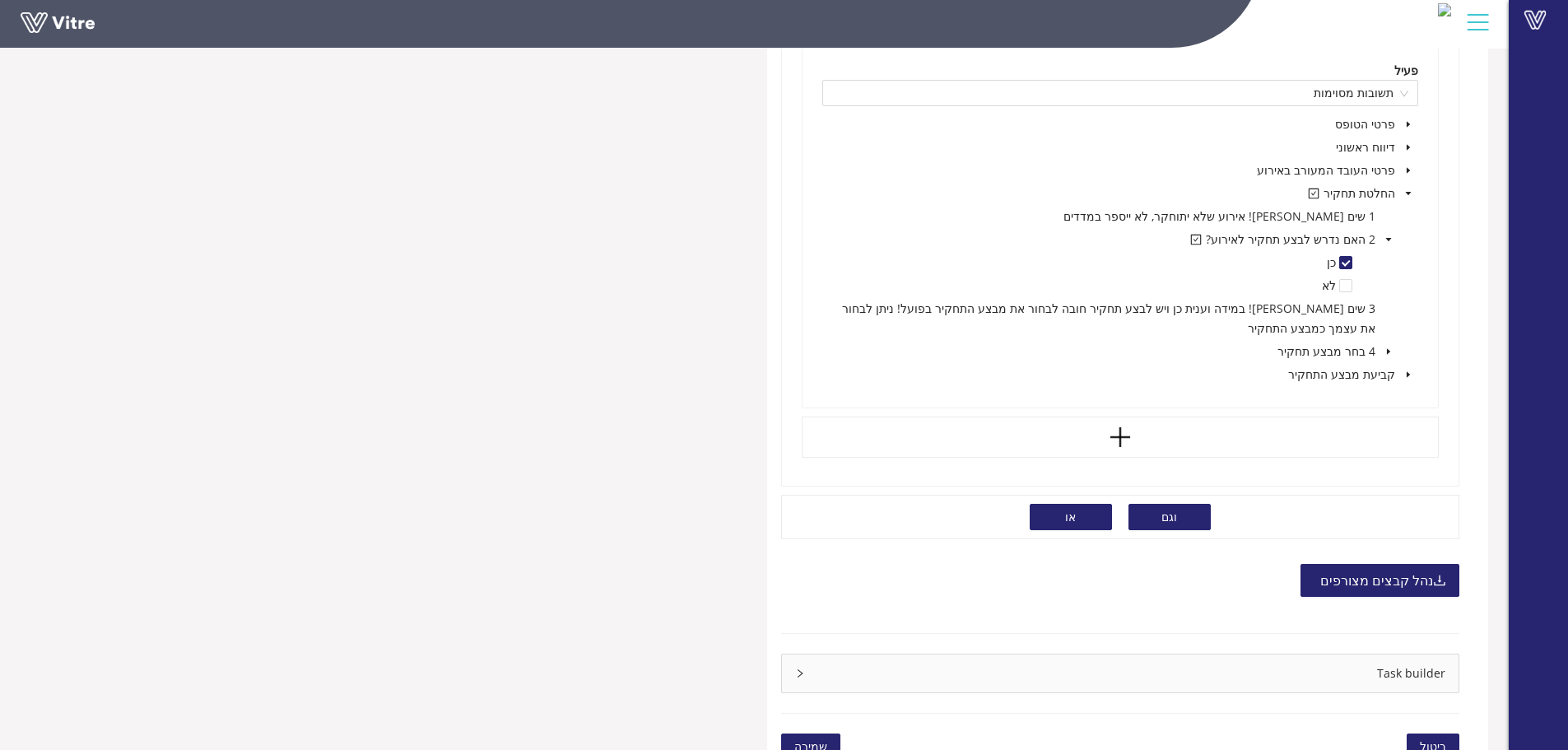
scroll to position [1189, 0]
click at [799, 738] on span "שמירה" at bounding box center [811, 747] width 33 height 18
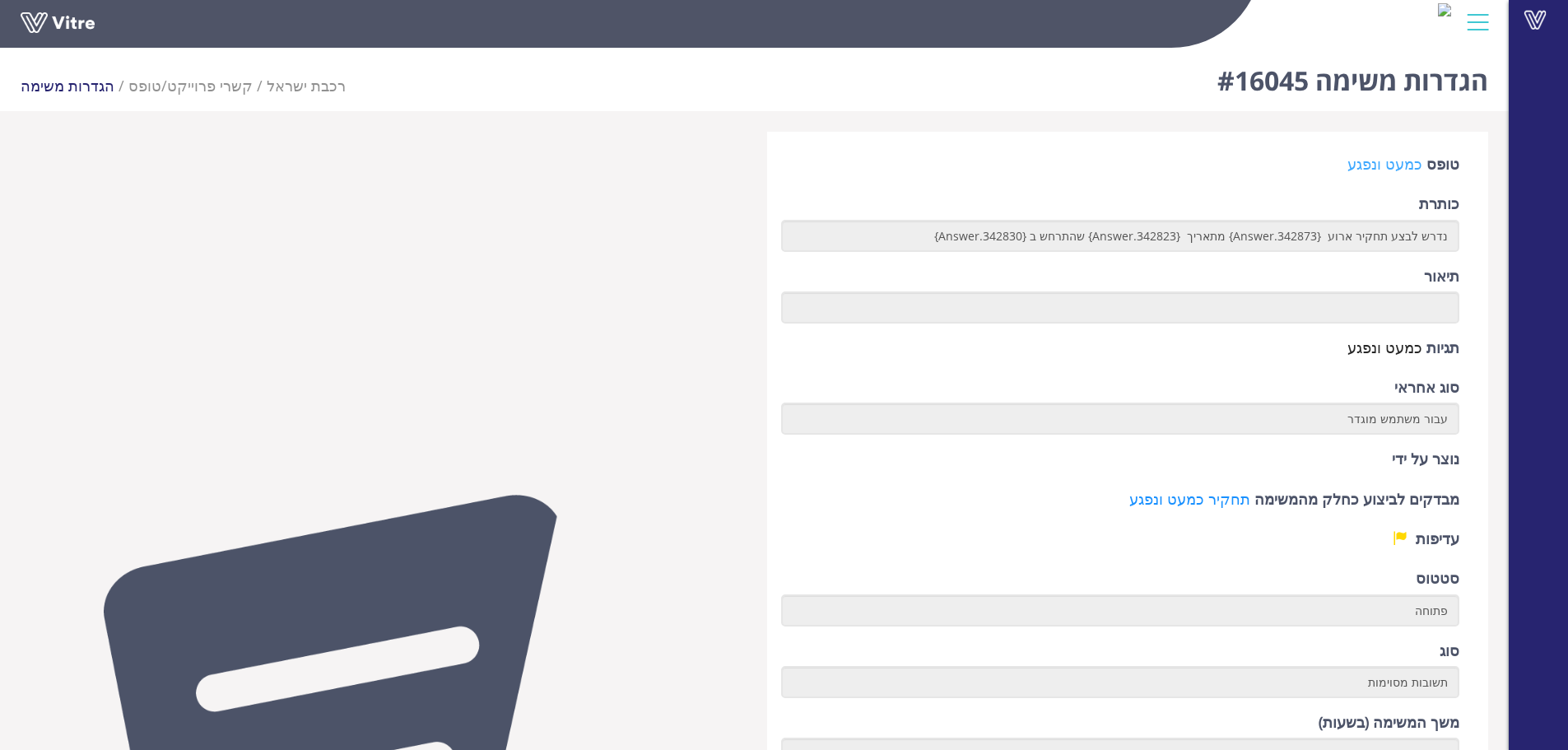
click at [1390, 167] on link "כמעט ונפגע" at bounding box center [1384, 163] width 75 height 20
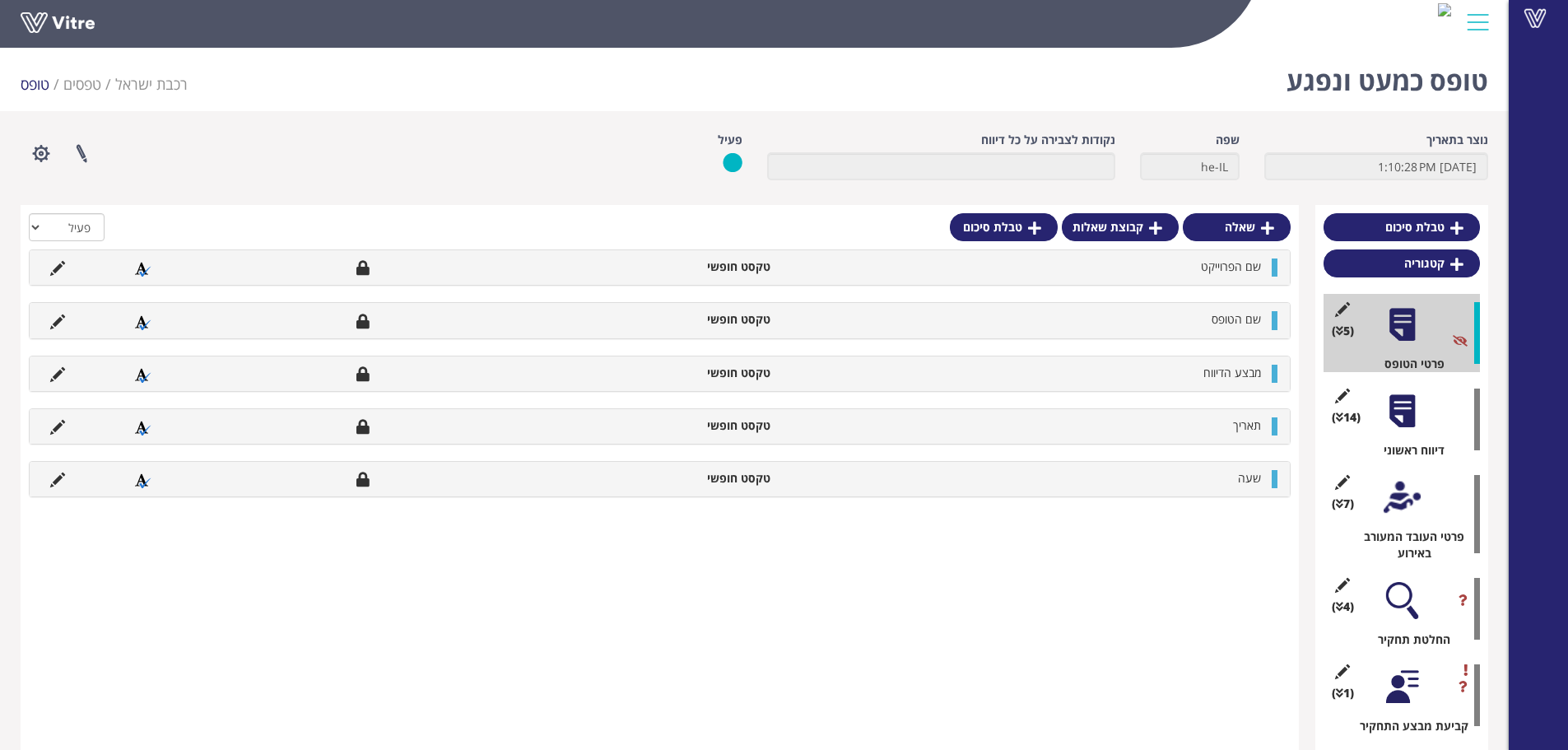
click at [1402, 618] on div at bounding box center [1402, 600] width 37 height 37
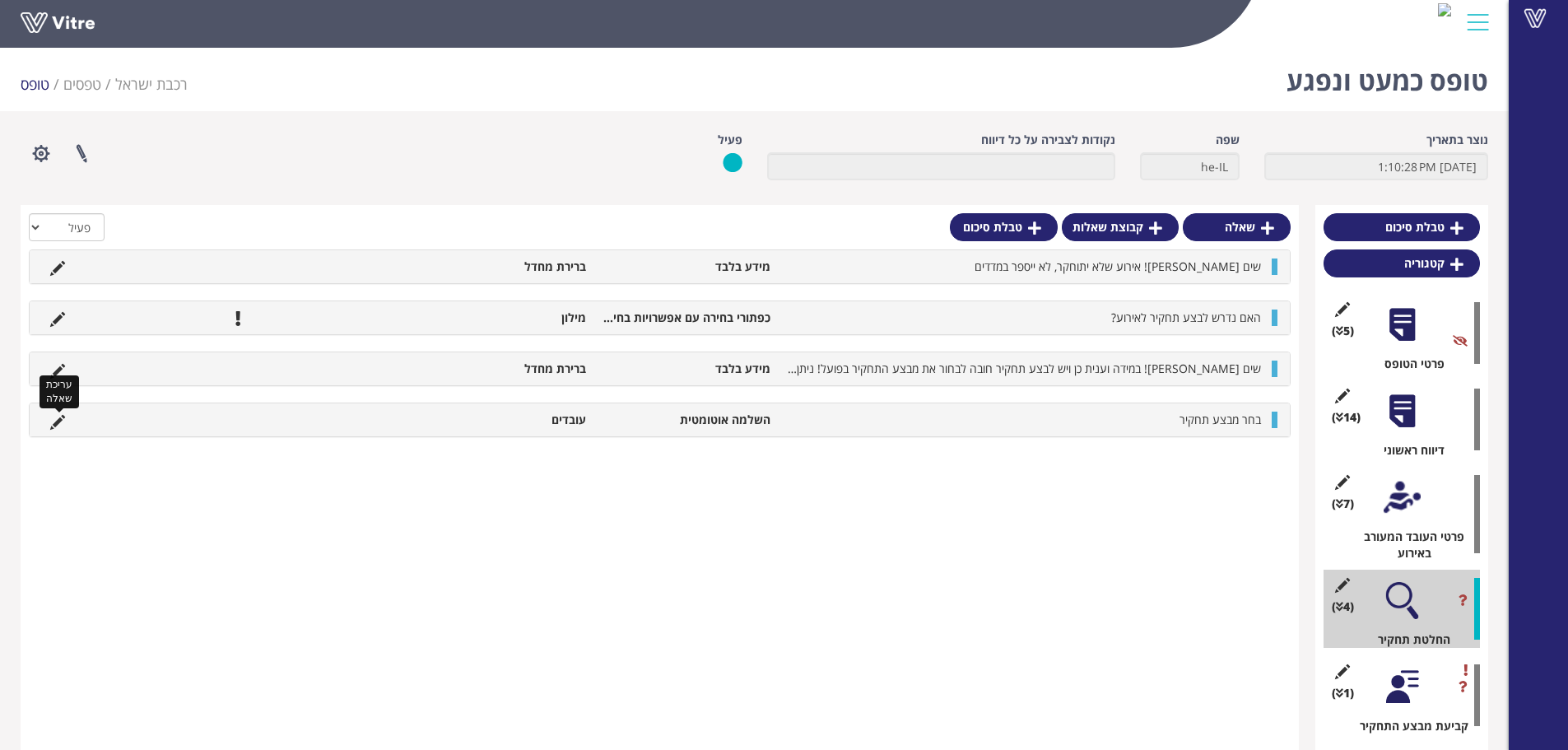
click at [59, 425] on icon at bounding box center [57, 422] width 15 height 15
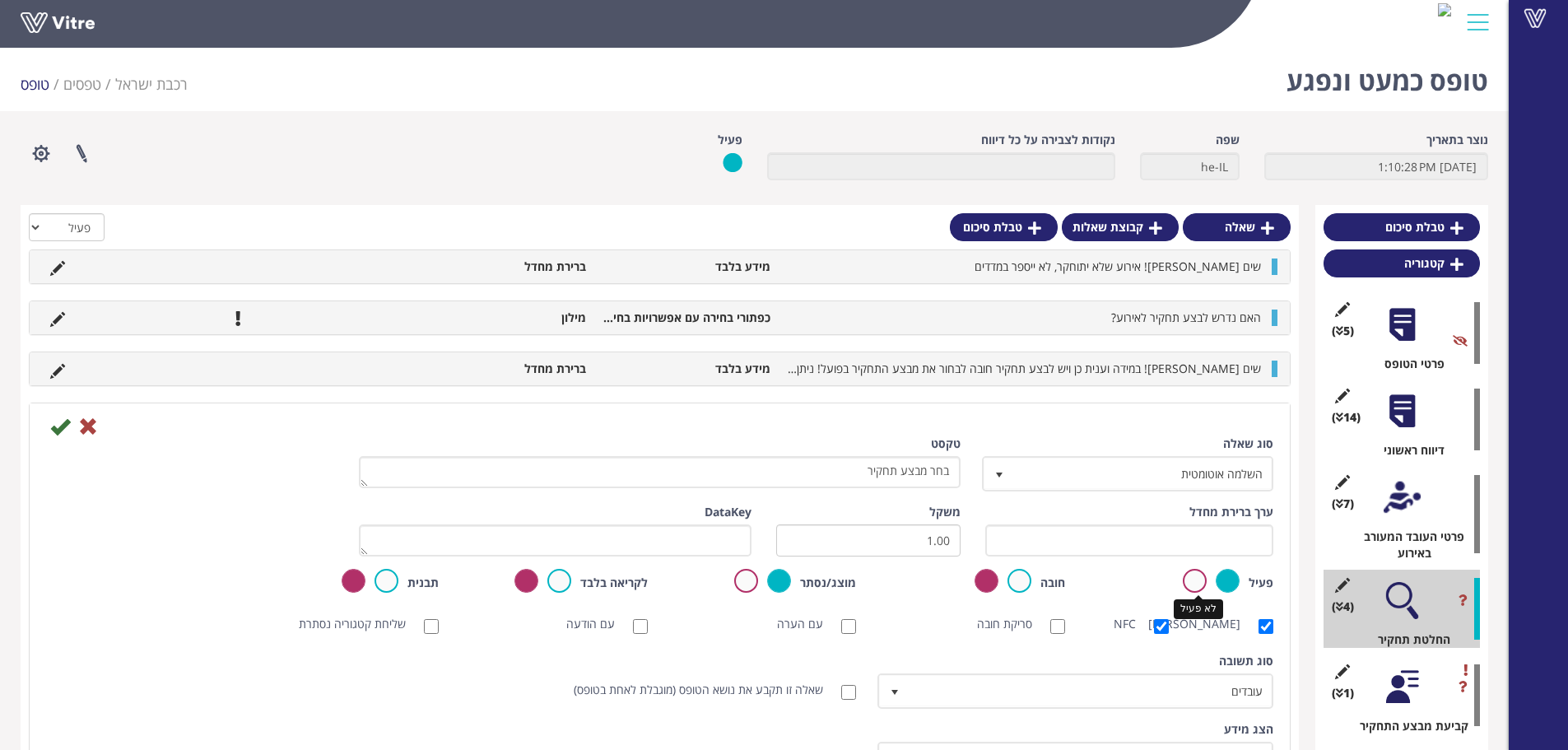
drag, startPoint x: 1185, startPoint y: 579, endPoint x: 1148, endPoint y: 577, distance: 37.1
click at [1188, 578] on label at bounding box center [1195, 581] width 24 height 24
click at [0, 0] on input "radio" at bounding box center [0, 0] width 0 height 0
click at [62, 427] on icon at bounding box center [60, 426] width 20 height 20
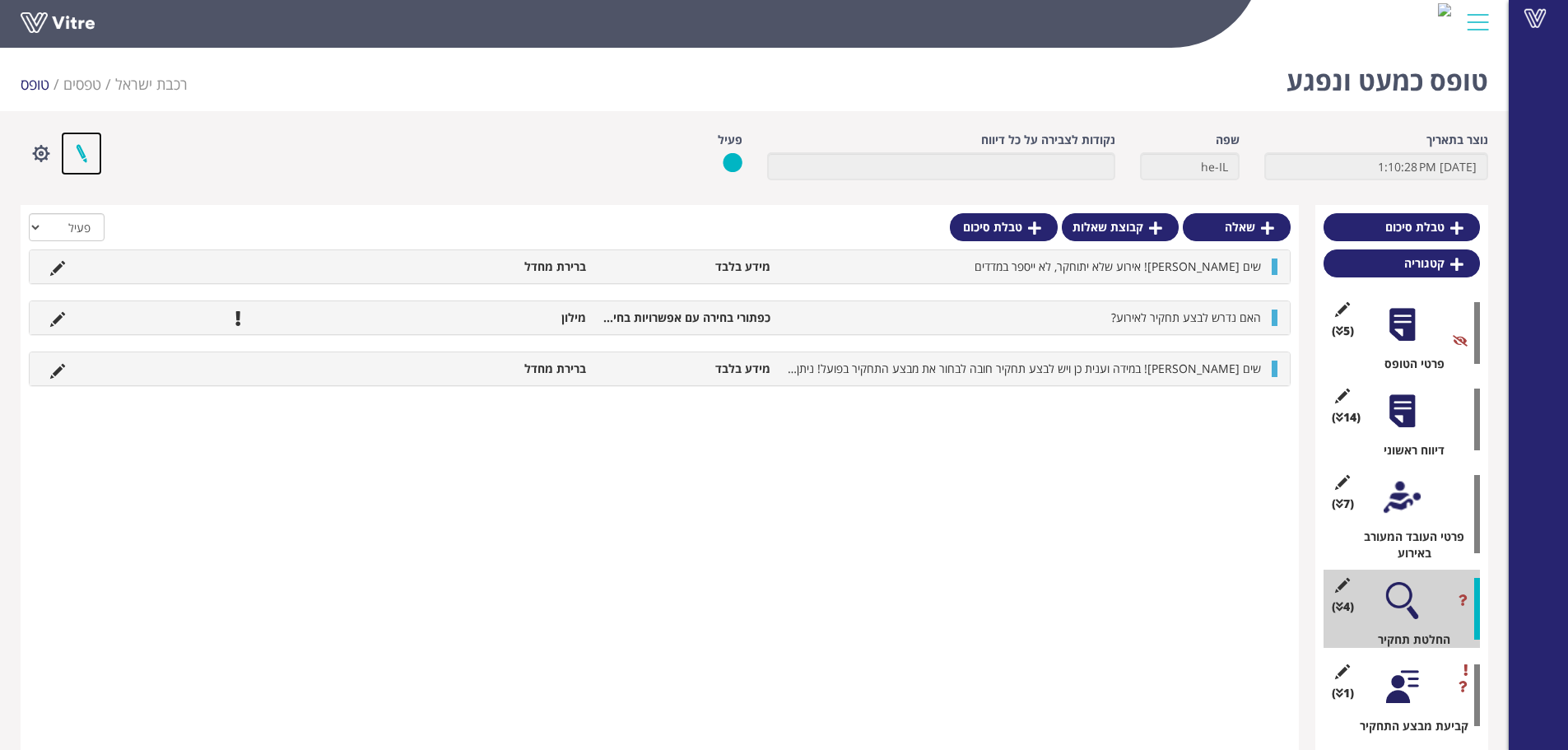
click at [71, 154] on link at bounding box center [81, 154] width 41 height 44
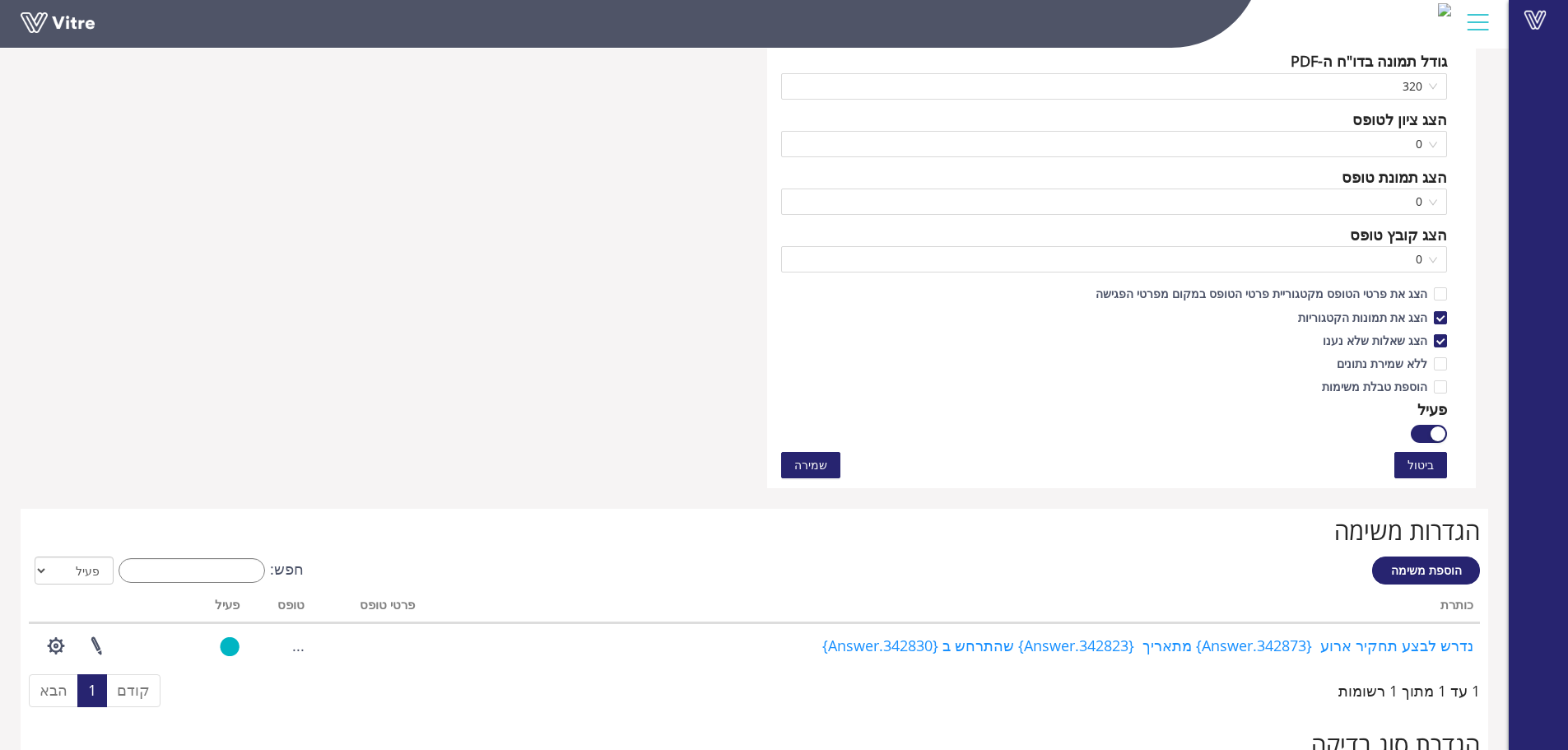
scroll to position [1041, 0]
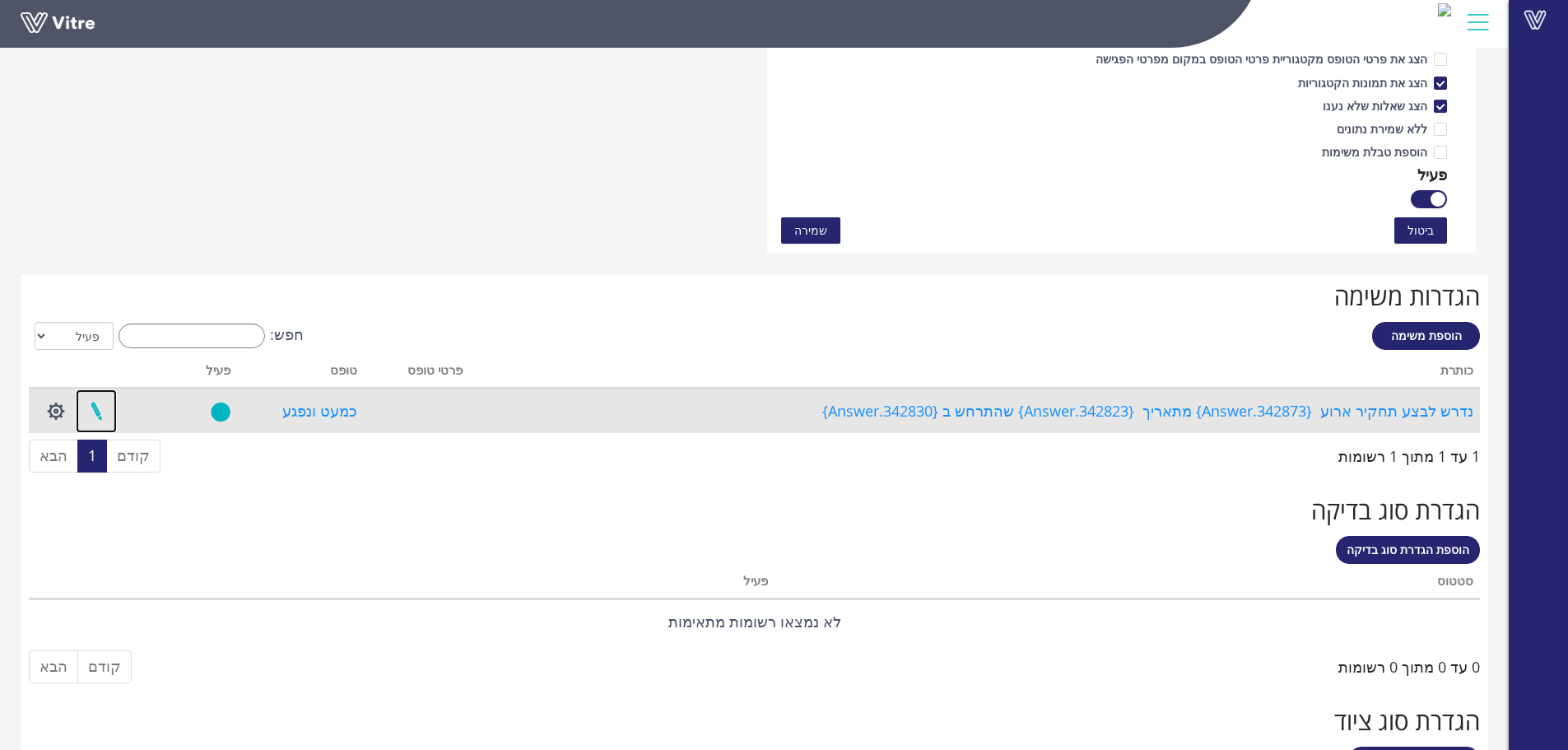
click at [99, 412] on link at bounding box center [96, 411] width 41 height 44
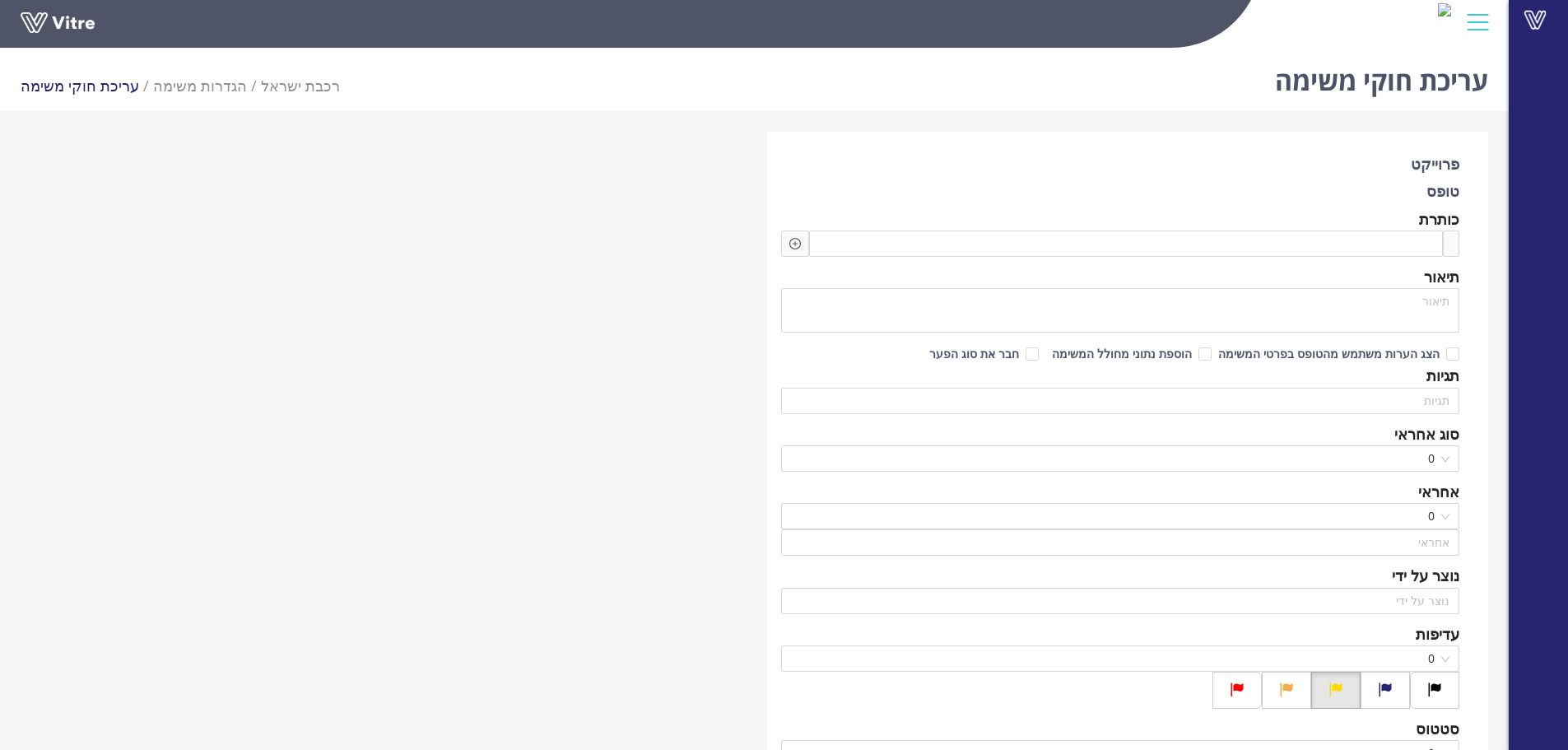
type input "[PERSON_NAME] - אדמין מקומי"
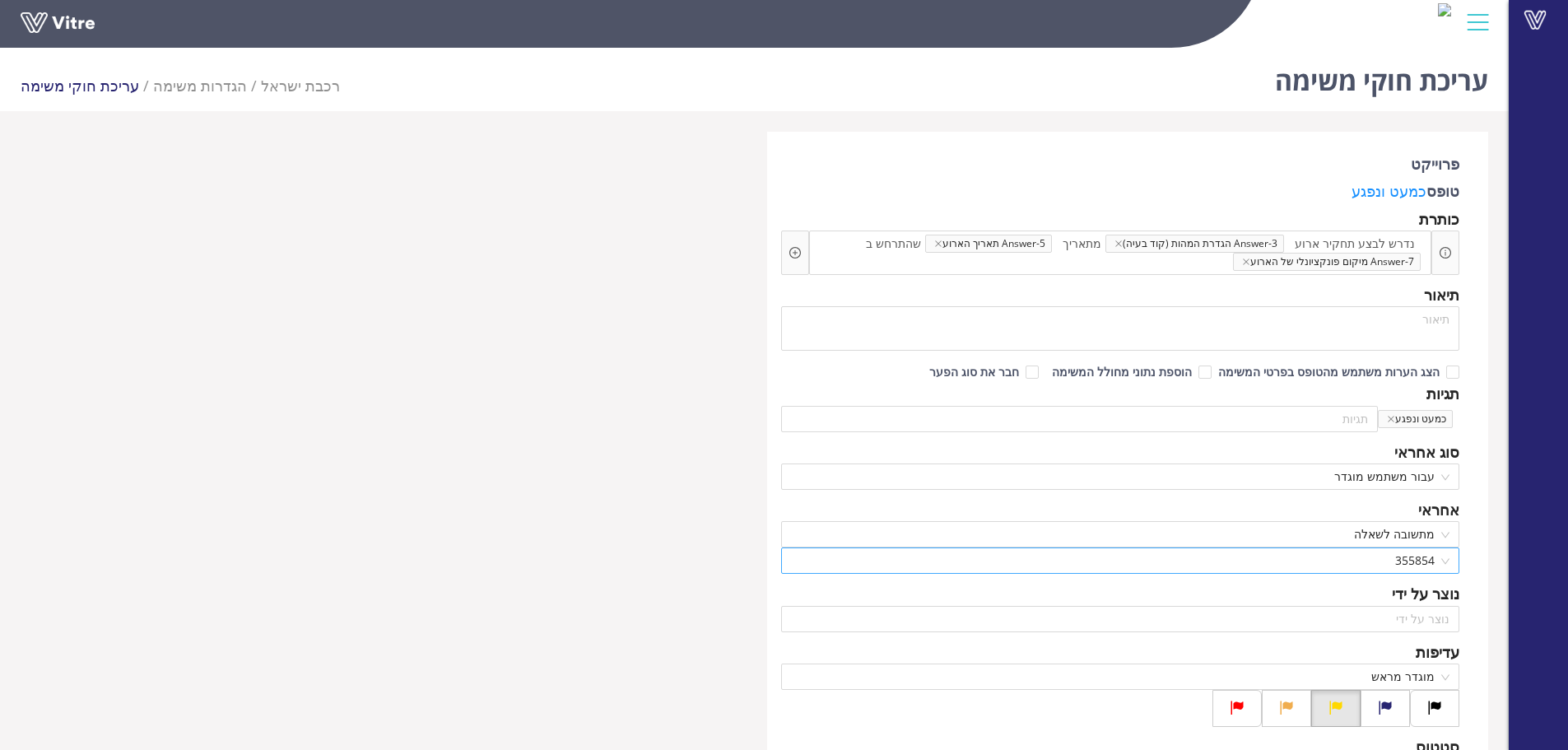
click at [1396, 568] on span "355854" at bounding box center [1120, 560] width 660 height 25
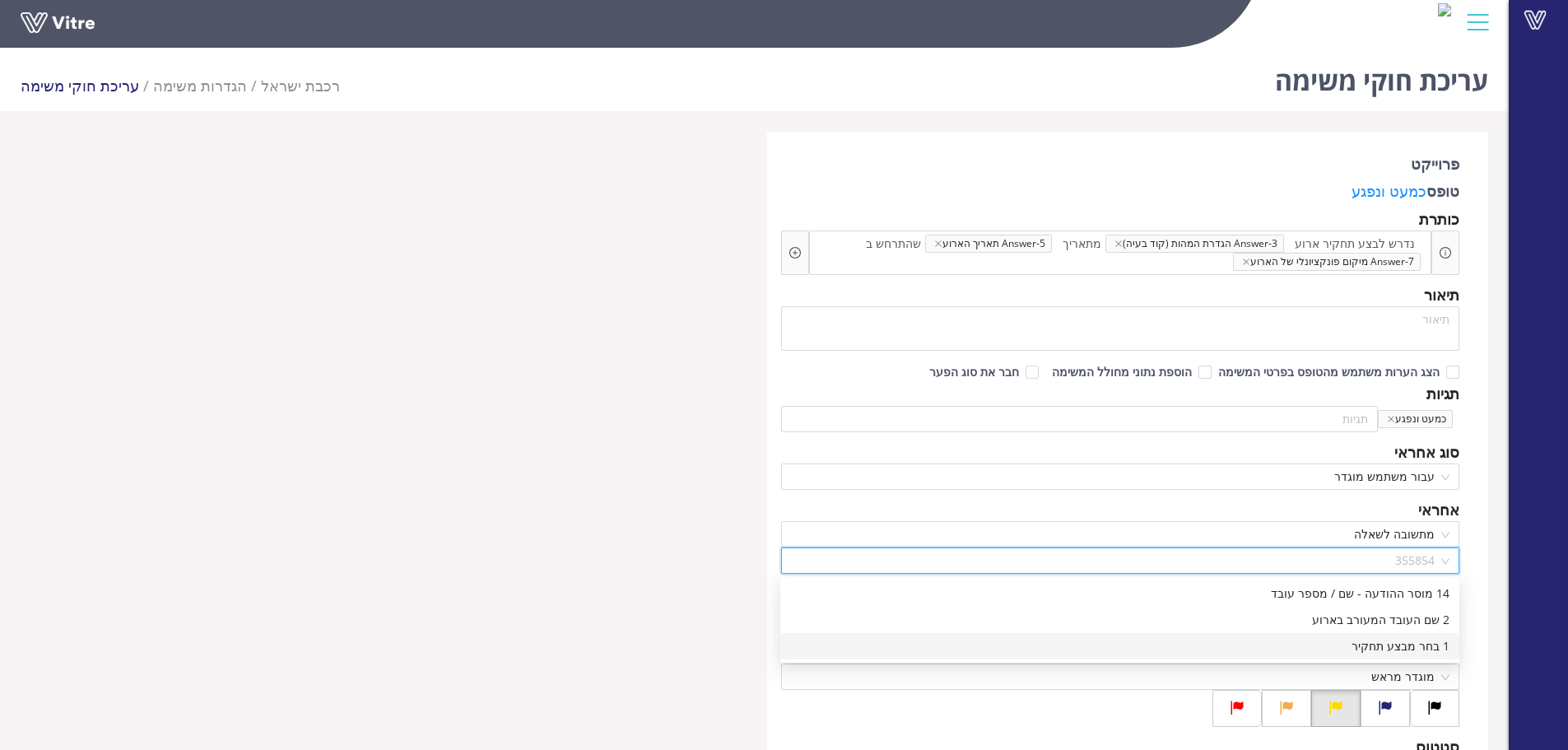
click at [1390, 648] on div "1 בחר מבצע תחקיר" at bounding box center [1119, 646] width 660 height 18
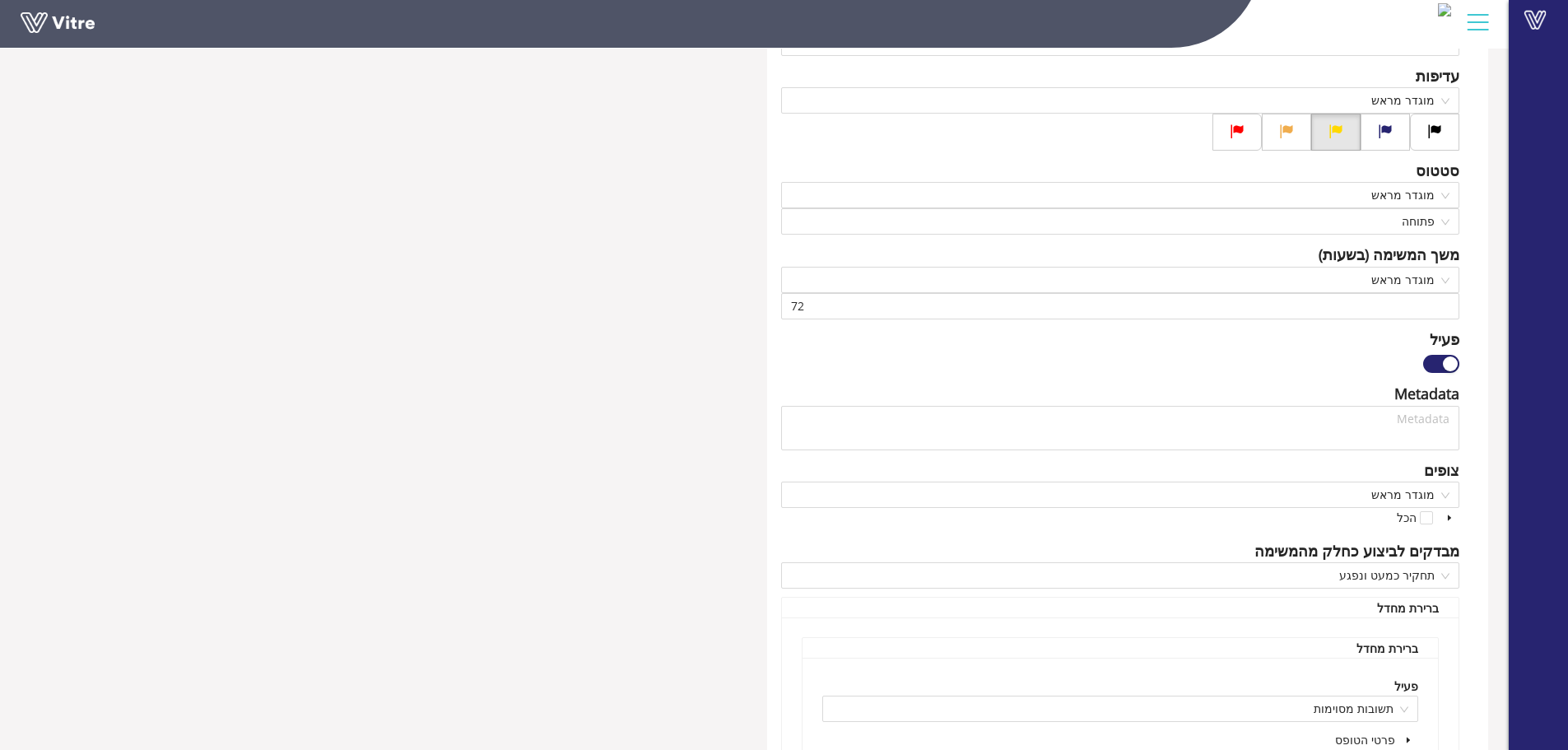
scroll to position [1050, 0]
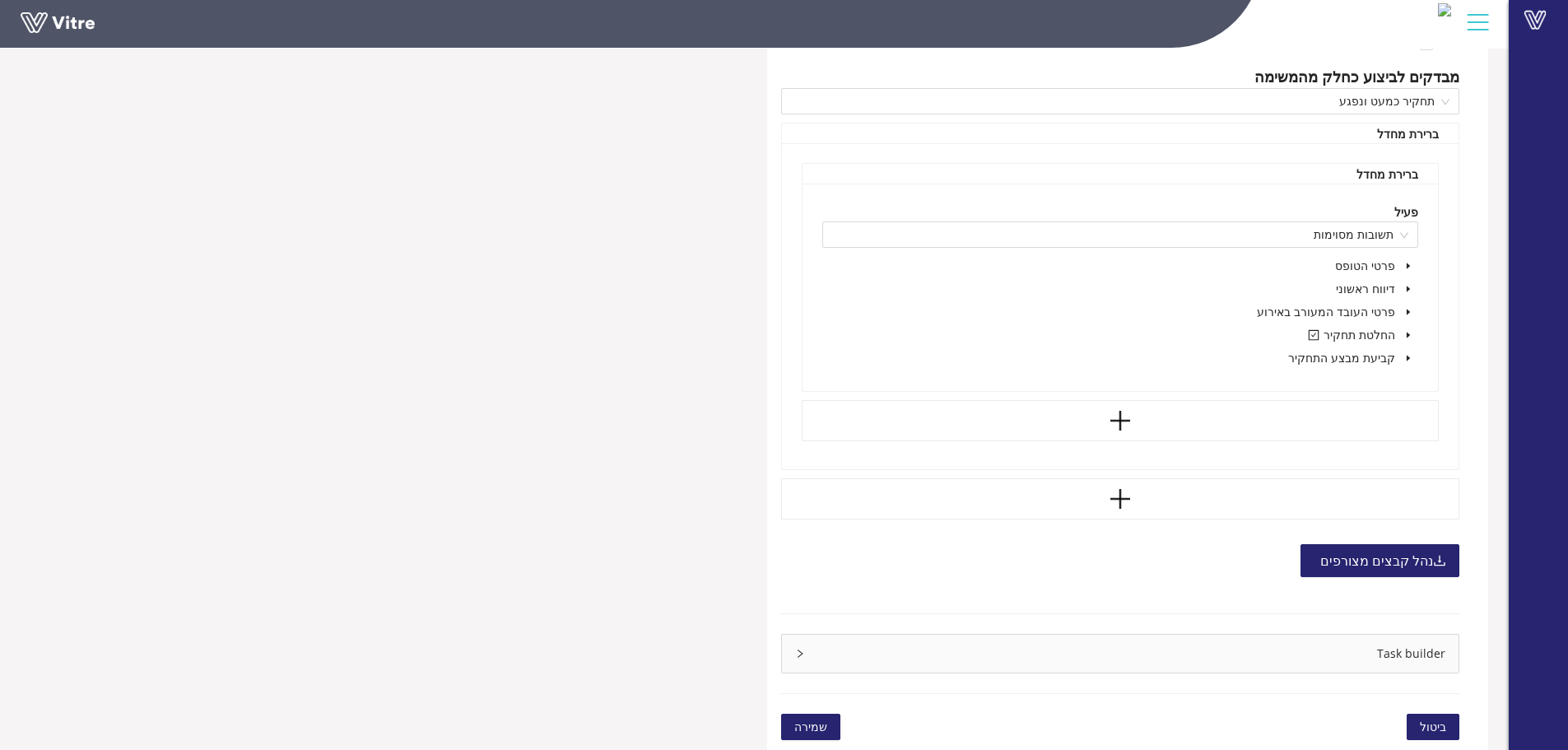
click at [815, 722] on span "שמירה" at bounding box center [811, 727] width 33 height 18
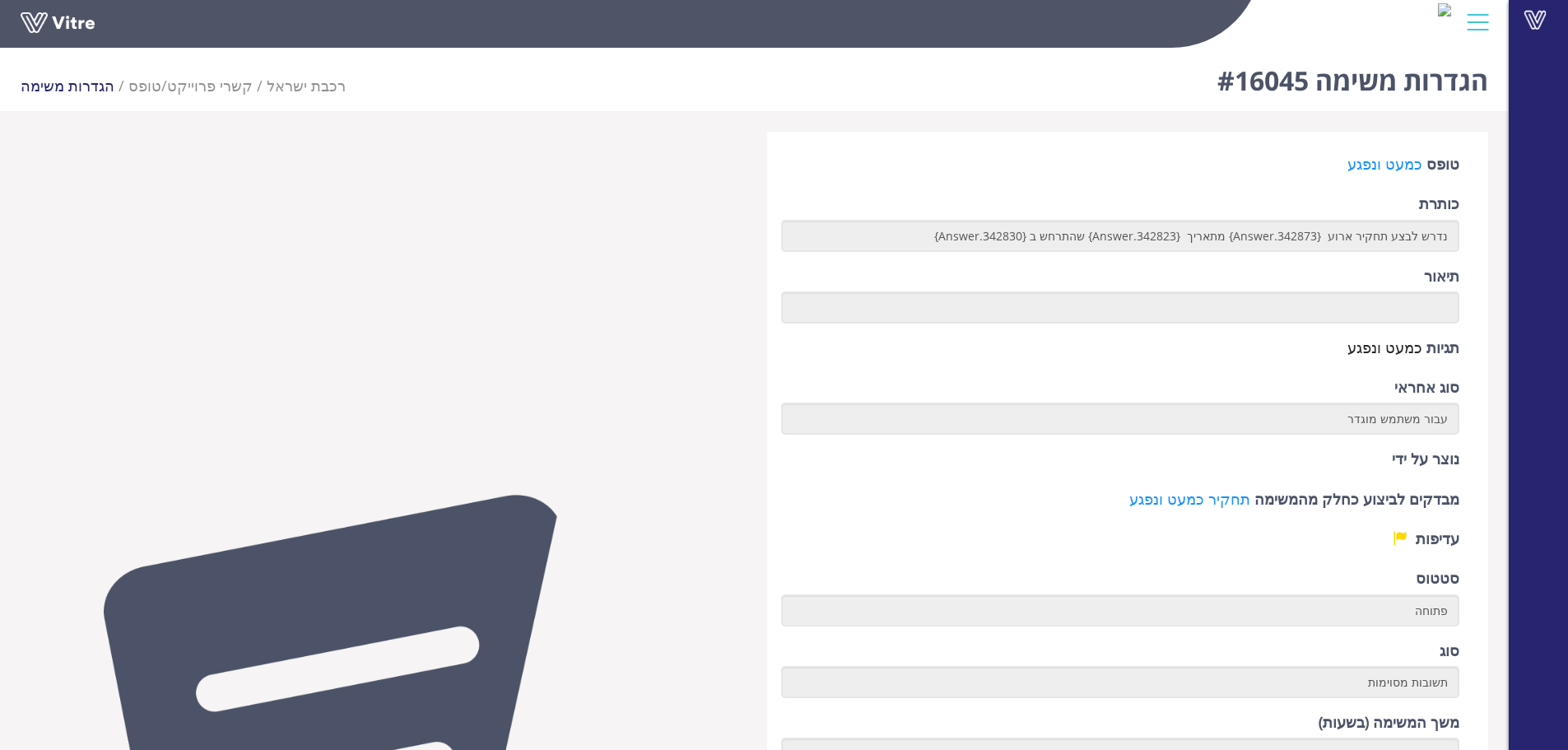
click at [829, 367] on form "טופס כמעט ונפגע כותרת נדרש לבצע תחקיר ארוע {342873.Answer} מתאריך {342823.Answe…" at bounding box center [1120, 532] width 679 height 761
